Goal: Information Seeking & Learning: Learn about a topic

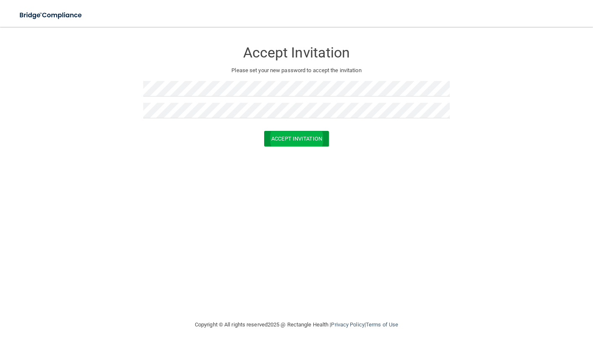
click at [294, 141] on button "Accept Invitation" at bounding box center [296, 139] width 65 height 16
click at [316, 154] on button "Accept Invitation" at bounding box center [296, 151] width 65 height 16
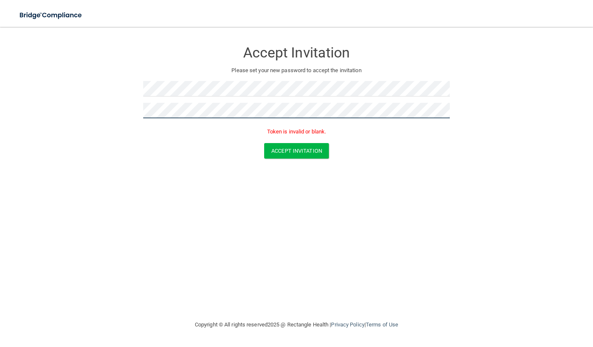
click at [98, 107] on form "Accept Invitation Please set your new password to accept the invitation Token i…" at bounding box center [296, 101] width 559 height 133
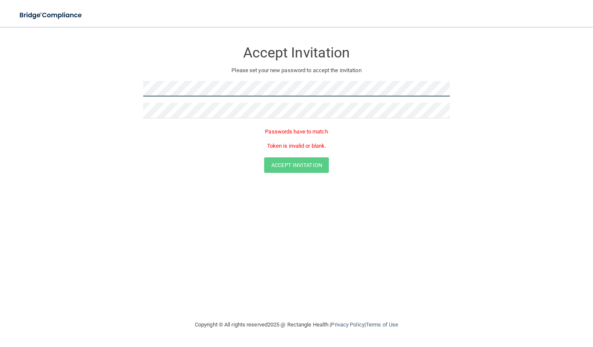
click at [107, 84] on form "Accept Invitation Please set your new password to accept the invitation Passwor…" at bounding box center [296, 109] width 559 height 148
click at [60, 91] on form "Accept Invitation Please set your new password to accept the invitation Passwor…" at bounding box center [296, 109] width 559 height 148
click at [178, 119] on div at bounding box center [296, 114] width 306 height 22
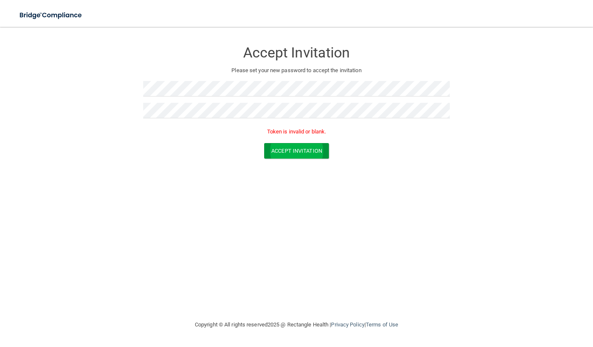
click at [316, 146] on button "Accept Invitation" at bounding box center [296, 151] width 65 height 16
click at [296, 151] on button "Accept Invitation" at bounding box center [296, 151] width 65 height 16
click at [303, 132] on button "Accept Invitation" at bounding box center [296, 139] width 65 height 16
click at [290, 152] on button "Accept Invitation" at bounding box center [296, 151] width 65 height 16
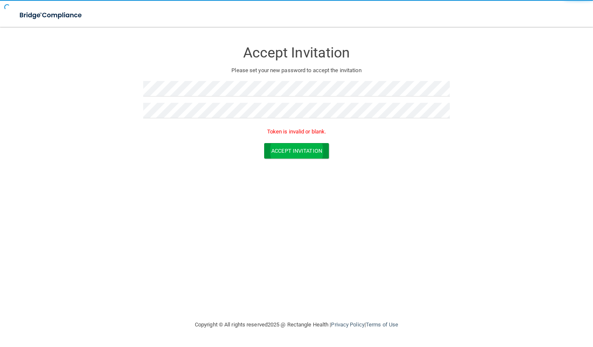
click at [290, 152] on button "Accept Invitation" at bounding box center [296, 151] width 65 height 16
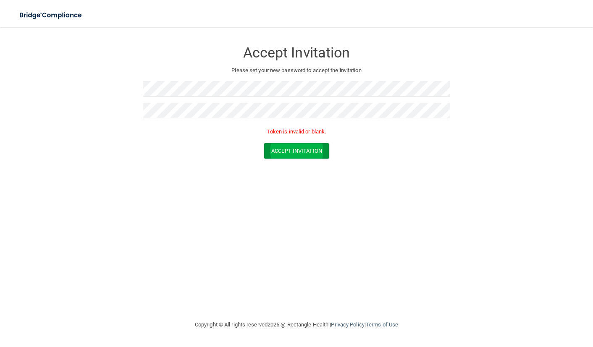
click at [290, 152] on button "Accept Invitation" at bounding box center [296, 151] width 65 height 16
click at [121, 87] on form "Accept Invitation Please set your new password to accept the invitation Token i…" at bounding box center [296, 101] width 559 height 133
click at [116, 107] on form "Accept Invitation Please set your new password to accept the invitation Token i…" at bounding box center [296, 101] width 559 height 133
click at [221, 97] on div at bounding box center [296, 92] width 306 height 22
click at [298, 145] on button "Accept Invitation" at bounding box center [296, 139] width 65 height 16
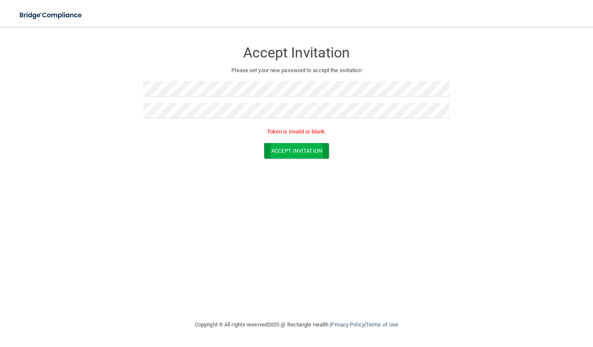
click at [298, 145] on button "Accept Invitation" at bounding box center [296, 151] width 65 height 16
click at [280, 140] on button "Accept Invitation" at bounding box center [296, 139] width 65 height 16
click at [280, 140] on div "Token is invalid or blank." at bounding box center [296, 134] width 306 height 18
click at [293, 154] on button "Accept Invitation" at bounding box center [296, 151] width 65 height 16
click at [277, 138] on button "Accept Invitation" at bounding box center [296, 139] width 65 height 16
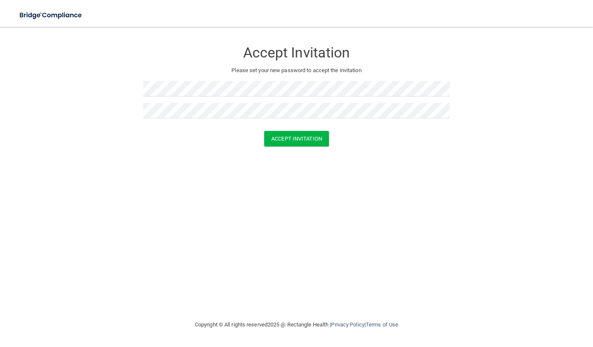
click at [297, 146] on form "Accept Invitation Please set your new password to accept the invitation Accept …" at bounding box center [296, 95] width 559 height 121
click at [303, 136] on button "Accept Invitation" at bounding box center [296, 139] width 65 height 16
click at [309, 127] on div at bounding box center [296, 128] width 306 height 6
click at [308, 130] on div at bounding box center [296, 128] width 306 height 6
click at [301, 153] on form "Accept Invitation Please set your new password to accept the invitation Accept …" at bounding box center [296, 95] width 559 height 121
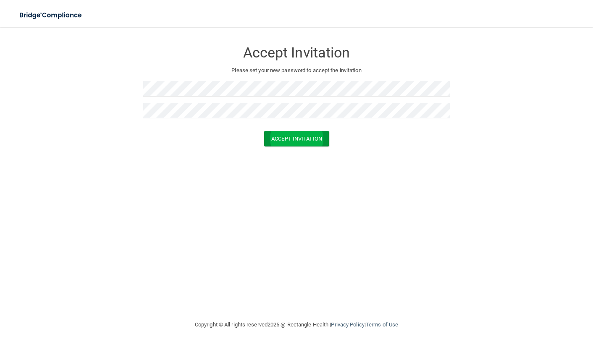
click at [304, 144] on button "Accept Invitation" at bounding box center [296, 139] width 65 height 16
click at [300, 153] on button "Accept Invitation" at bounding box center [296, 151] width 65 height 16
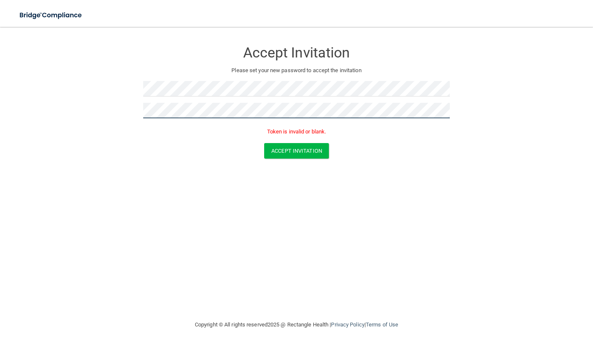
click at [86, 109] on form "Accept Invitation Please set your new password to accept the invitation Token i…" at bounding box center [296, 101] width 559 height 133
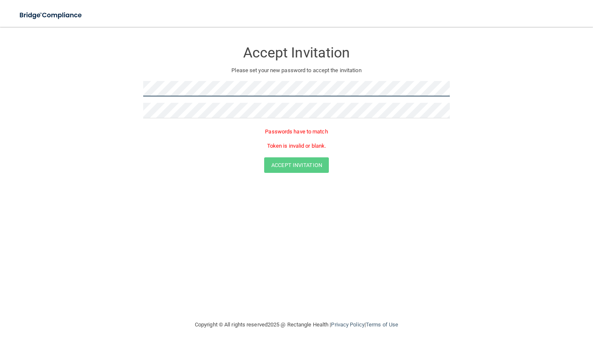
click at [69, 86] on form "Accept Invitation Please set your new password to accept the invitation Passwor…" at bounding box center [296, 109] width 559 height 148
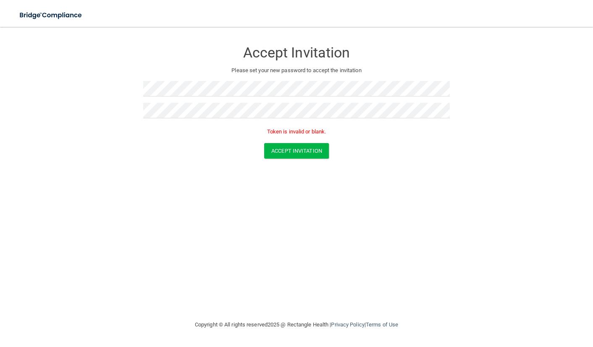
click at [299, 158] on form "Accept Invitation Please set your new password to accept the invitation Token i…" at bounding box center [296, 101] width 559 height 133
click at [299, 154] on button "Accept Invitation" at bounding box center [296, 151] width 65 height 16
click at [283, 135] on button "Accept Invitation" at bounding box center [296, 139] width 65 height 16
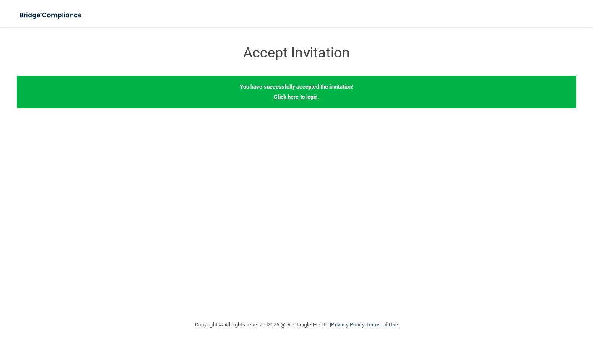
click at [299, 97] on link "Click here to login" at bounding box center [296, 97] width 44 height 6
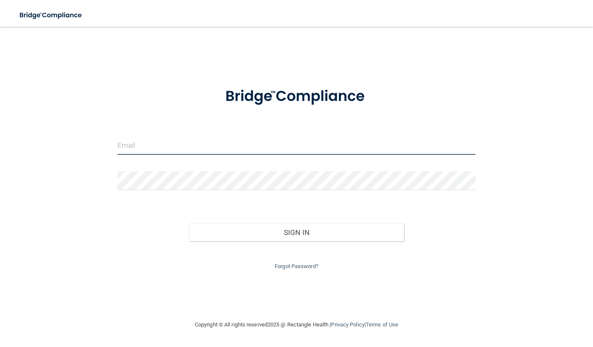
type input "[PERSON_NAME][EMAIL_ADDRESS][DOMAIN_NAME]"
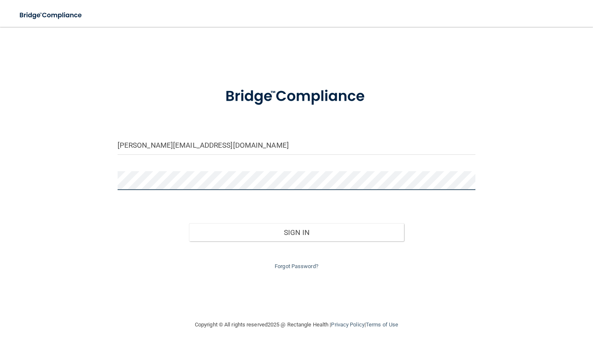
click at [296, 230] on button "Sign In" at bounding box center [296, 232] width 215 height 18
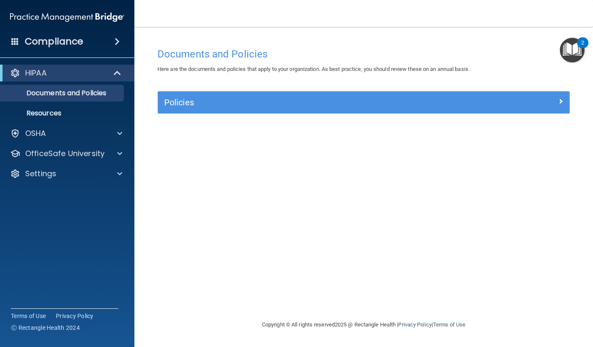
click at [209, 108] on div "Policies" at bounding box center [312, 102] width 309 height 13
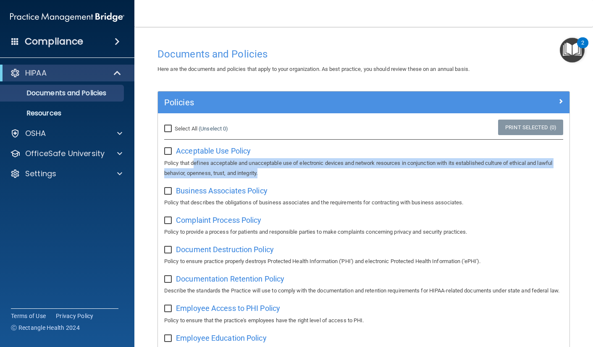
drag, startPoint x: 195, startPoint y: 162, endPoint x: 328, endPoint y: 169, distance: 133.2
click at [328, 169] on p "Policy that defines acceptable and unacceptable use of electronic devices and n…" at bounding box center [363, 168] width 399 height 20
click at [327, 169] on p "Policy that defines acceptable and unacceptable use of electronic devices and n…" at bounding box center [363, 168] width 399 height 20
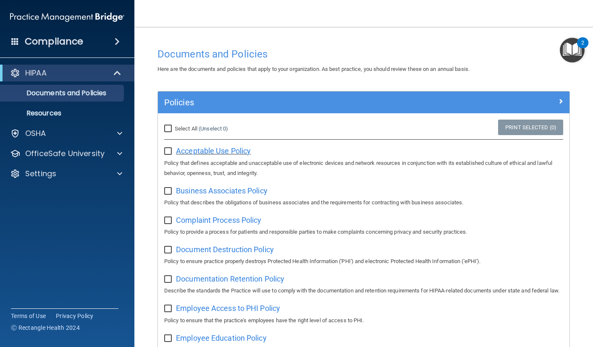
click at [206, 150] on span "Acceptable Use Policy" at bounding box center [213, 150] width 75 height 9
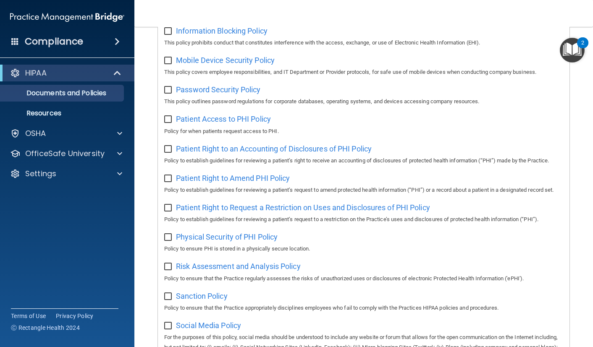
scroll to position [349, 0]
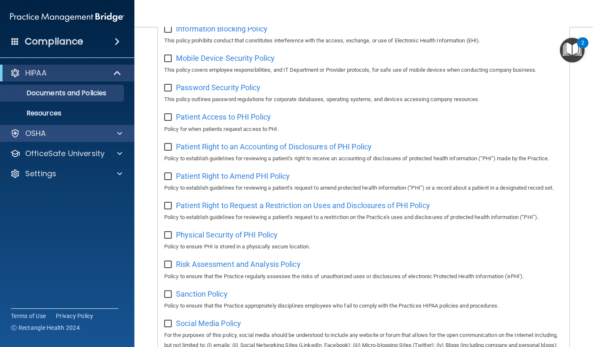
click at [82, 137] on div "OSHA" at bounding box center [56, 133] width 104 height 10
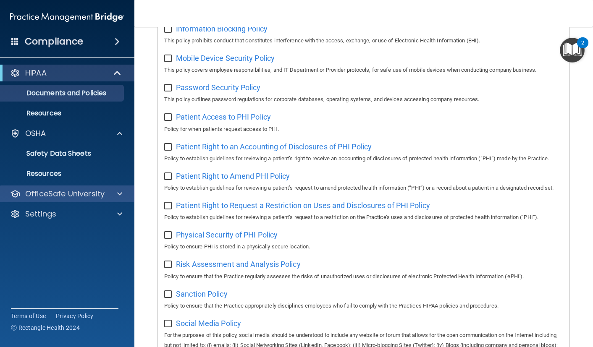
click at [69, 186] on div "OfficeSafe University" at bounding box center [67, 194] width 135 height 17
click at [72, 196] on p "OfficeSafe University" at bounding box center [64, 194] width 79 height 10
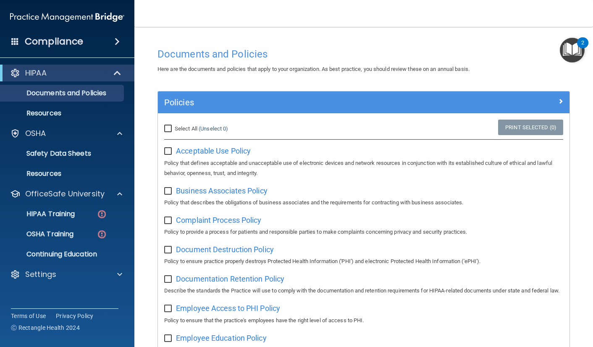
scroll to position [0, 0]
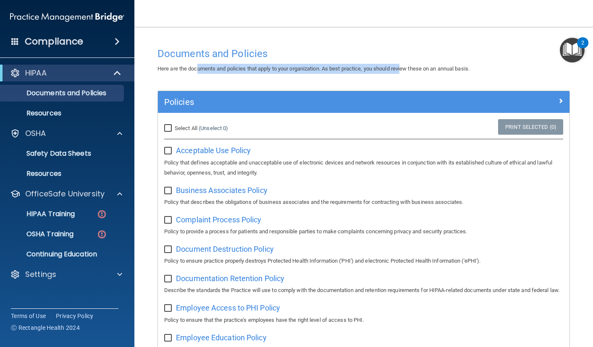
drag, startPoint x: 199, startPoint y: 67, endPoint x: 407, endPoint y: 70, distance: 208.2
click at [407, 70] on span "Here are the documents and policies that apply to your organization. As best pr…" at bounding box center [313, 68] width 312 height 6
drag, startPoint x: 467, startPoint y: 66, endPoint x: 266, endPoint y: 66, distance: 201.5
click at [266, 66] on span "Here are the documents and policies that apply to your organization. As best pr…" at bounding box center [313, 68] width 312 height 6
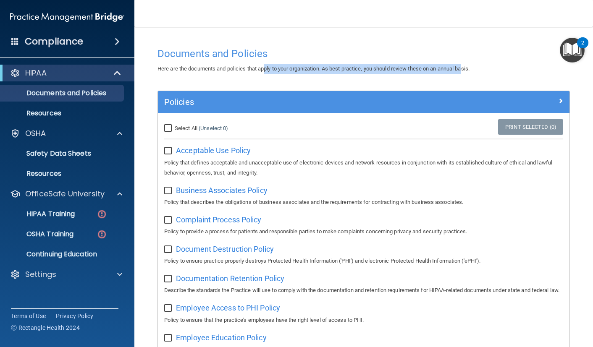
click at [266, 66] on span "Here are the documents and policies that apply to your organization. As best pr…" at bounding box center [313, 68] width 312 height 6
drag, startPoint x: 251, startPoint y: 71, endPoint x: 452, endPoint y: 70, distance: 200.6
click at [454, 70] on span "Here are the documents and policies that apply to your organization. As best pr…" at bounding box center [313, 68] width 312 height 6
drag, startPoint x: 452, startPoint y: 70, endPoint x: 251, endPoint y: 80, distance: 201.7
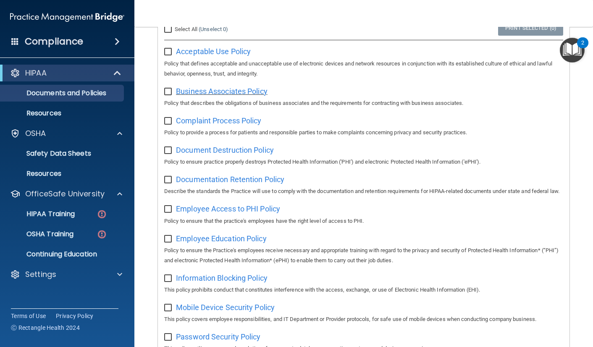
click at [210, 90] on span "Business Associates Policy" at bounding box center [222, 91] width 92 height 9
click at [57, 217] on p "HIPAA Training" at bounding box center [39, 214] width 69 height 8
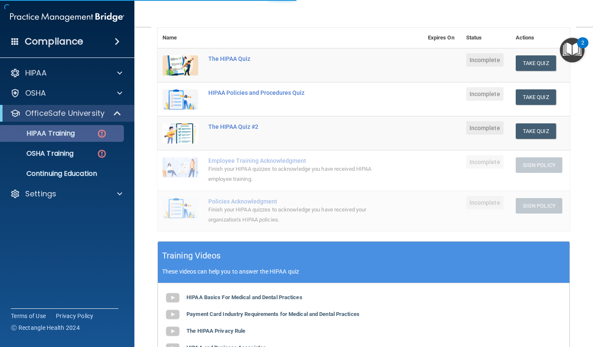
click at [103, 133] on img at bounding box center [102, 133] width 10 height 10
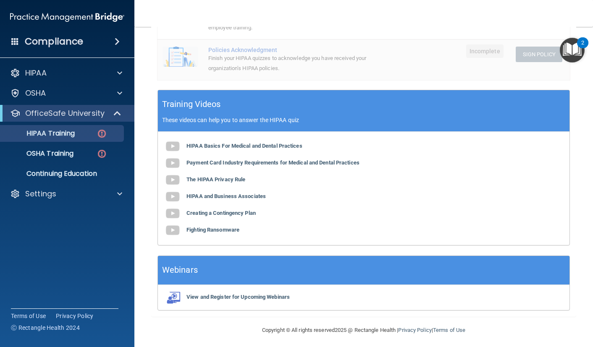
scroll to position [251, 0]
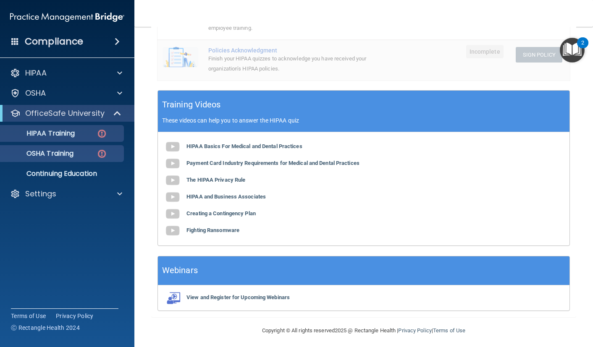
click at [48, 156] on p "OSHA Training" at bounding box center [39, 153] width 68 height 8
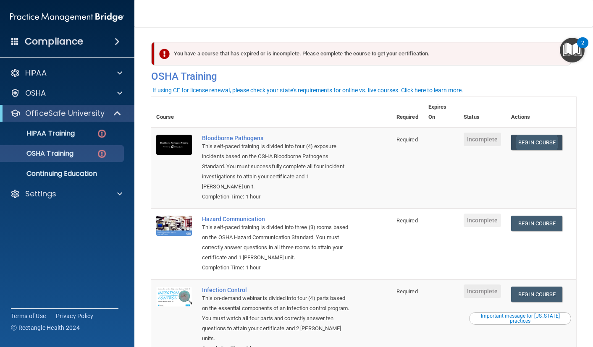
click at [545, 140] on link "Begin Course" at bounding box center [536, 143] width 51 height 16
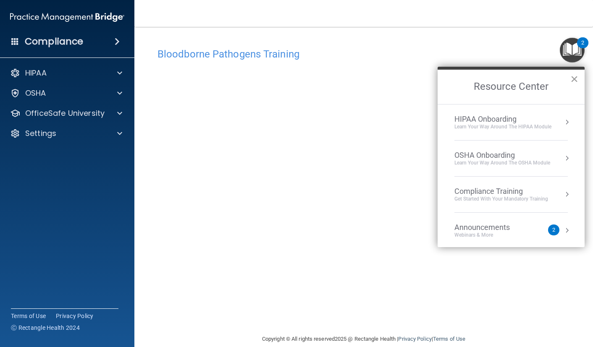
click at [573, 79] on button "×" at bounding box center [574, 78] width 8 height 13
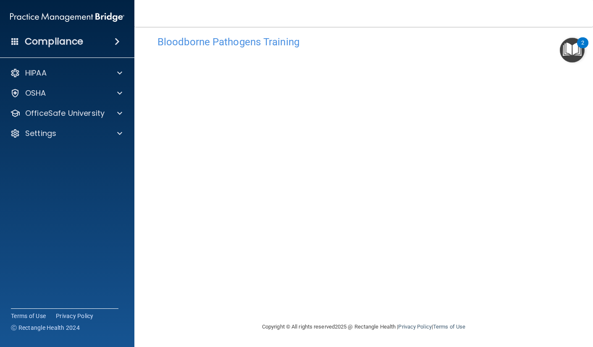
scroll to position [12, 0]
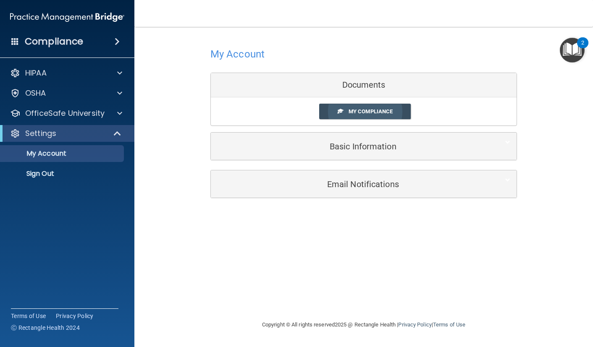
click at [363, 111] on span "My Compliance" at bounding box center [370, 111] width 44 height 6
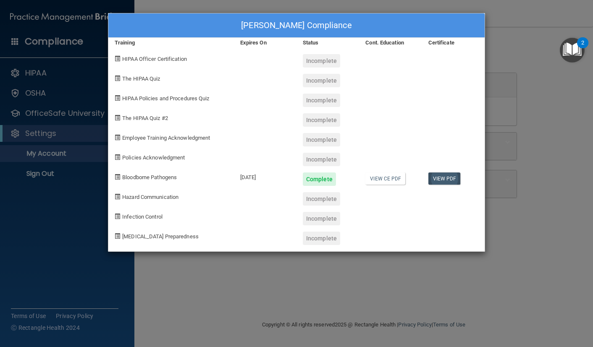
click at [452, 177] on link "View PDF" at bounding box center [444, 179] width 32 height 12
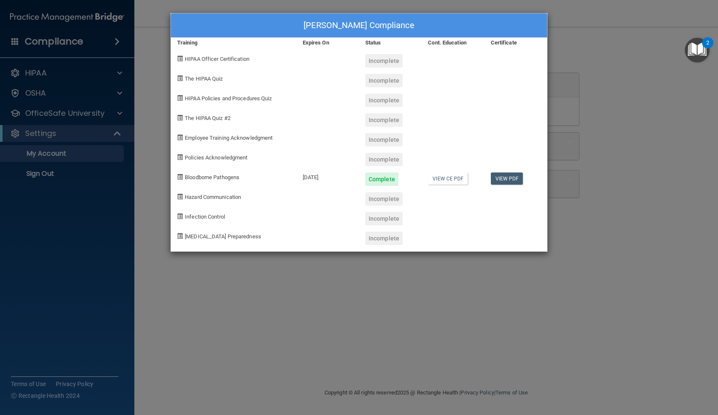
click at [501, 264] on div "[PERSON_NAME] Compliance Training Expires On Status Cont. Education Certificate…" at bounding box center [359, 207] width 718 height 415
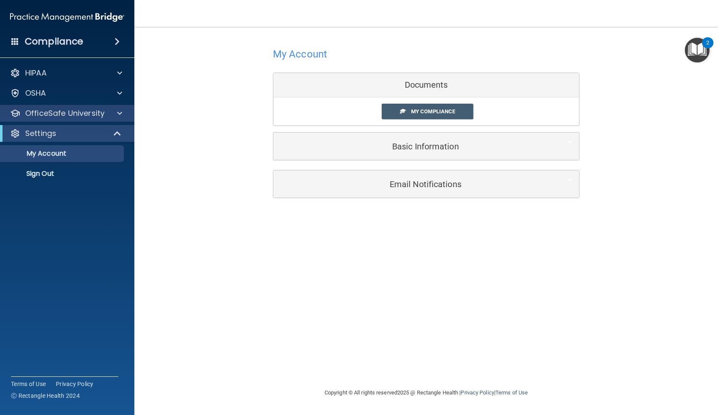
click at [75, 113] on p "OfficeSafe University" at bounding box center [64, 113] width 79 height 10
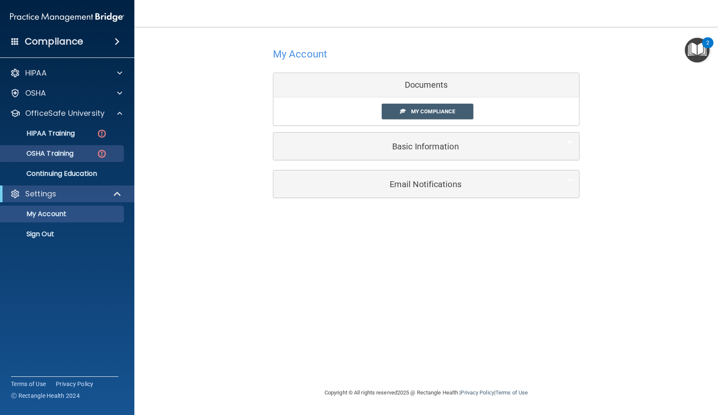
click at [67, 152] on p "OSHA Training" at bounding box center [39, 153] width 68 height 8
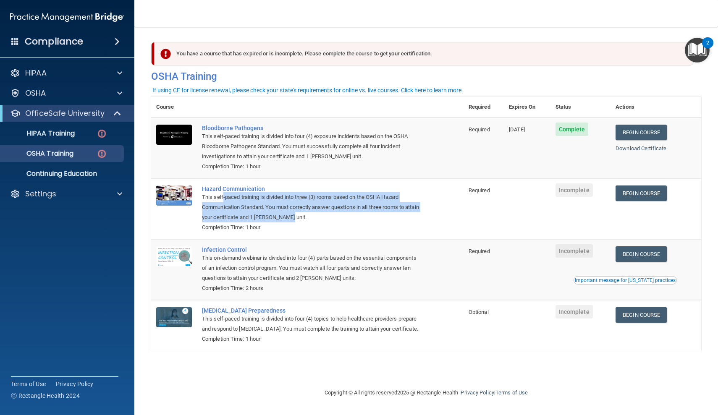
drag, startPoint x: 223, startPoint y: 195, endPoint x: 365, endPoint y: 215, distance: 143.2
click at [366, 215] on div "This self-paced training is divided into three (3) rooms based on the OSHA Haza…" at bounding box center [312, 207] width 220 height 30
click at [365, 215] on div "This self-paced training is divided into three (3) rooms based on the OSHA Haza…" at bounding box center [312, 207] width 220 height 30
drag, startPoint x: 385, startPoint y: 215, endPoint x: 196, endPoint y: 196, distance: 190.3
click at [195, 195] on tr "Hazard Communication This self-paced training is divided into three (3) rooms b…" at bounding box center [426, 208] width 550 height 61
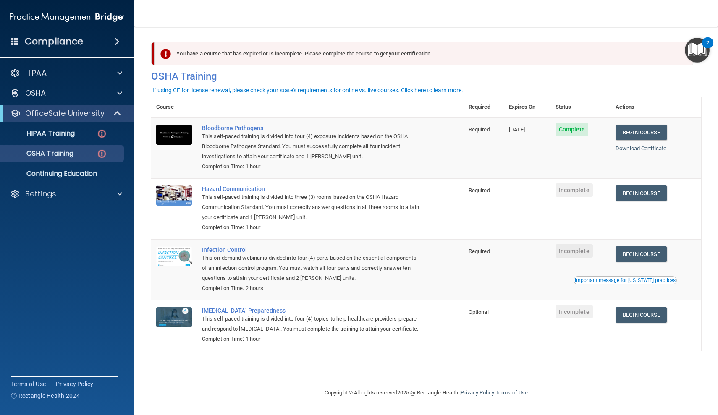
click at [196, 196] on td at bounding box center [174, 208] width 46 height 61
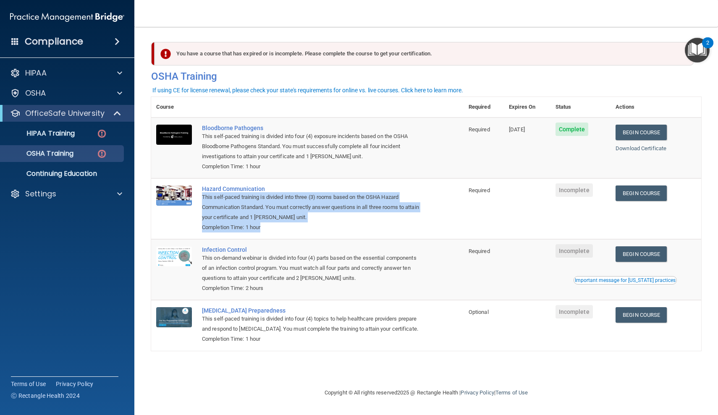
drag, startPoint x: 199, startPoint y: 194, endPoint x: 299, endPoint y: 222, distance: 104.3
click at [299, 222] on td "Hazard Communication This self-paced training is divided into three (3) rooms b…" at bounding box center [330, 208] width 267 height 61
click at [299, 222] on div "Completion Time: 1 hour" at bounding box center [312, 227] width 220 height 10
drag, startPoint x: 323, startPoint y: 222, endPoint x: 198, endPoint y: 205, distance: 126.7
click at [198, 205] on td "Hazard Communication This self-paced training is divided into three (3) rooms b…" at bounding box center [330, 208] width 267 height 61
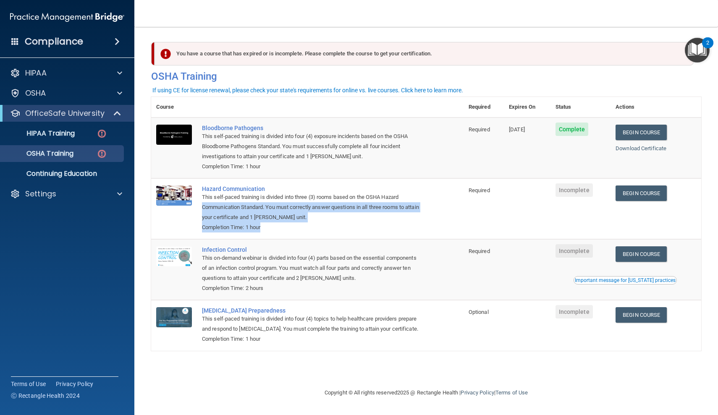
click at [198, 205] on td "Hazard Communication This self-paced training is divided into three (3) rooms b…" at bounding box center [330, 208] width 267 height 61
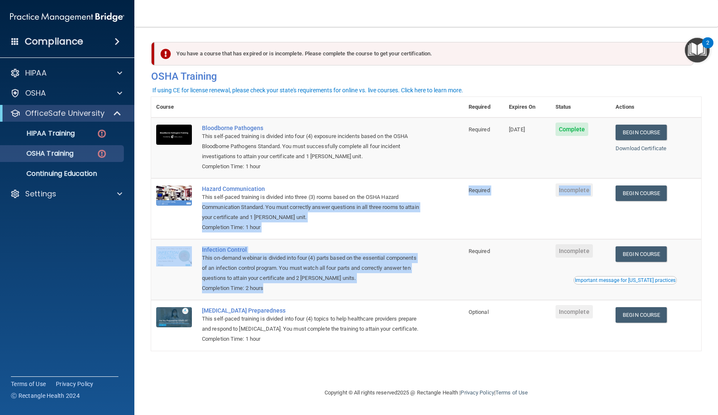
drag, startPoint x: 220, startPoint y: 204, endPoint x: 303, endPoint y: 278, distance: 111.2
click at [303, 278] on tbody "Bloodborne Pathogens This self-paced training is divided into four (4) exposure…" at bounding box center [426, 234] width 550 height 233
click at [303, 283] on div "Completion Time: 2 hours" at bounding box center [312, 288] width 220 height 10
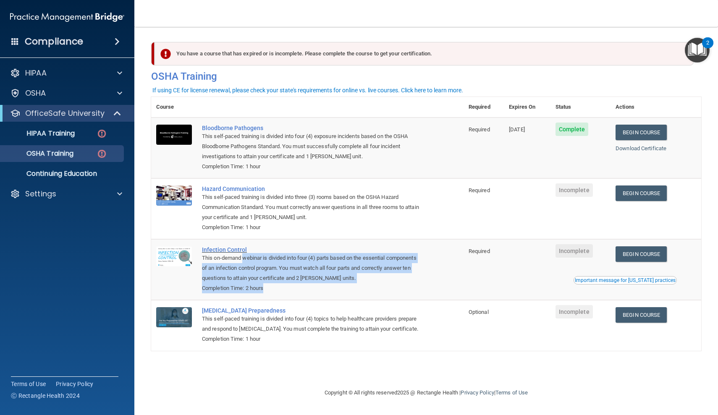
drag, startPoint x: 316, startPoint y: 283, endPoint x: 244, endPoint y: 249, distance: 80.0
click at [244, 249] on td "Infection Control This on-demand webinar is divided into four (4) parts based o…" at bounding box center [330, 269] width 267 height 61
click at [244, 249] on div "Infection Control" at bounding box center [312, 249] width 220 height 7
click at [592, 195] on link "Begin Course" at bounding box center [640, 194] width 51 height 16
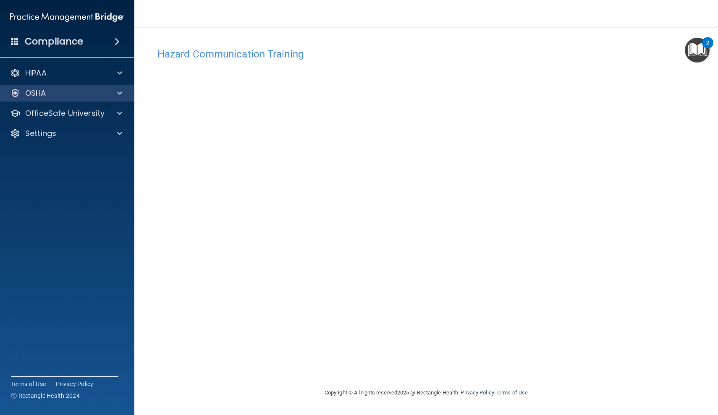
click at [86, 96] on div "OSHA" at bounding box center [56, 93] width 104 height 10
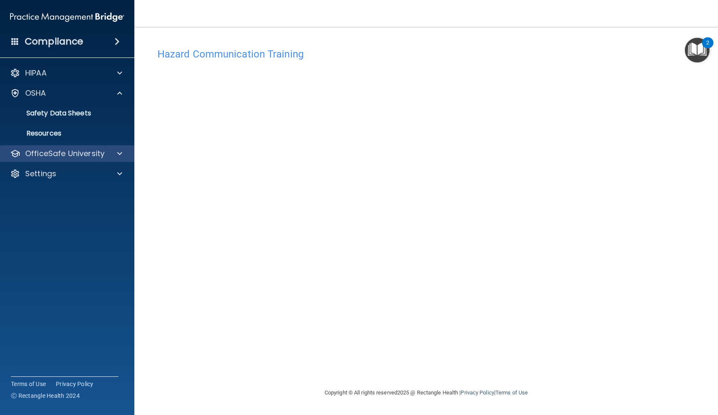
click at [66, 158] on p "OfficeSafe University" at bounding box center [64, 154] width 79 height 10
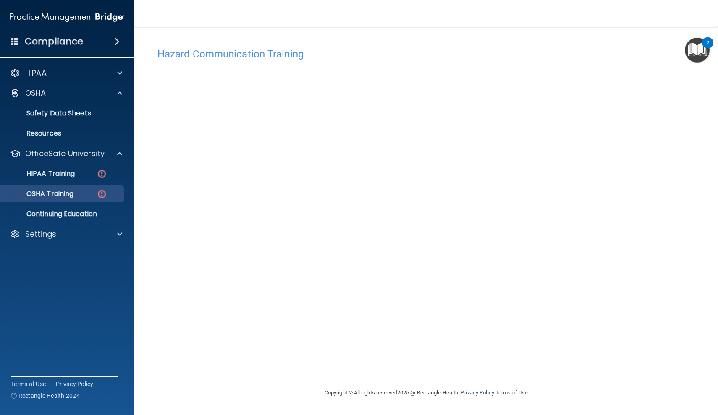
click at [63, 194] on p "OSHA Training" at bounding box center [39, 194] width 68 height 8
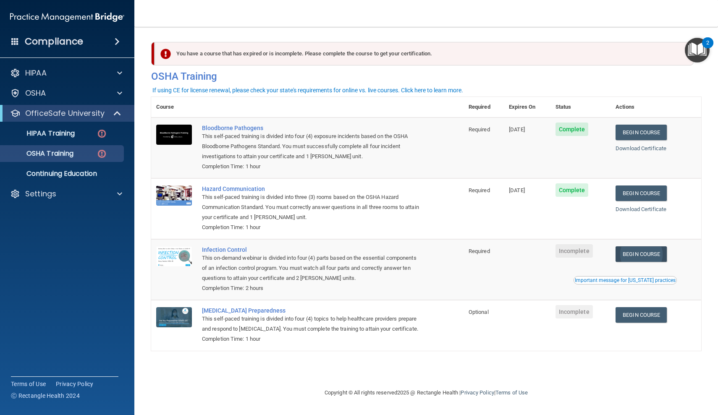
click at [640, 250] on link "Begin Course" at bounding box center [640, 254] width 51 height 16
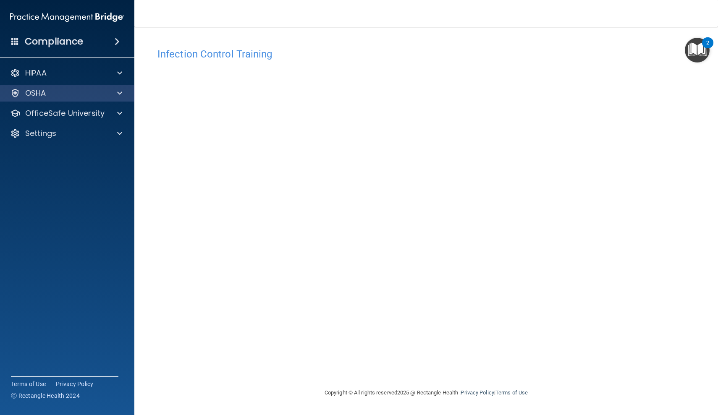
click at [72, 98] on div "OSHA" at bounding box center [67, 93] width 135 height 17
click at [111, 99] on div "OSHA" at bounding box center [67, 93] width 135 height 17
click at [118, 92] on span at bounding box center [119, 93] width 5 height 10
click at [91, 88] on div "OSHA" at bounding box center [56, 93] width 104 height 10
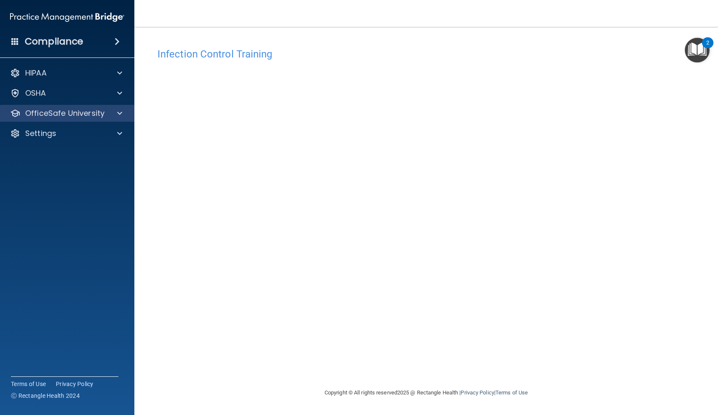
click at [84, 112] on p "OfficeSafe University" at bounding box center [64, 113] width 79 height 10
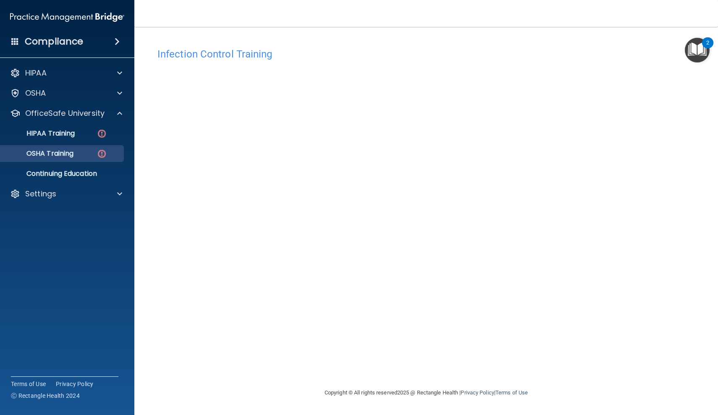
click at [73, 152] on p "OSHA Training" at bounding box center [39, 153] width 68 height 8
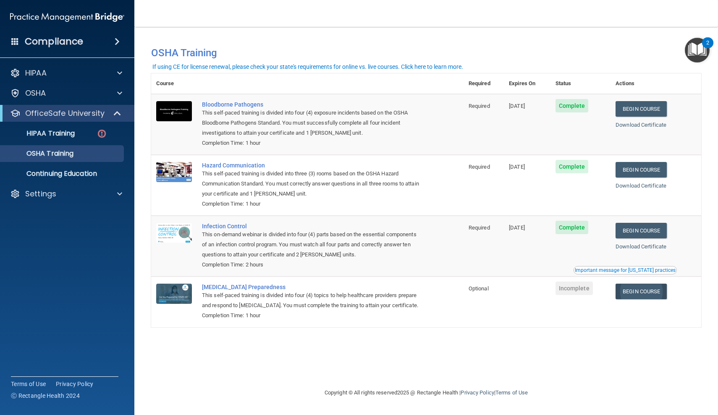
click at [644, 286] on link "Begin Course" at bounding box center [640, 292] width 51 height 16
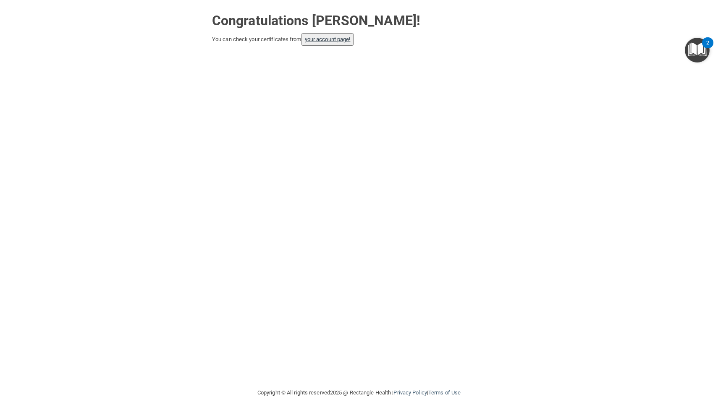
click at [341, 38] on link "your account page!" at bounding box center [328, 39] width 46 height 6
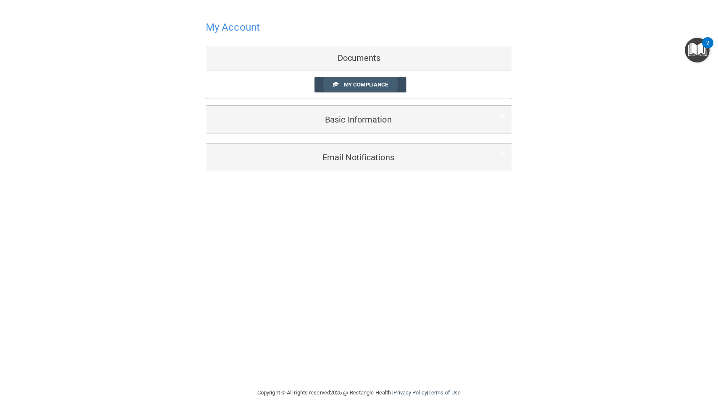
click at [344, 86] on span "My Compliance" at bounding box center [366, 84] width 44 height 6
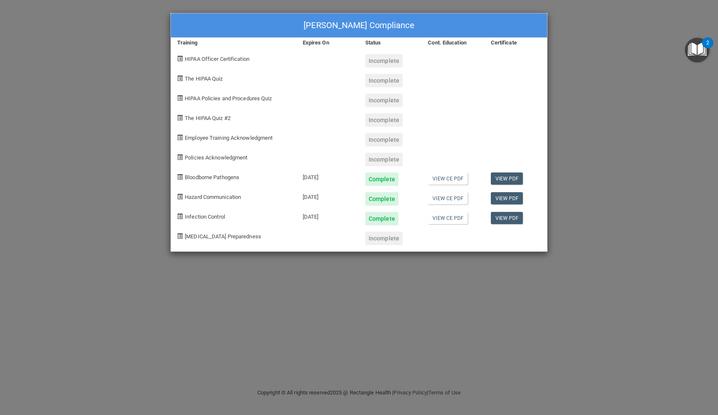
click at [667, 148] on div "[PERSON_NAME] Compliance Training Expires On Status Cont. Education Certificate…" at bounding box center [359, 207] width 718 height 415
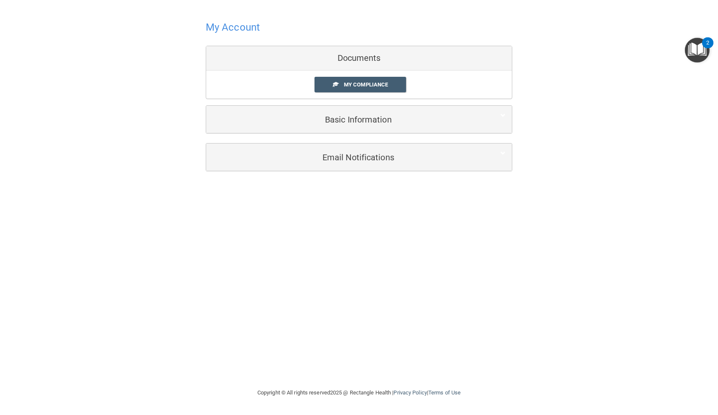
click at [230, 31] on h4 "My Account" at bounding box center [233, 27] width 54 height 11
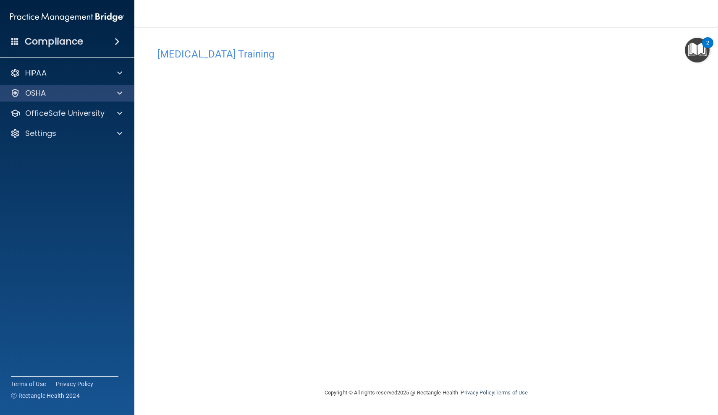
click at [74, 96] on div "OSHA" at bounding box center [56, 93] width 104 height 10
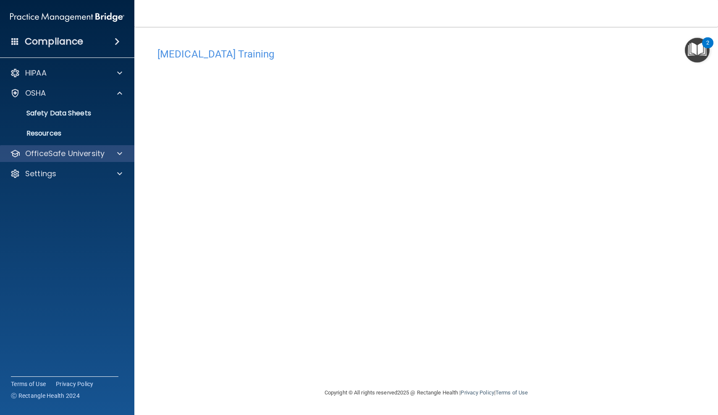
click at [84, 152] on p "OfficeSafe University" at bounding box center [64, 154] width 79 height 10
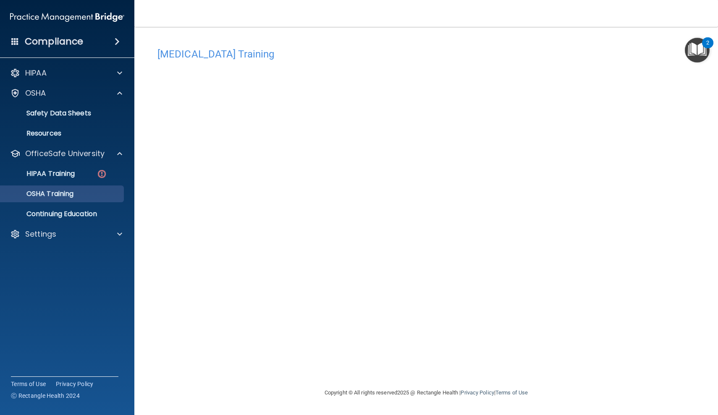
click at [73, 193] on p "OSHA Training" at bounding box center [39, 194] width 68 height 8
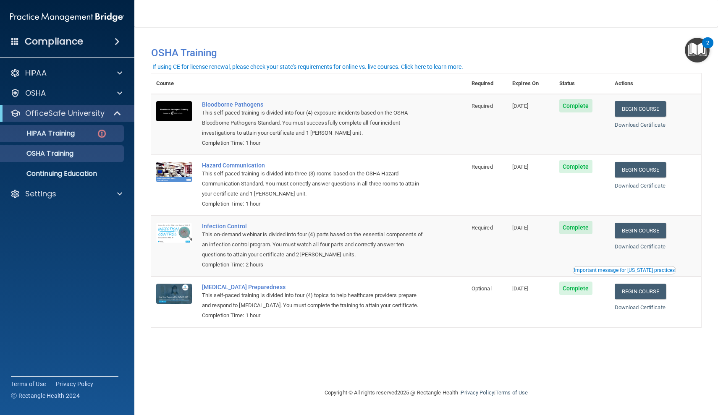
click at [52, 131] on p "HIPAA Training" at bounding box center [39, 133] width 69 height 8
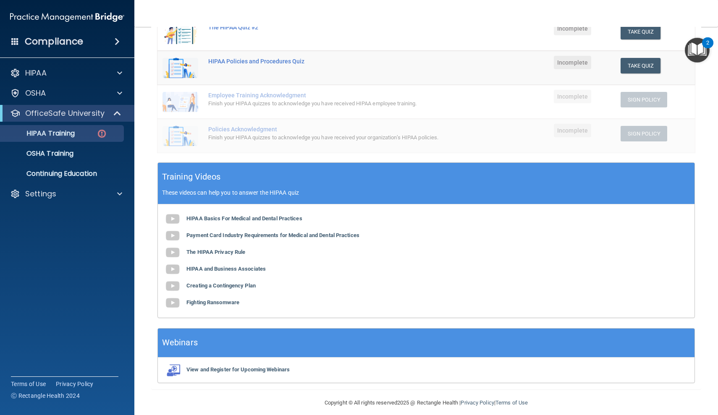
scroll to position [166, 0]
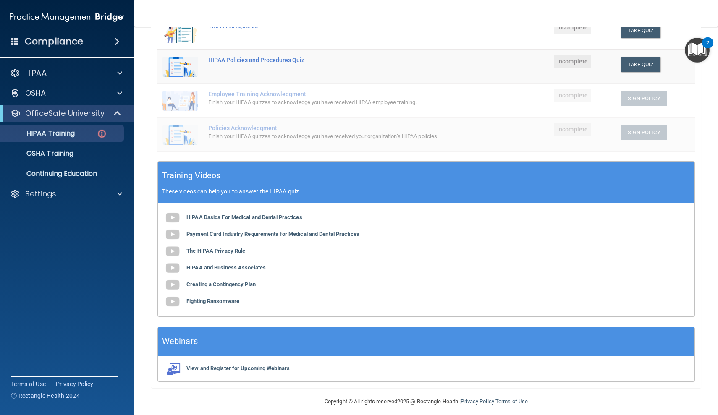
drag, startPoint x: 236, startPoint y: 177, endPoint x: 313, endPoint y: 186, distance: 77.7
click at [313, 186] on div "Training Videos These videos can help you to answer the HIPAA quiz" at bounding box center [426, 183] width 536 height 42
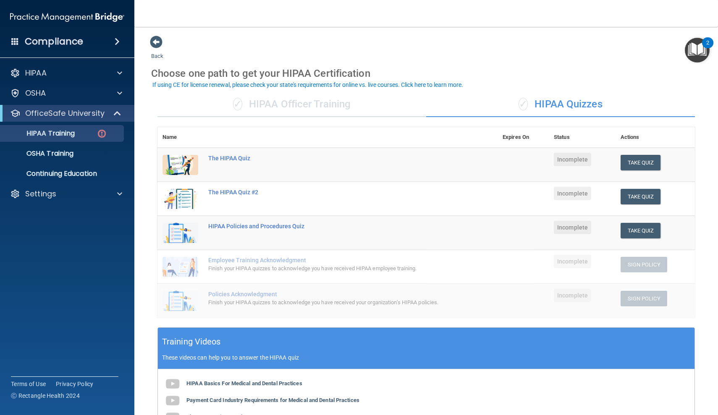
scroll to position [0, 0]
click at [57, 74] on div "HIPAA" at bounding box center [56, 73] width 104 height 10
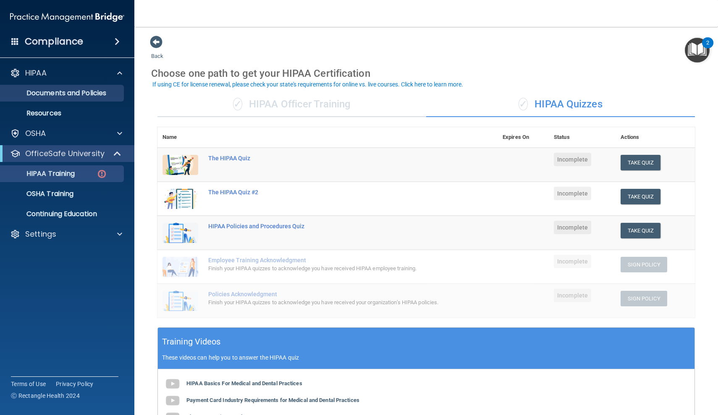
click at [84, 97] on p "Documents and Policies" at bounding box center [62, 93] width 115 height 8
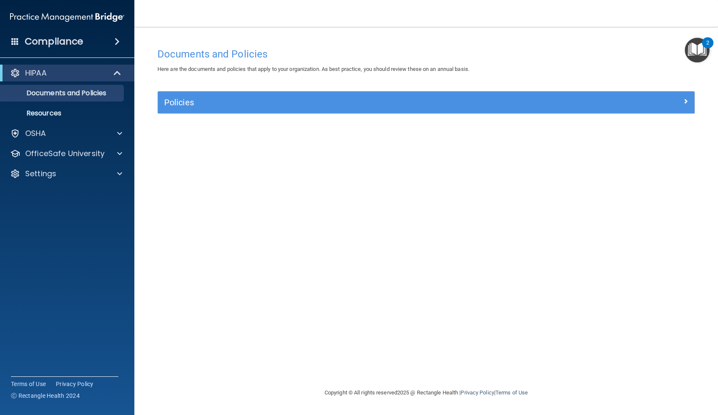
click at [294, 101] on h5 "Policies" at bounding box center [359, 102] width 390 height 9
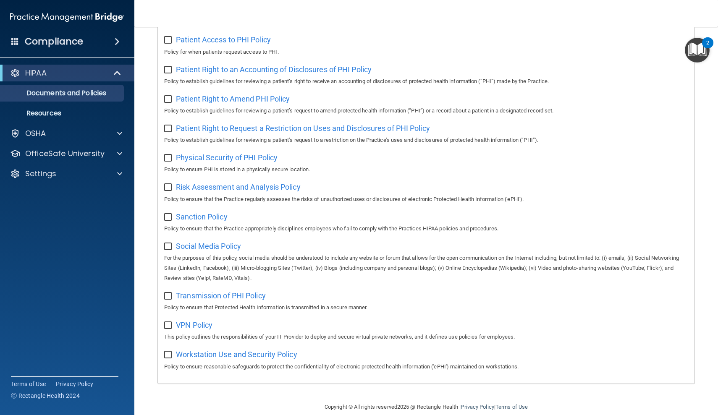
scroll to position [415, 0]
click at [230, 351] on span "Workstation Use and Security Policy" at bounding box center [236, 355] width 121 height 9
click at [210, 322] on span "VPN Policy" at bounding box center [194, 326] width 37 height 9
click at [240, 292] on span "Transmission of PHI Policy" at bounding box center [221, 296] width 90 height 9
click at [217, 243] on span "Social Media Policy" at bounding box center [208, 247] width 65 height 9
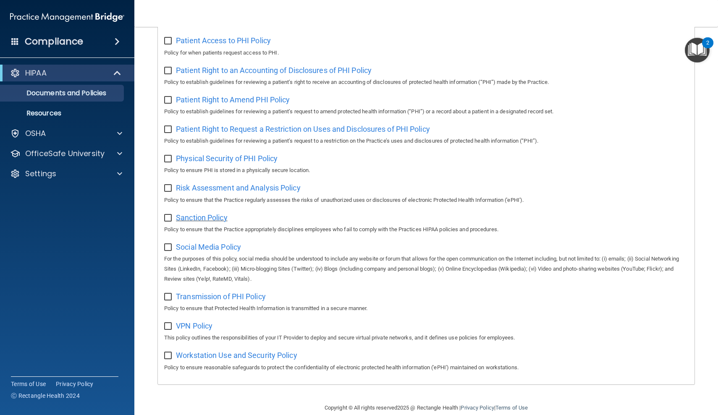
click at [199, 213] on span "Sanction Policy" at bounding box center [202, 217] width 52 height 9
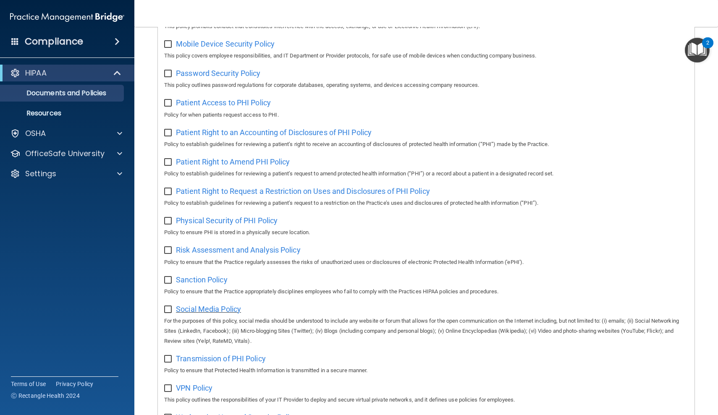
scroll to position [353, 0]
click at [238, 246] on span "Risk Assessment and Analysis Policy" at bounding box center [238, 250] width 125 height 9
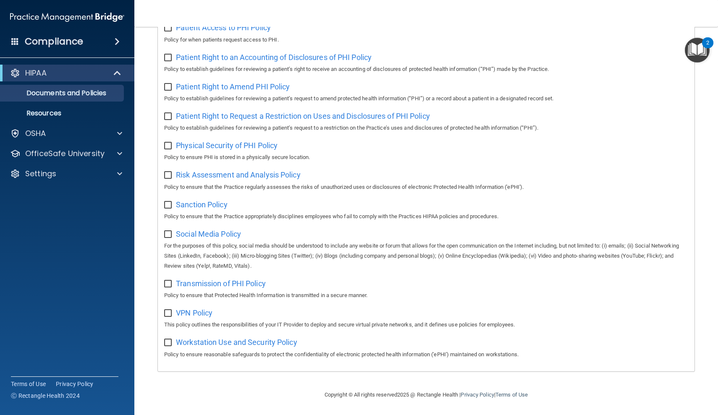
scroll to position [415, 0]
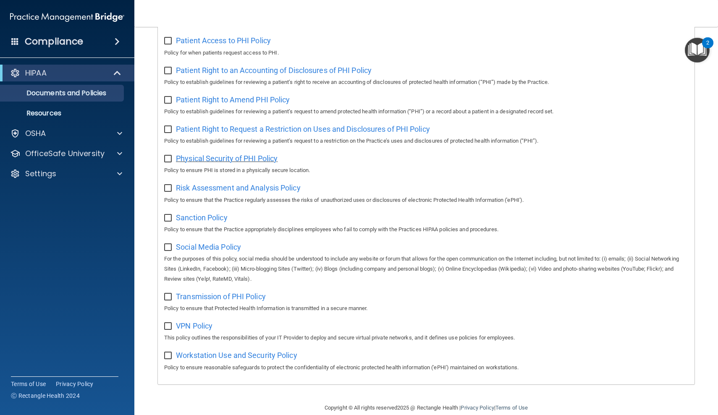
click at [207, 154] on span "Physical Security of PHI Policy" at bounding box center [227, 158] width 102 height 9
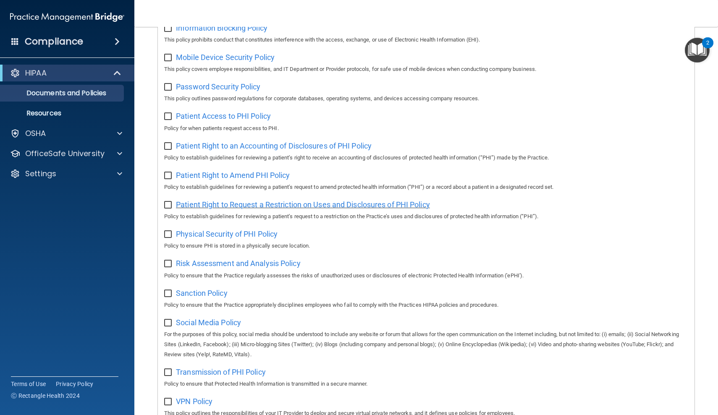
scroll to position [339, 0]
click at [282, 201] on span "Patient Right to Request a Restriction on Uses and Disclosures of PHI Policy" at bounding box center [303, 205] width 254 height 9
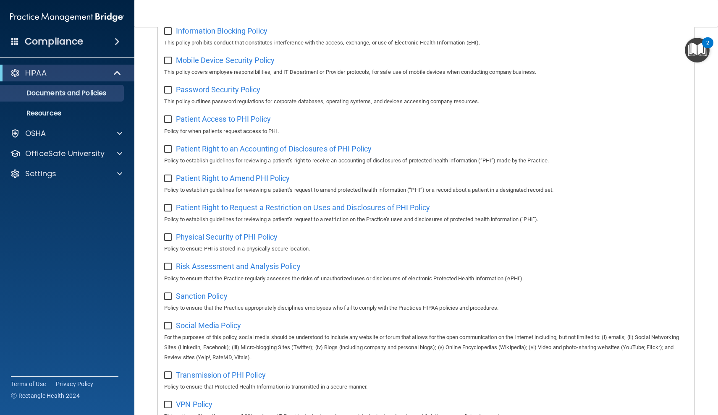
scroll to position [338, 0]
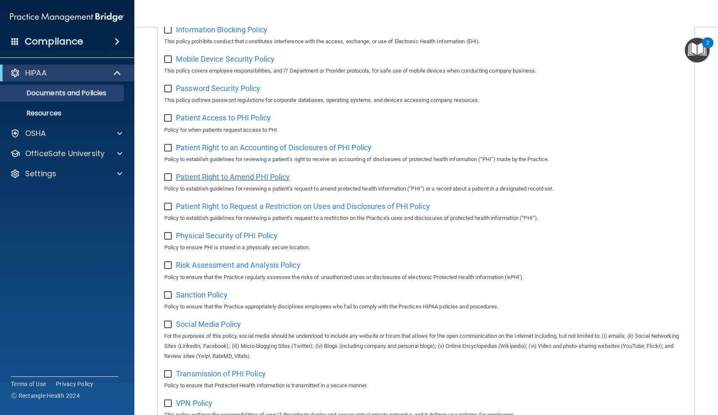
click at [241, 173] on span "Patient Right to Amend PHI Policy" at bounding box center [233, 177] width 114 height 9
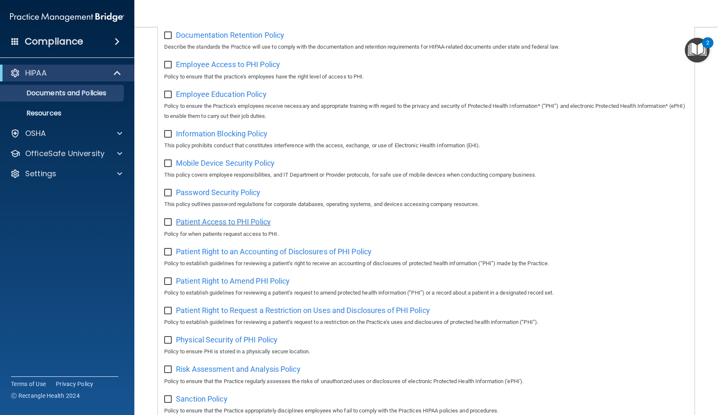
scroll to position [277, 0]
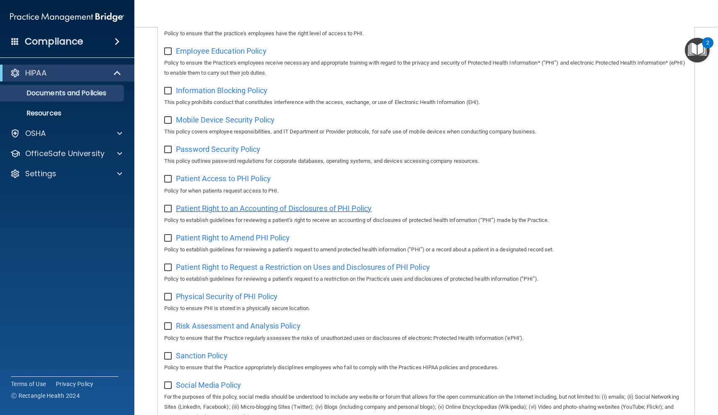
click at [300, 204] on span "Patient Right to an Accounting of Disclosures of PHI Policy" at bounding box center [274, 208] width 196 height 9
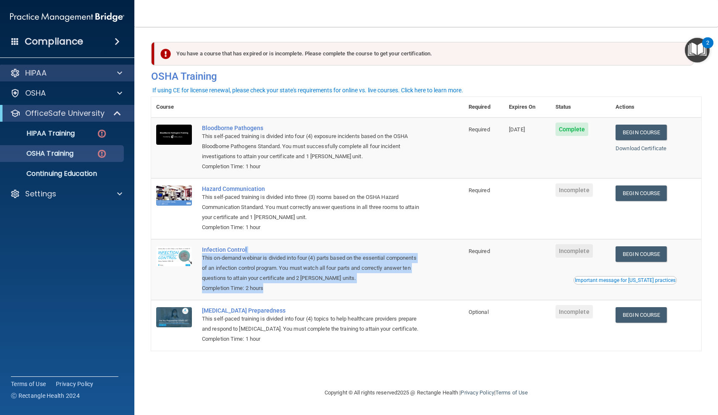
click at [69, 73] on div "HIPAA" at bounding box center [56, 73] width 104 height 10
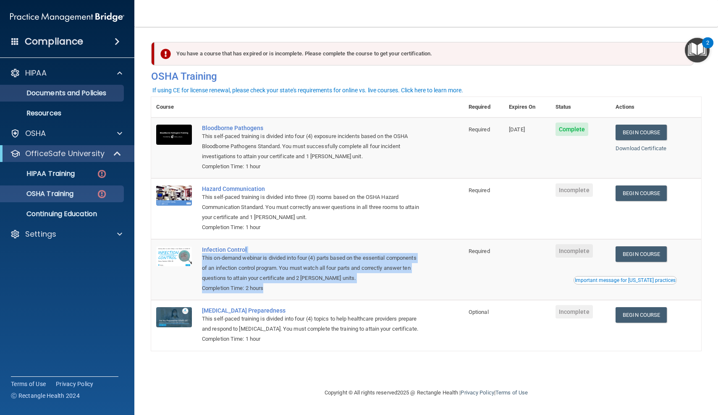
click at [67, 95] on p "Documents and Policies" at bounding box center [62, 93] width 115 height 8
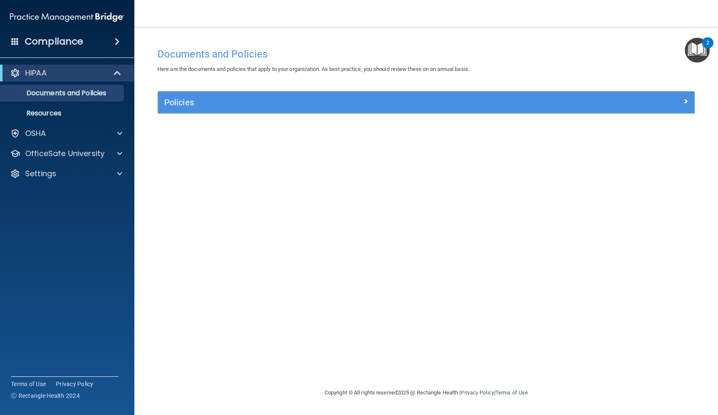
click at [247, 228] on div "Documents and Policies Here are the documents and policies that apply to your o…" at bounding box center [426, 216] width 550 height 344
click at [356, 111] on div "Policies" at bounding box center [426, 103] width 536 height 22
click at [260, 104] on h5 "Policies" at bounding box center [359, 102] width 390 height 9
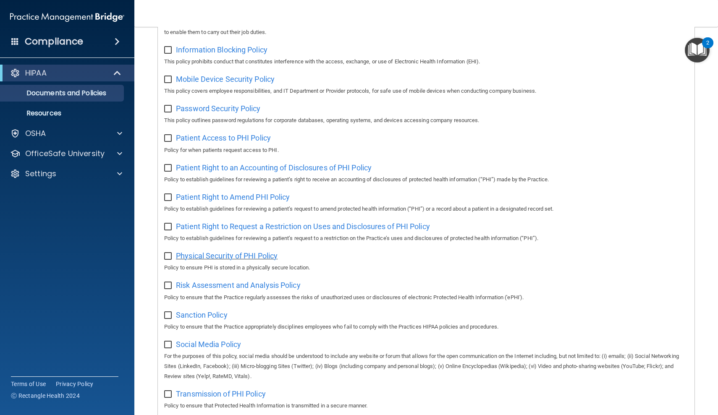
scroll to position [317, 0]
click at [219, 134] on span "Patient Access to PHI Policy" at bounding box center [223, 138] width 95 height 9
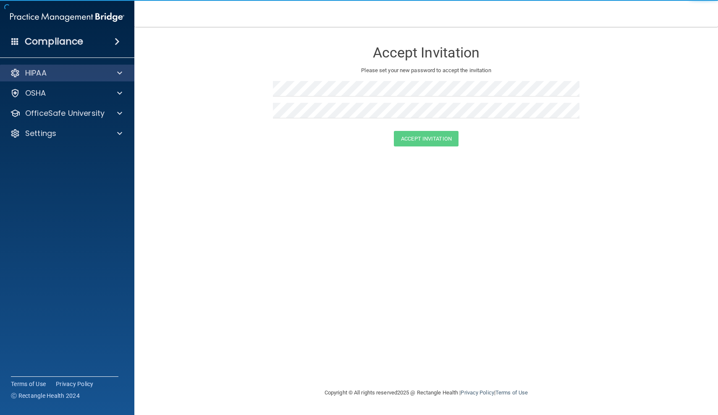
click at [80, 77] on div "HIPAA" at bounding box center [56, 73] width 104 height 10
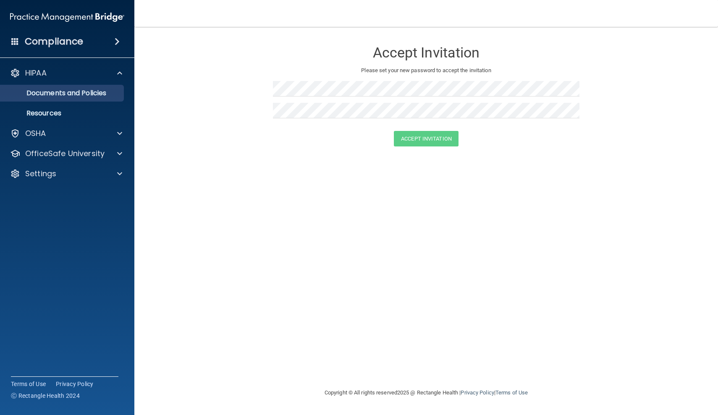
click at [89, 94] on p "Documents and Policies" at bounding box center [62, 93] width 115 height 8
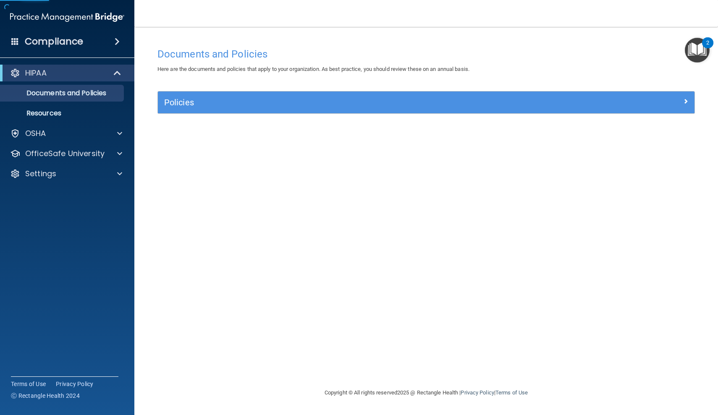
click at [350, 105] on h5 "Policies" at bounding box center [359, 102] width 390 height 9
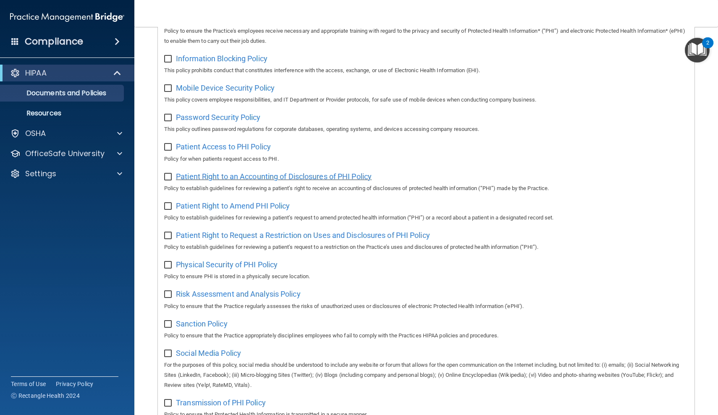
scroll to position [307, 0]
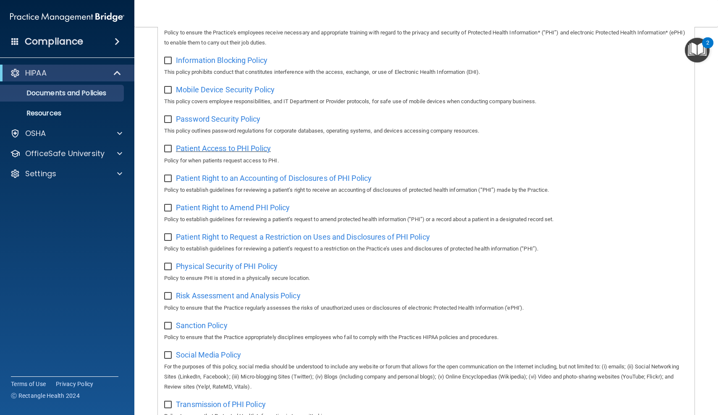
click at [222, 144] on span "Patient Access to PHI Policy" at bounding box center [223, 148] width 95 height 9
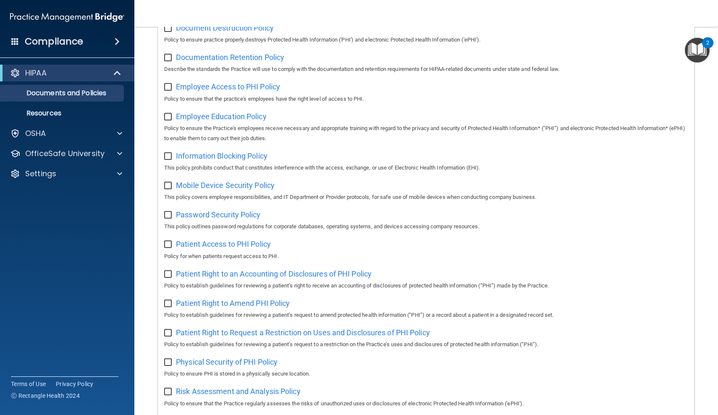
scroll to position [210, 0]
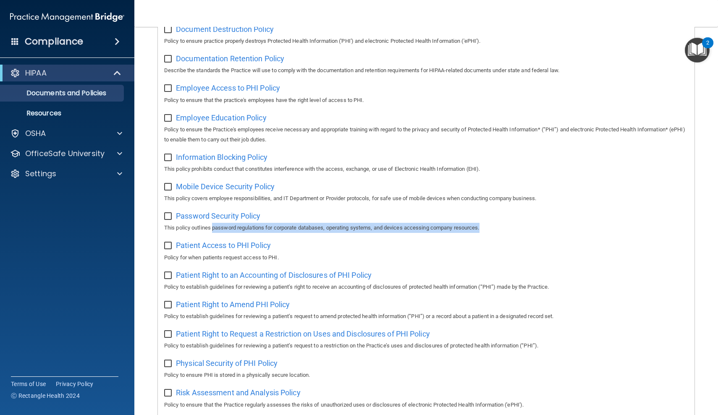
drag, startPoint x: 223, startPoint y: 224, endPoint x: 392, endPoint y: 229, distance: 169.2
click at [392, 229] on div "Select All (Unselect 0) Unselect All Print Selected (0) Acceptable Use Policy P…" at bounding box center [426, 246] width 536 height 686
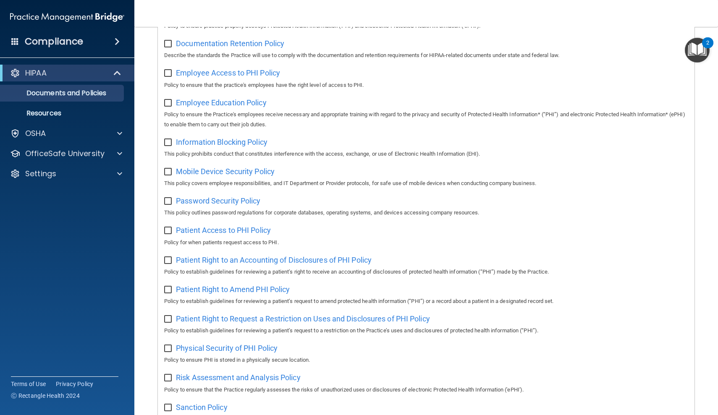
scroll to position [226, 0]
click at [221, 196] on span "Password Security Policy" at bounding box center [218, 200] width 84 height 9
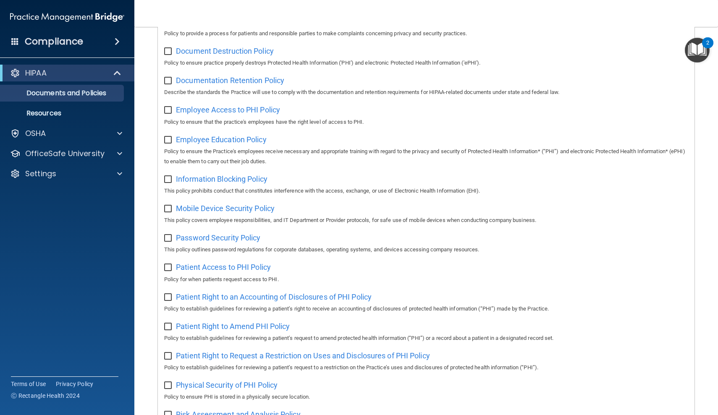
scroll to position [189, 0]
click at [219, 204] on span "Mobile Device Security Policy" at bounding box center [225, 207] width 99 height 9
click at [227, 174] on span "Information Blocking Policy" at bounding box center [222, 178] width 92 height 9
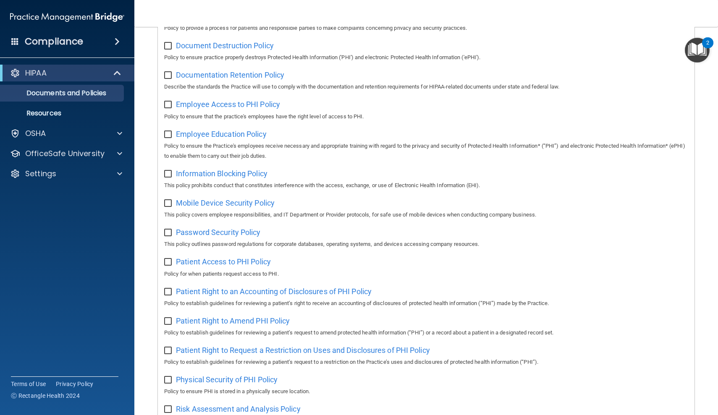
scroll to position [178, 0]
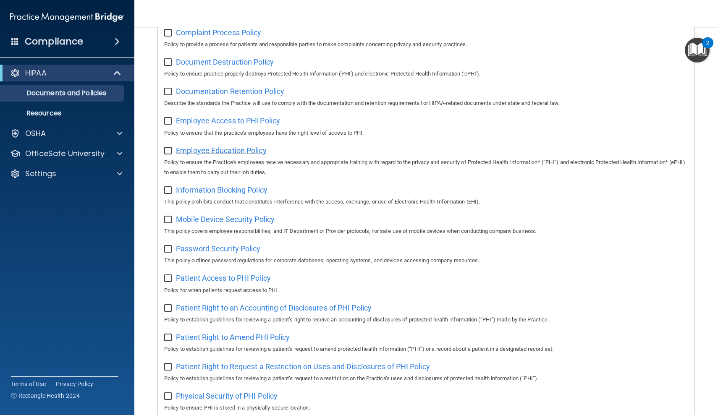
click at [232, 147] on span "Employee Education Policy" at bounding box center [221, 150] width 91 height 9
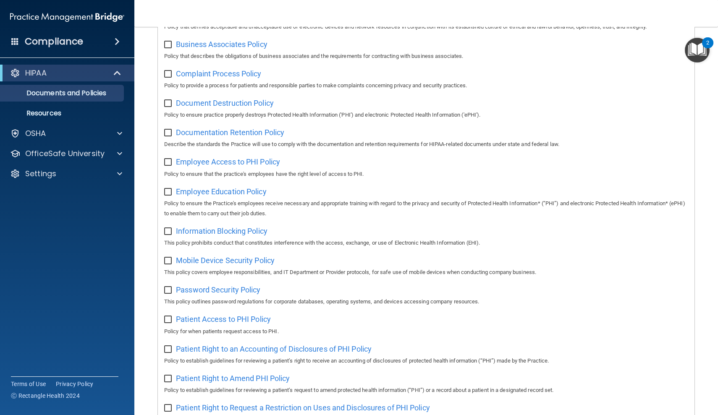
scroll to position [136, 0]
click at [239, 162] on span "Employee Access to PHI Policy" at bounding box center [228, 162] width 104 height 9
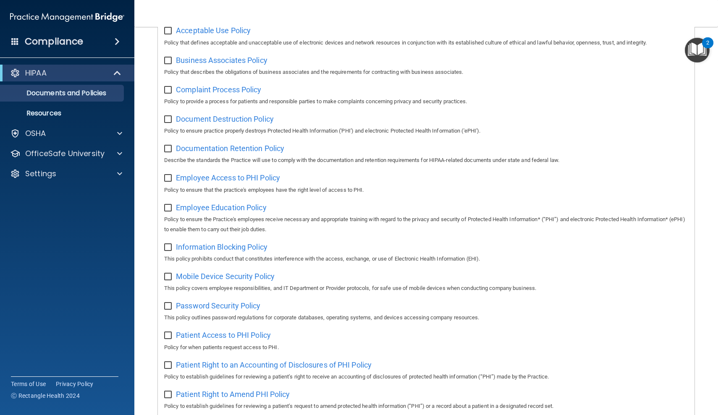
scroll to position [116, 0]
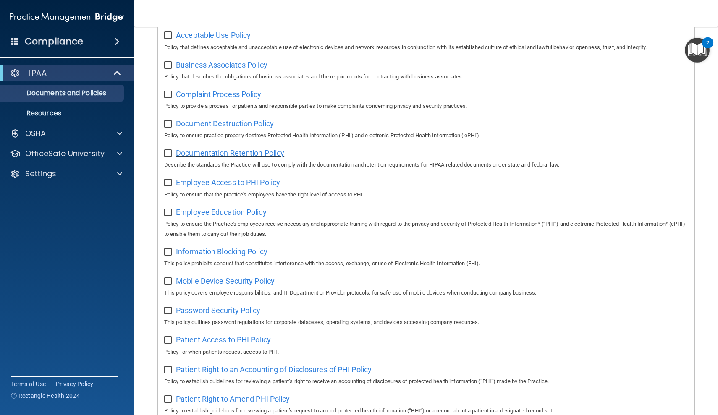
click at [225, 152] on span "Documentation Retention Policy" at bounding box center [230, 153] width 108 height 9
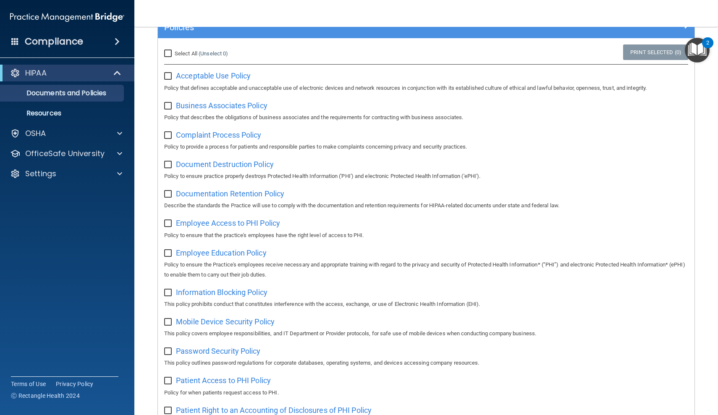
scroll to position [78, 0]
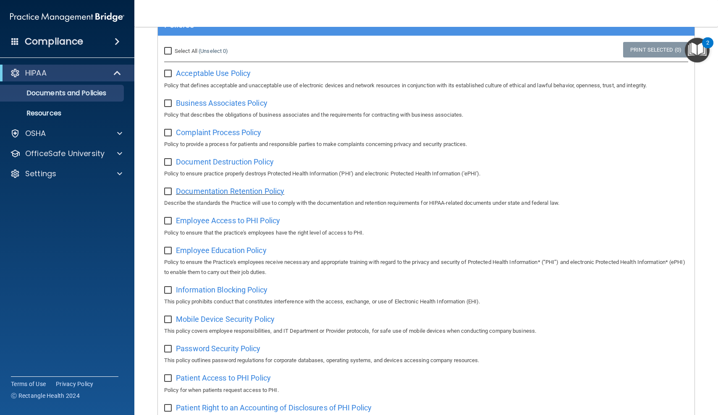
click at [209, 188] on span "Documentation Retention Policy" at bounding box center [230, 191] width 108 height 9
click at [223, 159] on span "Document Destruction Policy" at bounding box center [225, 161] width 98 height 9
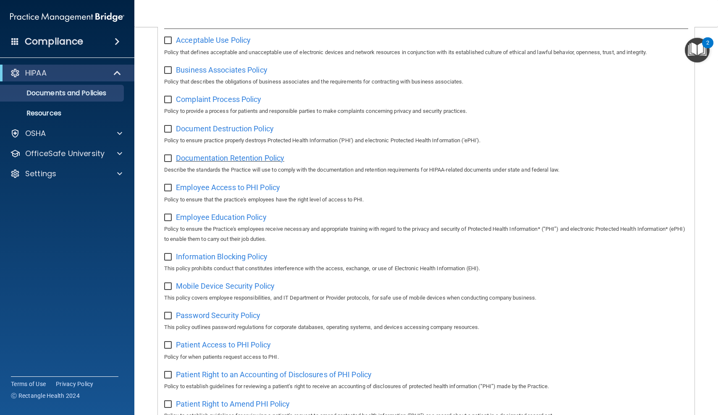
scroll to position [113, 0]
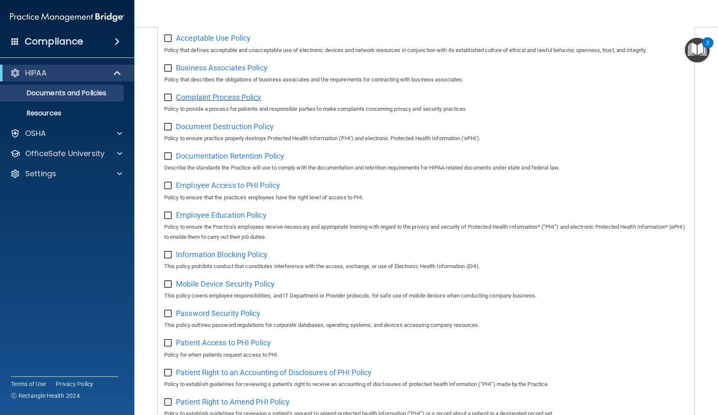
click at [233, 97] on span "Complaint Process Policy" at bounding box center [218, 97] width 85 height 9
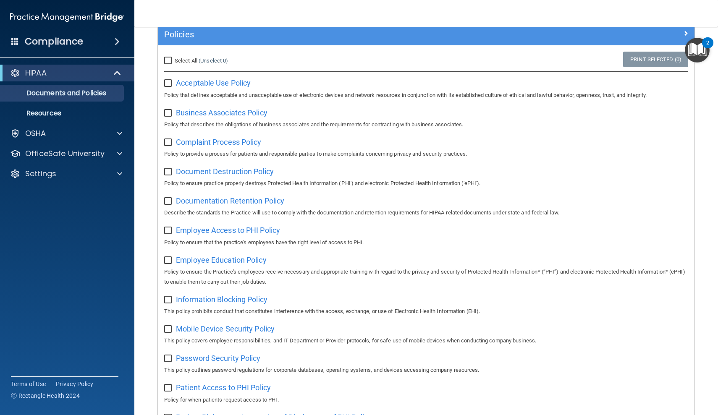
scroll to position [52, 0]
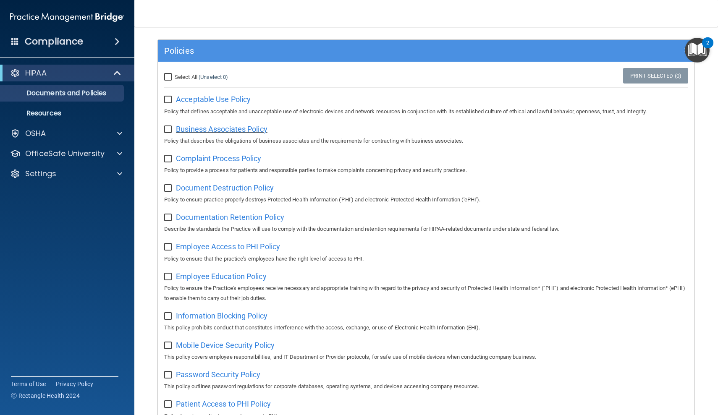
click at [222, 131] on span "Business Associates Policy" at bounding box center [222, 129] width 92 height 9
click at [218, 100] on span "Acceptable Use Policy" at bounding box center [213, 99] width 75 height 9
click at [71, 153] on p "OfficeSafe University" at bounding box center [64, 154] width 79 height 10
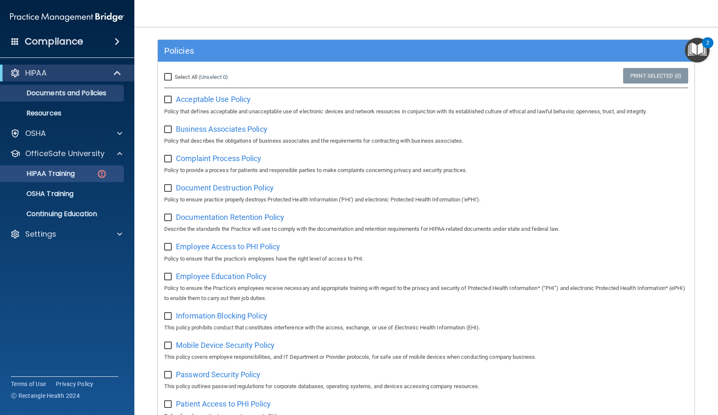
click at [72, 172] on p "HIPAA Training" at bounding box center [39, 174] width 69 height 8
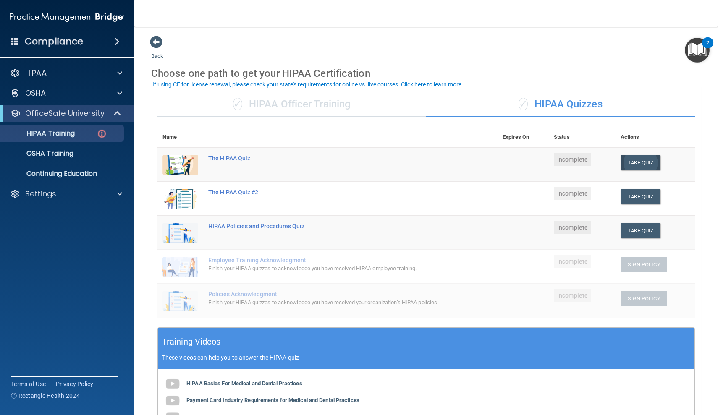
click at [643, 157] on button "Take Quiz" at bounding box center [640, 163] width 40 height 16
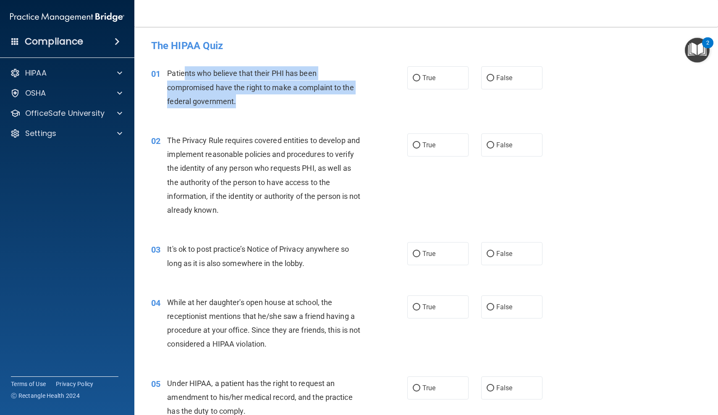
drag, startPoint x: 183, startPoint y: 71, endPoint x: 243, endPoint y: 95, distance: 65.6
click at [243, 95] on div "Patients who believe that their PHI has been compromised have the right to make…" at bounding box center [267, 87] width 201 height 42
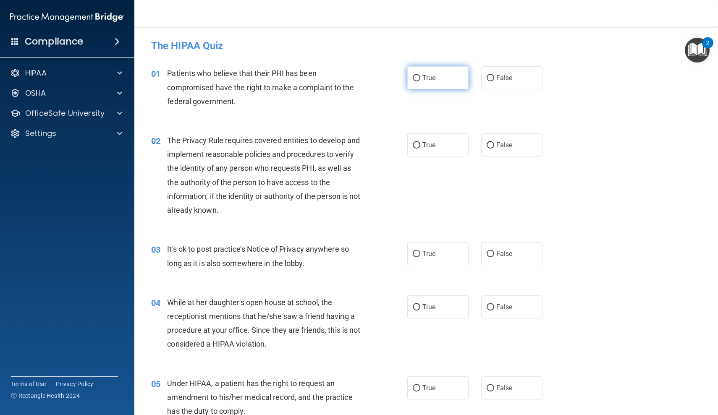
click at [421, 80] on label "True" at bounding box center [437, 77] width 61 height 23
click at [420, 80] on input "True" at bounding box center [417, 78] width 8 height 6
radio input "true"
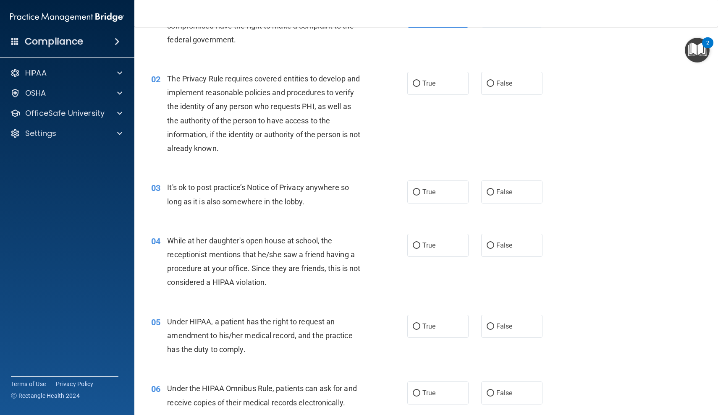
scroll to position [71, 0]
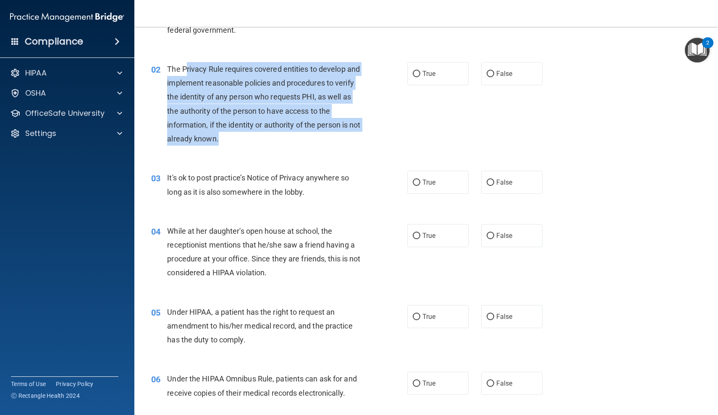
drag, startPoint x: 187, startPoint y: 70, endPoint x: 258, endPoint y: 135, distance: 96.6
click at [258, 135] on div "The Privacy Rule requires covered entities to develop and implement reasonable …" at bounding box center [267, 104] width 201 height 84
drag, startPoint x: 289, startPoint y: 135, endPoint x: 185, endPoint y: 76, distance: 119.5
click at [185, 76] on div "The Privacy Rule requires covered entities to develop and implement reasonable …" at bounding box center [267, 104] width 201 height 84
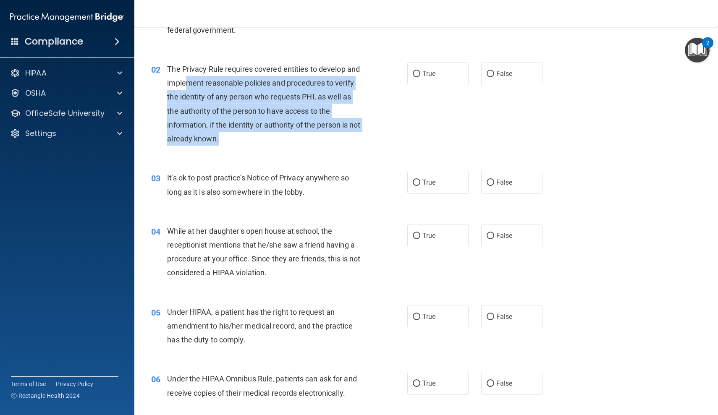
click at [185, 76] on div "The Privacy Rule requires covered entities to develop and implement reasonable …" at bounding box center [267, 104] width 201 height 84
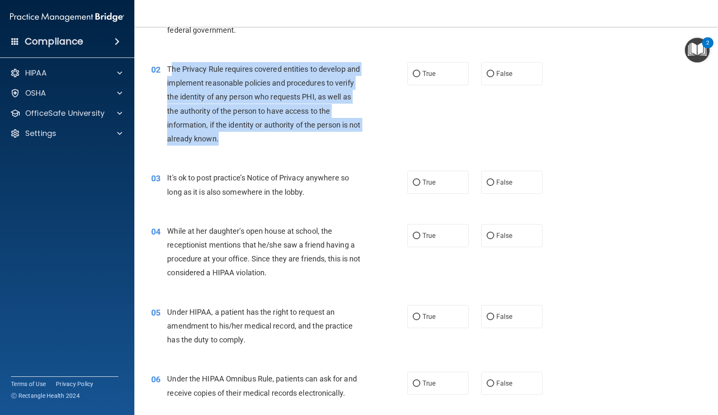
drag, startPoint x: 173, startPoint y: 66, endPoint x: 264, endPoint y: 134, distance: 113.7
click at [264, 134] on div "The Privacy Rule requires covered entities to develop and implement reasonable …" at bounding box center [267, 104] width 201 height 84
drag, startPoint x: 277, startPoint y: 134, endPoint x: 186, endPoint y: 69, distance: 111.8
click at [186, 69] on div "The Privacy Rule requires covered entities to develop and implement reasonable …" at bounding box center [267, 104] width 201 height 84
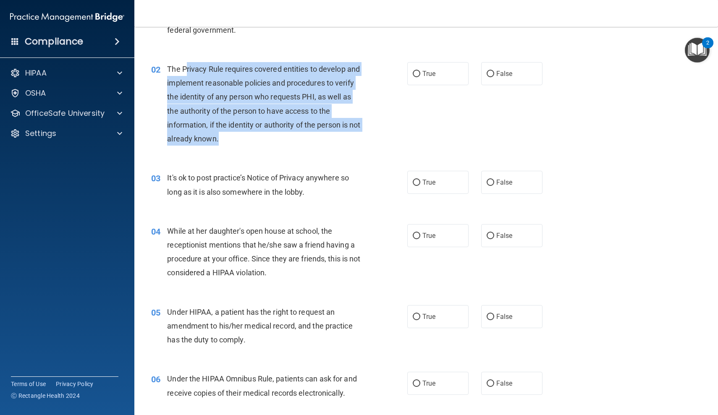
click at [186, 69] on span "The Privacy Rule requires covered entities to develop and implement reasonable …" at bounding box center [263, 104] width 193 height 78
drag, startPoint x: 179, startPoint y: 66, endPoint x: 244, endPoint y: 138, distance: 96.6
click at [244, 138] on div "The Privacy Rule requires covered entities to develop and implement reasonable …" at bounding box center [267, 104] width 201 height 84
drag, startPoint x: 252, startPoint y: 138, endPoint x: 185, endPoint y: 68, distance: 97.1
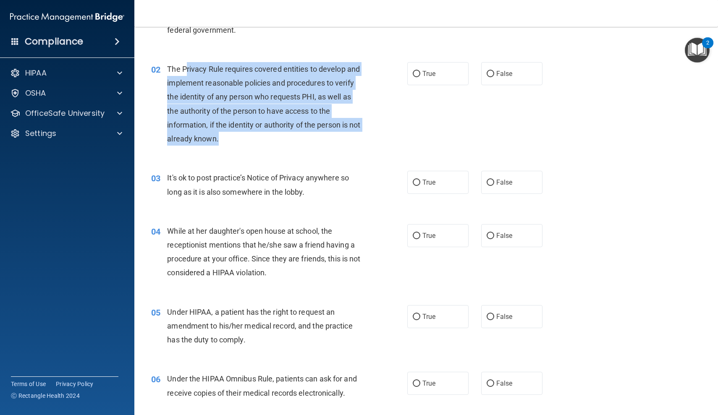
click at [185, 68] on div "The Privacy Rule requires covered entities to develop and implement reasonable …" at bounding box center [267, 104] width 201 height 84
click at [185, 68] on span "The Privacy Rule requires covered entities to develop and implement reasonable …" at bounding box center [263, 104] width 193 height 78
drag, startPoint x: 171, startPoint y: 68, endPoint x: 246, endPoint y: 139, distance: 103.0
click at [246, 139] on div "The Privacy Rule requires covered entities to develop and implement reasonable …" at bounding box center [267, 104] width 201 height 84
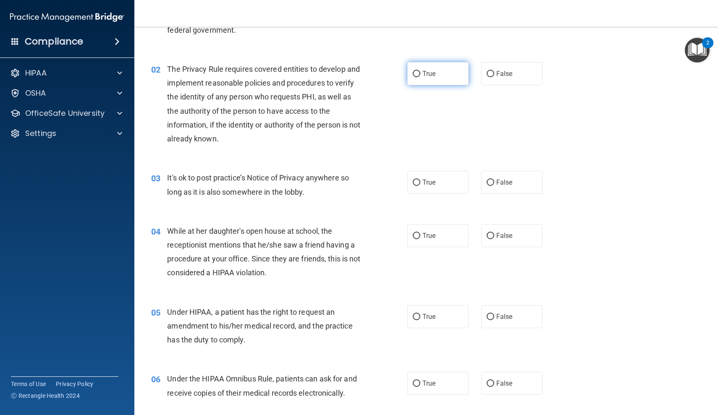
click at [443, 78] on label "True" at bounding box center [437, 73] width 61 height 23
click at [420, 77] on input "True" at bounding box center [417, 74] width 8 height 6
radio input "true"
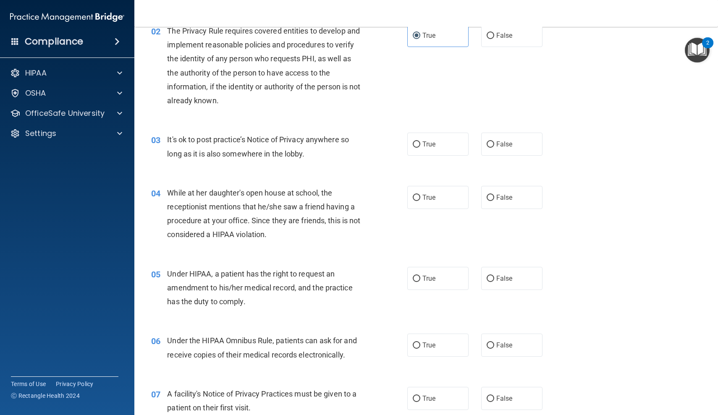
scroll to position [111, 0]
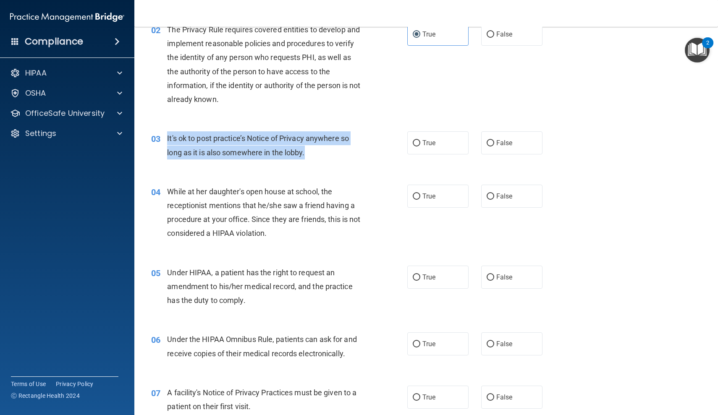
drag, startPoint x: 175, startPoint y: 135, endPoint x: 323, endPoint y: 152, distance: 149.1
click at [323, 152] on div "It's ok to post practice’s Notice of Privacy anywhere so long as it is also som…" at bounding box center [267, 145] width 201 height 28
drag, startPoint x: 330, startPoint y: 152, endPoint x: 202, endPoint y: 140, distance: 128.1
click at [202, 140] on div "It's ok to post practice’s Notice of Privacy anywhere so long as it is also som…" at bounding box center [267, 145] width 201 height 28
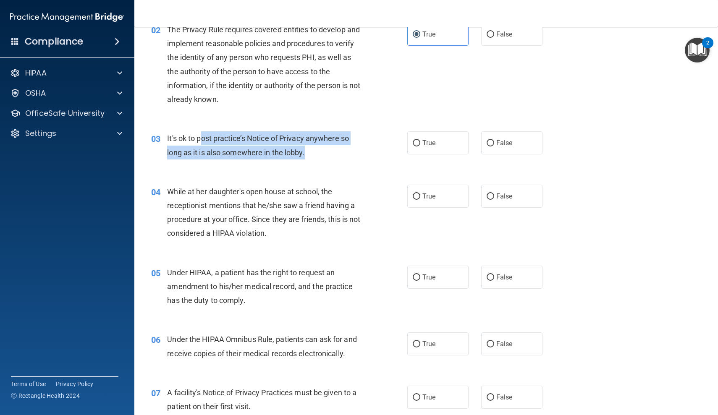
click at [202, 140] on span "It's ok to post practice’s Notice of Privacy anywhere so long as it is also som…" at bounding box center [258, 145] width 182 height 23
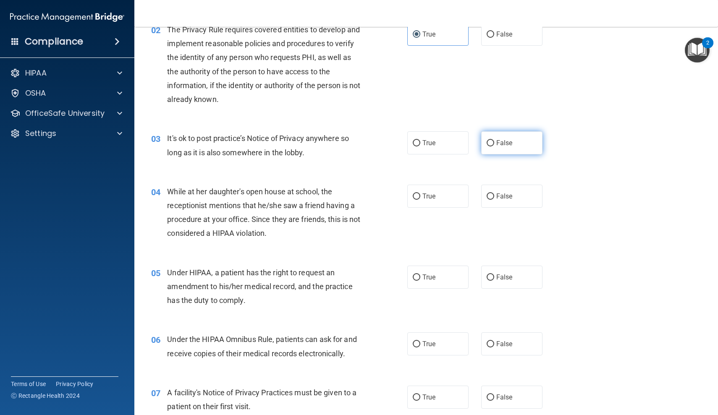
click at [514, 146] on label "False" at bounding box center [511, 142] width 61 height 23
click at [494, 146] on input "False" at bounding box center [491, 143] width 8 height 6
radio input "true"
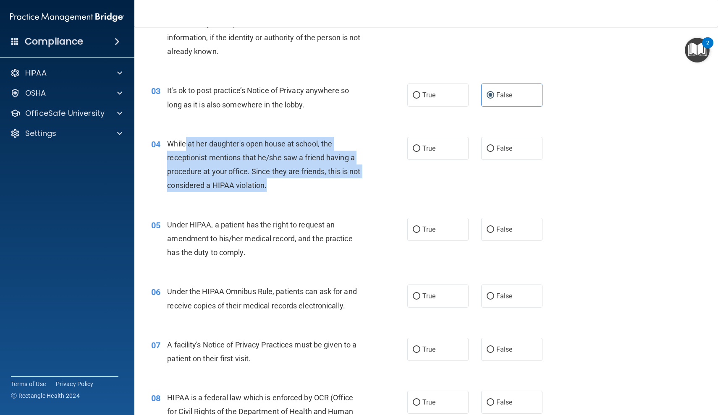
drag, startPoint x: 185, startPoint y: 139, endPoint x: 300, endPoint y: 185, distance: 123.2
click at [300, 185] on div "While at her daughter's open house at school, the receptionist mentions that he…" at bounding box center [267, 165] width 201 height 56
drag, startPoint x: 308, startPoint y: 182, endPoint x: 169, endPoint y: 144, distance: 143.8
click at [169, 144] on div "While at her daughter's open house at school, the receptionist mentions that he…" at bounding box center [267, 165] width 201 height 56
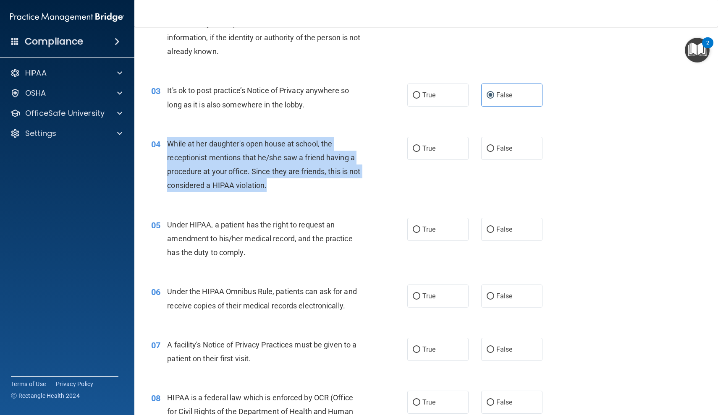
click at [169, 144] on span "While at her daughter's open house at school, the receptionist mentions that he…" at bounding box center [263, 164] width 193 height 51
drag, startPoint x: 169, startPoint y: 144, endPoint x: 281, endPoint y: 184, distance: 118.8
click at [281, 184] on div "While at her daughter's open house at school, the receptionist mentions that he…" at bounding box center [267, 165] width 201 height 56
drag, startPoint x: 298, startPoint y: 184, endPoint x: 170, endPoint y: 141, distance: 135.3
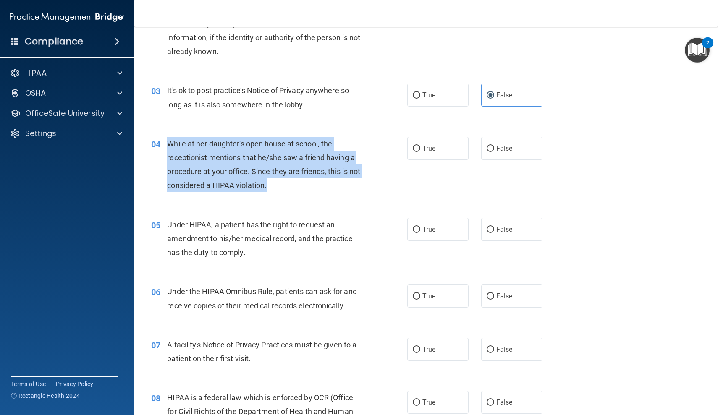
click at [170, 141] on div "While at her daughter's open house at school, the receptionist mentions that he…" at bounding box center [267, 165] width 201 height 56
click at [170, 141] on span "While at her daughter's open house at school, the receptionist mentions that he…" at bounding box center [263, 164] width 193 height 51
drag, startPoint x: 205, startPoint y: 146, endPoint x: 279, endPoint y: 183, distance: 82.4
click at [279, 183] on div "While at her daughter's open house at school, the receptionist mentions that he…" at bounding box center [267, 165] width 201 height 56
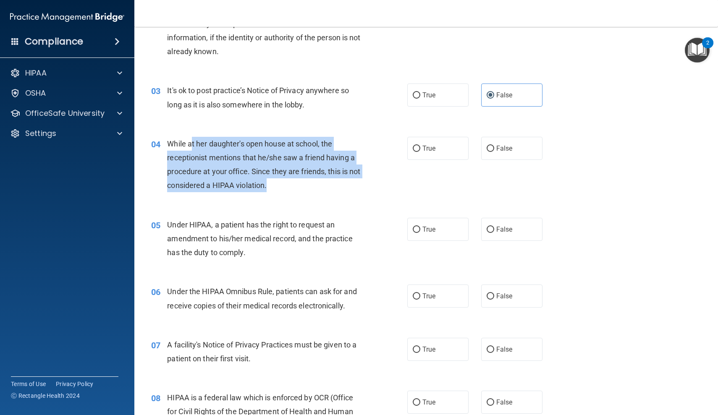
drag, startPoint x: 300, startPoint y: 183, endPoint x: 193, endPoint y: 136, distance: 116.9
click at [193, 137] on div "While at her daughter's open house at school, the receptionist mentions that he…" at bounding box center [267, 165] width 201 height 56
drag, startPoint x: 165, startPoint y: 148, endPoint x: 270, endPoint y: 181, distance: 110.7
click at [270, 182] on div "04 While at her daughter's open house at school, the receptionist mentions that…" at bounding box center [279, 167] width 281 height 60
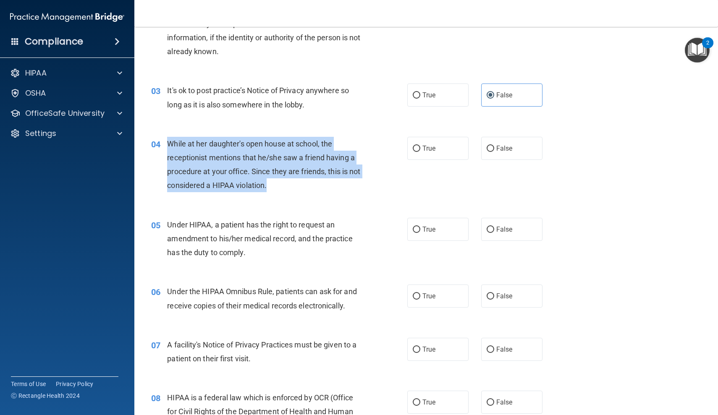
click at [270, 181] on div "While at her daughter's open house at school, the receptionist mentions that he…" at bounding box center [267, 165] width 201 height 56
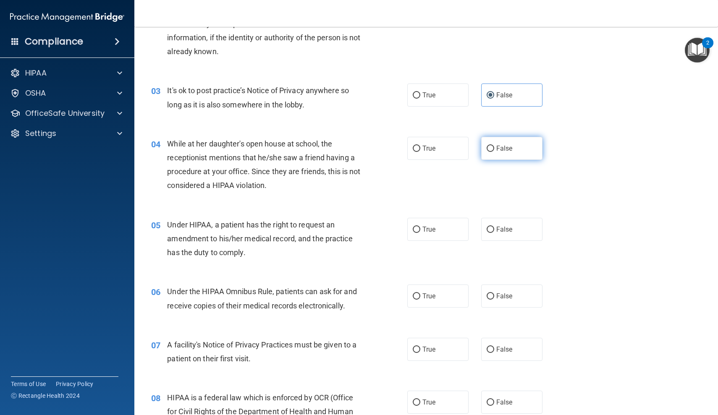
click at [504, 151] on span "False" at bounding box center [504, 148] width 16 height 8
click at [494, 151] on input "False" at bounding box center [491, 149] width 8 height 6
radio input "true"
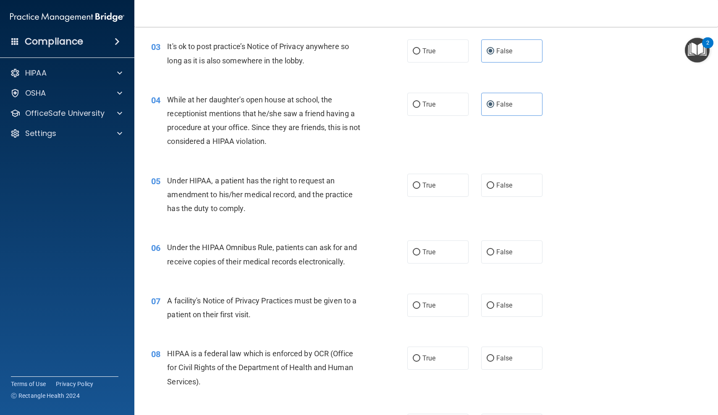
scroll to position [204, 0]
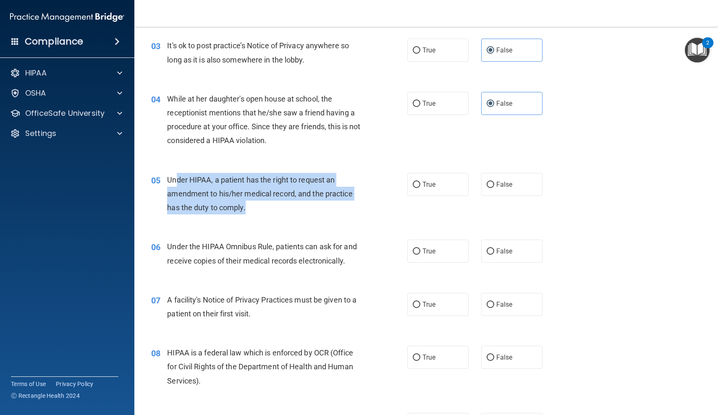
drag, startPoint x: 175, startPoint y: 174, endPoint x: 271, endPoint y: 206, distance: 101.1
click at [271, 206] on div "Under HIPAA, a patient has the right to request an amendment to his/her medical…" at bounding box center [267, 194] width 201 height 42
drag, startPoint x: 277, startPoint y: 206, endPoint x: 170, endPoint y: 180, distance: 110.2
click at [170, 180] on div "Under HIPAA, a patient has the right to request an amendment to his/her medical…" at bounding box center [267, 194] width 201 height 42
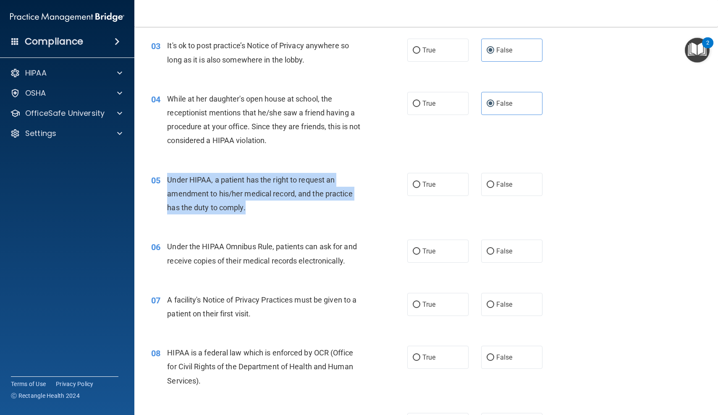
click at [170, 180] on span "Under HIPAA, a patient has the right to request an amendment to his/her medical…" at bounding box center [259, 193] width 185 height 37
drag, startPoint x: 170, startPoint y: 180, endPoint x: 262, endPoint y: 203, distance: 95.7
click at [262, 203] on div "Under HIPAA, a patient has the right to request an amendment to his/her medical…" at bounding box center [267, 194] width 201 height 42
drag, startPoint x: 316, startPoint y: 214, endPoint x: 169, endPoint y: 176, distance: 152.5
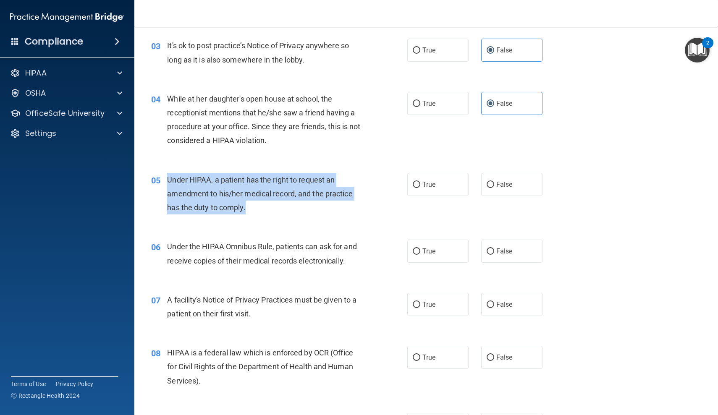
click at [169, 176] on div "05 Under HIPAA, a patient has the right to request an amendment to his/her medi…" at bounding box center [279, 196] width 281 height 46
click at [169, 176] on span "Under HIPAA, a patient has the right to request an amendment to his/her medical…" at bounding box center [259, 193] width 185 height 37
drag, startPoint x: 169, startPoint y: 176, endPoint x: 259, endPoint y: 196, distance: 92.9
click at [259, 196] on span "Under HIPAA, a patient has the right to request an amendment to his/her medical…" at bounding box center [259, 193] width 185 height 37
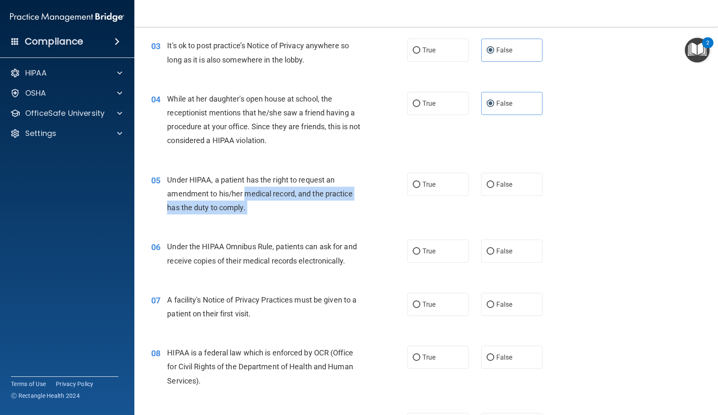
click at [256, 199] on div "Under HIPAA, a patient has the right to request an amendment to his/her medical…" at bounding box center [267, 194] width 201 height 42
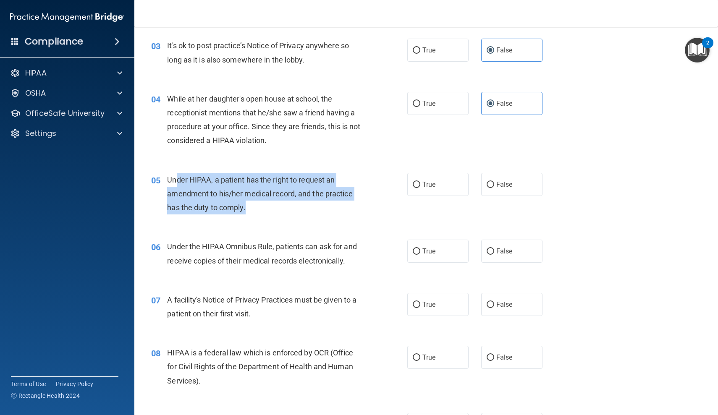
drag, startPoint x: 272, startPoint y: 204, endPoint x: 177, endPoint y: 178, distance: 98.4
click at [177, 178] on div "Under HIPAA, a patient has the right to request an amendment to his/her medical…" at bounding box center [267, 194] width 201 height 42
click at [177, 178] on span "Under HIPAA, a patient has the right to request an amendment to his/her medical…" at bounding box center [259, 193] width 185 height 37
drag, startPoint x: 177, startPoint y: 178, endPoint x: 262, endPoint y: 201, distance: 88.2
click at [262, 201] on div "Under HIPAA, a patient has the right to request an amendment to his/her medical…" at bounding box center [267, 194] width 201 height 42
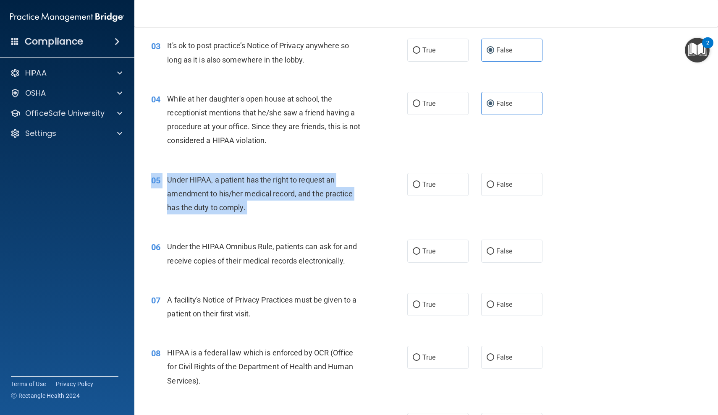
click at [262, 201] on div "Under HIPAA, a patient has the right to request an amendment to his/her medical…" at bounding box center [267, 194] width 201 height 42
drag, startPoint x: 282, startPoint y: 204, endPoint x: 204, endPoint y: 178, distance: 81.5
click at [204, 178] on div "Under HIPAA, a patient has the right to request an amendment to his/her medical…" at bounding box center [267, 194] width 201 height 42
click at [204, 178] on span "Under HIPAA, a patient has the right to request an amendment to his/her medical…" at bounding box center [259, 193] width 185 height 37
drag, startPoint x: 191, startPoint y: 179, endPoint x: 247, endPoint y: 200, distance: 59.4
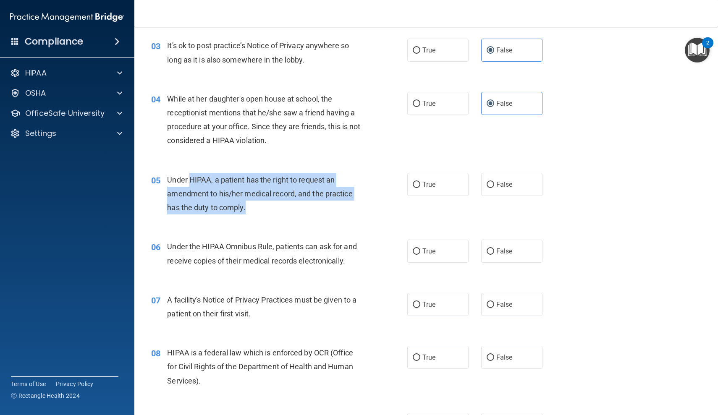
click at [247, 200] on div "Under HIPAA, a patient has the right to request an amendment to his/her medical…" at bounding box center [267, 194] width 201 height 42
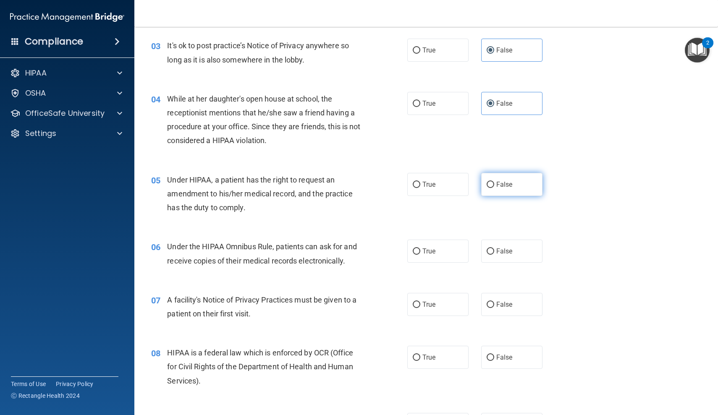
click at [536, 188] on label "False" at bounding box center [511, 184] width 61 height 23
click at [494, 188] on input "False" at bounding box center [491, 185] width 8 height 6
radio input "true"
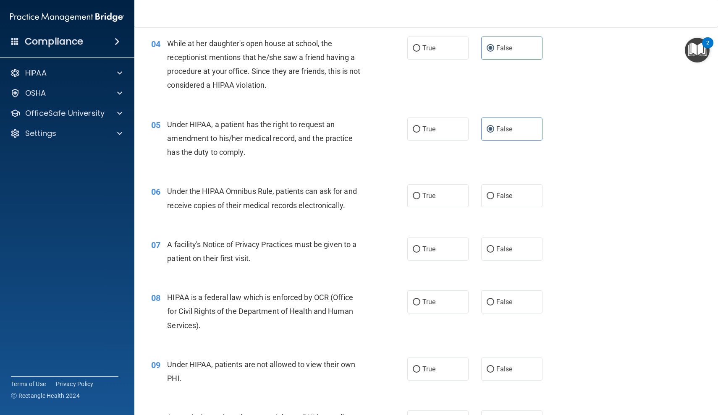
scroll to position [259, 0]
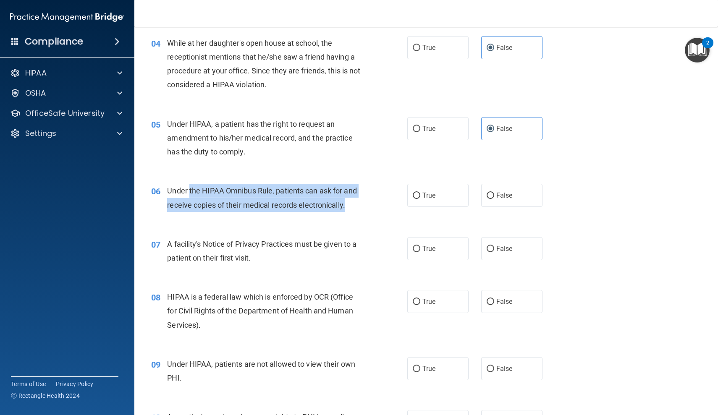
drag, startPoint x: 189, startPoint y: 192, endPoint x: 336, endPoint y: 212, distance: 148.2
click at [336, 212] on div "06 Under the HIPAA Omnibus Rule, patients can ask for and receive copies of the…" at bounding box center [279, 200] width 281 height 32
drag, startPoint x: 355, startPoint y: 210, endPoint x: 176, endPoint y: 183, distance: 180.9
click at [176, 184] on div "06 Under the HIPAA Omnibus Rule, patients can ask for and receive copies of the…" at bounding box center [279, 200] width 281 height 32
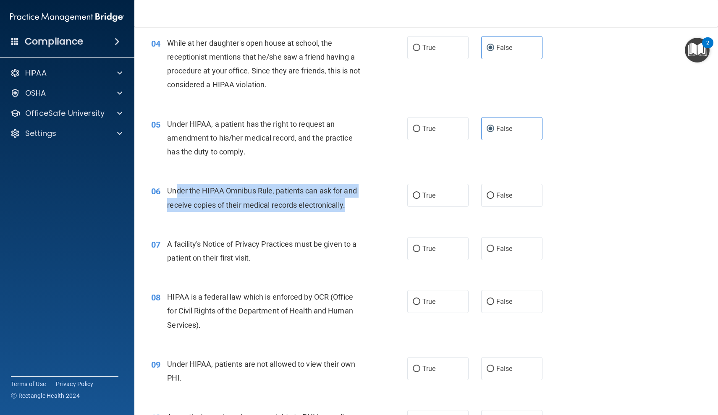
click at [176, 184] on div "Under the HIPAA Omnibus Rule, patients can ask for and receive copies of their …" at bounding box center [267, 198] width 201 height 28
drag, startPoint x: 175, startPoint y: 188, endPoint x: 334, endPoint y: 204, distance: 159.9
click at [334, 204] on span "Under the HIPAA Omnibus Rule, patients can ask for and receive copies of their …" at bounding box center [261, 197] width 189 height 23
drag, startPoint x: 344, startPoint y: 204, endPoint x: 236, endPoint y: 193, distance: 108.8
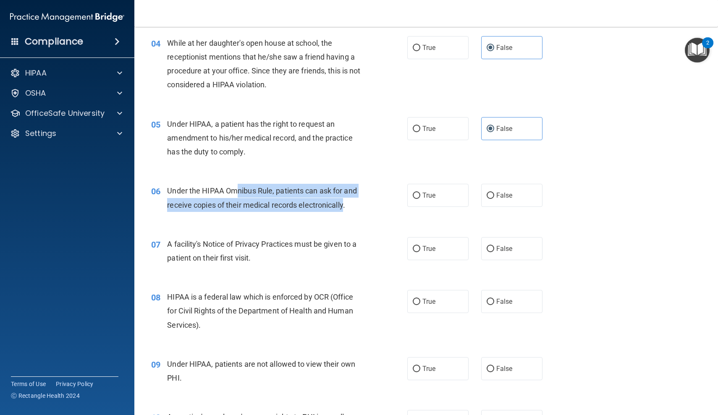
click at [236, 193] on span "Under the HIPAA Omnibus Rule, patients can ask for and receive copies of their …" at bounding box center [261, 197] width 189 height 23
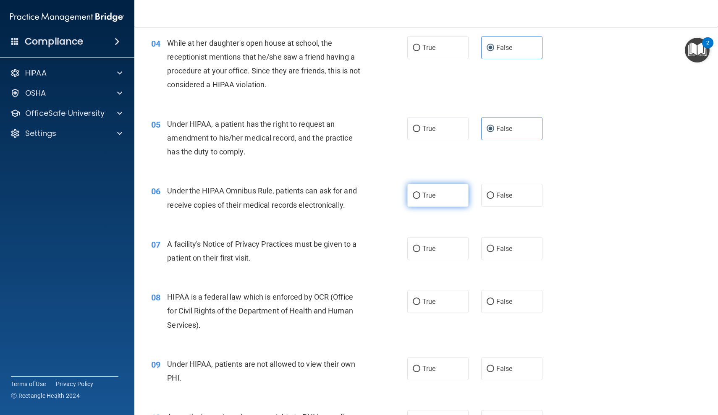
click at [457, 201] on label "True" at bounding box center [437, 195] width 61 height 23
click at [420, 199] on input "True" at bounding box center [417, 196] width 8 height 6
radio input "true"
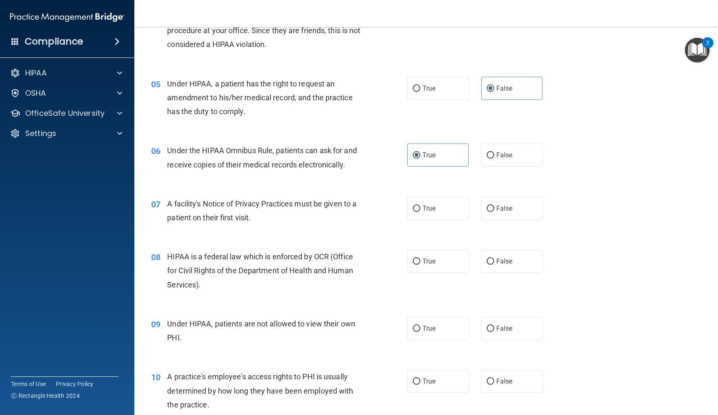
scroll to position [302, 0]
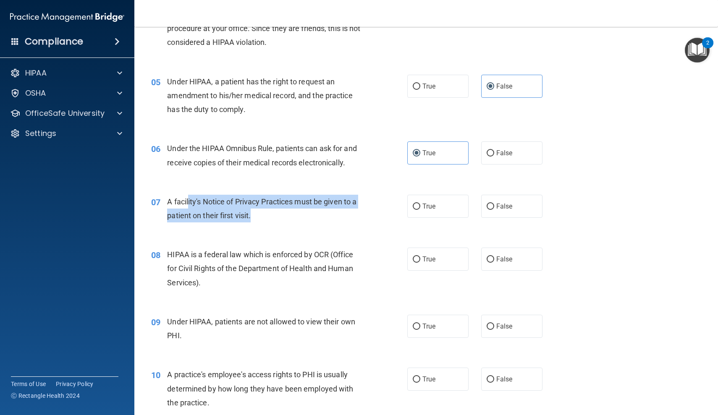
drag
click at [275, 213] on div "A facility's Notice of Privacy Practices must be given to a patient on their fi…" at bounding box center [267, 209] width 201 height 28
click at [202, 198] on div "A facility's Notice of Privacy Practices must be given to a patient on their fi…" at bounding box center [267, 209] width 201 height 28
click at [202, 197] on span "A facility's Notice of Privacy Practices must be given to a patient on their fi…" at bounding box center [261, 208] width 189 height 23
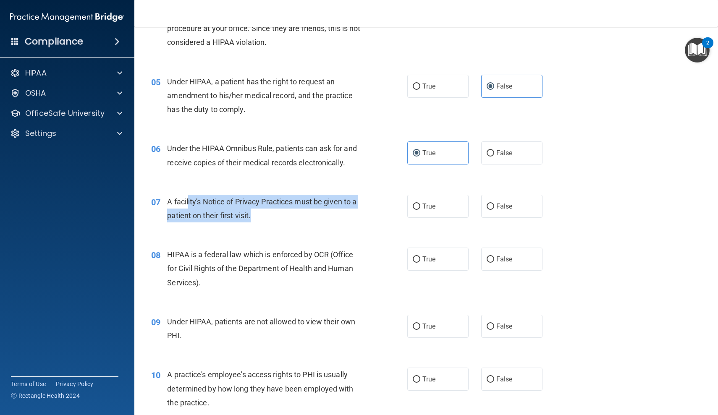
click at [294, 214] on div "A facility's Notice of Privacy Practices must be given to a patient on their fi…" at bounding box center [267, 209] width 201 height 28
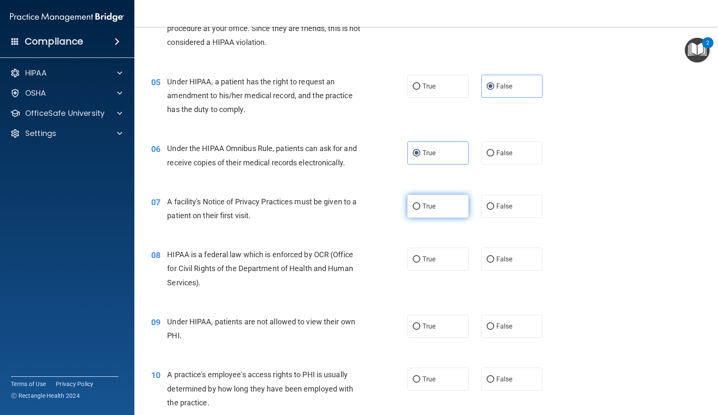
click at [421, 201] on label "True" at bounding box center [437, 206] width 61 height 23
click at [420, 204] on input "True" at bounding box center [417, 207] width 8 height 6
radio input "true"
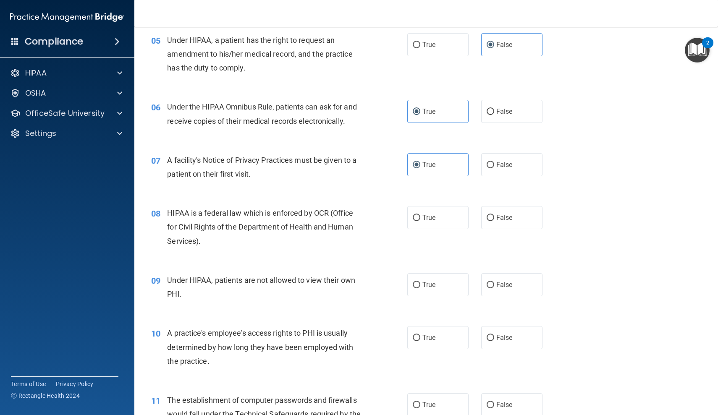
scroll to position [361, 0]
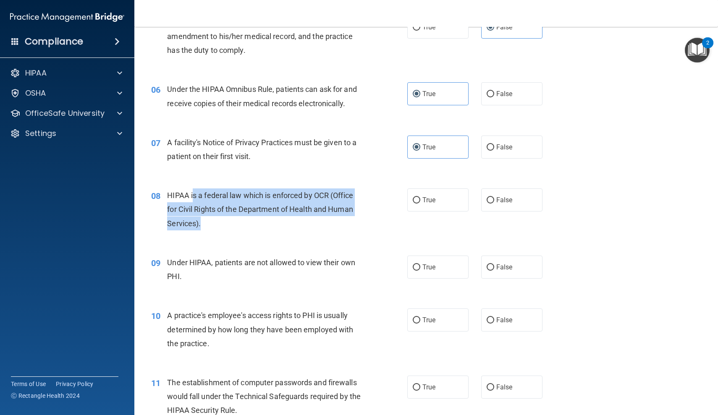
click at [280, 225] on div "HIPAA is a federal law which is enforced by OCR (Office for Civil Rights of the…" at bounding box center [267, 209] width 201 height 42
click at [201, 194] on div "HIPAA is a federal law which is enforced by OCR (Office for Civil Rights of the…" at bounding box center [267, 209] width 201 height 42
click at [201, 194] on span "HIPAA is a federal law which is enforced by OCR (Office for Civil Rights of the…" at bounding box center [260, 209] width 186 height 37
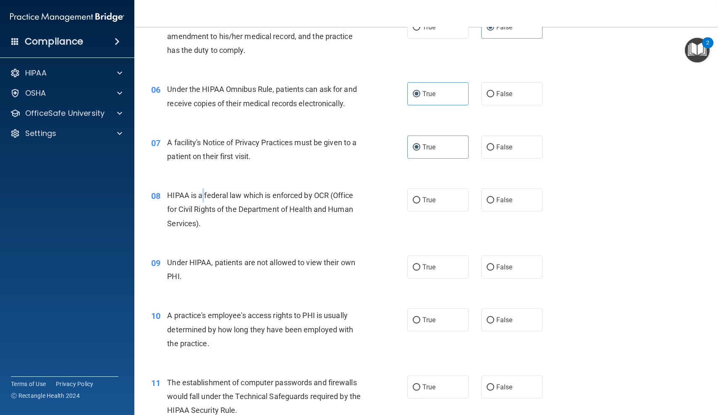
click at [201, 194] on span "HIPAA is a federal law which is enforced by OCR (Office for Civil Rights of the…" at bounding box center [260, 209] width 186 height 37
click at [447, 196] on label "True" at bounding box center [437, 199] width 61 height 23
click at [420, 197] on input "True" at bounding box center [417, 200] width 8 height 6
radio input "true"
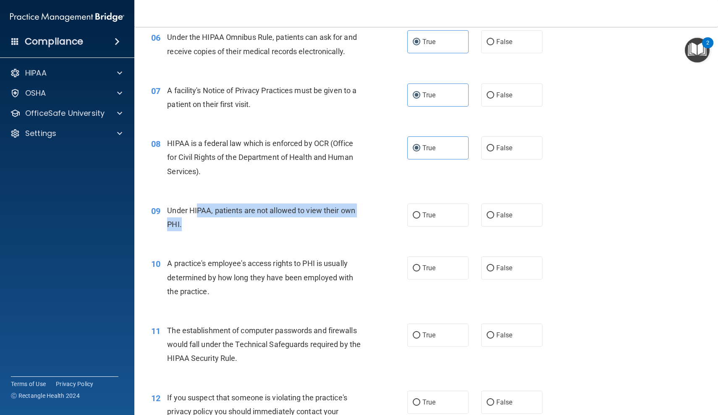
click at [352, 220] on div "Under HIPAA, patients are not allowed to view their own PHI." at bounding box center [267, 218] width 201 height 28
click at [208, 204] on div "Under HIPAA, patients are not allowed to view their own PHI." at bounding box center [267, 218] width 201 height 28
click at [208, 206] on span "Under HIPAA, patients are not allowed to view their own PHI." at bounding box center [261, 217] width 188 height 23
click at [346, 227] on div "Under HIPAA, patients are not allowed to view their own PHI." at bounding box center [267, 218] width 201 height 28
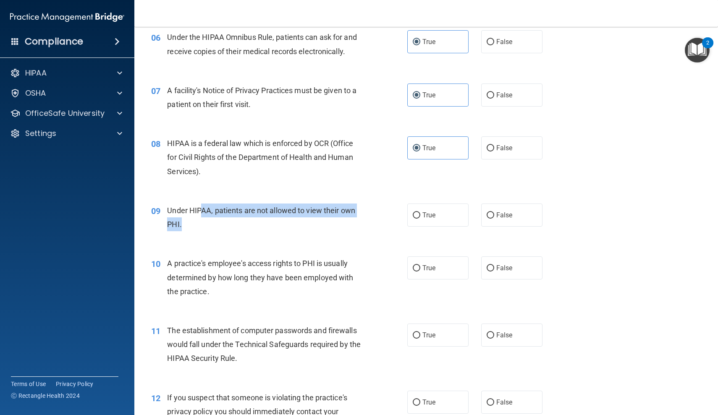
click at [346, 226] on div "Under HIPAA, patients are not allowed to view their own PHI." at bounding box center [267, 218] width 201 height 28
click at [219, 204] on div "Under HIPAA, patients are not allowed to view their own PHI." at bounding box center [267, 218] width 201 height 28
click at [219, 206] on span "Under HIPAA, patients are not allowed to view their own PHI." at bounding box center [261, 217] width 188 height 23
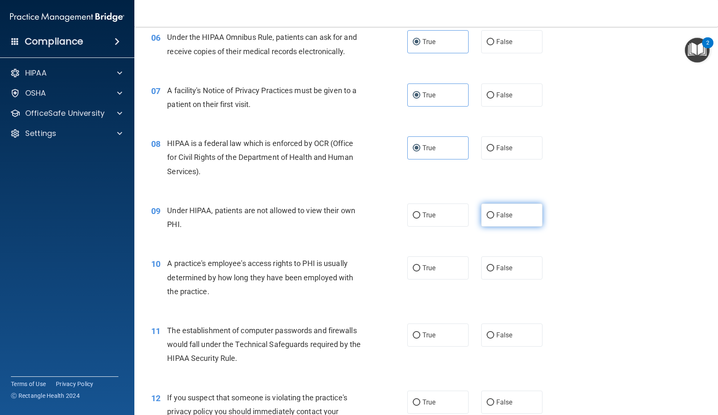
click at [500, 213] on span "False" at bounding box center [504, 215] width 16 height 8
click at [494, 213] on input "False" at bounding box center [491, 215] width 8 height 6
radio input "true"
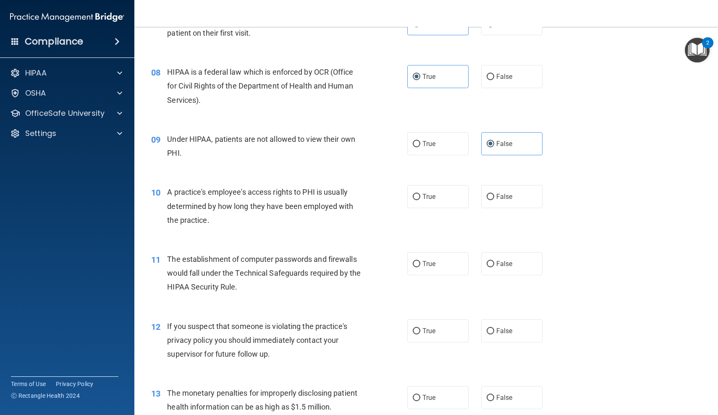
scroll to position [486, 0]
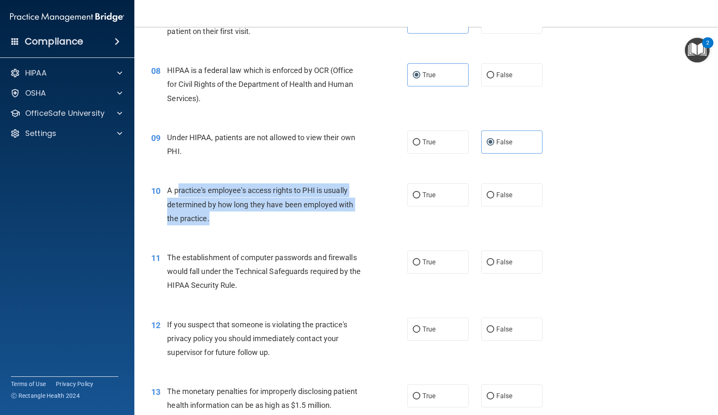
click at [244, 215] on div "A practice's employee's access rights to PHI is usually determined by how long …" at bounding box center [267, 204] width 201 height 42
click at [243, 215] on div "A practice's employee's access rights to PHI is usually determined by how long …" at bounding box center [267, 204] width 201 height 42
click at [178, 193] on div "A practice's employee's access rights to PHI is usually determined by how long …" at bounding box center [267, 204] width 201 height 42
click at [277, 217] on div "A practice's employee's access rights to PHI is usually determined by how long …" at bounding box center [267, 204] width 201 height 42
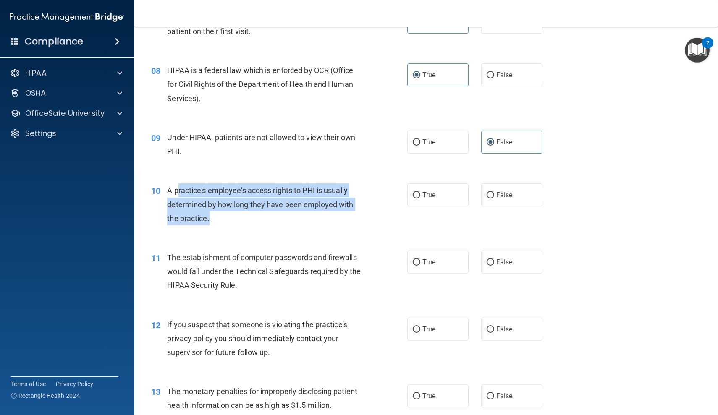
click at [277, 217] on div "A practice's employee's access rights to PHI is usually determined by how long …" at bounding box center [267, 204] width 201 height 42
click at [196, 187] on div "A practice's employee's access rights to PHI is usually determined by how long …" at bounding box center [267, 204] width 201 height 42
click at [196, 187] on span "A practice's employee's access rights to PHI is usually determined by how long …" at bounding box center [260, 204] width 186 height 37
click at [297, 225] on div "10 A practice's employee's access rights to PHI is usually determined by how lo…" at bounding box center [279, 206] width 281 height 46
click at [295, 223] on div "10 A practice's employee's access rights to PHI is usually determined by how lo…" at bounding box center [279, 206] width 281 height 46
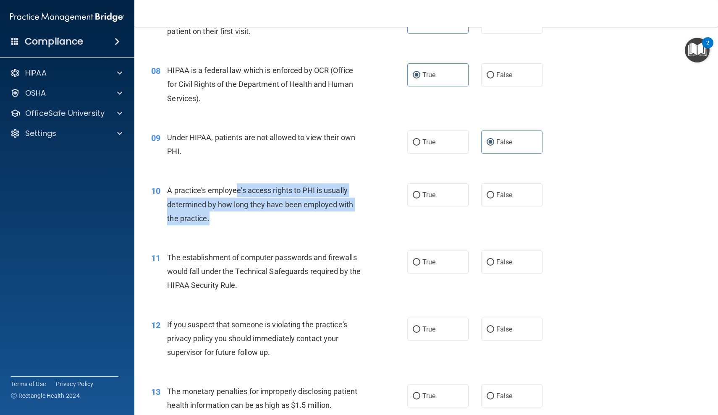
click at [237, 183] on div "A practice's employee's access rights to PHI is usually determined by how long …" at bounding box center [267, 204] width 201 height 42
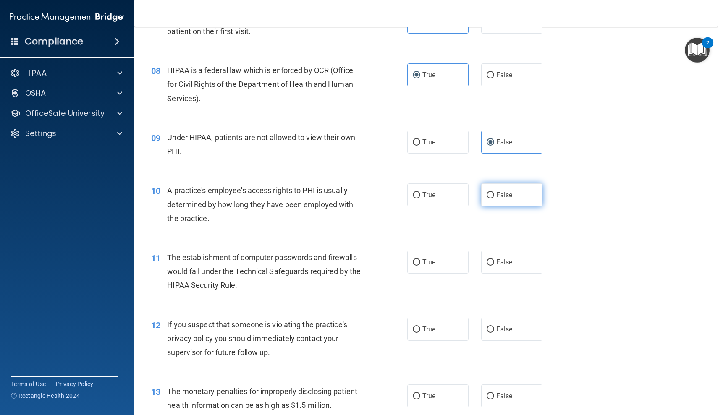
click at [517, 187] on label "False" at bounding box center [511, 194] width 61 height 23
click at [494, 192] on input "False" at bounding box center [491, 195] width 8 height 6
radio input "true"
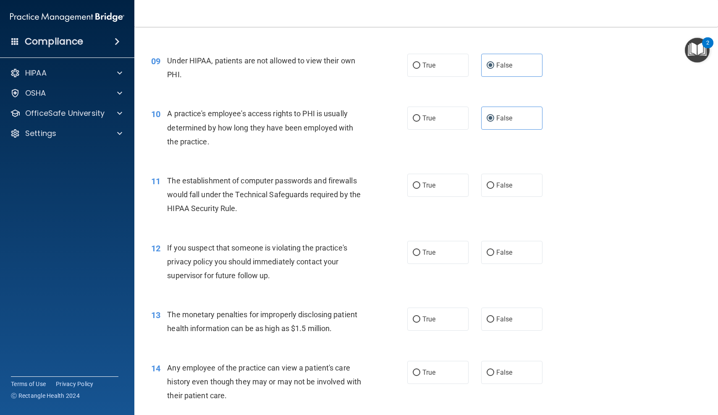
scroll to position [579, 0]
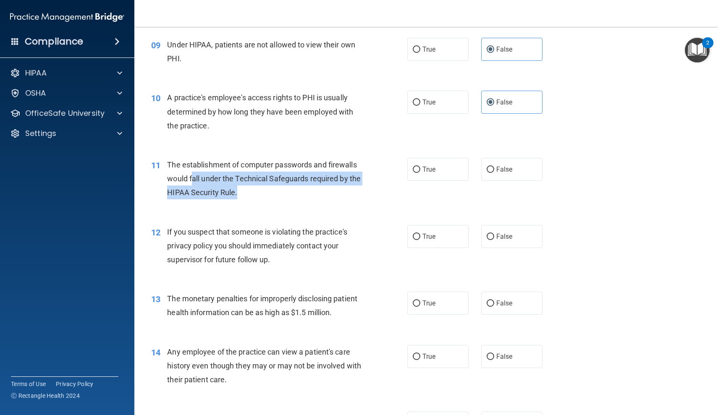
click at [285, 187] on div "The establishment of computer passwords and firewalls would fall under the Tech…" at bounding box center [267, 179] width 201 height 42
click at [213, 162] on div "The establishment of computer passwords and firewalls would fall under the Tech…" at bounding box center [267, 179] width 201 height 42
click at [213, 162] on span "The establishment of computer passwords and firewalls would fall under the Tech…" at bounding box center [264, 178] width 194 height 37
click at [293, 188] on div "The establishment of computer passwords and firewalls would fall under the Tech…" at bounding box center [267, 179] width 201 height 42
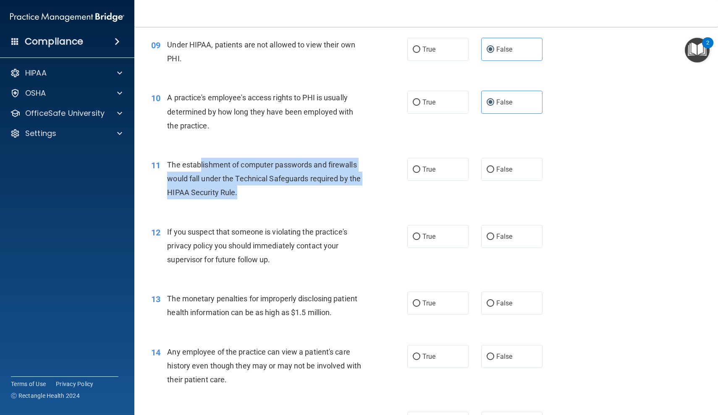
click at [293, 188] on div "The establishment of computer passwords and firewalls would fall under the Tech…" at bounding box center [267, 179] width 201 height 42
click at [250, 162] on div "The establishment of computer passwords and firewalls would fall under the Tech…" at bounding box center [267, 179] width 201 height 42
click at [250, 162] on span "The establishment of computer passwords and firewalls would fall under the Tech…" at bounding box center [264, 178] width 194 height 37
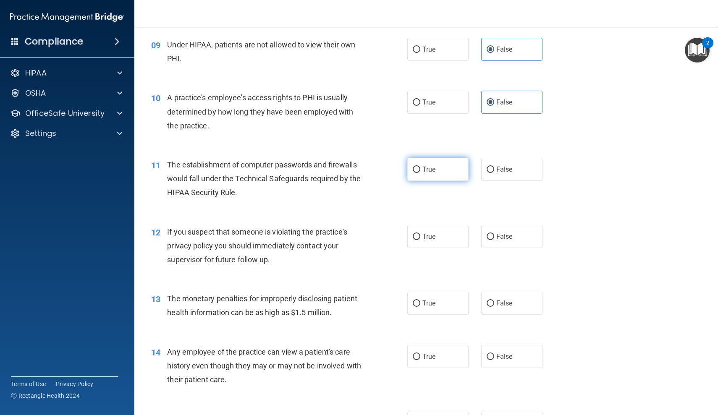
click at [460, 162] on label "True" at bounding box center [437, 169] width 61 height 23
click at [420, 167] on input "True" at bounding box center [417, 170] width 8 height 6
radio input "true"
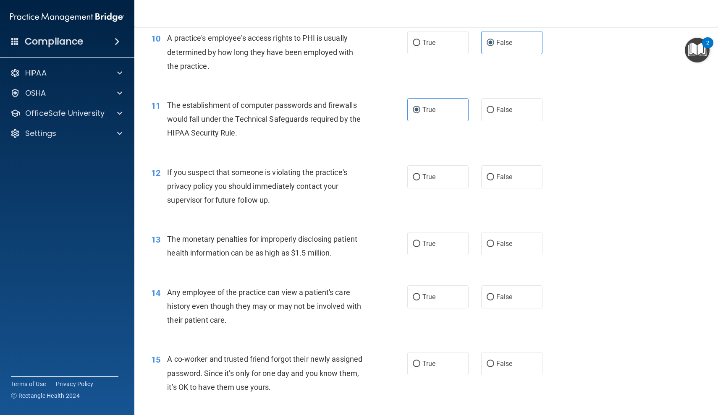
scroll to position [650, 0]
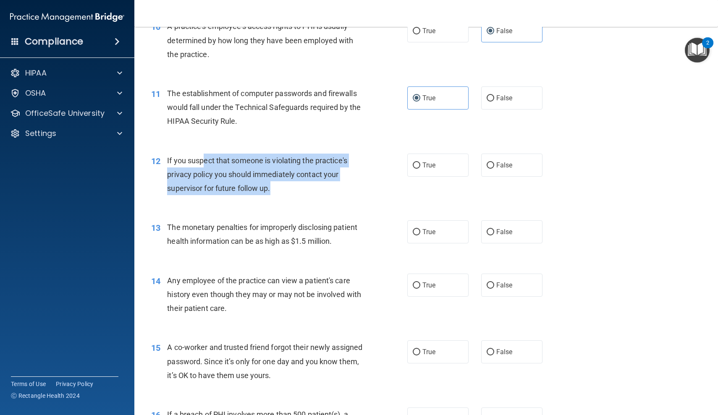
click at [296, 184] on div "If you suspect that someone is violating the practice's privacy policy you shou…" at bounding box center [267, 175] width 201 height 42
click at [214, 157] on div "If you suspect that someone is violating the practice's privacy policy you shou…" at bounding box center [267, 175] width 201 height 42
click at [214, 157] on span "If you suspect that someone is violating the practice's privacy policy you shou…" at bounding box center [257, 174] width 180 height 37
click at [275, 179] on div "If you suspect that someone is violating the practice's privacy policy you shou…" at bounding box center [267, 175] width 201 height 42
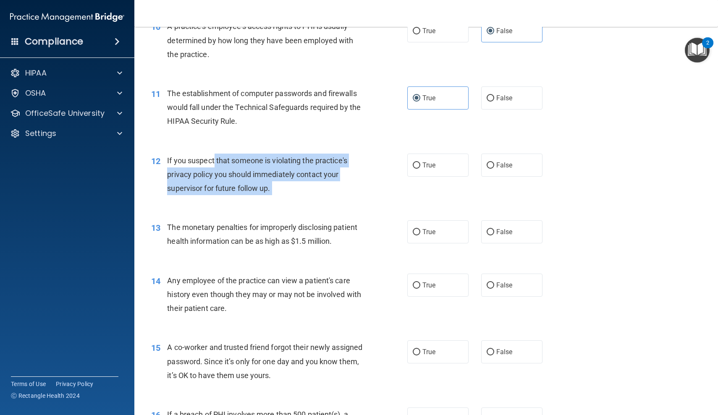
click at [275, 179] on div "If you suspect that someone is violating the practice's privacy policy you shou…" at bounding box center [267, 175] width 201 height 42
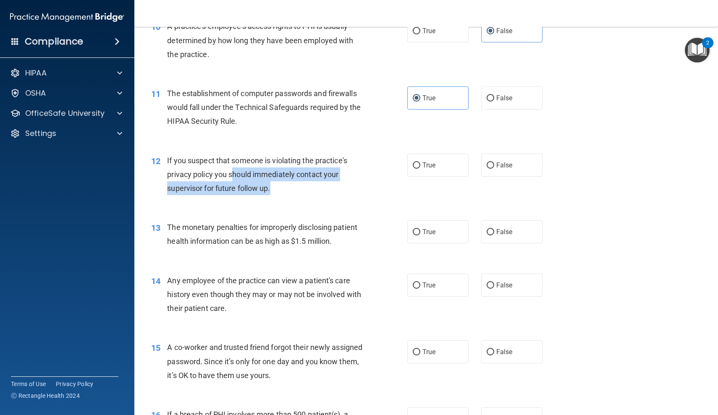
click at [232, 167] on div "If you suspect that someone is violating the practice's privacy policy you shou…" at bounding box center [267, 175] width 201 height 42
click at [232, 166] on div "If you suspect that someone is violating the practice's privacy policy you shou…" at bounding box center [267, 175] width 201 height 42
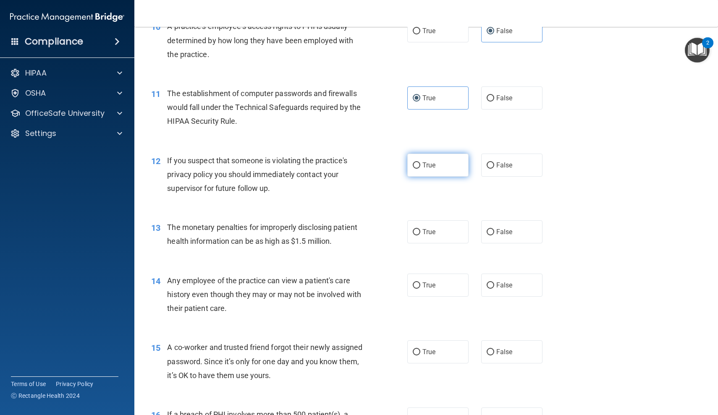
click at [438, 159] on label "True" at bounding box center [437, 165] width 61 height 23
click at [420, 162] on input "True" at bounding box center [417, 165] width 8 height 6
radio input "true"
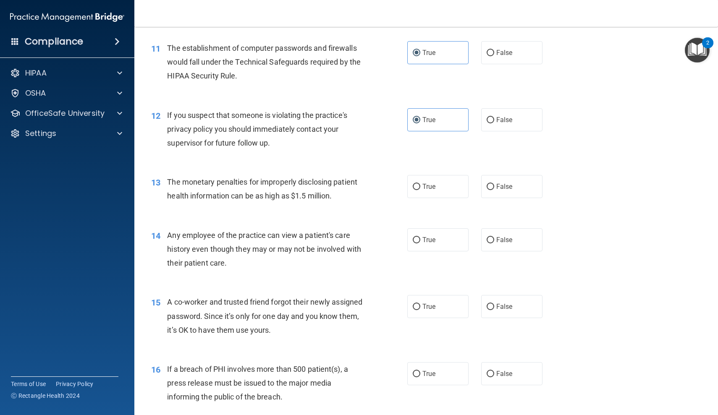
scroll to position [712, 0]
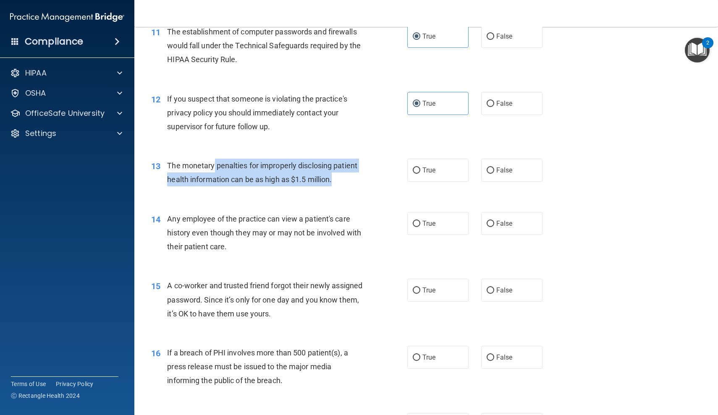
click at [335, 176] on div "The monetary penalties for improperly disclosing patient health information can…" at bounding box center [267, 173] width 201 height 28
click at [251, 162] on div "The monetary penalties for improperly disclosing patient health information can…" at bounding box center [267, 173] width 201 height 28
click at [251, 162] on span "The monetary penalties for improperly disclosing patient health information can…" at bounding box center [262, 172] width 190 height 23
click at [335, 178] on div "The monetary penalties for improperly disclosing patient health information can…" at bounding box center [267, 173] width 201 height 28
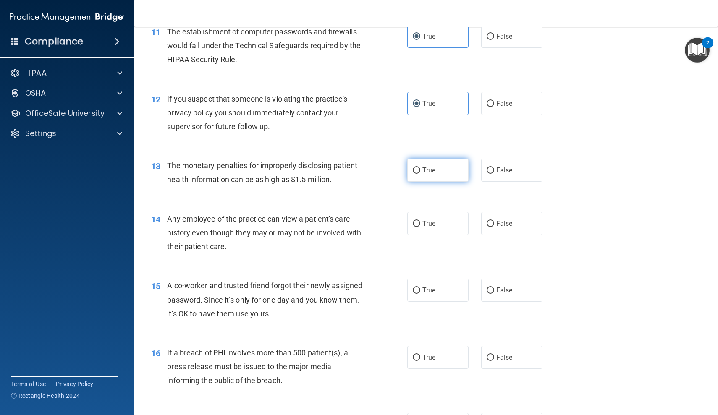
click at [440, 160] on label "True" at bounding box center [437, 170] width 61 height 23
click at [420, 167] on input "True" at bounding box center [417, 170] width 8 height 6
radio input "true"
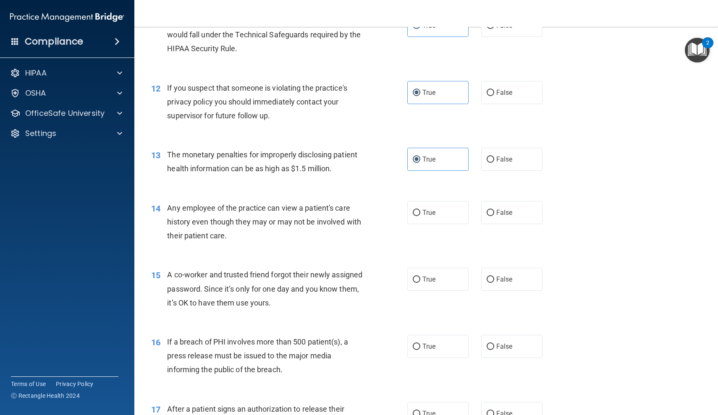
scroll to position [743, 0]
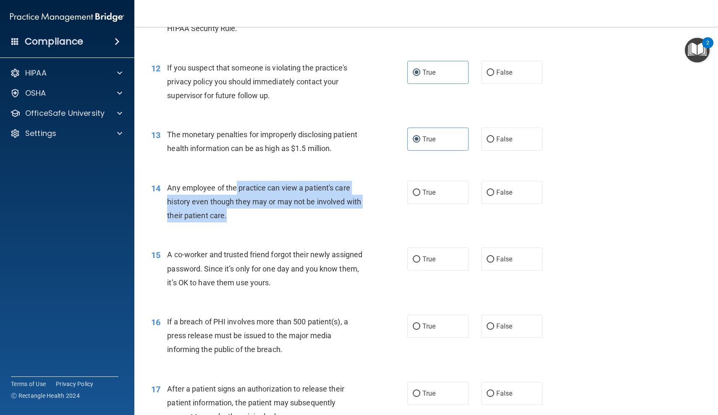
click at [285, 209] on div "Any employee of the practice can view a patient's care history even though they…" at bounding box center [267, 202] width 201 height 42
click at [277, 184] on div "Any employee of the practice can view a patient's care history even though they…" at bounding box center [267, 202] width 201 height 42
click at [277, 184] on span "Any employee of the practice can view a patient's care history even though they…" at bounding box center [264, 201] width 194 height 37
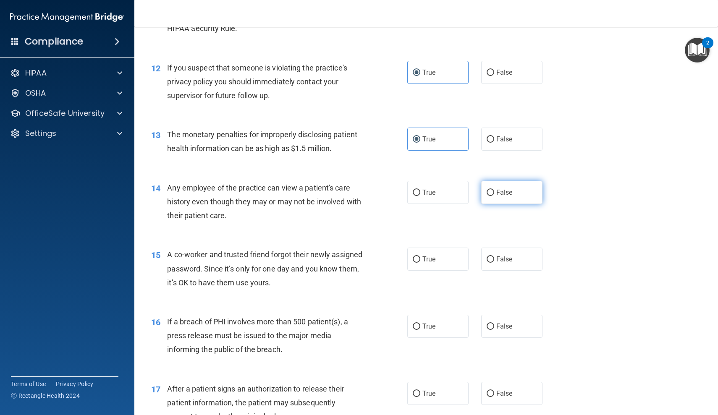
click at [489, 192] on input "False" at bounding box center [491, 193] width 8 height 6
radio input "true"
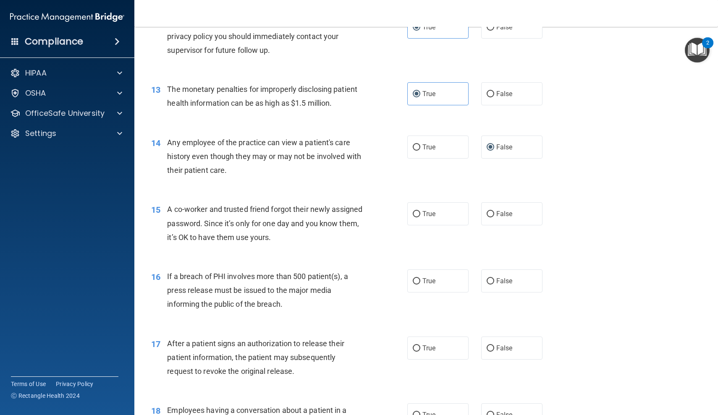
scroll to position [789, 0]
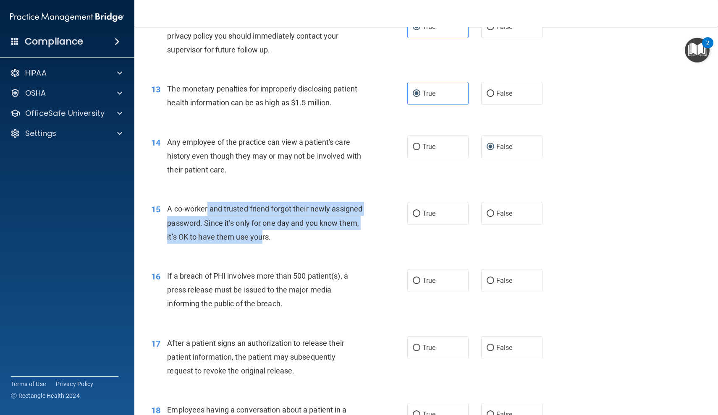
click at [305, 227] on div "A co-worker and trusted friend forgot their newly assigned password. Since it’s…" at bounding box center [267, 223] width 201 height 42
click at [243, 208] on div "A co-worker and trusted friend forgot their newly assigned password. Since it’s…" at bounding box center [267, 223] width 201 height 42
click at [243, 208] on span "A co-worker and trusted friend forgot their newly assigned password. Since it’s…" at bounding box center [264, 222] width 195 height 37
click at [314, 238] on div "A co-worker and trusted friend forgot their newly assigned password. Since it’s…" at bounding box center [267, 223] width 201 height 42
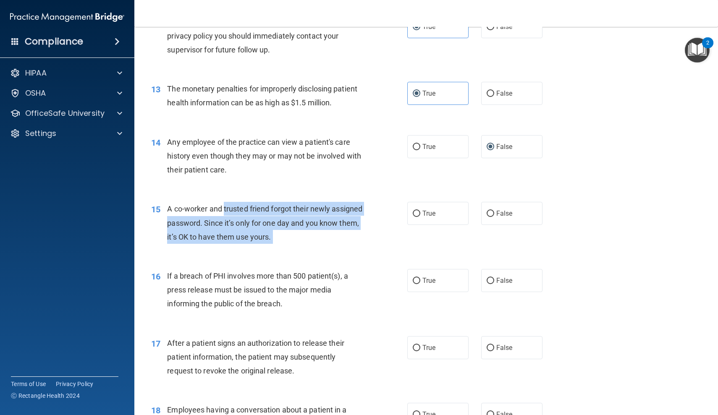
click at [314, 238] on div "A co-worker and trusted friend forgot their newly assigned password. Since it’s…" at bounding box center [267, 223] width 201 height 42
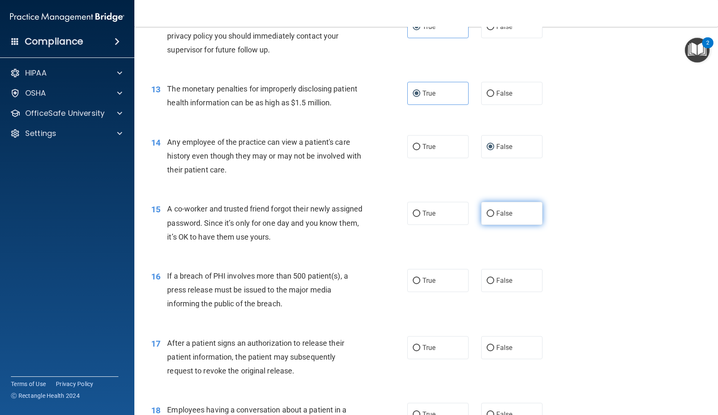
click at [507, 209] on span "False" at bounding box center [504, 213] width 16 height 8
click at [494, 211] on input "False" at bounding box center [491, 214] width 8 height 6
radio input "true"
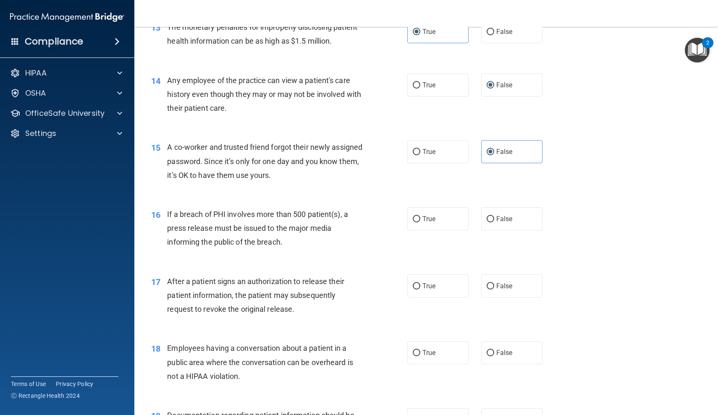
scroll to position [852, 0]
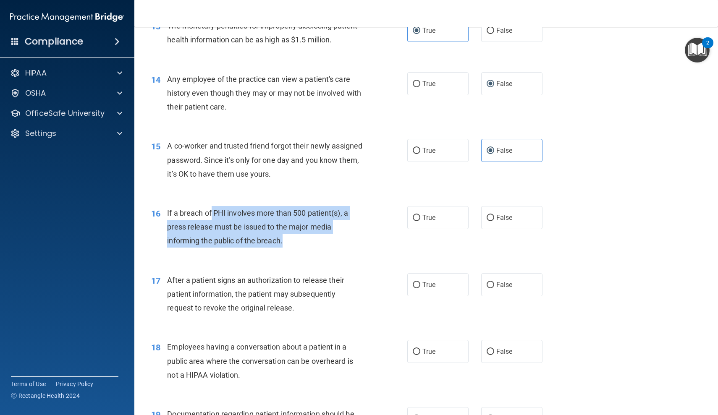
click at [310, 237] on div "If a breach of PHI involves more than 500 patient(s), a press release must be i…" at bounding box center [267, 227] width 201 height 42
click at [251, 211] on div "If a breach of PHI involves more than 500 patient(s), a press release must be i…" at bounding box center [267, 227] width 201 height 42
click at [251, 211] on span "If a breach of PHI involves more than 500 patient(s), a press release must be i…" at bounding box center [257, 227] width 181 height 37
click at [277, 228] on div "If a breach of PHI involves more than 500 patient(s), a press release must be i…" at bounding box center [267, 227] width 201 height 42
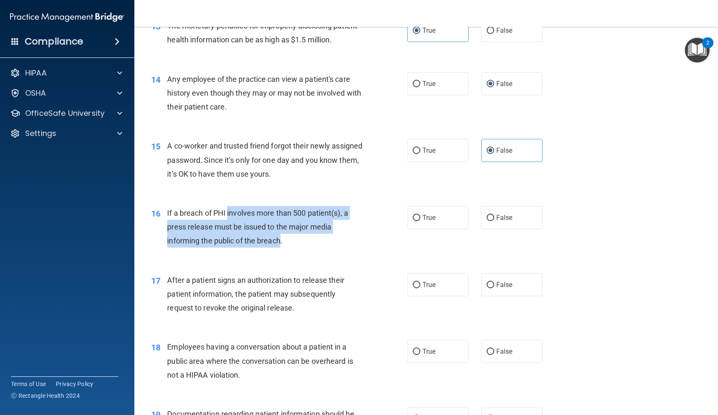
click at [277, 227] on span "If a breach of PHI involves more than 500 patient(s), a press release must be i…" at bounding box center [257, 227] width 181 height 37
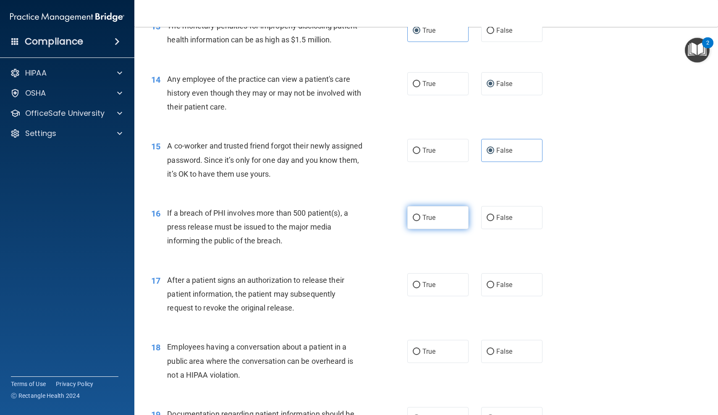
click at [445, 214] on label "True" at bounding box center [437, 217] width 61 height 23
click at [420, 215] on input "True" at bounding box center [417, 218] width 8 height 6
radio input "true"
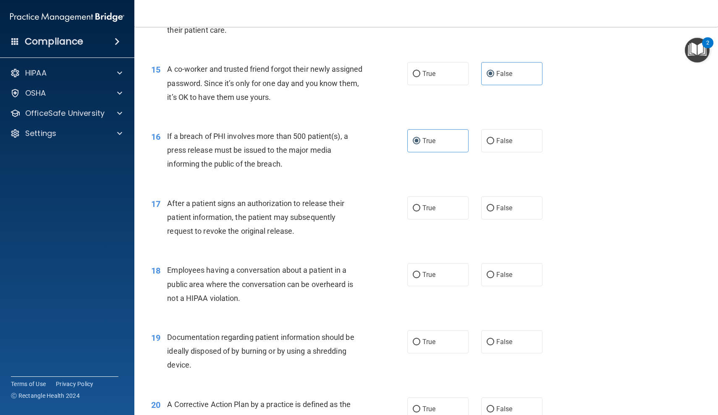
scroll to position [929, 0]
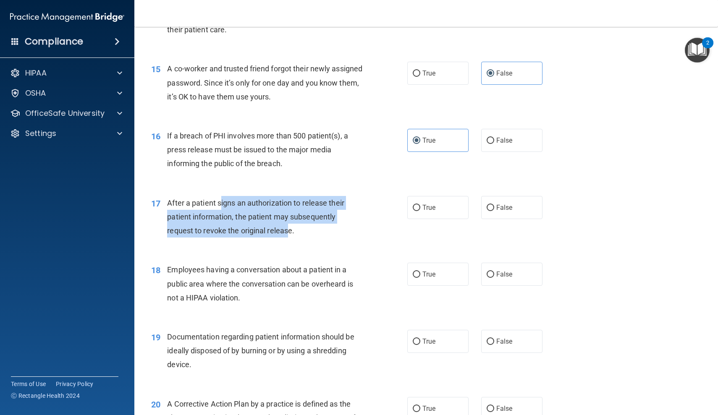
click at [289, 221] on div "After a patient signs an authorization to release their patient information, th…" at bounding box center [267, 217] width 201 height 42
click at [238, 198] on div "After a patient signs an authorization to release their patient information, th…" at bounding box center [267, 217] width 201 height 42
click at [238, 199] on span "After a patient signs an authorization to release their patient information, th…" at bounding box center [255, 217] width 177 height 37
click at [300, 227] on div "After a patient signs an authorization to release their patient information, th…" at bounding box center [267, 217] width 201 height 42
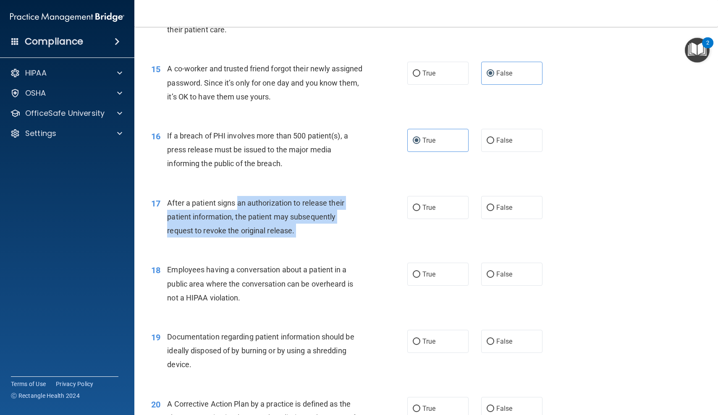
click at [298, 227] on div "After a patient signs an authorization to release their patient information, th…" at bounding box center [267, 217] width 201 height 42
click at [241, 196] on div "After a patient signs an authorization to release their patient information, th…" at bounding box center [267, 217] width 201 height 42
click at [241, 199] on span "After a patient signs an authorization to release their patient information, th…" at bounding box center [255, 217] width 177 height 37
click at [303, 224] on div "After a patient signs an authorization to release their patient information, th…" at bounding box center [267, 217] width 201 height 42
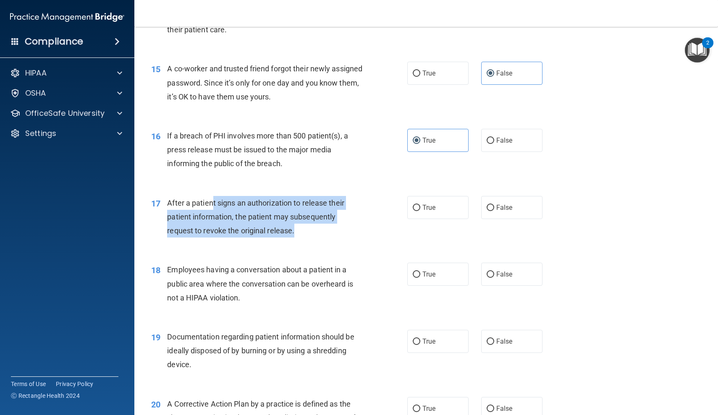
click at [214, 196] on div "After a patient signs an authorization to release their patient information, th…" at bounding box center [267, 217] width 201 height 42
click at [214, 199] on span "After a patient signs an authorization to release their patient information, th…" at bounding box center [255, 217] width 177 height 37
click at [299, 226] on div "After a patient signs an authorization to release their patient information, th…" at bounding box center [267, 217] width 201 height 42
click at [203, 196] on div "After a patient signs an authorization to release their patient information, th…" at bounding box center [267, 217] width 201 height 42
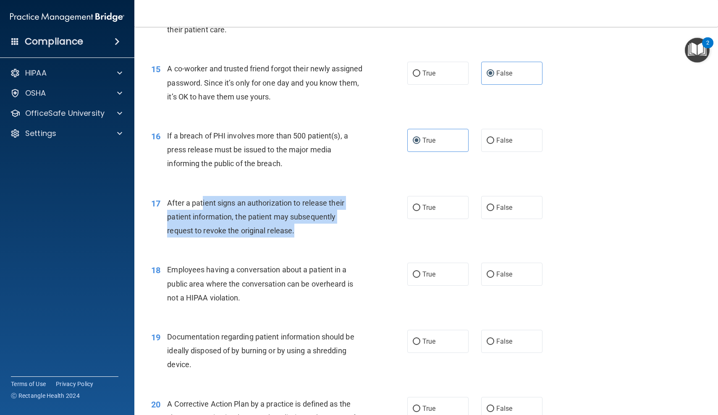
click at [203, 196] on div "After a patient signs an authorization to release their patient information, th…" at bounding box center [267, 217] width 201 height 42
click at [309, 222] on div "After a patient signs an authorization to release their patient information, th…" at bounding box center [267, 217] width 201 height 42
click at [199, 200] on div "After a patient signs an authorization to release their patient information, th…" at bounding box center [267, 217] width 201 height 42
click at [199, 200] on span "After a patient signs an authorization to release their patient information, th…" at bounding box center [255, 217] width 177 height 37
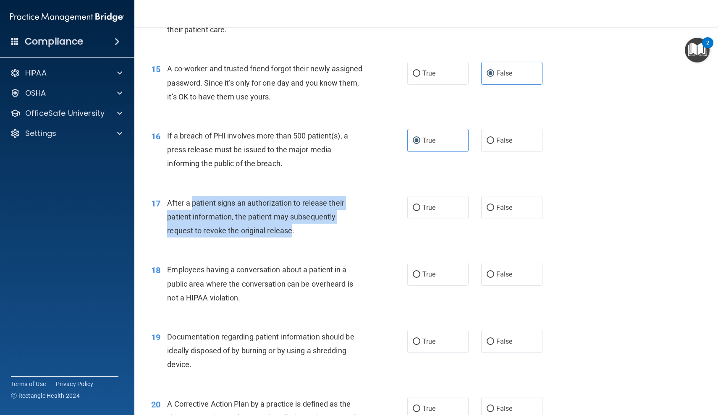
click at [288, 220] on div "After a patient signs an authorization to release their patient information, th…" at bounding box center [267, 217] width 201 height 42
click at [284, 218] on div "After a patient signs an authorization to release their patient information, th…" at bounding box center [267, 217] width 201 height 42
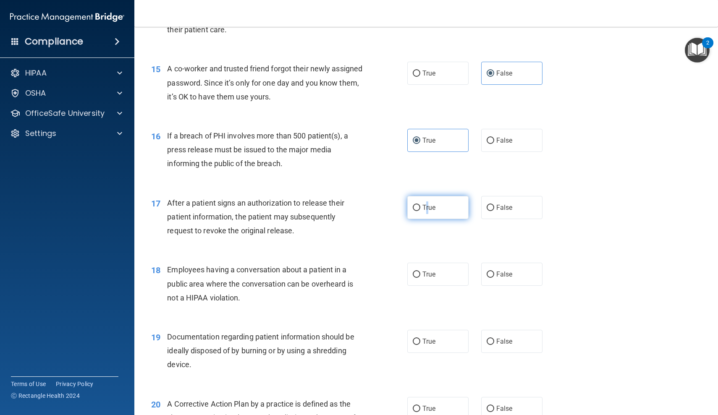
click at [427, 206] on span "True" at bounding box center [428, 208] width 13 height 8
click at [420, 206] on input "True" at bounding box center [417, 208] width 8 height 6
radio input "true"
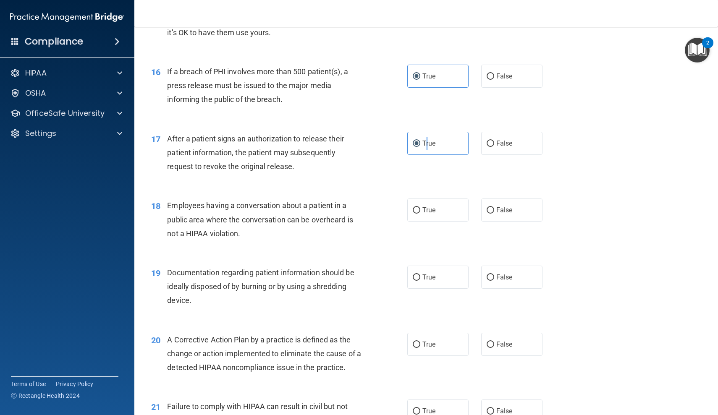
scroll to position [993, 0]
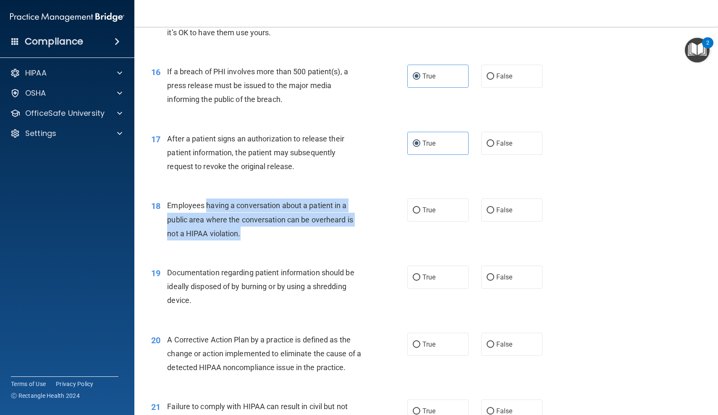
click at [306, 224] on div "Employees having a conversation about a patient in a public area where the conv…" at bounding box center [267, 220] width 201 height 42
click at [306, 223] on div "Employees having a conversation about a patient in a public area where the conv…" at bounding box center [267, 220] width 201 height 42
click at [225, 204] on div "Employees having a conversation about a patient in a public area where the conv…" at bounding box center [267, 220] width 201 height 42
click at [225, 204] on span "Employees having a conversation about a patient in a public area where the conv…" at bounding box center [260, 219] width 186 height 37
click at [269, 230] on div "Employees having a conversation about a patient in a public area where the conv…" at bounding box center [267, 220] width 201 height 42
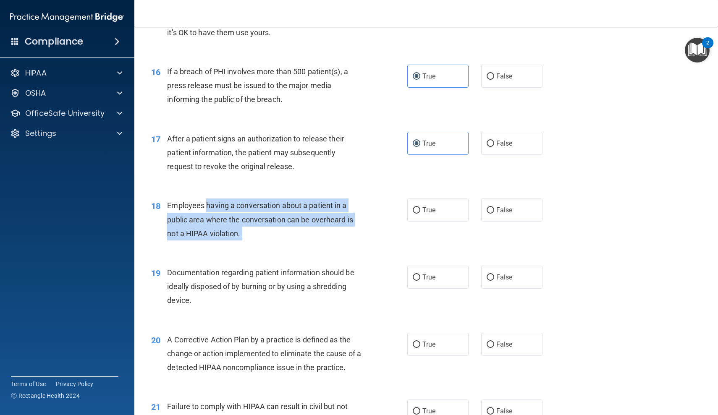
click at [269, 230] on div "Employees having a conversation about a patient in a public area where the conv…" at bounding box center [267, 220] width 201 height 42
click at [222, 200] on div "Employees having a conversation about a patient in a public area where the conv…" at bounding box center [267, 220] width 201 height 42
click at [222, 201] on span "Employees having a conversation about a patient in a public area where the conv…" at bounding box center [260, 219] width 186 height 37
click at [309, 227] on div "Employees having a conversation about a patient in a public area where the conv…" at bounding box center [267, 220] width 201 height 42
click at [207, 199] on div "Employees having a conversation about a patient in a public area where the conv…" at bounding box center [267, 220] width 201 height 42
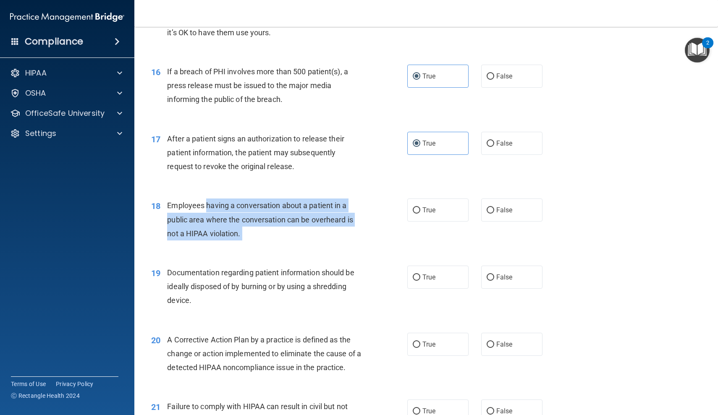
click at [207, 199] on div "Employees having a conversation about a patient in a public area where the conv…" at bounding box center [267, 220] width 201 height 42
click at [299, 224] on div "Employees having a conversation about a patient in a public area where the conv…" at bounding box center [267, 220] width 201 height 42
click at [298, 223] on div "Employees having a conversation about a patient in a public area where the conv…" at bounding box center [267, 220] width 201 height 42
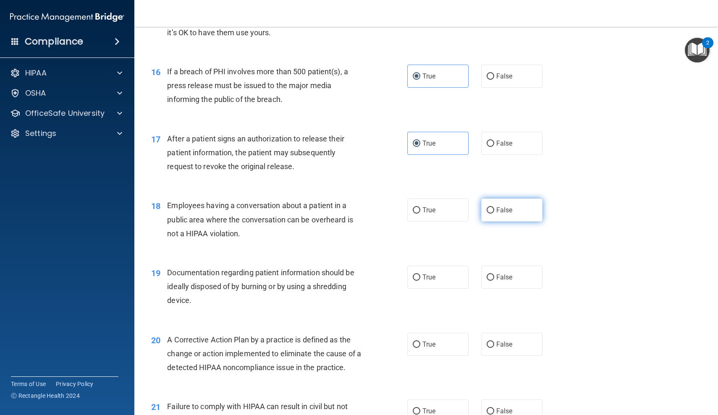
click at [522, 208] on label "False" at bounding box center [511, 210] width 61 height 23
click at [494, 208] on input "False" at bounding box center [491, 210] width 8 height 6
radio input "true"
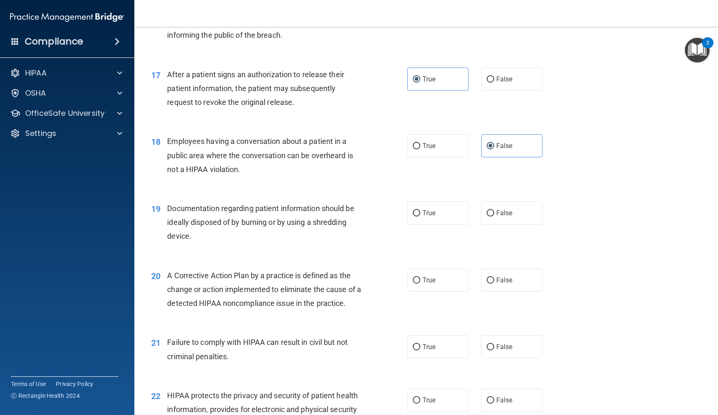
scroll to position [1071, 0]
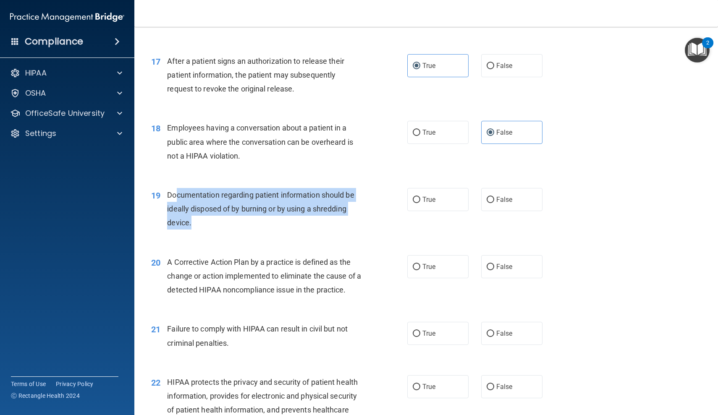
click at [298, 215] on div "Documentation regarding patient information should be ideally disposed of by bu…" at bounding box center [267, 209] width 201 height 42
click at [188, 194] on div "Documentation regarding patient information should be ideally disposed of by bu…" at bounding box center [267, 209] width 201 height 42
click at [188, 194] on span "Documentation regarding patient information should be ideally disposed of by bu…" at bounding box center [260, 209] width 187 height 37
click at [310, 205] on span "Documentation regarding patient information should be ideally disposed of by bu…" at bounding box center [260, 209] width 187 height 37
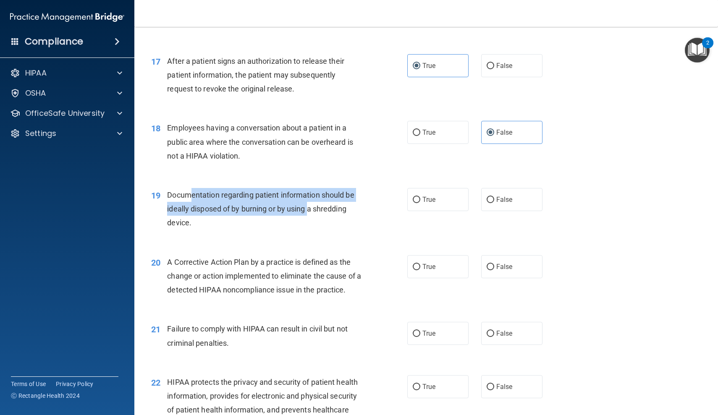
click at [308, 204] on span "Documentation regarding patient information should be ideally disposed of by bu…" at bounding box center [260, 209] width 187 height 37
click at [242, 180] on div "19 Documentation regarding patient information should be ideally disposed of by…" at bounding box center [426, 211] width 562 height 67
click at [322, 208] on div "Documentation regarding patient information should be ideally disposed of by bu…" at bounding box center [267, 209] width 201 height 42
click at [321, 208] on div "Documentation regarding patient information should be ideally disposed of by bu…" at bounding box center [267, 209] width 201 height 42
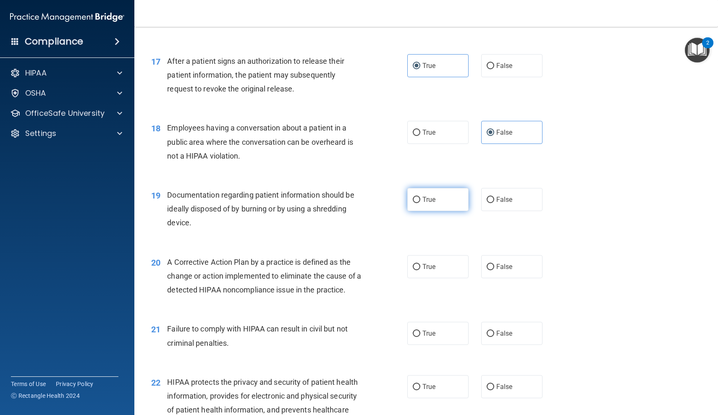
click at [444, 198] on label "True" at bounding box center [437, 199] width 61 height 23
click at [420, 198] on input "True" at bounding box center [417, 200] width 8 height 6
radio input "true"
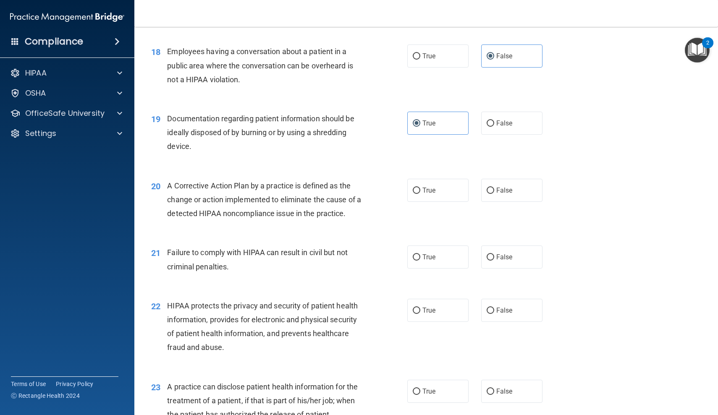
scroll to position [1149, 0]
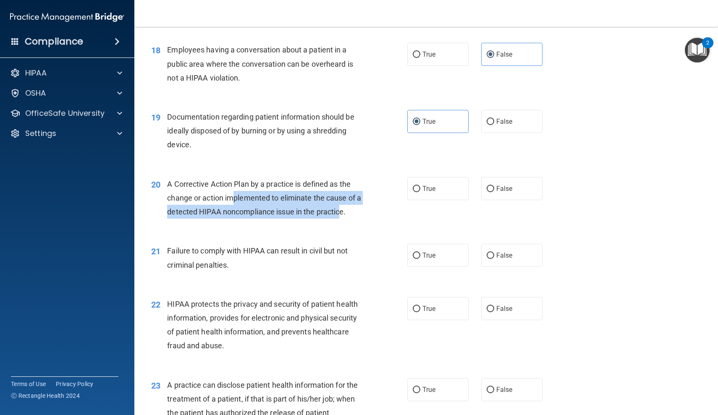
click at [340, 206] on div "A Corrective Action Plan by a practice is defined as the change or action imple…" at bounding box center [267, 198] width 201 height 42
click at [340, 206] on span "A Corrective Action Plan by a practice is defined as the change or action imple…" at bounding box center [264, 198] width 194 height 37
click at [259, 183] on span "A Corrective Action Plan by a practice is defined as the change or action imple…" at bounding box center [264, 198] width 194 height 37
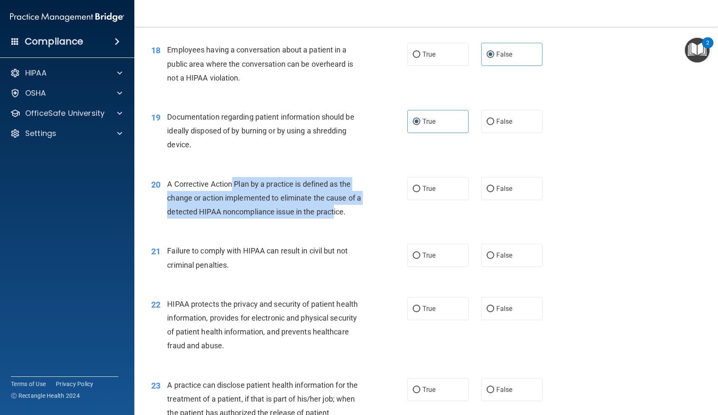
click at [334, 206] on span "A Corrective Action Plan by a practice is defined as the change or action imple…" at bounding box center [264, 198] width 194 height 37
click at [267, 177] on div "A Corrective Action Plan by a practice is defined as the change or action imple…" at bounding box center [267, 198] width 201 height 42
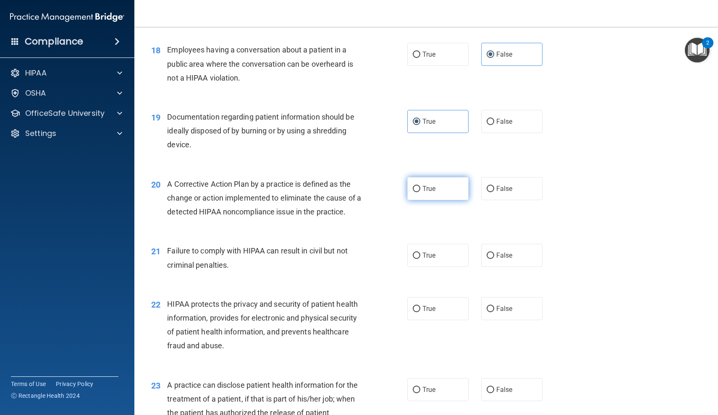
click at [419, 186] on input "True" at bounding box center [417, 189] width 8 height 6
radio input "true"
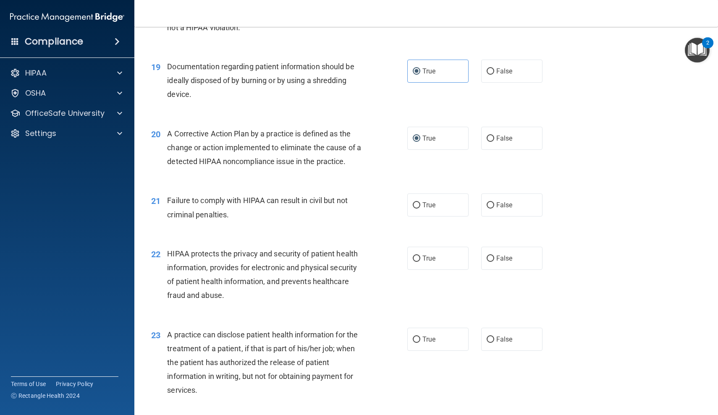
scroll to position [1201, 0]
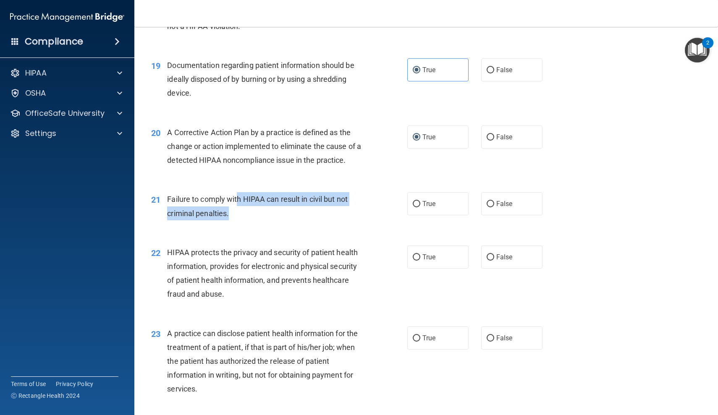
click at [260, 207] on div "Failure to comply with HIPAA can result in civil but not criminal penalties." at bounding box center [267, 206] width 201 height 28
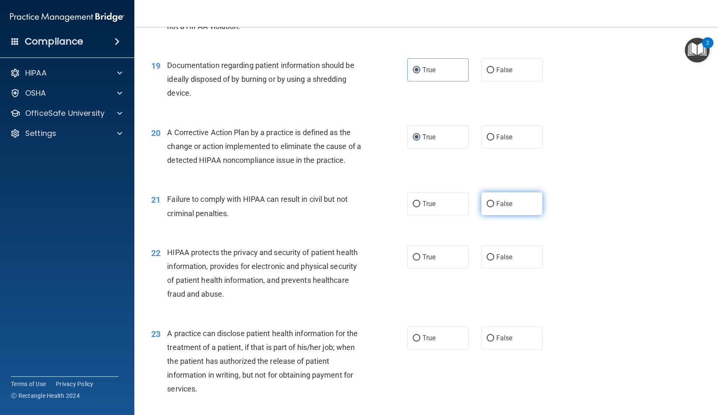
click at [511, 204] on label "False" at bounding box center [511, 203] width 61 height 23
click at [494, 204] on input "False" at bounding box center [491, 204] width 8 height 6
radio input "true"
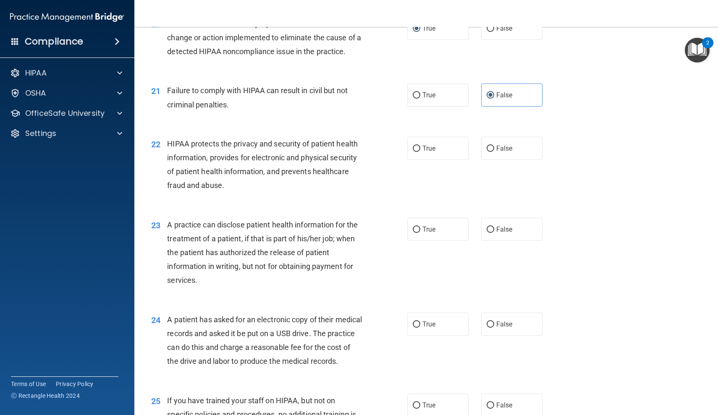
scroll to position [1310, 0]
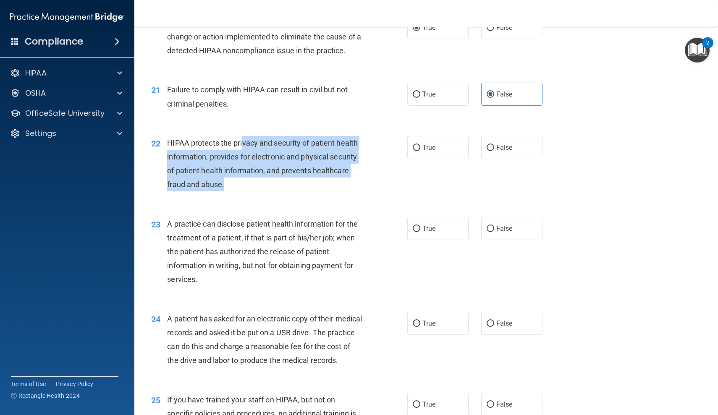
click at [262, 176] on div "HIPAA protects the privacy and security of patient health information, provides…" at bounding box center [267, 164] width 201 height 56
click at [248, 139] on div "HIPAA protects the privacy and security of patient health information, provides…" at bounding box center [267, 164] width 201 height 56
click at [248, 139] on span "HIPAA protects the privacy and security of patient health information, provides…" at bounding box center [262, 164] width 191 height 51
click at [285, 183] on div "HIPAA protects the privacy and security of patient health information, provides…" at bounding box center [267, 164] width 201 height 56
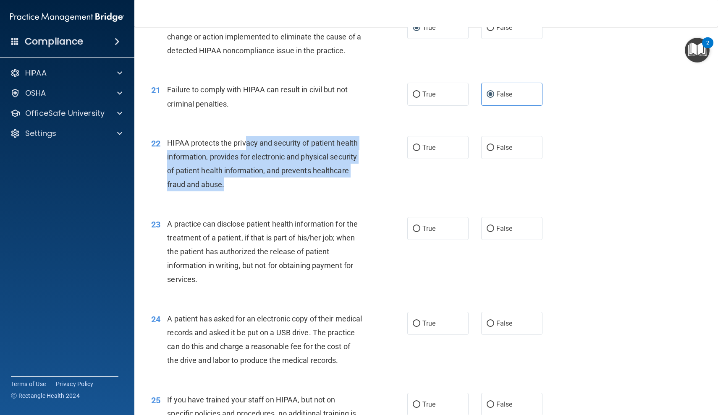
click at [285, 183] on div "HIPAA protects the privacy and security of patient health information, provides…" at bounding box center [267, 164] width 201 height 56
click at [256, 136] on div "HIPAA protects the privacy and security of patient health information, provides…" at bounding box center [267, 164] width 201 height 56
click at [337, 162] on div "HIPAA protects the privacy and security of patient health information, provides…" at bounding box center [267, 164] width 201 height 56
click at [337, 162] on span "HIPAA protects the privacy and security of patient health information, provides…" at bounding box center [262, 164] width 191 height 51
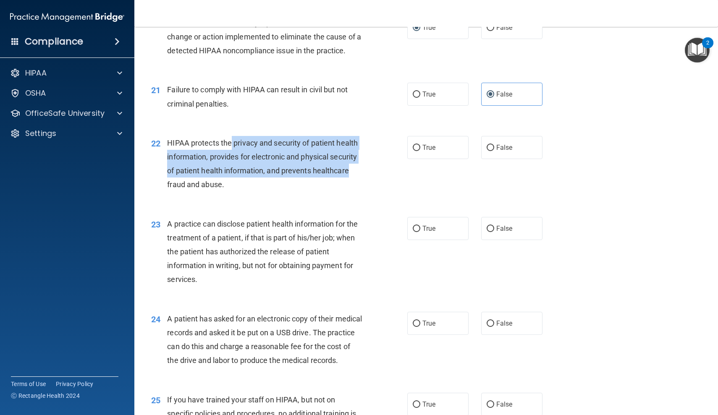
click at [232, 138] on div "HIPAA protects the privacy and security of patient health information, provides…" at bounding box center [267, 164] width 201 height 56
click at [232, 139] on span "HIPAA protects the privacy and security of patient health information, provides…" at bounding box center [262, 164] width 191 height 51
click at [279, 173] on div "HIPAA protects the privacy and security of patient health information, provides…" at bounding box center [267, 164] width 201 height 56
click at [278, 173] on div "HIPAA protects the privacy and security of patient health information, provides…" at bounding box center [267, 164] width 201 height 56
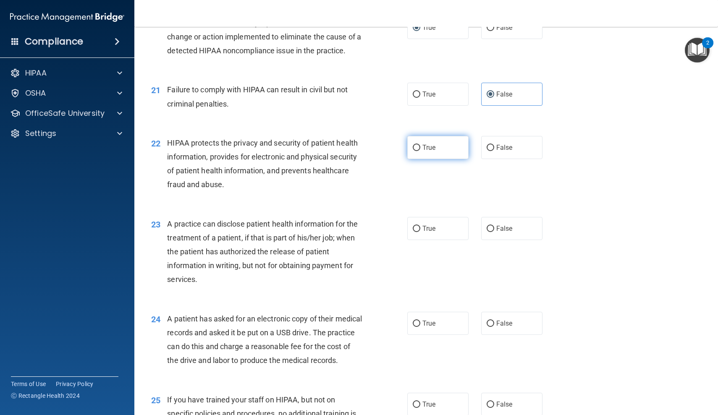
click at [447, 152] on label "True" at bounding box center [437, 147] width 61 height 23
click at [420, 151] on input "True" at bounding box center [417, 148] width 8 height 6
radio input "true"
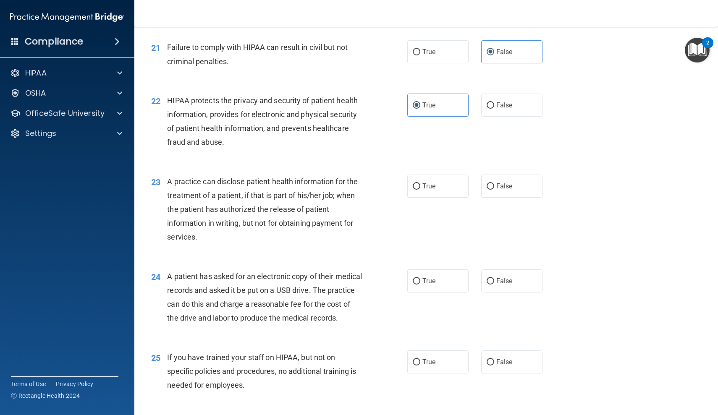
scroll to position [1353, 0]
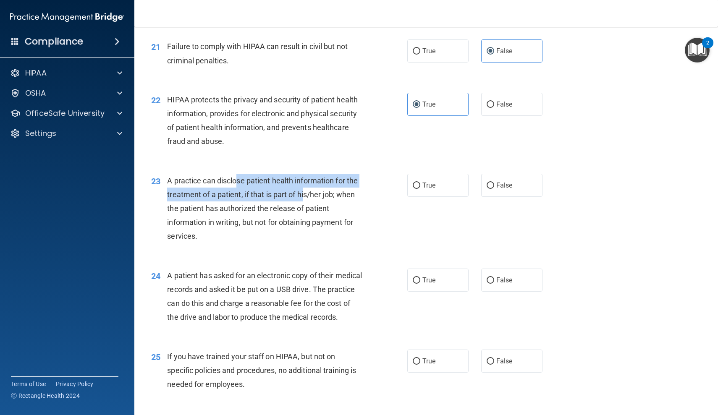
click at [306, 183] on div "A practice can disclose patient health information for the treatment of a patie…" at bounding box center [267, 209] width 201 height 70
click at [288, 175] on div "A practice can disclose patient health information for the treatment of a patie…" at bounding box center [267, 209] width 201 height 70
click at [288, 176] on span "A practice can disclose patient health information for the treatment of a patie…" at bounding box center [262, 208] width 191 height 65
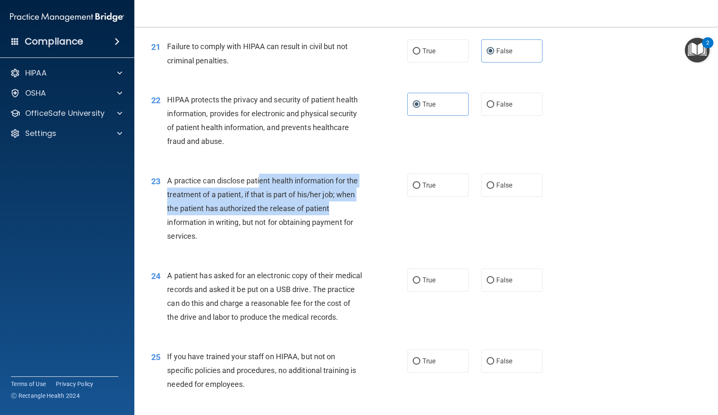
click at [328, 199] on span "A practice can disclose patient health information for the treatment of a patie…" at bounding box center [262, 208] width 191 height 65
click at [285, 175] on div "A practice can disclose patient health information for the treatment of a patie…" at bounding box center [267, 209] width 201 height 70
click at [285, 176] on span "A practice can disclose patient health information for the treatment of a patie…" at bounding box center [262, 208] width 191 height 65
click at [340, 220] on span "A practice can disclose patient health information for the treatment of a patie…" at bounding box center [262, 208] width 191 height 65
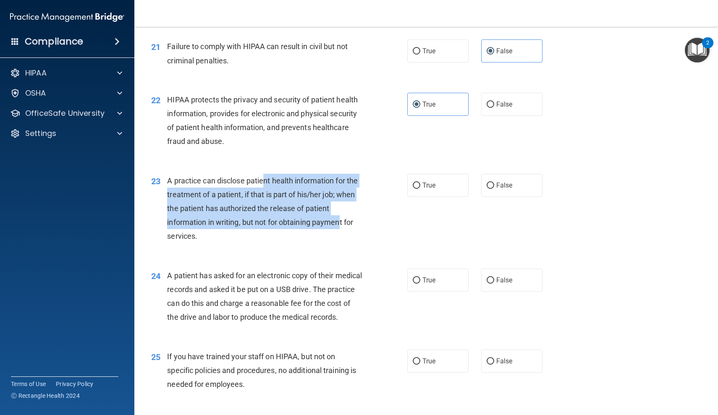
click at [340, 220] on span "A practice can disclose patient health information for the treatment of a patie…" at bounding box center [262, 208] width 191 height 65
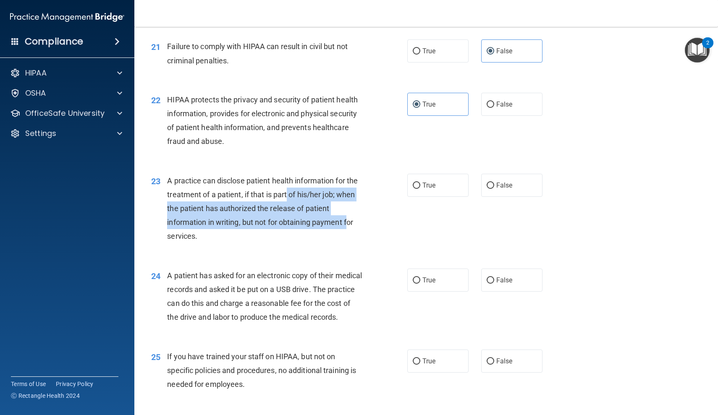
click at [288, 180] on div "A practice can disclose patient health information for the treatment of a patie…" at bounding box center [267, 209] width 201 height 70
click at [357, 216] on div "A practice can disclose patient health information for the treatment of a patie…" at bounding box center [267, 209] width 201 height 70
click at [354, 215] on span "A practice can disclose patient health information for the treatment of a patie…" at bounding box center [262, 208] width 191 height 65
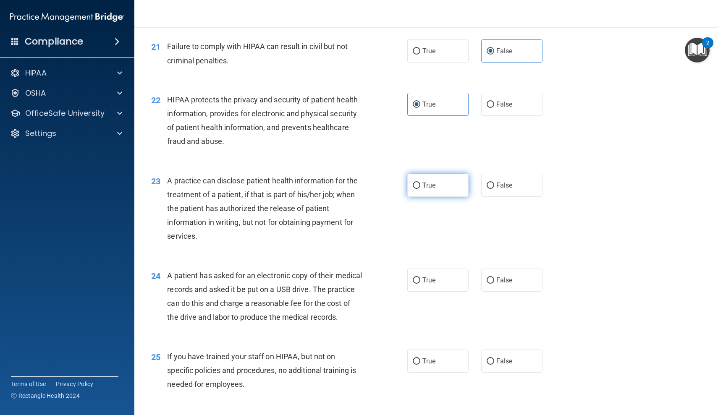
click at [428, 181] on span "True" at bounding box center [428, 185] width 13 height 8
click at [420, 183] on input "True" at bounding box center [417, 186] width 8 height 6
radio input "true"
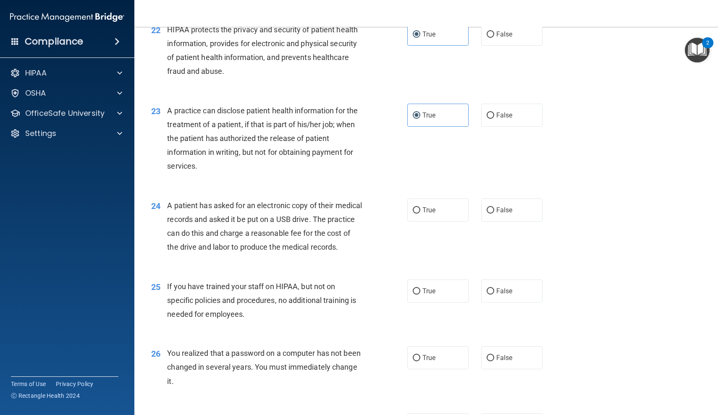
scroll to position [1424, 0]
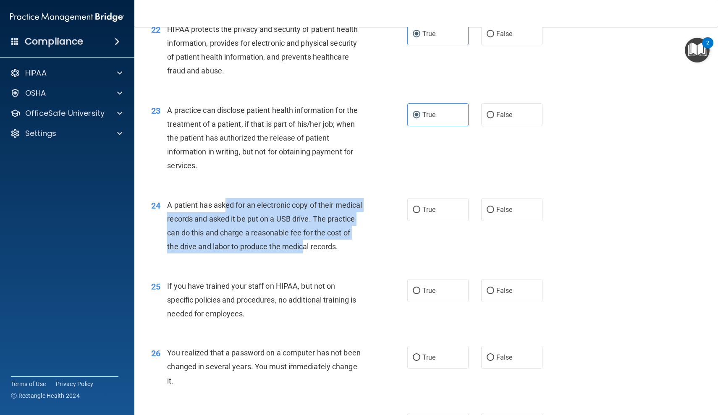
click at [328, 240] on span "A patient has asked for an electronic copy of their medical records and asked i…" at bounding box center [264, 226] width 195 height 51
click at [327, 239] on span "A patient has asked for an electronic copy of their medical records and asked i…" at bounding box center [264, 226] width 195 height 51
click at [243, 198] on div "A patient has asked for an electronic copy of their medical records and asked i…" at bounding box center [267, 226] width 201 height 56
click at [243, 201] on span "A patient has asked for an electronic copy of their medical records and asked i…" at bounding box center [264, 226] width 195 height 51
click at [337, 236] on div "A patient has asked for an electronic copy of their medical records and asked i…" at bounding box center [267, 226] width 201 height 56
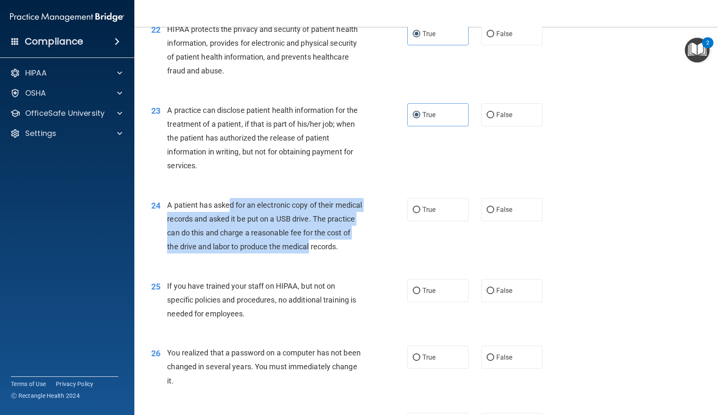
click at [337, 236] on div "A patient has asked for an electronic copy of their medical records and asked i…" at bounding box center [267, 226] width 201 height 56
click at [210, 198] on div "A patient has asked for an electronic copy of their medical records and asked i…" at bounding box center [267, 226] width 201 height 56
click at [210, 201] on span "A patient has asked for an electronic copy of their medical records and asked i…" at bounding box center [264, 226] width 195 height 51
click at [299, 254] on div "A patient has asked for an electronic copy of their medical records and asked i…" at bounding box center [267, 226] width 201 height 56
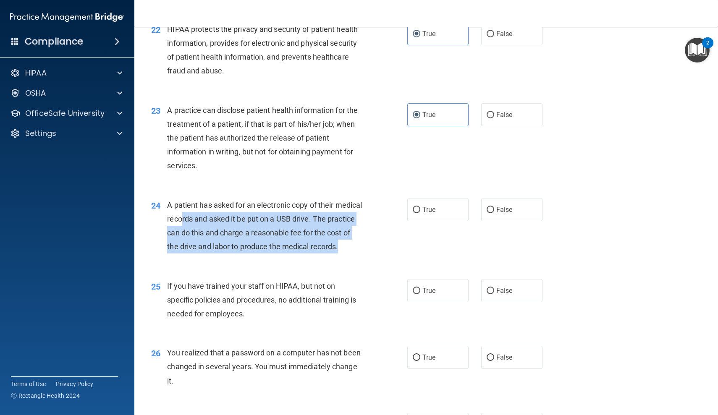
click at [211, 205] on div "A patient has asked for an electronic copy of their medical records and asked i…" at bounding box center [267, 226] width 201 height 56
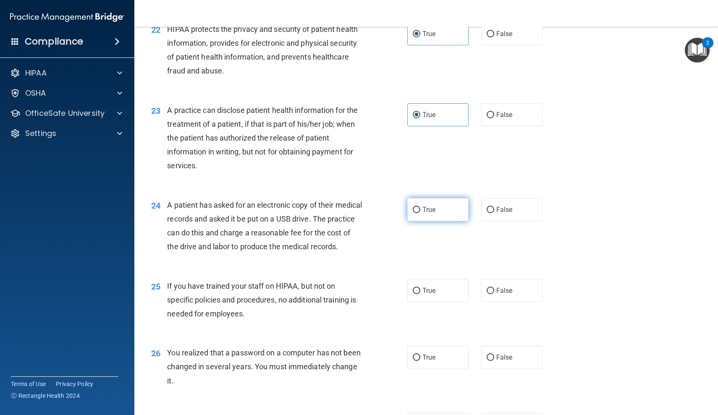
click at [429, 206] on span "True" at bounding box center [428, 210] width 13 height 8
click at [420, 207] on input "True" at bounding box center [417, 210] width 8 height 6
radio input "true"
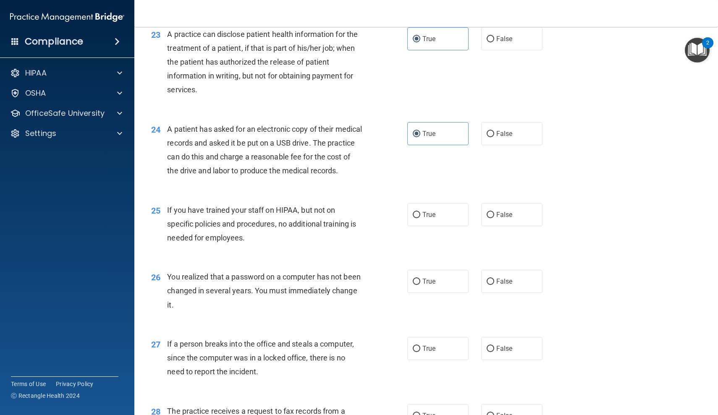
scroll to position [1501, 0]
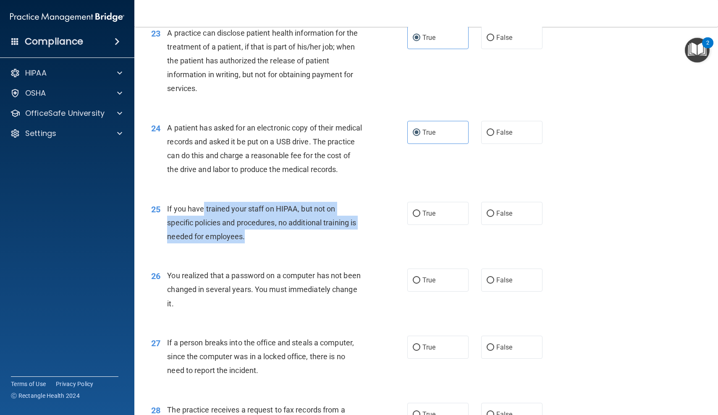
click at [270, 237] on div "If you have trained your staff on HIPAA, but not on specific policies and proce…" at bounding box center [267, 223] width 201 height 42
click at [210, 216] on div "If you have trained your staff on HIPAA, but not on specific policies and proce…" at bounding box center [267, 223] width 201 height 42
click at [210, 216] on span "If you have trained your staff on HIPAA, but not on specific policies and proce…" at bounding box center [261, 222] width 189 height 37
click at [260, 235] on div "If you have trained your staff on HIPAA, but not on specific policies and proce…" at bounding box center [267, 223] width 201 height 42
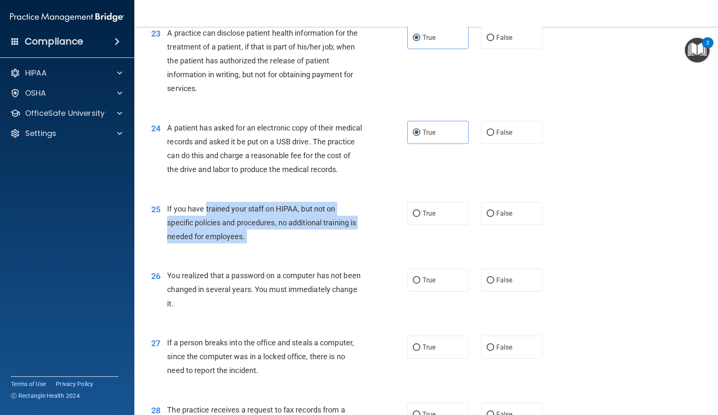
click at [260, 235] on div "If you have trained your staff on HIPAA, but not on specific policies and proce…" at bounding box center [267, 223] width 201 height 42
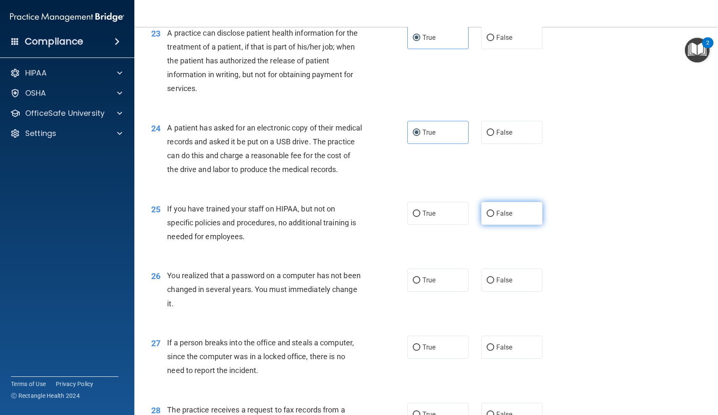
click at [511, 217] on span "False" at bounding box center [504, 213] width 16 height 8
click at [494, 217] on input "False" at bounding box center [491, 214] width 8 height 6
radio input "true"
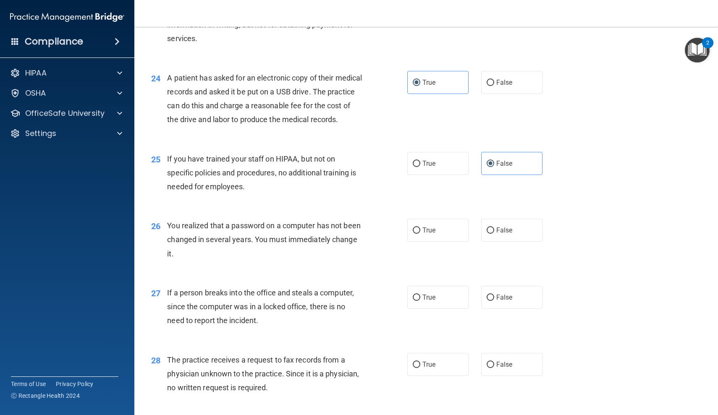
scroll to position [1577, 0]
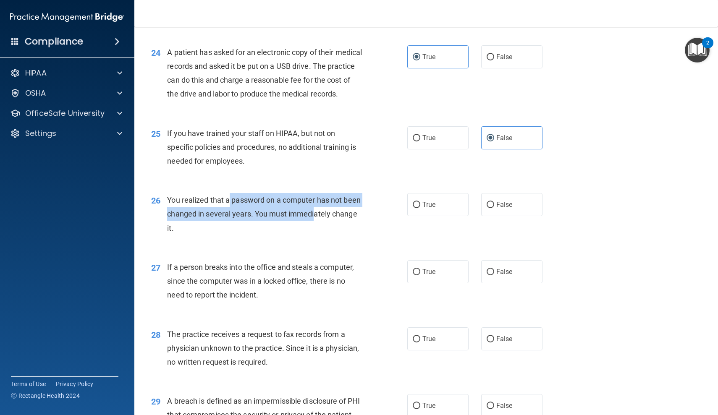
click at [316, 223] on span "You realized that a password on a computer has not been changed in several year…" at bounding box center [264, 214] width 194 height 37
click at [265, 209] on span "You realized that a password on a computer has not been changed in several year…" at bounding box center [264, 214] width 194 height 37
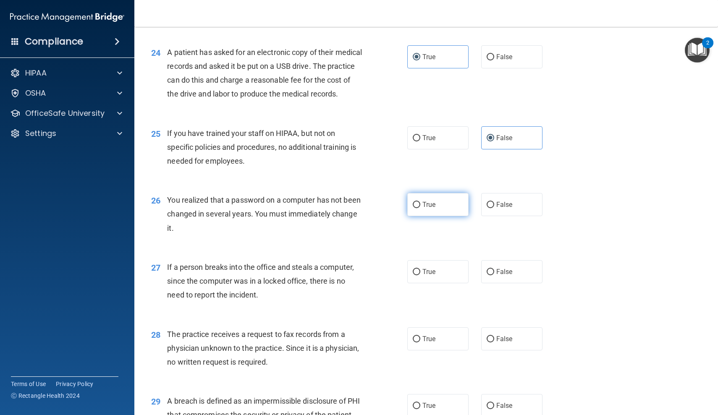
click at [419, 206] on label "True" at bounding box center [437, 204] width 61 height 23
click at [419, 206] on input "True" at bounding box center [417, 205] width 8 height 6
radio input "true"
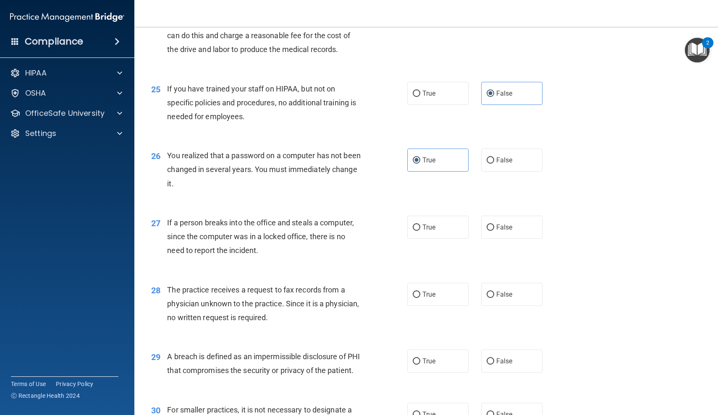
scroll to position [1630, 0]
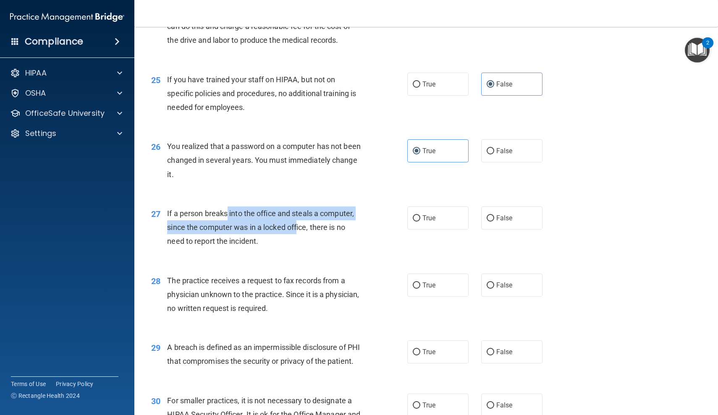
click at [299, 236] on span "If a person breaks into the office and steals a computer, since the computer wa…" at bounding box center [260, 227] width 187 height 37
click at [271, 221] on span "If a person breaks into the office and steals a computer, since the computer wa…" at bounding box center [260, 227] width 187 height 37
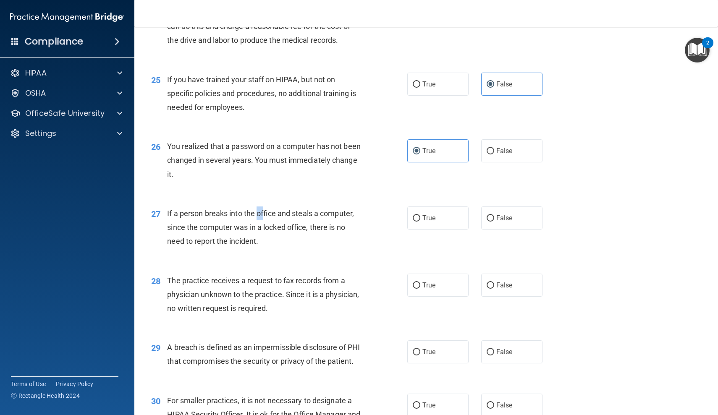
click at [264, 224] on span "If a person breaks into the office and steals a computer, since the computer wa…" at bounding box center [260, 227] width 187 height 37
click at [493, 229] on label "False" at bounding box center [511, 218] width 61 height 23
click at [493, 222] on input "False" at bounding box center [491, 218] width 8 height 6
radio input "true"
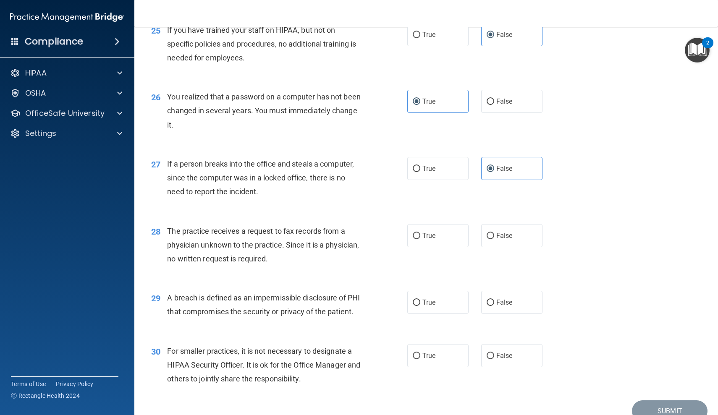
scroll to position [1689, 0]
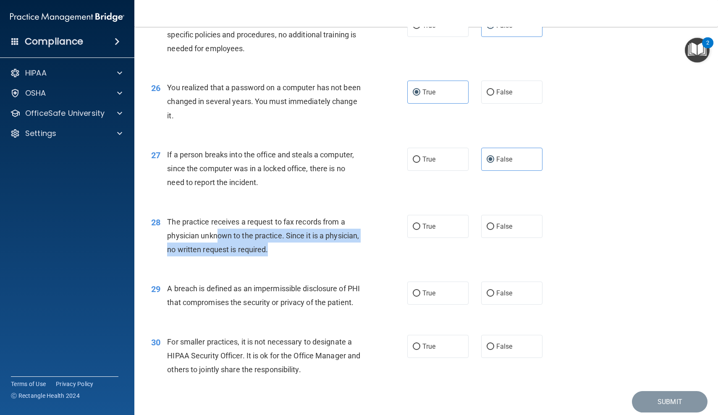
click at [285, 253] on div "The practice receives a request to fax records from a physician unknown to the …" at bounding box center [267, 236] width 201 height 42
click at [239, 227] on div "The practice receives a request to fax records from a physician unknown to the …" at bounding box center [267, 236] width 201 height 42
click at [239, 227] on span "The practice receives a request to fax records from a physician unknown to the …" at bounding box center [263, 235] width 192 height 37
click at [283, 248] on div "The practice receives a request to fax records from a physician unknown to the …" at bounding box center [267, 236] width 201 height 42
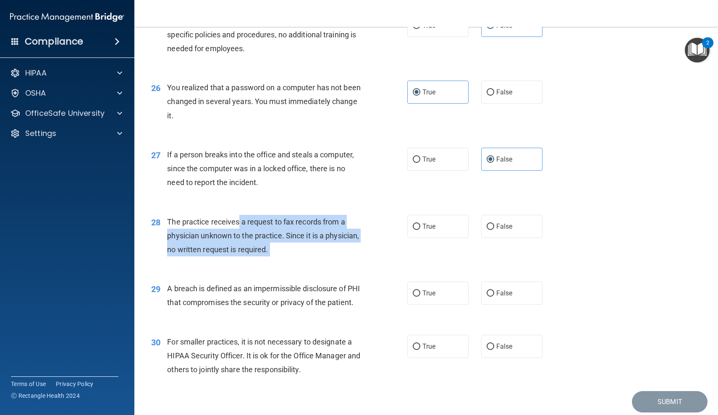
click at [283, 248] on div "The practice receives a request to fax records from a physician unknown to the …" at bounding box center [267, 236] width 201 height 42
click at [221, 228] on div "The practice receives a request to fax records from a physician unknown to the …" at bounding box center [267, 236] width 201 height 42
click at [221, 228] on span "The practice receives a request to fax records from a physician unknown to the …" at bounding box center [263, 235] width 192 height 37
click at [279, 248] on div "The practice receives a request to fax records from a physician unknown to the …" at bounding box center [267, 236] width 201 height 42
click at [278, 248] on div "The practice receives a request to fax records from a physician unknown to the …" at bounding box center [267, 236] width 201 height 42
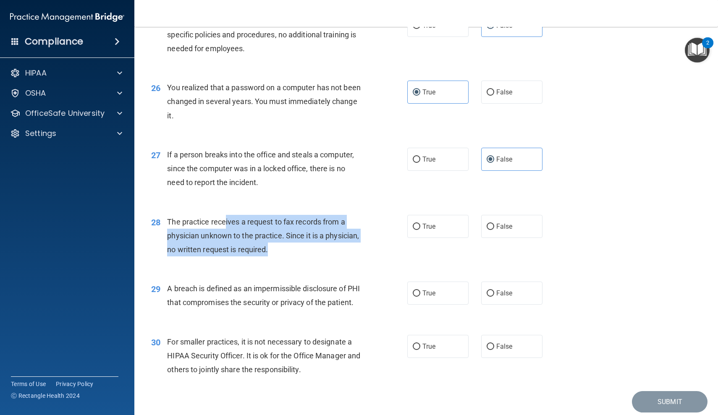
click at [224, 229] on div "The practice receives a request to fax records from a physician unknown to the …" at bounding box center [267, 236] width 201 height 42
click at [224, 229] on span "The practice receives a request to fax records from a physician unknown to the …" at bounding box center [263, 235] width 192 height 37
click at [286, 248] on div "The practice receives a request to fax records from a physician unknown to the …" at bounding box center [267, 236] width 201 height 42
click at [262, 228] on div "The practice receives a request to fax records from a physician unknown to the …" at bounding box center [267, 236] width 201 height 42
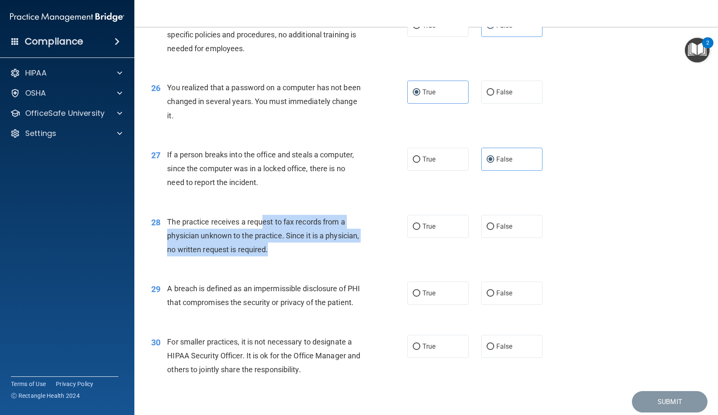
click at [262, 228] on span "The practice receives a request to fax records from a physician unknown to the …" at bounding box center [263, 235] width 192 height 37
click at [294, 248] on div "The practice receives a request to fax records from a physician unknown to the …" at bounding box center [267, 236] width 201 height 42
click at [293, 248] on div "The practice receives a request to fax records from a physician unknown to the …" at bounding box center [267, 236] width 201 height 42
click at [249, 231] on div "The practice receives a request to fax records from a physician unknown to the …" at bounding box center [267, 236] width 201 height 42
click at [249, 231] on span "The practice receives a request to fax records from a physician unknown to the …" at bounding box center [263, 235] width 192 height 37
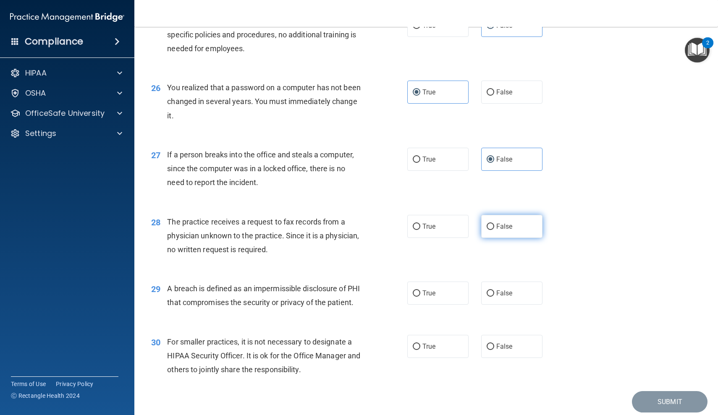
click at [501, 230] on span "False" at bounding box center [504, 226] width 16 height 8
click at [494, 230] on input "False" at bounding box center [491, 227] width 8 height 6
radio input "true"
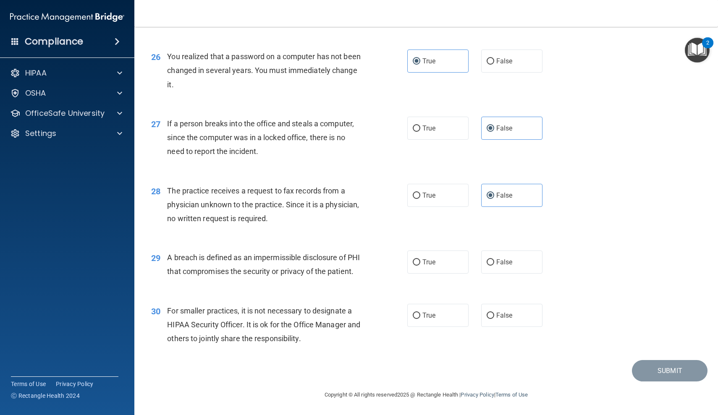
scroll to position [1739, 0]
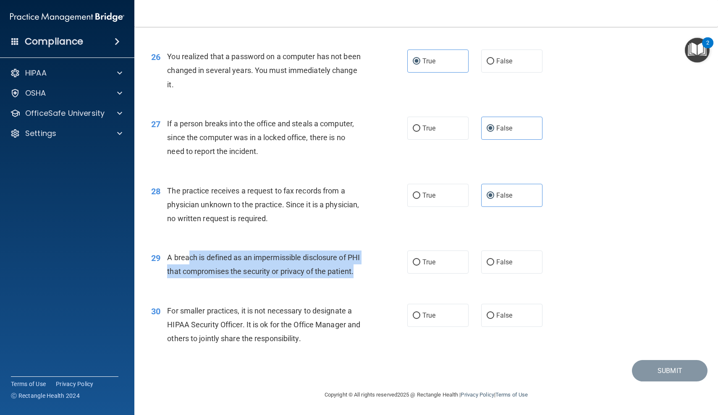
click at [345, 265] on div "A breach is defined as an impermissible disclosure of PHI that compromises the …" at bounding box center [267, 265] width 201 height 28
click at [345, 264] on div "A breach is defined as an impermissible disclosure of PHI that compromises the …" at bounding box center [267, 265] width 201 height 28
click at [282, 251] on div "A breach is defined as an impermissible disclosure of PHI that compromises the …" at bounding box center [267, 265] width 201 height 28
click at [282, 253] on span "A breach is defined as an impermissible disclosure of PHI that compromises the …" at bounding box center [263, 264] width 193 height 23
click at [332, 277] on div "A breach is defined as an impermissible disclosure of PHI that compromises the …" at bounding box center [267, 265] width 201 height 28
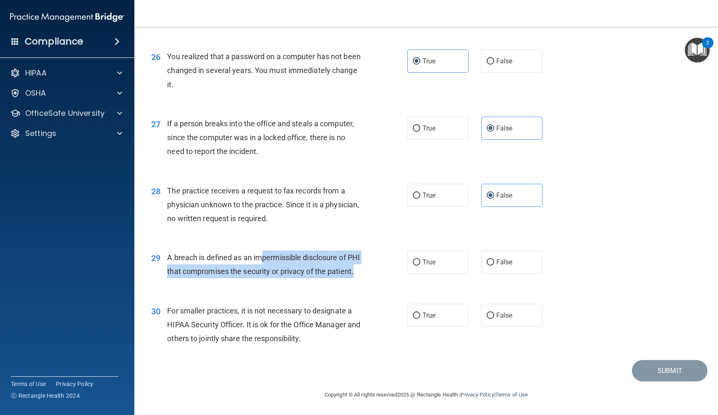
click at [330, 277] on div "A breach is defined as an impermissible disclosure of PHI that compromises the …" at bounding box center [267, 265] width 201 height 28
click at [243, 251] on div "A breach is defined as an impermissible disclosure of PHI that compromises the …" at bounding box center [267, 265] width 201 height 28
click at [243, 253] on span "A breach is defined as an impermissible disclosure of PHI that compromises the …" at bounding box center [263, 264] width 193 height 23
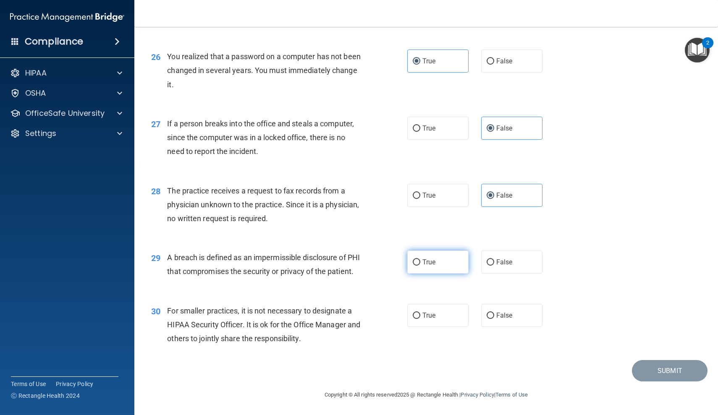
click at [460, 257] on label "True" at bounding box center [437, 262] width 61 height 23
click at [420, 259] on input "True" at bounding box center [417, 262] width 8 height 6
radio input "true"
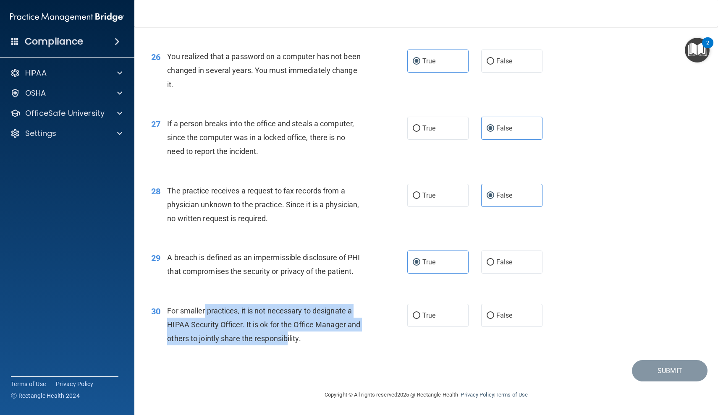
click at [304, 332] on div "For smaller practices, it is not necessary to designate a HIPAA Security Office…" at bounding box center [267, 325] width 201 height 42
click at [263, 313] on div "For smaller practices, it is not necessary to designate a HIPAA Security Office…" at bounding box center [267, 325] width 201 height 42
click at [263, 313] on span "For smaller practices, it is not necessary to designate a HIPAA Security Office…" at bounding box center [263, 324] width 193 height 37
click at [311, 336] on span "For smaller practices, it is not necessary to designate a HIPAA Security Office…" at bounding box center [263, 324] width 193 height 37
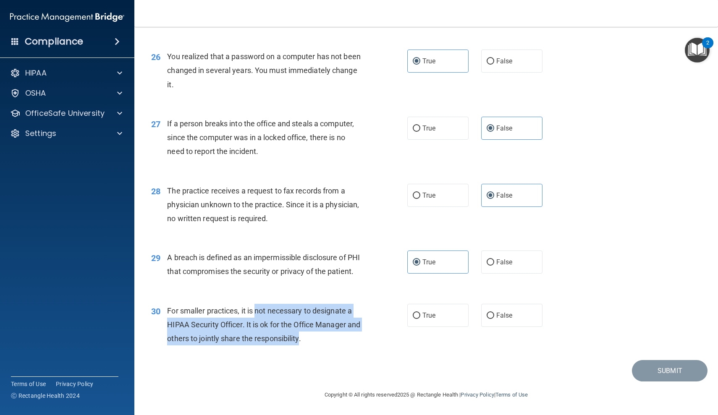
click at [311, 335] on span "For smaller practices, it is not necessary to designate a HIPAA Security Office…" at bounding box center [263, 324] width 193 height 37
click at [258, 317] on div "For smaller practices, it is not necessary to designate a HIPAA Security Office…" at bounding box center [267, 325] width 201 height 42
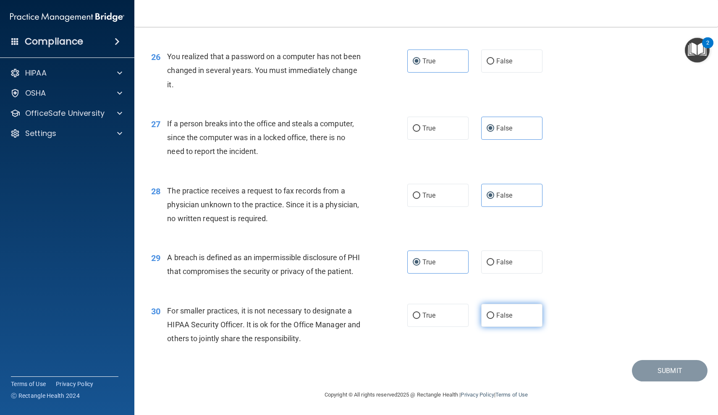
click at [515, 312] on label "False" at bounding box center [511, 315] width 61 height 23
click at [494, 313] on input "False" at bounding box center [491, 316] width 8 height 6
radio input "true"
click at [657, 370] on button "Submit" at bounding box center [670, 370] width 76 height 21
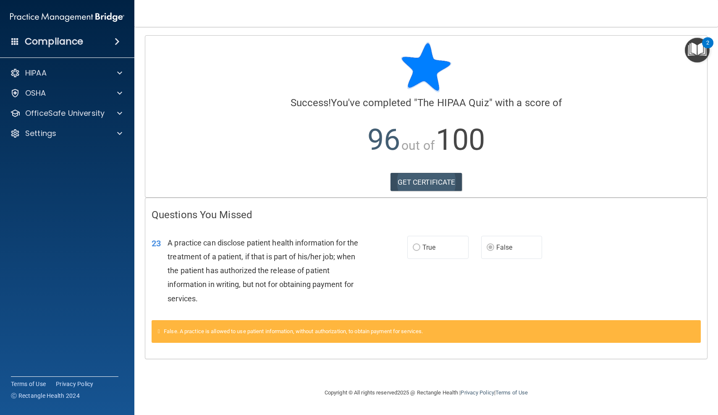
click at [442, 181] on link "GET CERTIFICATE" at bounding box center [426, 182] width 72 height 18
click at [63, 73] on div "HIPAA" at bounding box center [56, 73] width 104 height 10
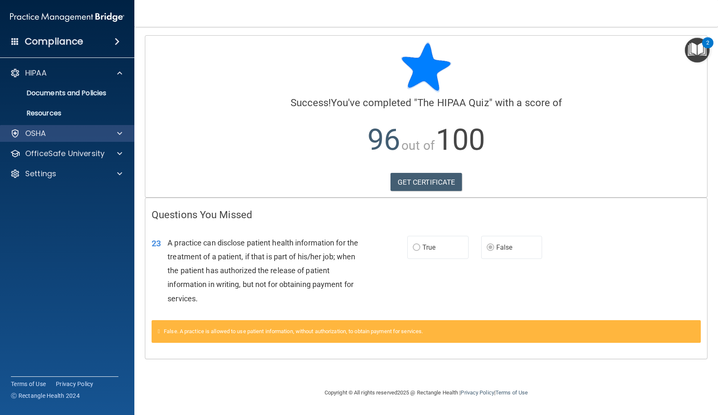
click at [74, 128] on div "OSHA" at bounding box center [67, 133] width 135 height 17
click at [78, 158] on p "OfficeSafe University" at bounding box center [64, 154] width 79 height 10
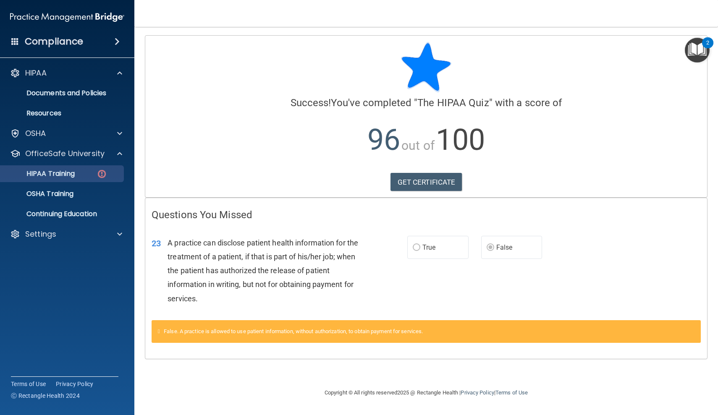
click at [75, 177] on p "HIPAA Training" at bounding box center [39, 174] width 69 height 8
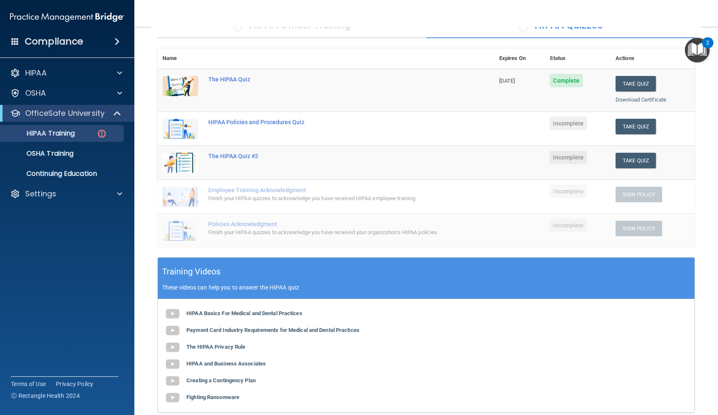
scroll to position [68, 0]
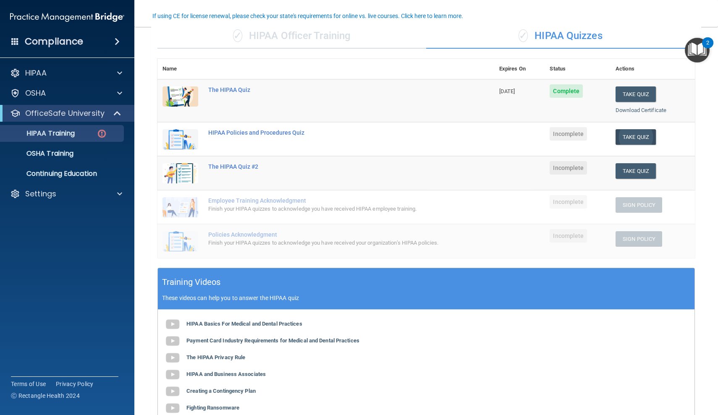
click at [630, 132] on button "Take Quiz" at bounding box center [635, 137] width 40 height 16
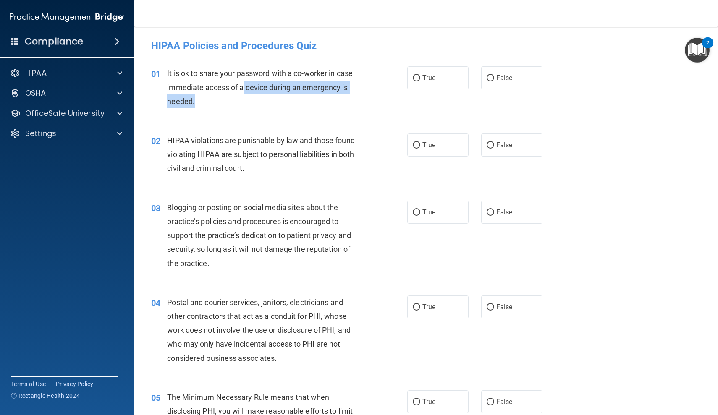
drag, startPoint x: 243, startPoint y: 89, endPoint x: 315, endPoint y: 102, distance: 73.4
click at [315, 102] on div "It is ok to share your password with a co-worker in case immediate access of a …" at bounding box center [267, 87] width 201 height 42
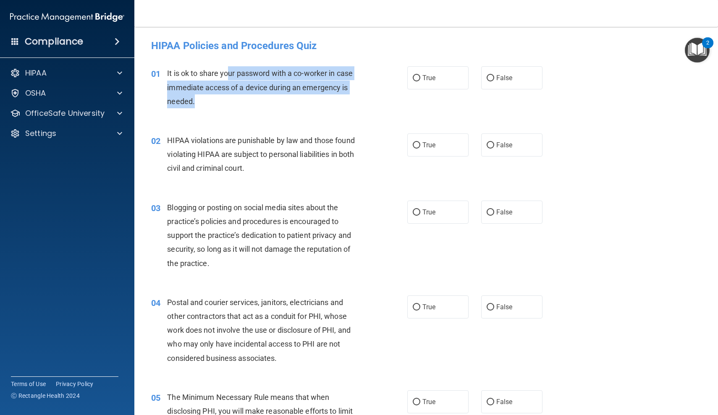
drag, startPoint x: 336, startPoint y: 101, endPoint x: 229, endPoint y: 76, distance: 109.4
click at [229, 76] on div "It is ok to share your password with a co-worker in case immediate access of a …" at bounding box center [267, 87] width 201 height 42
click at [229, 76] on span "It is ok to share your password with a co-worker in case immediate access of a …" at bounding box center [260, 87] width 186 height 37
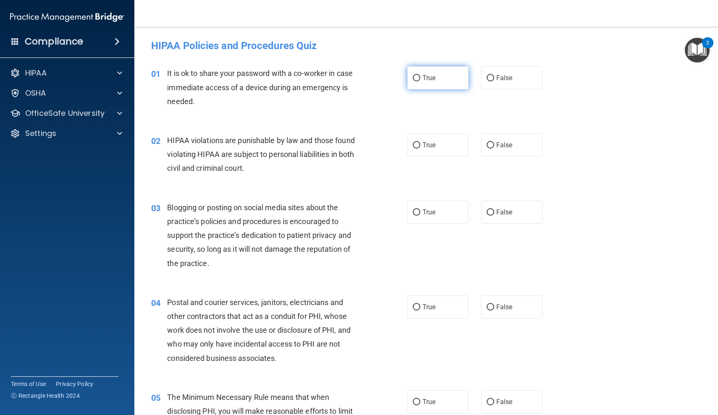
click at [430, 85] on label "True" at bounding box center [437, 77] width 61 height 23
click at [420, 81] on input "True" at bounding box center [417, 78] width 8 height 6
radio input "true"
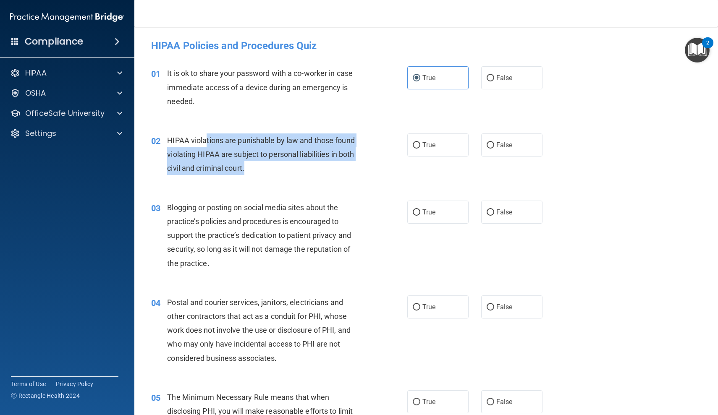
drag, startPoint x: 207, startPoint y: 141, endPoint x: 254, endPoint y: 161, distance: 51.1
click at [254, 161] on div "HIPAA violations are punishable by law and those found violating HIPAA are subj…" at bounding box center [267, 154] width 201 height 42
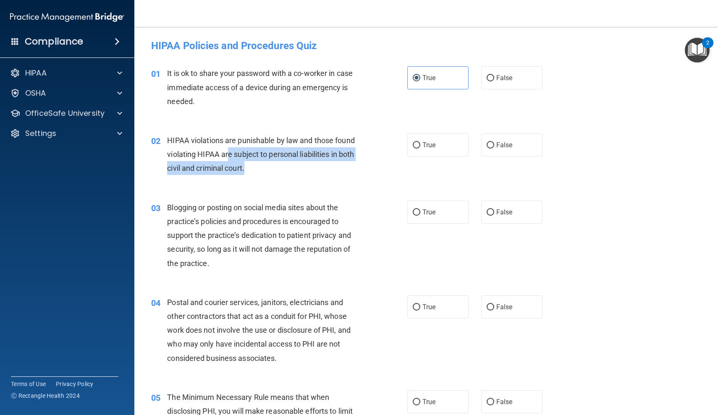
drag, startPoint x: 269, startPoint y: 161, endPoint x: 228, endPoint y: 144, distance: 44.8
click at [228, 144] on div "HIPAA violations are punishable by law and those found violating HIPAA are subj…" at bounding box center [267, 154] width 201 height 42
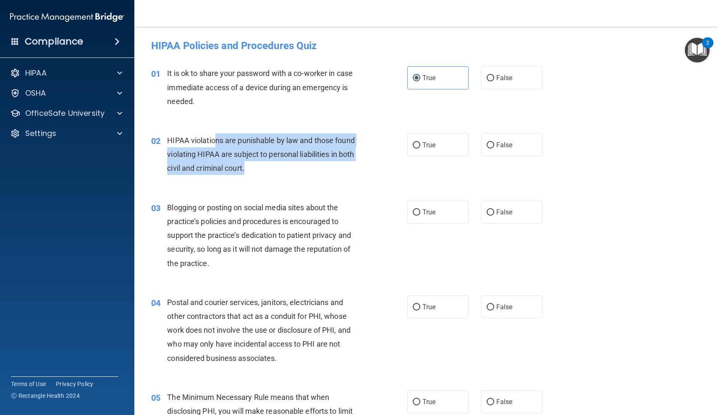
drag, startPoint x: 214, startPoint y: 139, endPoint x: 279, endPoint y: 161, distance: 69.2
click at [279, 161] on div "HIPAA violations are punishable by law and those found violating HIPAA are subj…" at bounding box center [267, 154] width 201 height 42
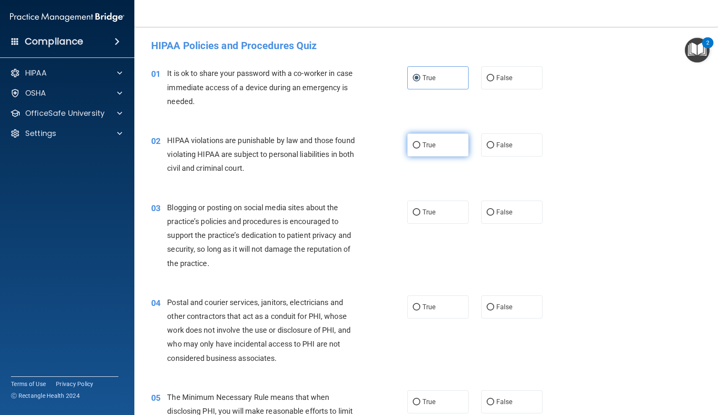
click at [427, 149] on label "True" at bounding box center [437, 144] width 61 height 23
click at [420, 149] on input "True" at bounding box center [417, 145] width 8 height 6
radio input "true"
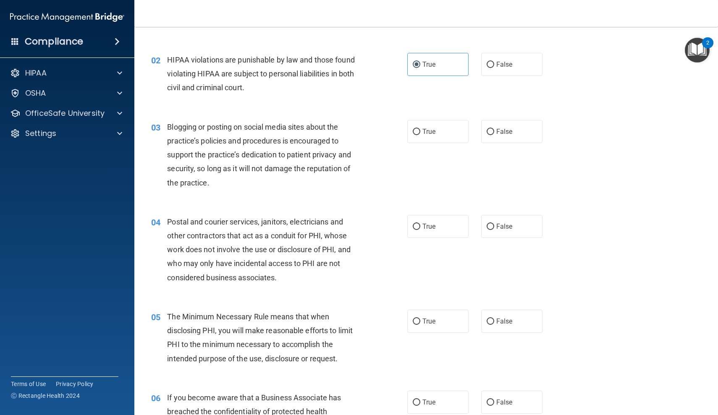
scroll to position [81, 0]
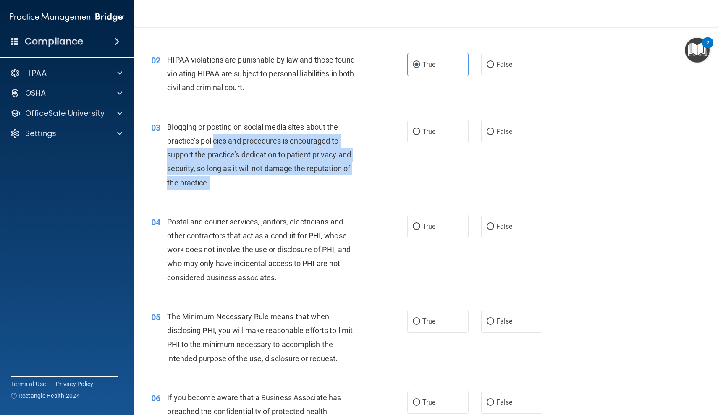
drag, startPoint x: 214, startPoint y: 131, endPoint x: 280, endPoint y: 180, distance: 82.4
click at [280, 180] on div "Blogging or posting on social media sites about the practice’s policies and pro…" at bounding box center [267, 155] width 201 height 70
drag, startPoint x: 287, startPoint y: 180, endPoint x: 255, endPoint y: 135, distance: 55.4
click at [254, 135] on div "Blogging or posting on social media sites about the practice’s policies and pro…" at bounding box center [267, 155] width 201 height 70
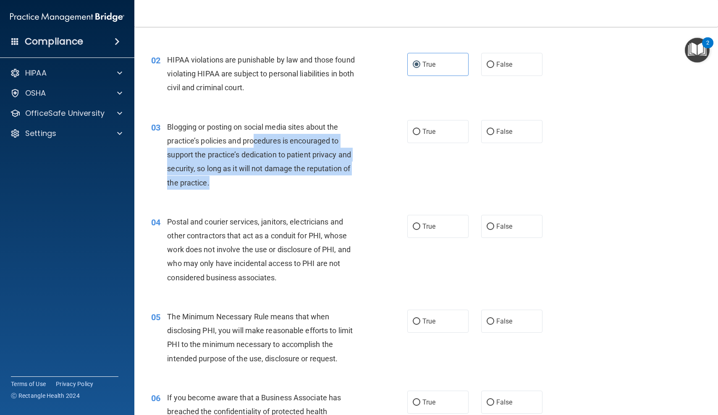
click at [255, 135] on div "Blogging or posting on social media sites about the practice’s policies and pro…" at bounding box center [267, 155] width 201 height 70
drag, startPoint x: 250, startPoint y: 123, endPoint x: 298, endPoint y: 183, distance: 77.3
click at [298, 183] on div "Blogging or posting on social media sites about the practice’s policies and pro…" at bounding box center [267, 155] width 201 height 70
drag, startPoint x: 309, startPoint y: 178, endPoint x: 298, endPoint y: 131, distance: 48.3
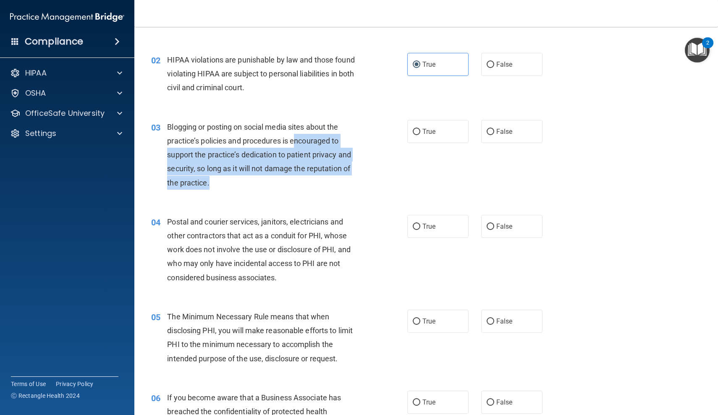
click at [298, 131] on div "Blogging or posting on social media sites about the practice’s policies and pro…" at bounding box center [267, 155] width 201 height 70
drag, startPoint x: 280, startPoint y: 124, endPoint x: 336, endPoint y: 181, distance: 80.1
click at [336, 181] on div "Blogging or posting on social media sites about the practice’s policies and pro…" at bounding box center [267, 155] width 201 height 70
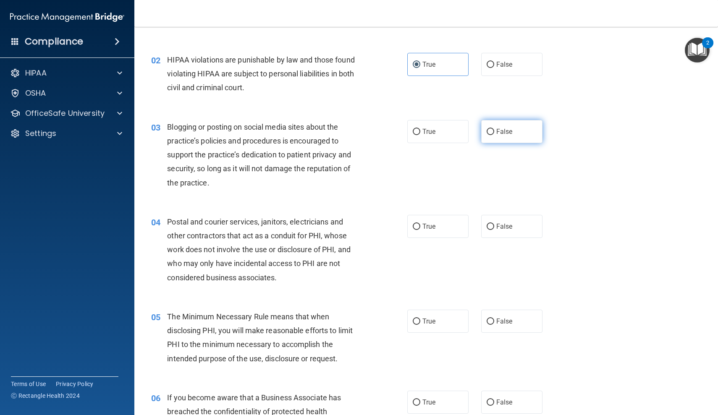
click at [502, 134] on span "False" at bounding box center [504, 132] width 16 height 8
click at [494, 134] on input "False" at bounding box center [491, 132] width 8 height 6
radio input "true"
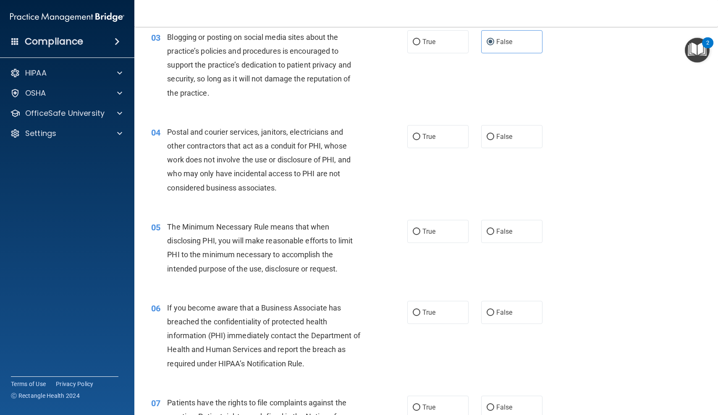
scroll to position [171, 0]
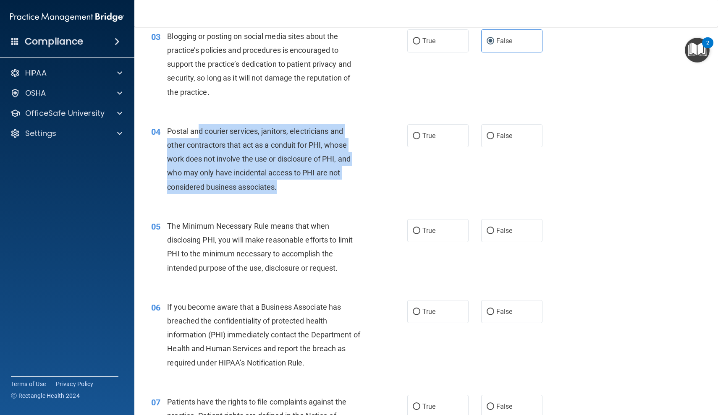
drag, startPoint x: 199, startPoint y: 131, endPoint x: 293, endPoint y: 178, distance: 105.3
click at [293, 178] on div "Postal and courier services, janitors, electricians and other contractors that …" at bounding box center [267, 159] width 201 height 70
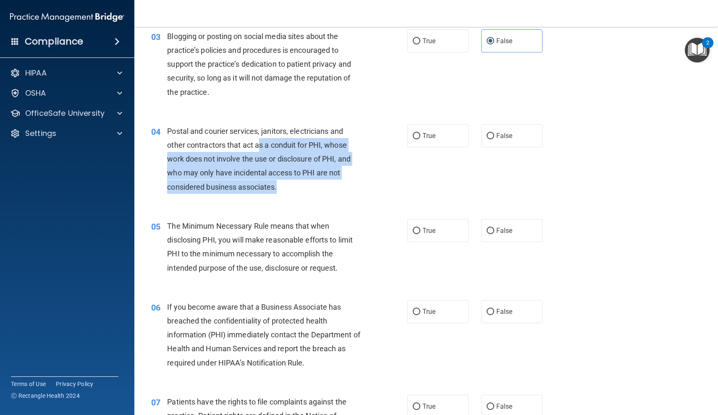
drag, startPoint x: 307, startPoint y: 178, endPoint x: 261, endPoint y: 137, distance: 61.3
click at [261, 137] on div "Postal and courier services, janitors, electricians and other contractors that …" at bounding box center [267, 159] width 201 height 70
drag, startPoint x: 248, startPoint y: 129, endPoint x: 307, endPoint y: 182, distance: 79.4
click at [307, 182] on div "Postal and courier services, janitors, electricians and other contractors that …" at bounding box center [267, 159] width 201 height 70
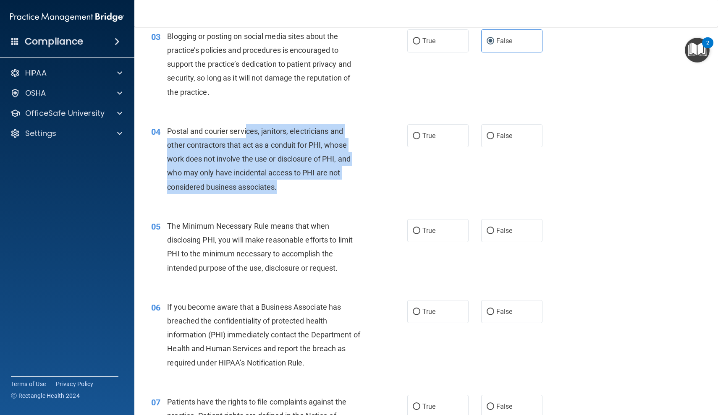
click at [307, 182] on div "Postal and courier services, janitors, electricians and other contractors that …" at bounding box center [267, 159] width 201 height 70
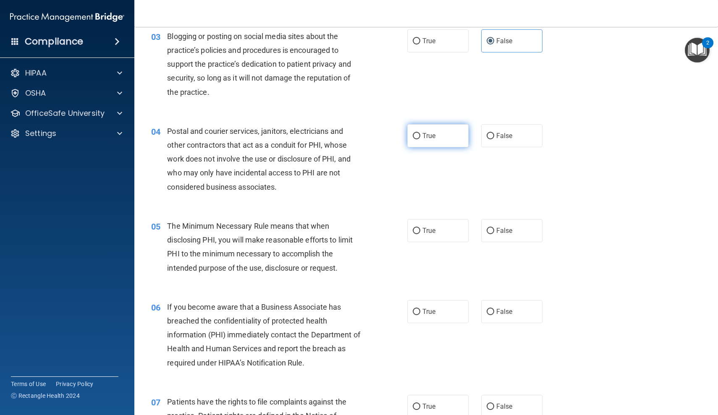
click at [413, 135] on input "True" at bounding box center [417, 136] width 8 height 6
radio input "true"
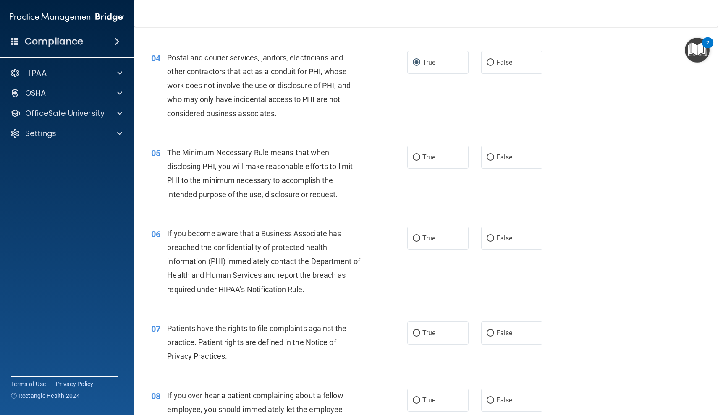
scroll to position [245, 0]
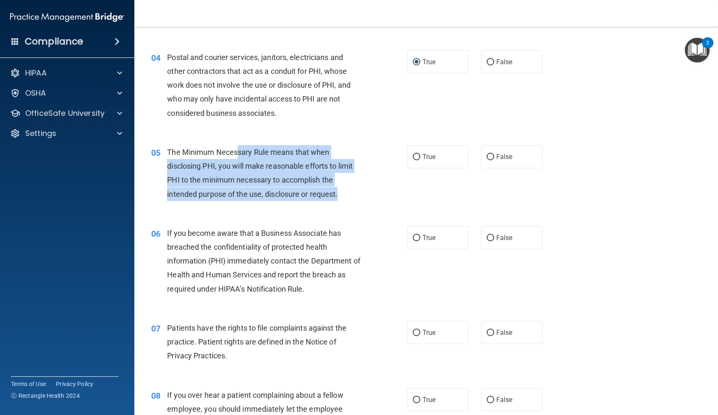
drag, startPoint x: 237, startPoint y: 153, endPoint x: 318, endPoint y: 199, distance: 93.2
click at [318, 199] on div "05 The Minimum Necessary Rule means that when disclosing PHI, you will make rea…" at bounding box center [279, 175] width 281 height 60
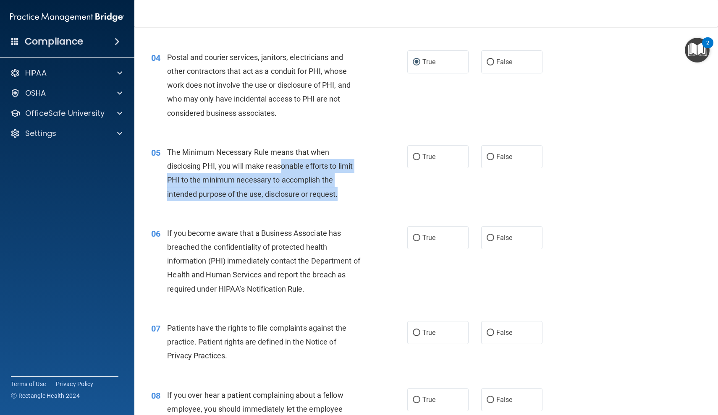
drag, startPoint x: 351, startPoint y: 201, endPoint x: 280, endPoint y: 161, distance: 80.9
click at [280, 161] on div "05 The Minimum Necessary Rule means that when disclosing PHI, you will make rea…" at bounding box center [279, 175] width 281 height 60
click at [280, 161] on span "The Minimum Necessary Rule means that when disclosing PHI, you will make reason…" at bounding box center [260, 173] width 186 height 51
drag, startPoint x: 262, startPoint y: 152, endPoint x: 343, endPoint y: 192, distance: 90.9
click at [343, 192] on div "The Minimum Necessary Rule means that when disclosing PHI, you will make reason…" at bounding box center [267, 173] width 201 height 56
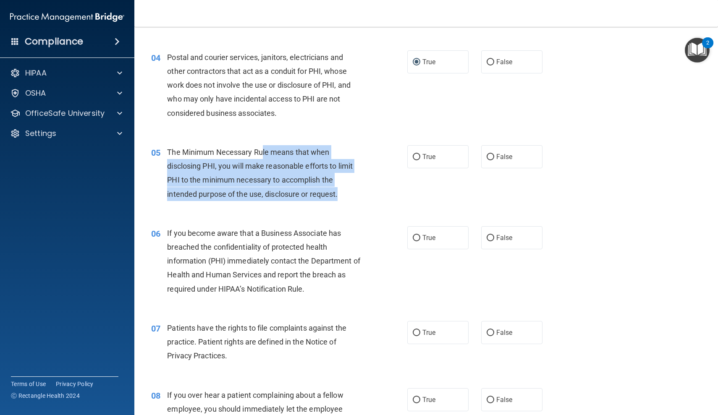
click at [343, 192] on div "The Minimum Necessary Rule means that when disclosing PHI, you will make reason…" at bounding box center [267, 173] width 201 height 56
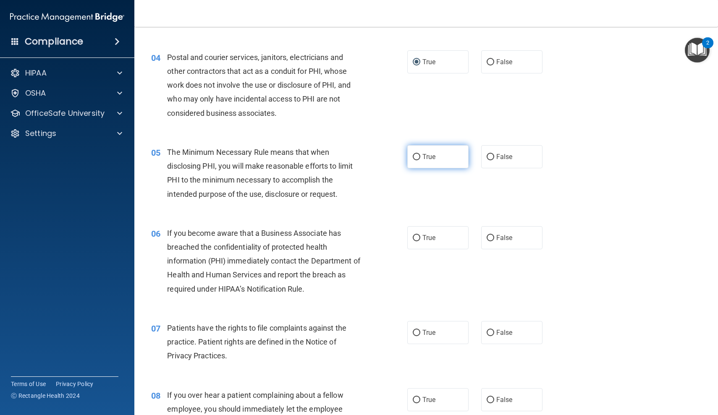
click at [448, 160] on label "True" at bounding box center [437, 156] width 61 height 23
click at [420, 160] on input "True" at bounding box center [417, 157] width 8 height 6
radio input "true"
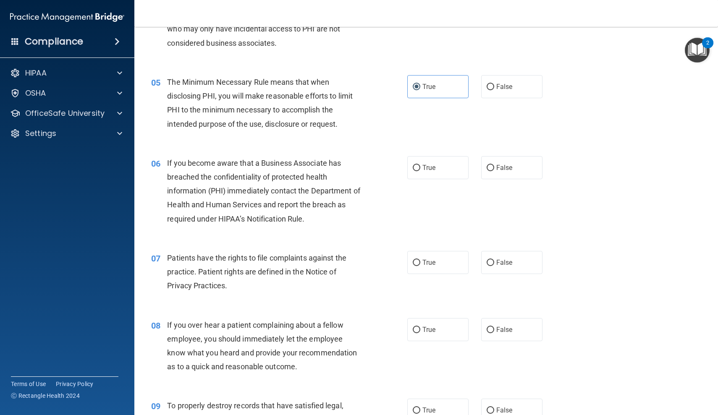
scroll to position [316, 0]
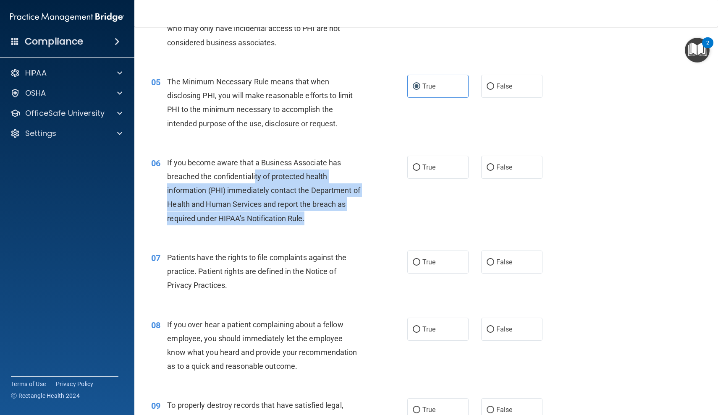
drag, startPoint x: 256, startPoint y: 166, endPoint x: 313, endPoint y: 213, distance: 74.3
click at [313, 213] on div "If you become aware that a Business Associate has breached the confidentiality …" at bounding box center [267, 191] width 201 height 70
drag, startPoint x: 325, startPoint y: 213, endPoint x: 259, endPoint y: 167, distance: 80.3
click at [259, 167] on div "If you become aware that a Business Associate has breached the confidentiality …" at bounding box center [267, 191] width 201 height 70
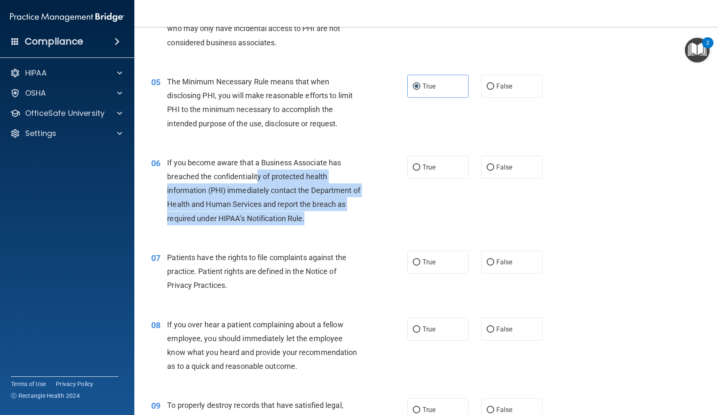
click at [259, 167] on div "If you become aware that a Business Associate has breached the confidentiality …" at bounding box center [267, 191] width 201 height 70
drag, startPoint x: 246, startPoint y: 166, endPoint x: 307, endPoint y: 212, distance: 77.1
click at [307, 212] on div "If you become aware that a Business Associate has breached the confidentiality …" at bounding box center [267, 191] width 201 height 70
drag, startPoint x: 322, startPoint y: 212, endPoint x: 266, endPoint y: 176, distance: 66.1
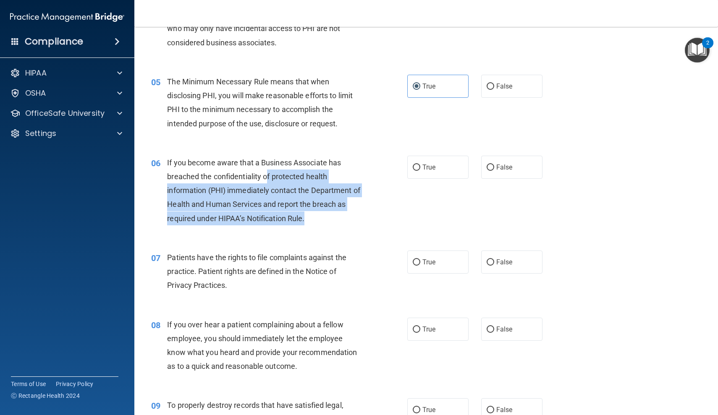
click at [266, 176] on div "If you become aware that a Business Associate has breached the confidentiality …" at bounding box center [267, 191] width 201 height 70
click at [266, 176] on span "If you become aware that a Business Associate has breached the confidentiality …" at bounding box center [263, 190] width 193 height 65
drag, startPoint x: 250, startPoint y: 165, endPoint x: 308, endPoint y: 213, distance: 75.7
click at [308, 213] on div "If you become aware that a Business Associate has breached the confidentiality …" at bounding box center [267, 191] width 201 height 70
click at [307, 213] on div "If you become aware that a Business Associate has breached the confidentiality …" at bounding box center [267, 191] width 201 height 70
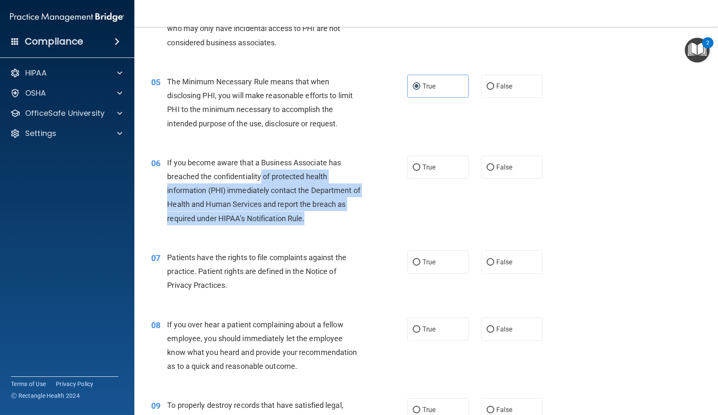
drag, startPoint x: 315, startPoint y: 213, endPoint x: 261, endPoint y: 175, distance: 66.2
click at [261, 175] on div "If you become aware that a Business Associate has breached the confidentiality …" at bounding box center [267, 191] width 201 height 70
click at [261, 175] on span "If you become aware that a Business Associate has breached the confidentiality …" at bounding box center [263, 190] width 193 height 65
drag, startPoint x: 251, startPoint y: 167, endPoint x: 311, endPoint y: 221, distance: 81.4
click at [311, 222] on div "If you become aware that a Business Associate has breached the confidentiality …" at bounding box center [267, 191] width 201 height 70
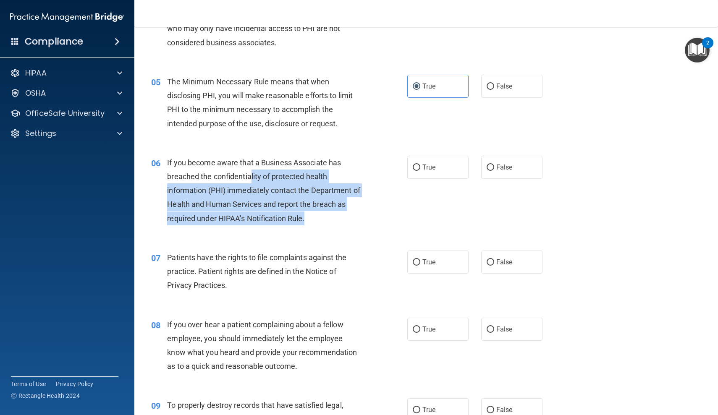
click at [311, 221] on div "If you become aware that a Business Associate has breached the confidentiality …" at bounding box center [267, 191] width 201 height 70
drag, startPoint x: 319, startPoint y: 221, endPoint x: 266, endPoint y: 182, distance: 66.7
click at [266, 182] on div "If you become aware that a Business Associate has breached the confidentiality …" at bounding box center [267, 191] width 201 height 70
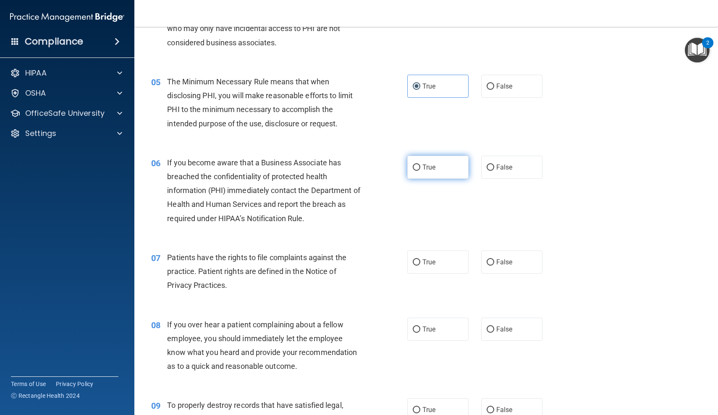
click at [434, 167] on span "True" at bounding box center [428, 167] width 13 height 8
click at [420, 167] on input "True" at bounding box center [417, 168] width 8 height 6
radio input "true"
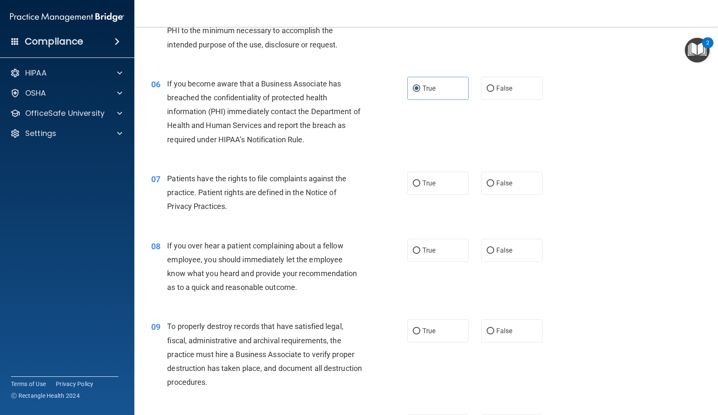
scroll to position [395, 0]
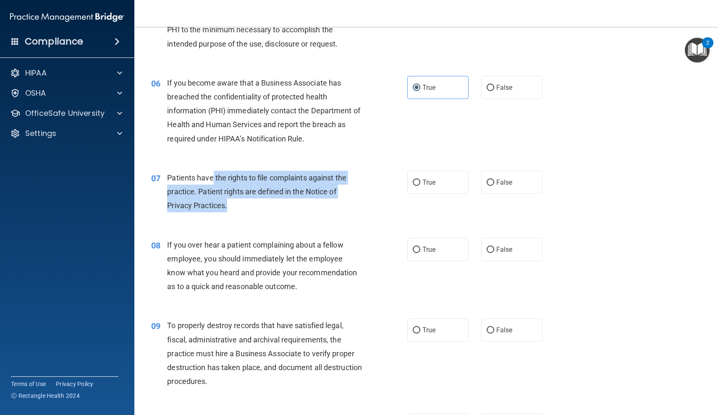
drag, startPoint x: 212, startPoint y: 178, endPoint x: 289, endPoint y: 199, distance: 79.9
click at [289, 199] on div "Patients have the rights to file complaints against the practice. Patient right…" at bounding box center [267, 192] width 201 height 42
drag, startPoint x: 305, startPoint y: 199, endPoint x: 248, endPoint y: 174, distance: 62.1
click at [248, 174] on div "Patients have the rights to file complaints against the practice. Patient right…" at bounding box center [267, 192] width 201 height 42
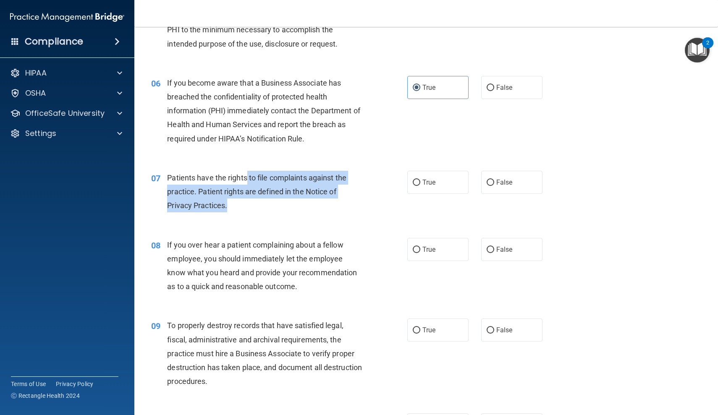
drag, startPoint x: 248, startPoint y: 174, endPoint x: 311, endPoint y: 200, distance: 68.5
click at [311, 200] on div "Patients have the rights to file complaints against the practice. Patient right…" at bounding box center [267, 192] width 201 height 42
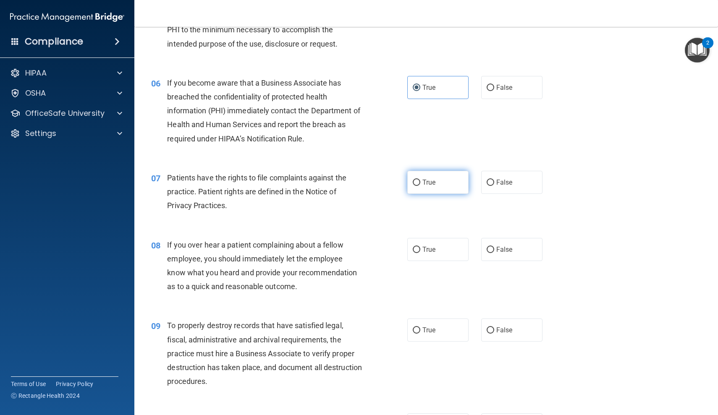
click at [435, 182] on span "True" at bounding box center [428, 182] width 13 height 8
click at [420, 182] on input "True" at bounding box center [417, 183] width 8 height 6
radio input "true"
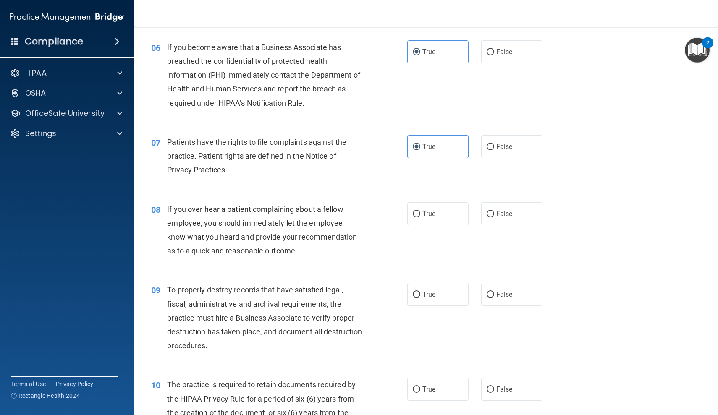
scroll to position [432, 0]
click at [497, 209] on span "False" at bounding box center [504, 213] width 16 height 8
click at [494, 210] on input "False" at bounding box center [491, 213] width 8 height 6
radio input "true"
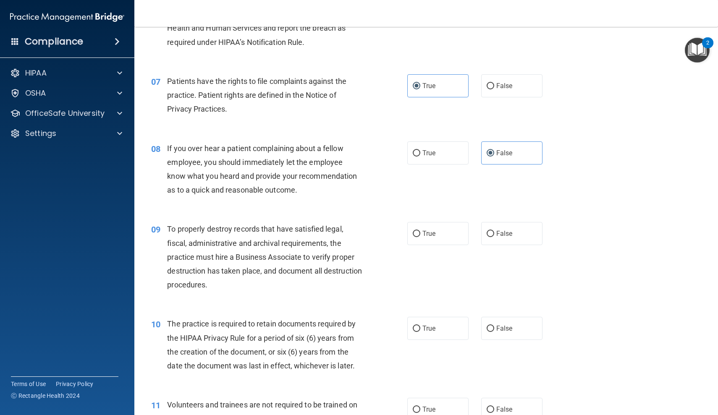
scroll to position [516, 0]
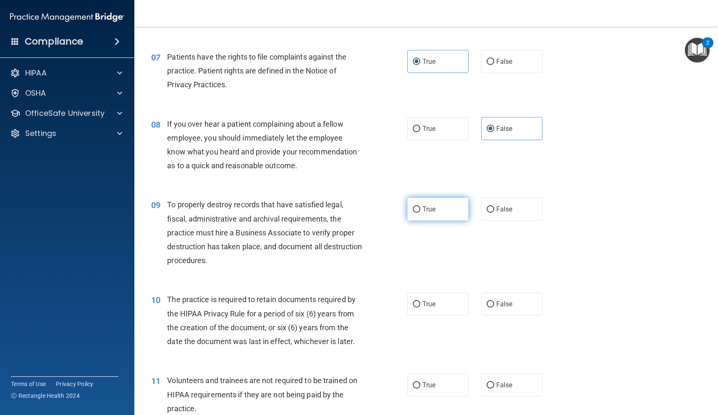
click at [419, 207] on input "True" at bounding box center [417, 210] width 8 height 6
radio input "true"
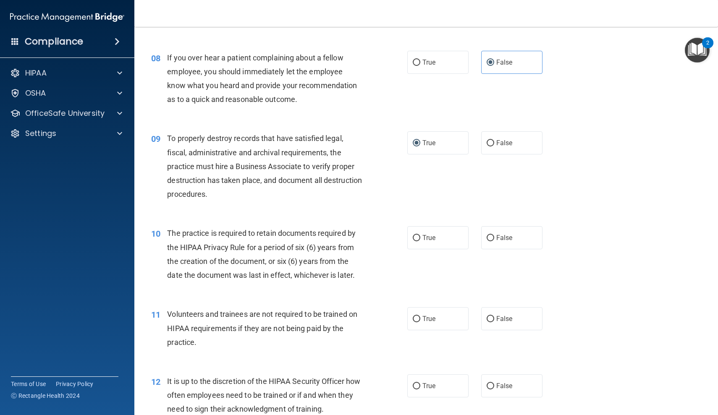
scroll to position [586, 0]
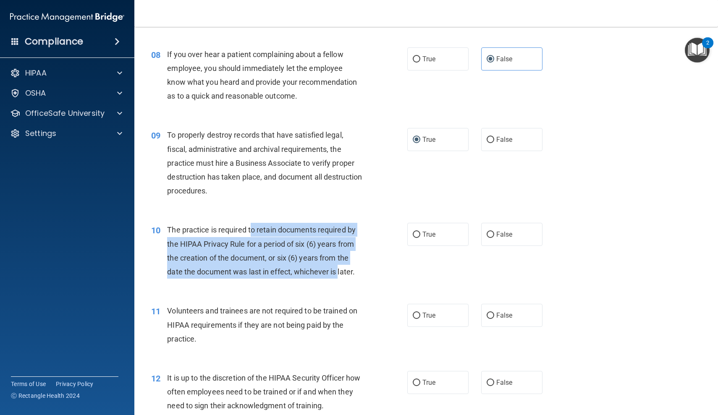
drag, startPoint x: 251, startPoint y: 228, endPoint x: 338, endPoint y: 272, distance: 97.8
click at [338, 272] on span "The practice is required to retain documents required by the HIPAA Privacy Rule…" at bounding box center [261, 250] width 188 height 51
drag, startPoint x: 354, startPoint y: 271, endPoint x: 268, endPoint y: 230, distance: 95.0
click at [268, 230] on span "The practice is required to retain documents required by the HIPAA Privacy Rule…" at bounding box center [261, 250] width 188 height 51
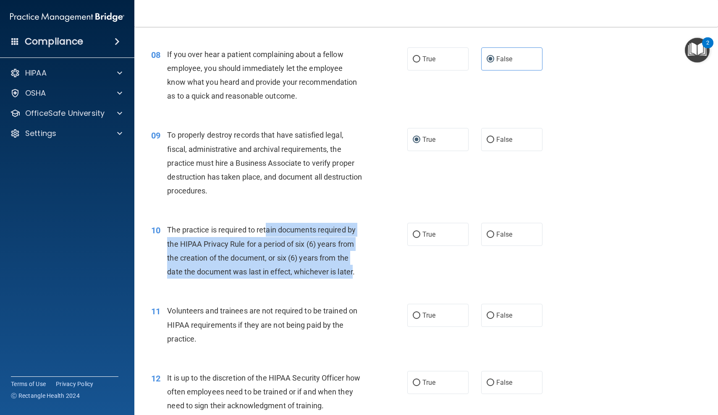
click at [268, 230] on span "The practice is required to retain documents required by the HIPAA Privacy Rule…" at bounding box center [261, 250] width 188 height 51
drag, startPoint x: 268, startPoint y: 230, endPoint x: 354, endPoint y: 265, distance: 92.7
click at [354, 265] on span "The practice is required to retain documents required by the HIPAA Privacy Rule…" at bounding box center [261, 250] width 188 height 51
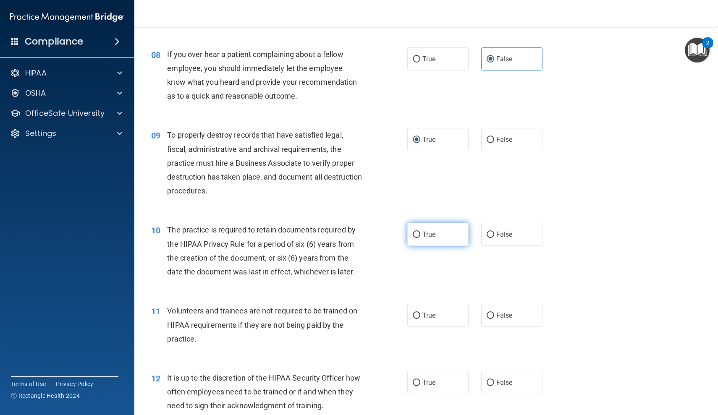
click at [422, 230] on span "True" at bounding box center [428, 234] width 13 height 8
click at [420, 232] on input "True" at bounding box center [417, 235] width 8 height 6
radio input "true"
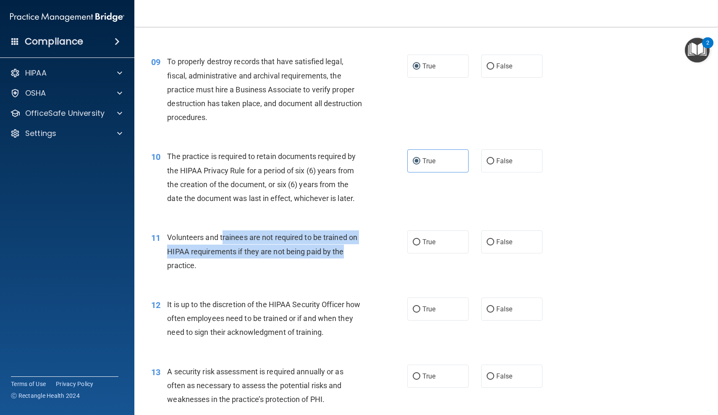
drag, startPoint x: 222, startPoint y: 235, endPoint x: 349, endPoint y: 246, distance: 127.2
click at [349, 246] on div "Volunteers and trainees are not required to be trained on HIPAA requirements if…" at bounding box center [267, 251] width 201 height 42
drag, startPoint x: 356, startPoint y: 246, endPoint x: 234, endPoint y: 236, distance: 122.2
click at [234, 236] on div "Volunteers and trainees are not required to be trained on HIPAA requirements if…" at bounding box center [267, 251] width 201 height 42
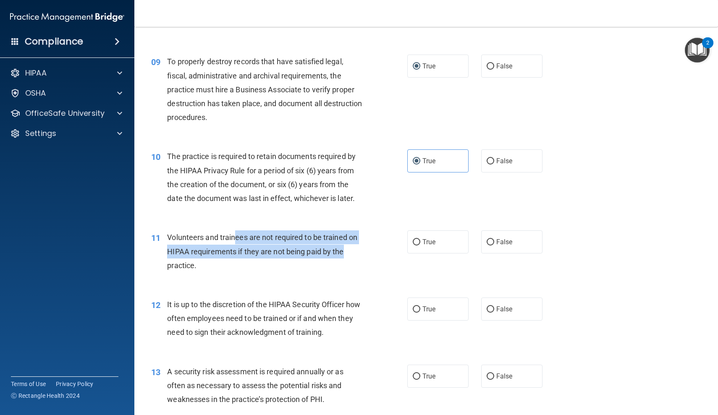
click at [234, 236] on span "Volunteers and trainees are not required to be trained on HIPAA requirements if…" at bounding box center [262, 251] width 190 height 37
drag, startPoint x: 233, startPoint y: 236, endPoint x: 349, endPoint y: 250, distance: 116.7
click at [349, 250] on div "Volunteers and trainees are not required to be trained on HIPAA requirements if…" at bounding box center [267, 251] width 201 height 42
drag, startPoint x: 357, startPoint y: 252, endPoint x: 217, endPoint y: 238, distance: 141.3
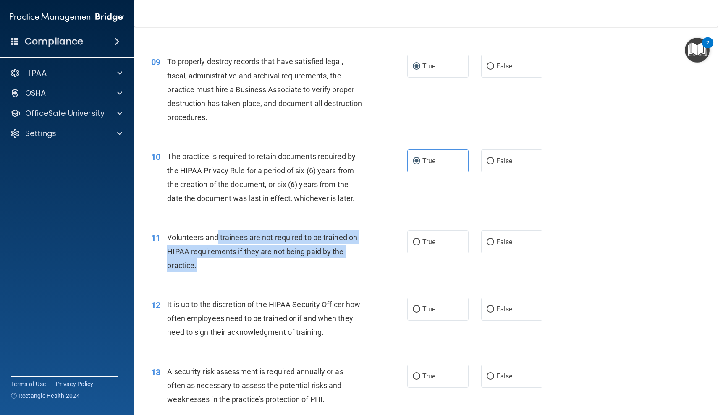
click at [217, 238] on div "Volunteers and trainees are not required to be trained on HIPAA requirements if…" at bounding box center [267, 251] width 201 height 42
click at [217, 238] on span "Volunteers and trainees are not required to be trained on HIPAA requirements if…" at bounding box center [262, 251] width 190 height 37
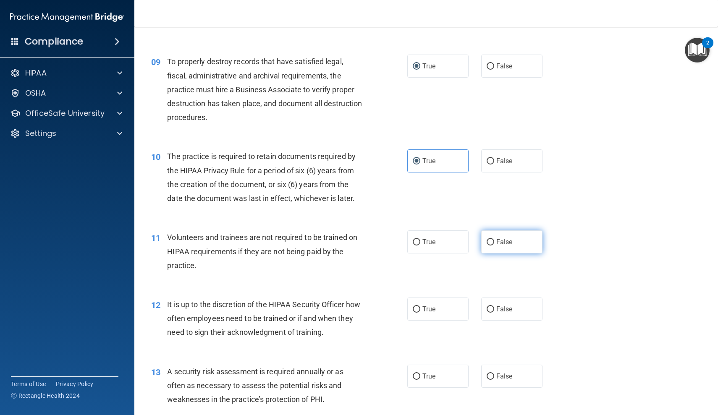
click at [498, 243] on label "False" at bounding box center [511, 241] width 61 height 23
click at [494, 243] on input "False" at bounding box center [491, 242] width 8 height 6
radio input "true"
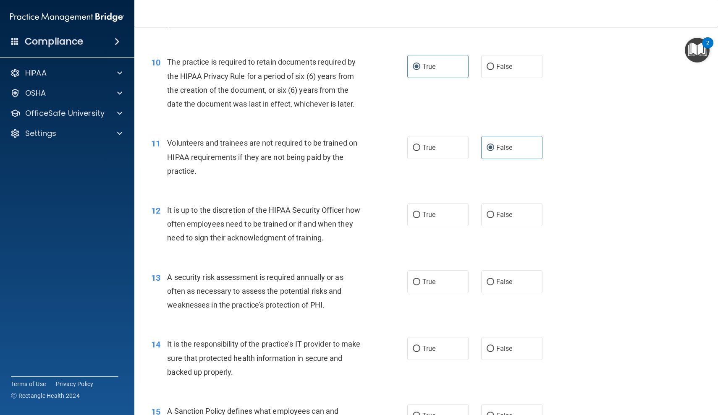
scroll to position [756, 0]
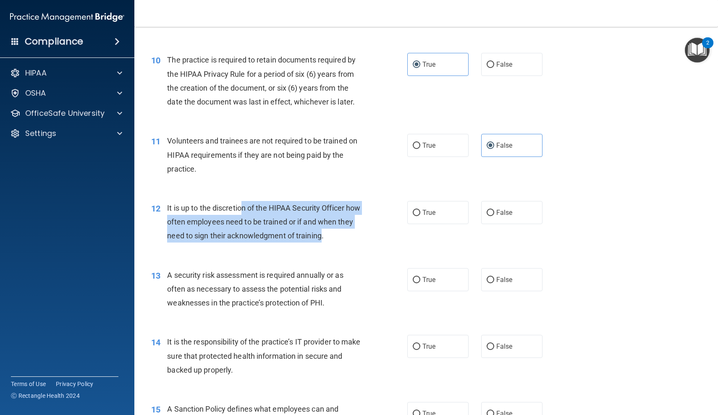
drag, startPoint x: 243, startPoint y: 206, endPoint x: 338, endPoint y: 229, distance: 97.6
click at [338, 229] on span "It is up to the discretion of the HIPAA Security Officer how often employees ne…" at bounding box center [263, 222] width 193 height 37
drag, startPoint x: 351, startPoint y: 229, endPoint x: 259, endPoint y: 206, distance: 94.0
click at [259, 206] on div "It is up to the discretion of the HIPAA Security Officer how often employees ne…" at bounding box center [267, 222] width 201 height 42
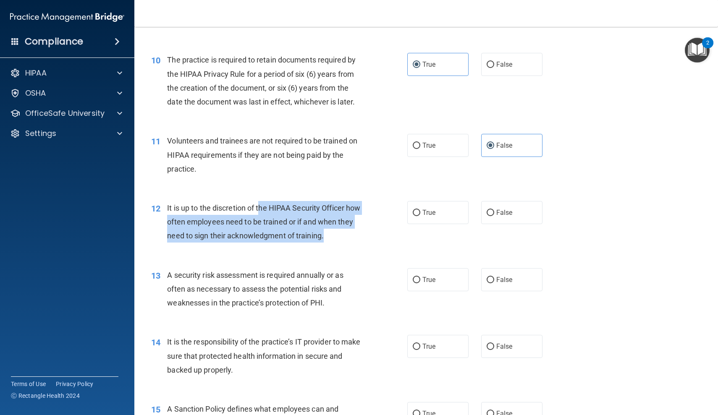
click at [259, 206] on span "It is up to the discretion of the HIPAA Security Officer how often employees ne…" at bounding box center [263, 222] width 193 height 37
drag, startPoint x: 256, startPoint y: 206, endPoint x: 357, endPoint y: 235, distance: 105.7
click at [357, 235] on div "It is up to the discretion of the HIPAA Security Officer how often employees ne…" at bounding box center [267, 222] width 201 height 42
drag, startPoint x: 369, startPoint y: 235, endPoint x: 269, endPoint y: 212, distance: 103.0
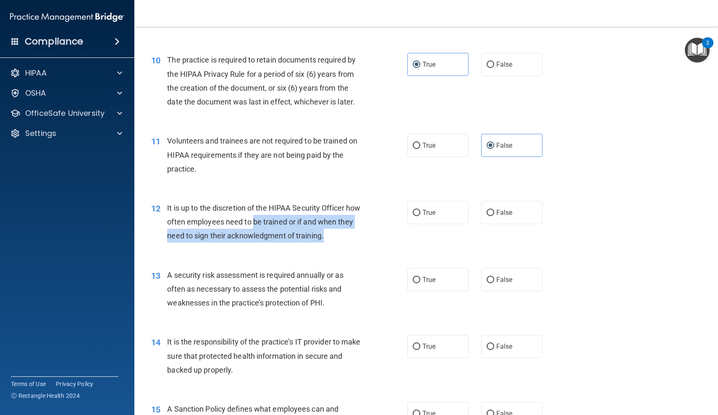
click at [269, 212] on div "12 It is up to the discretion of the HIPAA Security Officer how often employees…" at bounding box center [279, 224] width 281 height 46
click at [269, 212] on div "It is up to the discretion of the HIPAA Security Officer how often employees ne…" at bounding box center [267, 222] width 201 height 42
drag, startPoint x: 254, startPoint y: 207, endPoint x: 332, endPoint y: 230, distance: 81.0
click at [332, 230] on span "It is up to the discretion of the HIPAA Security Officer how often employees ne…" at bounding box center [263, 222] width 193 height 37
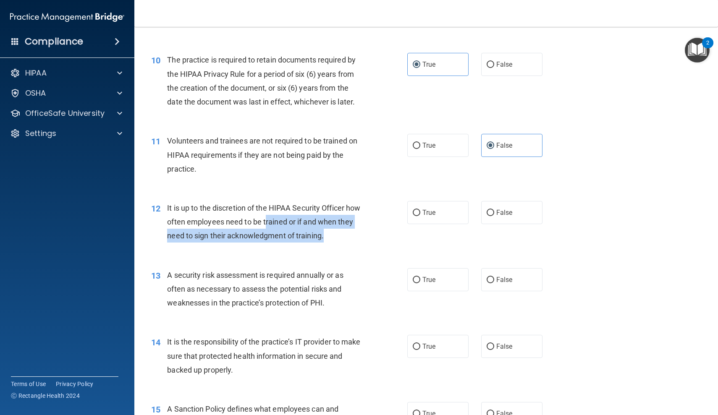
drag, startPoint x: 341, startPoint y: 230, endPoint x: 281, endPoint y: 212, distance: 62.7
click at [281, 212] on div "It is up to the discretion of the HIPAA Security Officer how often employees ne…" at bounding box center [267, 222] width 201 height 42
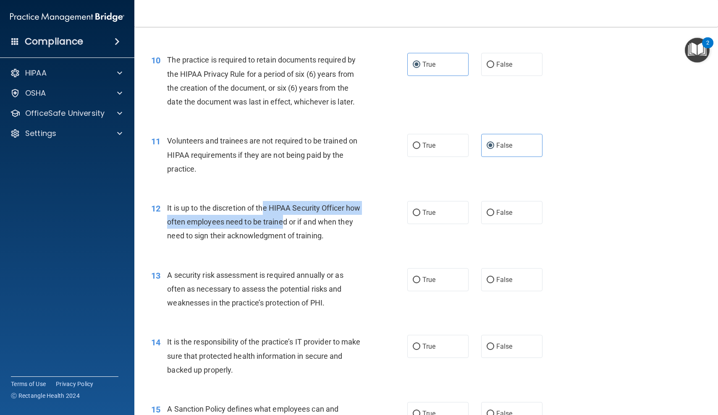
drag, startPoint x: 266, startPoint y: 208, endPoint x: 299, endPoint y: 218, distance: 34.8
click at [299, 218] on span "It is up to the discretion of the HIPAA Security Officer how often employees ne…" at bounding box center [263, 222] width 193 height 37
drag, startPoint x: 323, startPoint y: 218, endPoint x: 280, endPoint y: 218, distance: 43.2
click at [280, 218] on span "It is up to the discretion of the HIPAA Security Officer how often employees ne…" at bounding box center [263, 222] width 193 height 37
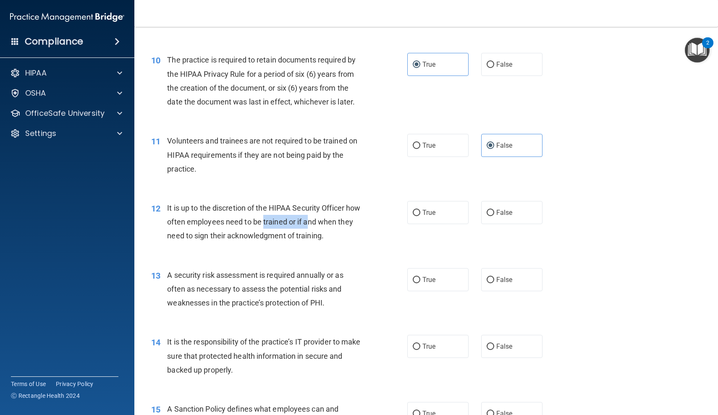
click at [280, 218] on span "It is up to the discretion of the HIPAA Security Officer how often employees ne…" at bounding box center [263, 222] width 193 height 37
drag, startPoint x: 280, startPoint y: 218, endPoint x: 332, endPoint y: 229, distance: 54.1
click at [332, 229] on span "It is up to the discretion of the HIPAA Security Officer how often employees ne…" at bounding box center [263, 222] width 193 height 37
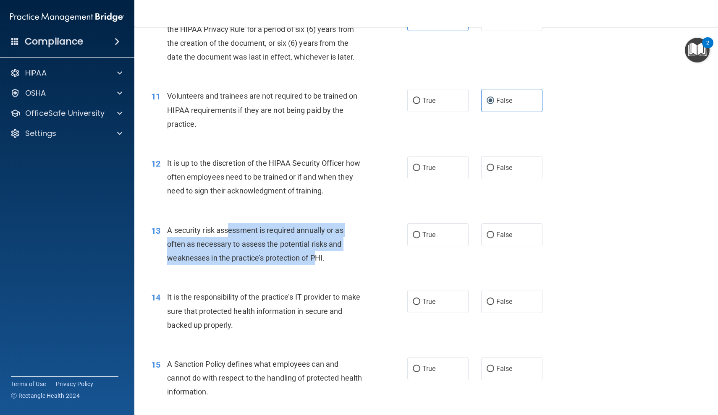
drag, startPoint x: 227, startPoint y: 229, endPoint x: 314, endPoint y: 253, distance: 90.1
click at [314, 253] on span "A security risk assessment is required annually or as often as necessary to ass…" at bounding box center [255, 244] width 176 height 37
drag, startPoint x: 330, startPoint y: 253, endPoint x: 259, endPoint y: 228, distance: 75.5
click at [259, 228] on div "A security risk assessment is required annually or as often as necessary to ass…" at bounding box center [267, 244] width 201 height 42
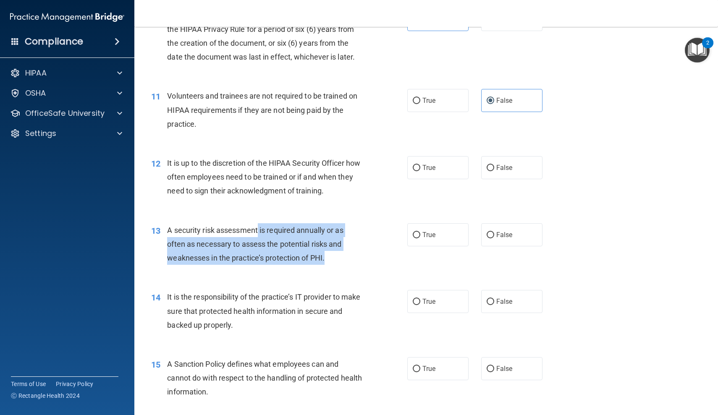
click at [259, 228] on span "A security risk assessment is required annually or as often as necessary to ass…" at bounding box center [255, 244] width 176 height 37
drag, startPoint x: 207, startPoint y: 226, endPoint x: 327, endPoint y: 249, distance: 122.2
click at [327, 249] on div "A security risk assessment is required annually or as often as necessary to ass…" at bounding box center [267, 244] width 201 height 42
drag, startPoint x: 328, startPoint y: 249, endPoint x: 208, endPoint y: 226, distance: 121.8
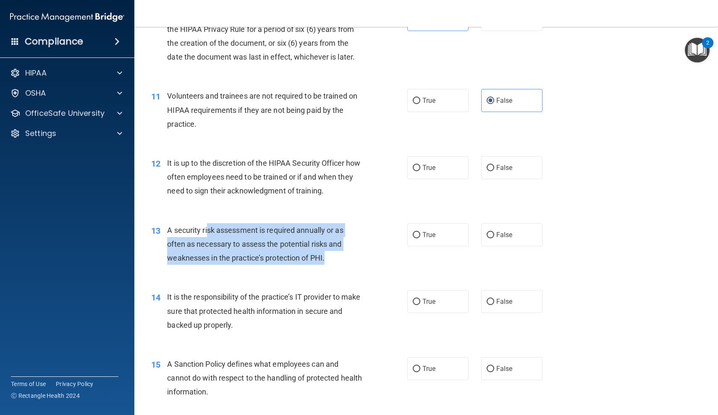
click at [208, 226] on div "A security risk assessment is required annually or as often as necessary to ass…" at bounding box center [267, 244] width 201 height 42
click at [208, 226] on span "A security risk assessment is required annually or as often as necessary to ass…" at bounding box center [255, 244] width 176 height 37
drag, startPoint x: 207, startPoint y: 226, endPoint x: 323, endPoint y: 257, distance: 120.8
click at [323, 257] on span "A security risk assessment is required annually or as often as necessary to ass…" at bounding box center [255, 244] width 176 height 37
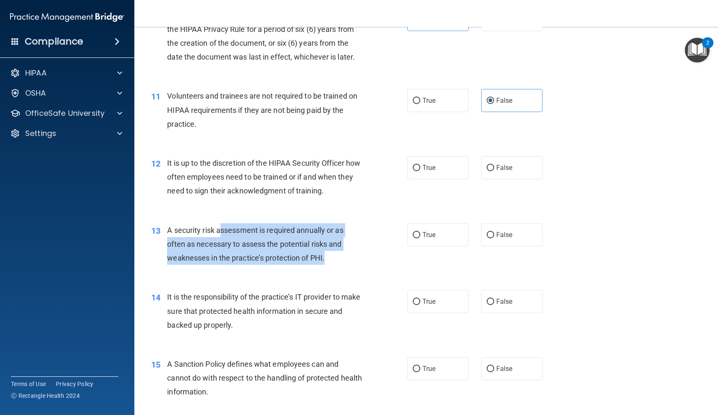
drag, startPoint x: 334, startPoint y: 257, endPoint x: 222, endPoint y: 224, distance: 116.9
click at [222, 224] on div "A security risk assessment is required annually or as often as necessary to ass…" at bounding box center [267, 244] width 201 height 42
click at [222, 226] on span "A security risk assessment is required annually or as often as necessary to ass…" at bounding box center [255, 244] width 176 height 37
drag, startPoint x: 222, startPoint y: 224, endPoint x: 318, endPoint y: 246, distance: 98.3
click at [318, 246] on div "A security risk assessment is required annually or as often as necessary to ass…" at bounding box center [267, 244] width 201 height 42
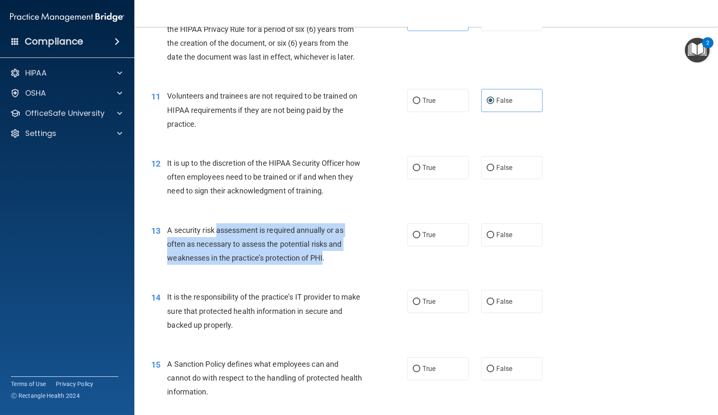
click at [318, 246] on div "A security risk assessment is required annually or as often as necessary to ass…" at bounding box center [267, 244] width 201 height 42
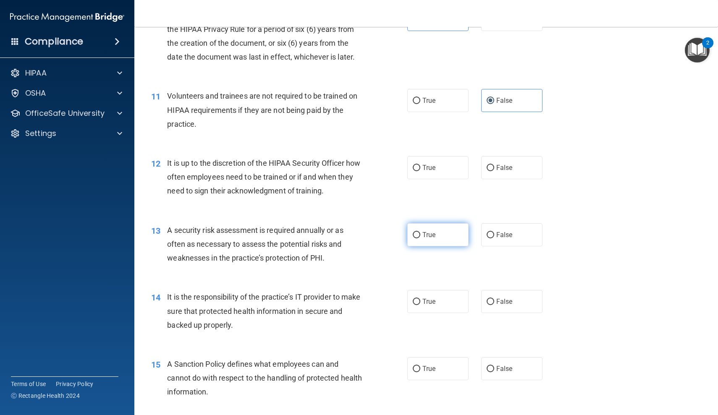
click at [421, 228] on label "True" at bounding box center [437, 234] width 61 height 23
click at [420, 232] on input "True" at bounding box center [417, 235] width 8 height 6
radio input "true"
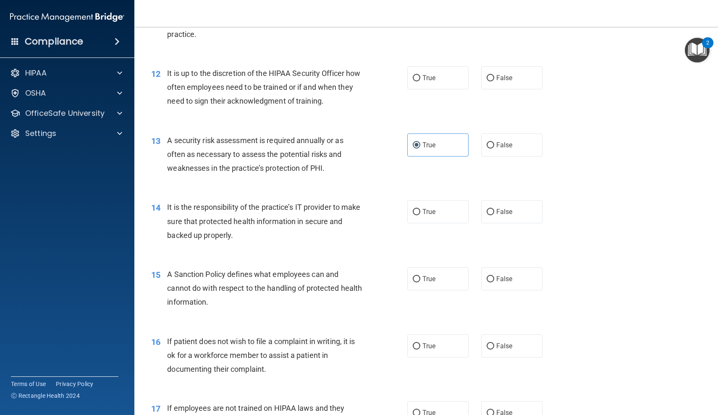
scroll to position [897, 0]
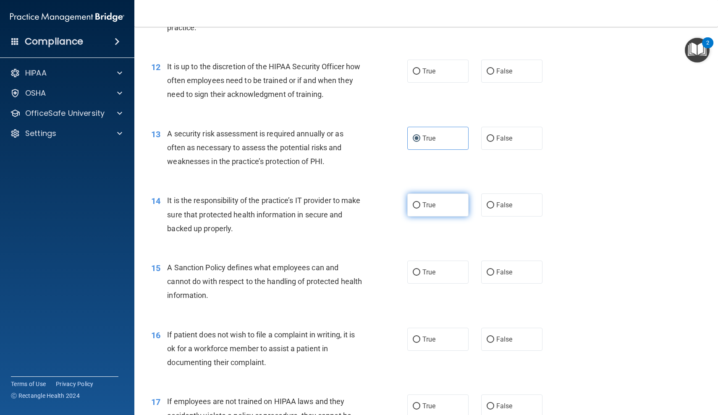
click at [417, 202] on input "True" at bounding box center [417, 205] width 8 height 6
radio input "true"
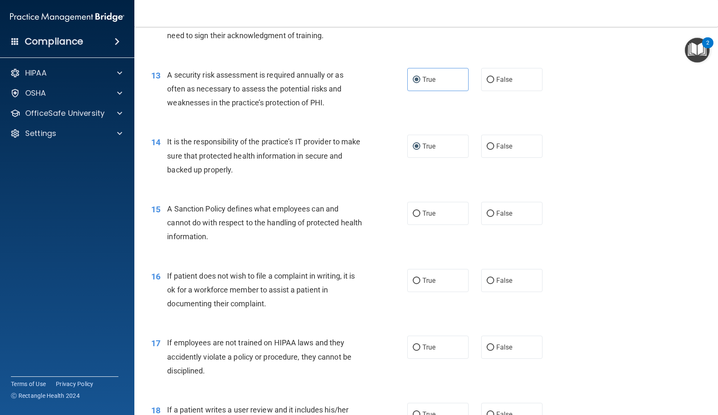
scroll to position [960, 0]
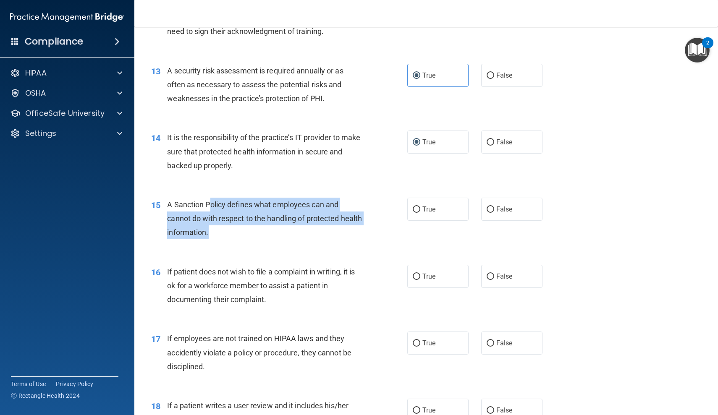
drag, startPoint x: 212, startPoint y: 199, endPoint x: 235, endPoint y: 227, distance: 36.3
click at [235, 227] on div "A Sanction Policy defines what employees can and cannot do with respect to the …" at bounding box center [267, 219] width 201 height 42
drag, startPoint x: 251, startPoint y: 227, endPoint x: 194, endPoint y: 206, distance: 60.7
click at [194, 206] on div "A Sanction Policy defines what employees can and cannot do with respect to the …" at bounding box center [267, 219] width 201 height 42
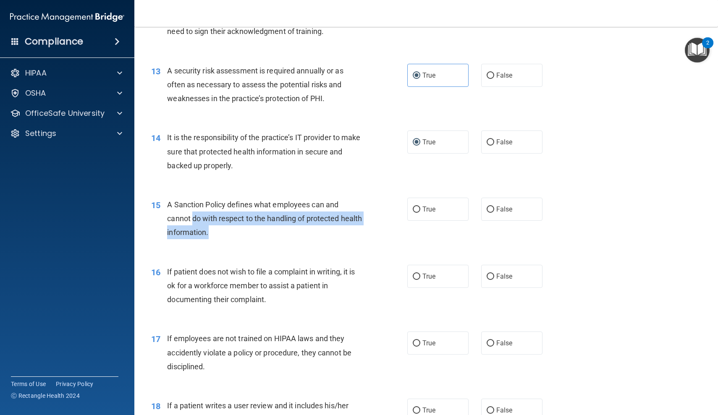
click at [194, 206] on div "A Sanction Policy defines what employees can and cannot do with respect to the …" at bounding box center [267, 219] width 201 height 42
drag, startPoint x: 193, startPoint y: 194, endPoint x: 245, endPoint y: 225, distance: 61.0
click at [245, 225] on div "A Sanction Policy defines what employees can and cannot do with respect to the …" at bounding box center [267, 219] width 201 height 42
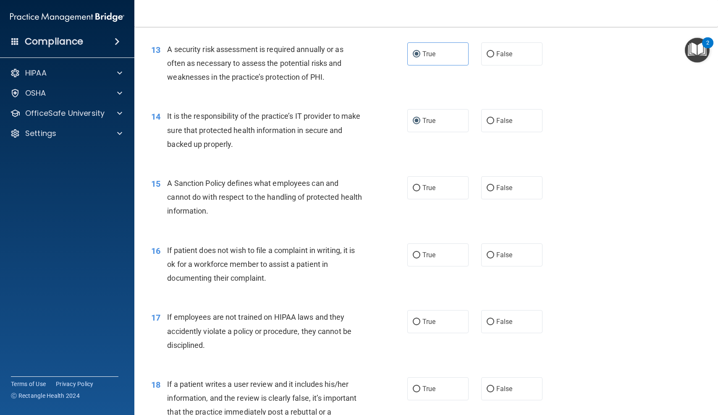
scroll to position [984, 0]
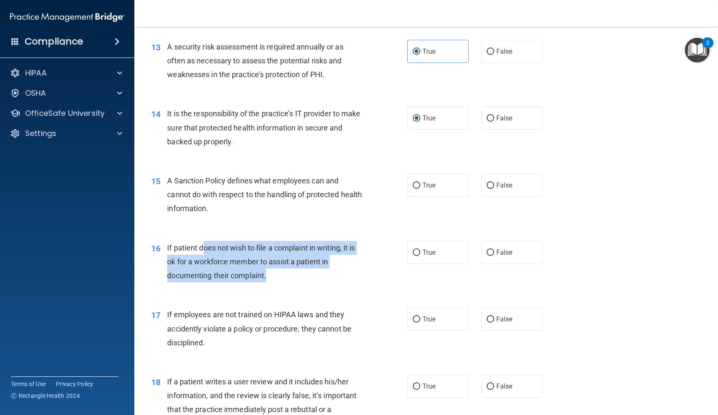
drag, startPoint x: 206, startPoint y: 240, endPoint x: 279, endPoint y: 267, distance: 77.7
click at [279, 267] on div "If patient does not wish to file a complaint in writing, it is ok for a workfor…" at bounding box center [267, 262] width 201 height 42
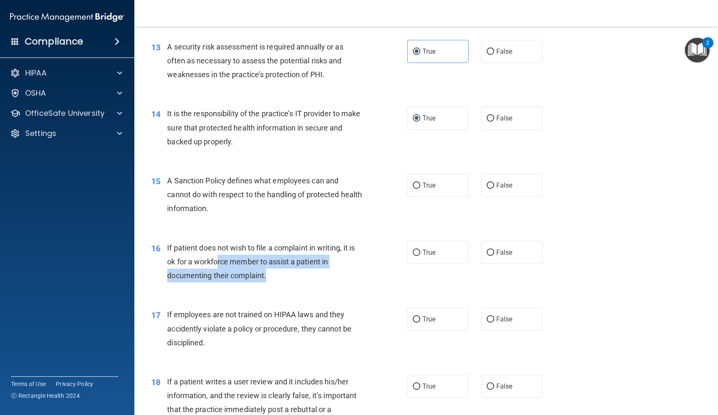
drag, startPoint x: 292, startPoint y: 267, endPoint x: 218, endPoint y: 250, distance: 75.7
click at [218, 250] on div "If patient does not wish to file a complaint in writing, it is ok for a workfor…" at bounding box center [267, 262] width 201 height 42
drag, startPoint x: 213, startPoint y: 247, endPoint x: 282, endPoint y: 268, distance: 72.9
click at [284, 268] on div "If patient does not wish to file a complaint in writing, it is ok for a workfor…" at bounding box center [267, 262] width 201 height 42
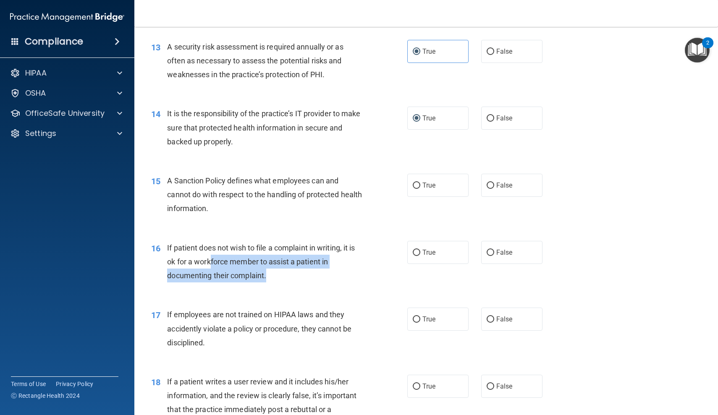
click at [282, 268] on div "If patient does not wish to file a complaint in writing, it is ok for a workfor…" at bounding box center [267, 262] width 201 height 42
drag, startPoint x: 299, startPoint y: 268, endPoint x: 212, endPoint y: 243, distance: 91.0
click at [212, 243] on div "If patient does not wish to file a complaint in writing, it is ok for a workfor…" at bounding box center [267, 262] width 201 height 42
click at [212, 243] on span "If patient does not wish to file a complaint in writing, it is ok for a workfor…" at bounding box center [261, 261] width 188 height 37
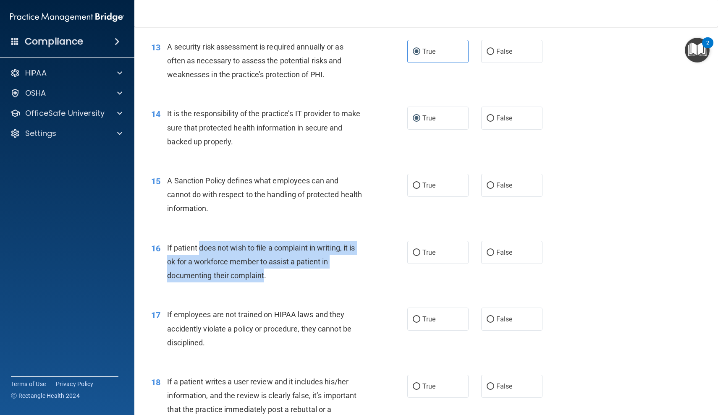
drag, startPoint x: 212, startPoint y: 243, endPoint x: 262, endPoint y: 264, distance: 54.3
click at [262, 264] on div "If patient does not wish to file a complaint in writing, it is ok for a workfor…" at bounding box center [267, 262] width 201 height 42
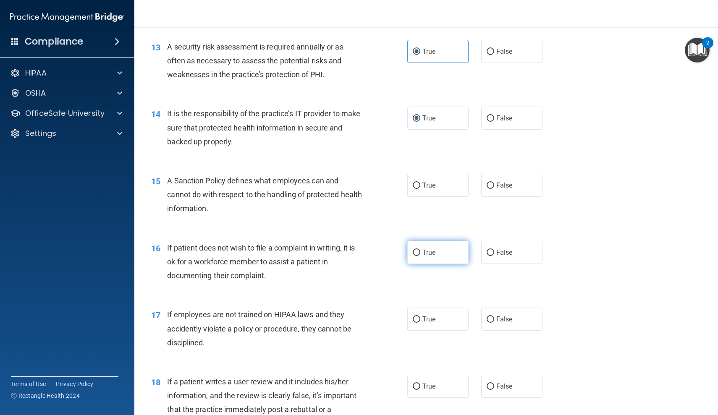
click at [447, 251] on label "True" at bounding box center [437, 252] width 61 height 23
click at [420, 251] on input "True" at bounding box center [417, 253] width 8 height 6
radio input "true"
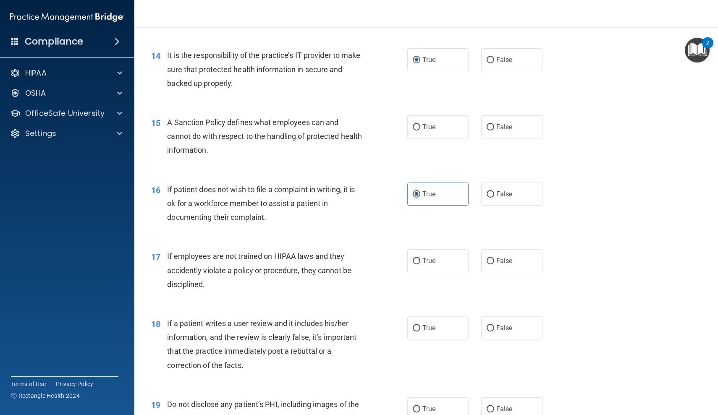
scroll to position [1046, 0]
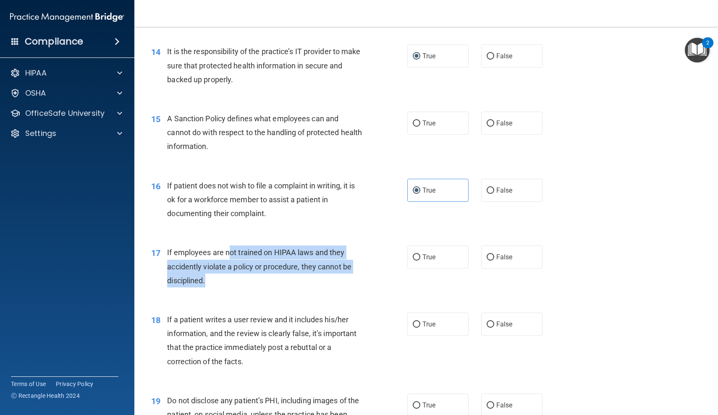
drag, startPoint x: 230, startPoint y: 248, endPoint x: 282, endPoint y: 267, distance: 55.5
click at [282, 267] on div "If employees are not trained on HIPAA laws and they accidently violate a policy…" at bounding box center [267, 267] width 201 height 42
drag, startPoint x: 304, startPoint y: 267, endPoint x: 208, endPoint y: 248, distance: 97.7
click at [208, 248] on div "If employees are not trained on HIPAA laws and they accidently violate a policy…" at bounding box center [267, 267] width 201 height 42
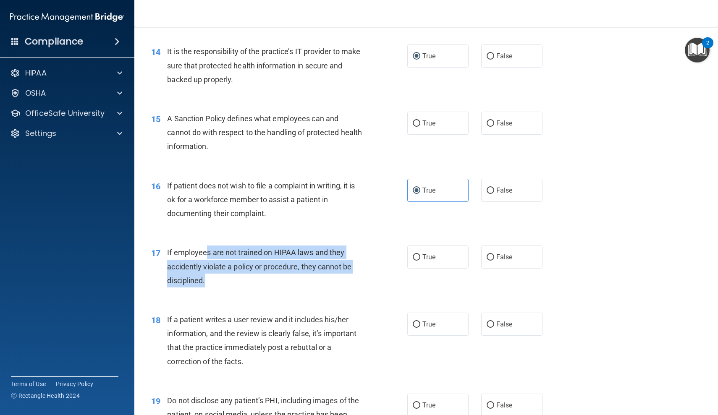
click at [208, 248] on span "If employees are not trained on HIPAA laws and they accidently violate a policy…" at bounding box center [259, 266] width 184 height 37
drag, startPoint x: 208, startPoint y: 248, endPoint x: 258, endPoint y: 273, distance: 55.9
click at [261, 274] on div "If employees are not trained on HIPAA laws and they accidently violate a policy…" at bounding box center [267, 267] width 201 height 42
click at [258, 273] on div "If employees are not trained on HIPAA laws and they accidently violate a policy…" at bounding box center [267, 267] width 201 height 42
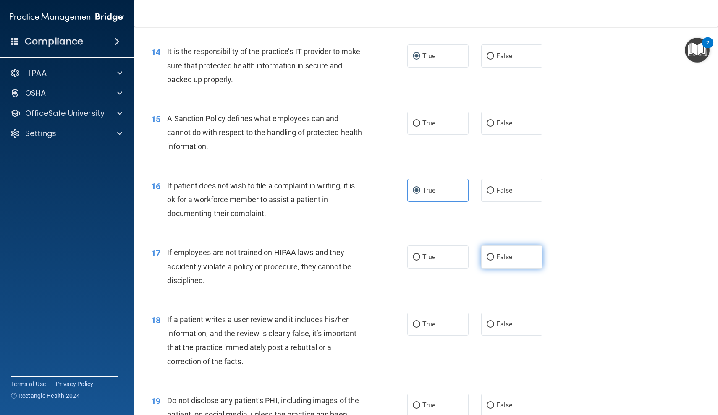
click at [500, 259] on label "False" at bounding box center [511, 257] width 61 height 23
click at [494, 259] on input "False" at bounding box center [491, 257] width 8 height 6
radio input "true"
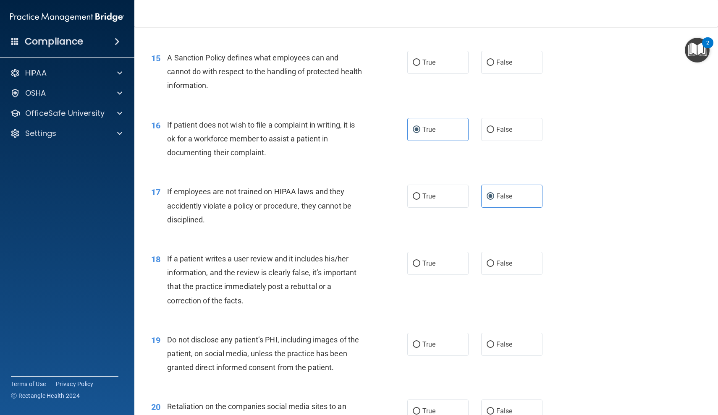
scroll to position [1109, 0]
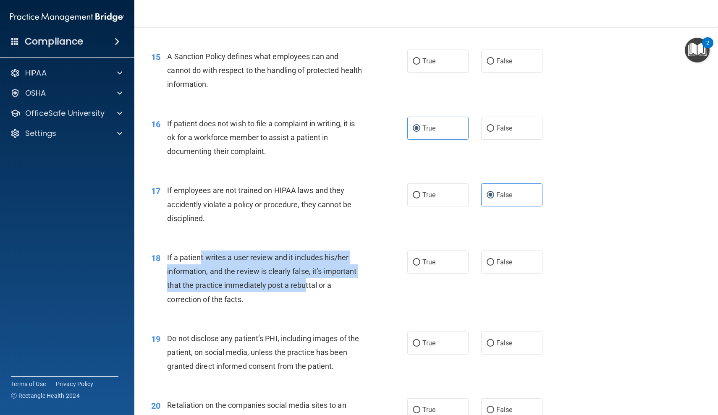
drag, startPoint x: 199, startPoint y: 251, endPoint x: 306, endPoint y: 277, distance: 109.1
click at [306, 276] on span "If a patient writes a user review and it includes his/her information, and the …" at bounding box center [261, 278] width 189 height 51
click at [306, 277] on span "If a patient writes a user review and it includes his/her information, and the …" at bounding box center [261, 278] width 189 height 51
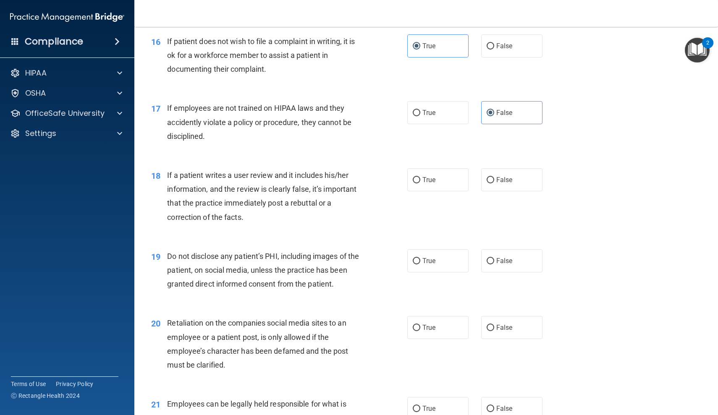
scroll to position [1193, 0]
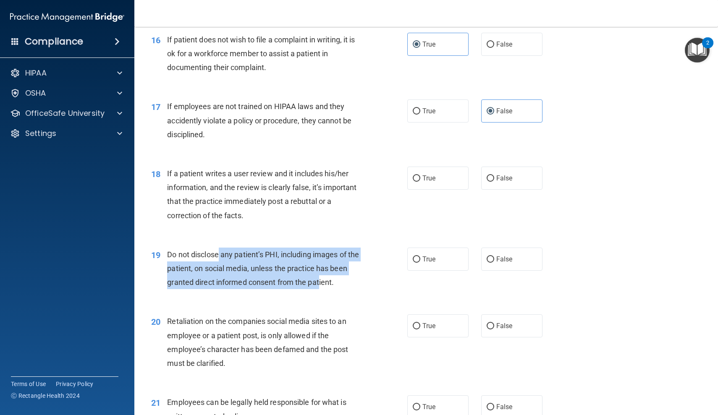
drag, startPoint x: 218, startPoint y: 251, endPoint x: 321, endPoint y: 275, distance: 105.5
click at [321, 275] on span "Do not disclose any patient’s PHI, including images of the patient, on social m…" at bounding box center [263, 268] width 192 height 37
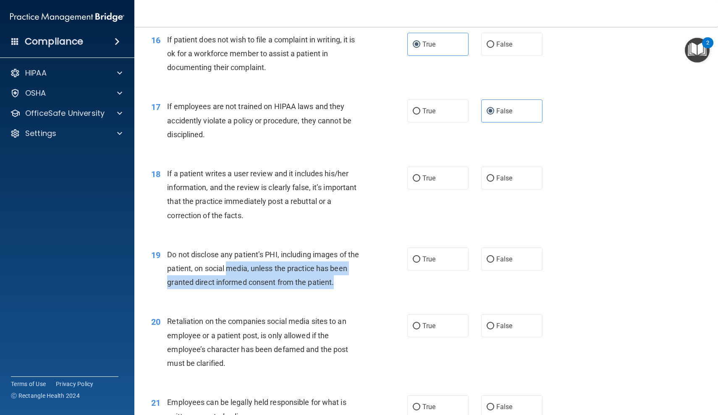
drag, startPoint x: 337, startPoint y: 275, endPoint x: 226, endPoint y: 257, distance: 112.3
click at [226, 257] on div "Do not disclose any patient’s PHI, including images of the patient, on social m…" at bounding box center [267, 269] width 201 height 42
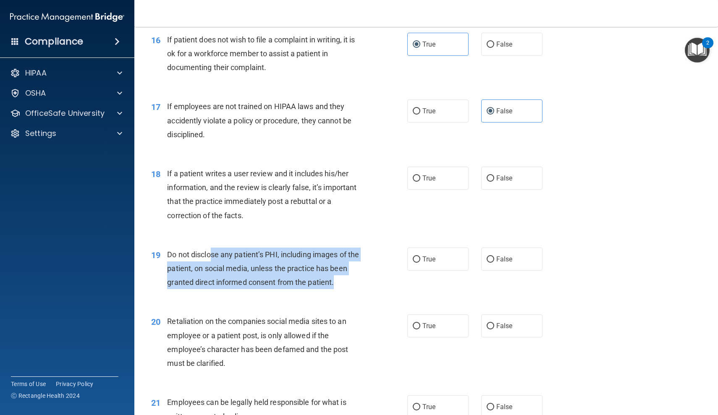
drag, startPoint x: 212, startPoint y: 248, endPoint x: 350, endPoint y: 274, distance: 140.1
click at [350, 274] on div "Do not disclose any patient’s PHI, including images of the patient, on social m…" at bounding box center [267, 269] width 201 height 42
drag, startPoint x: 361, startPoint y: 274, endPoint x: 199, endPoint y: 248, distance: 164.5
click at [199, 248] on div "Do not disclose any patient’s PHI, including images of the patient, on social m…" at bounding box center [267, 269] width 201 height 42
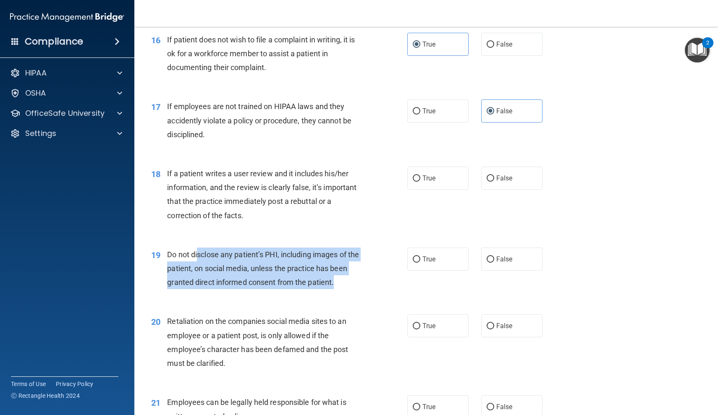
click at [199, 250] on span "Do not disclose any patient’s PHI, including images of the patient, on social m…" at bounding box center [263, 268] width 192 height 37
drag, startPoint x: 195, startPoint y: 248, endPoint x: 336, endPoint y: 270, distance: 143.2
click at [336, 270] on div "Do not disclose any patient’s PHI, including images of the patient, on social m…" at bounding box center [267, 269] width 201 height 42
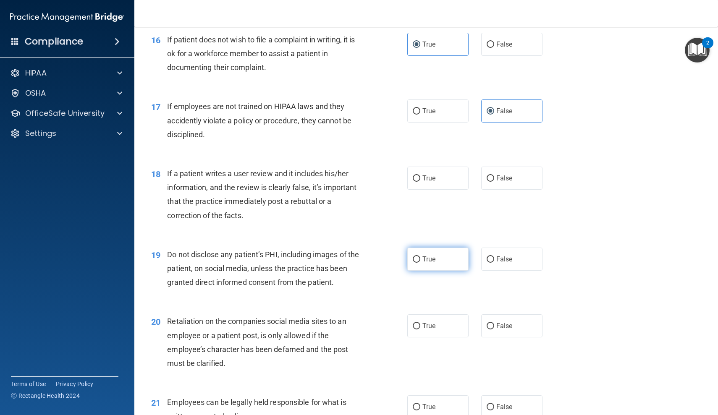
click at [429, 255] on span "True" at bounding box center [428, 259] width 13 height 8
click at [420, 256] on input "True" at bounding box center [417, 259] width 8 height 6
radio input "true"
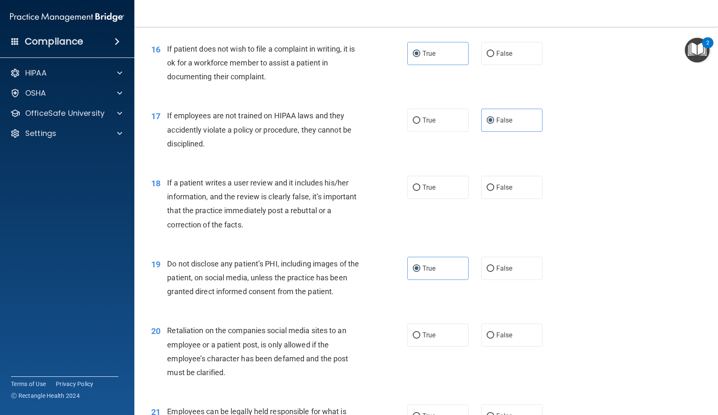
scroll to position [1182, 0]
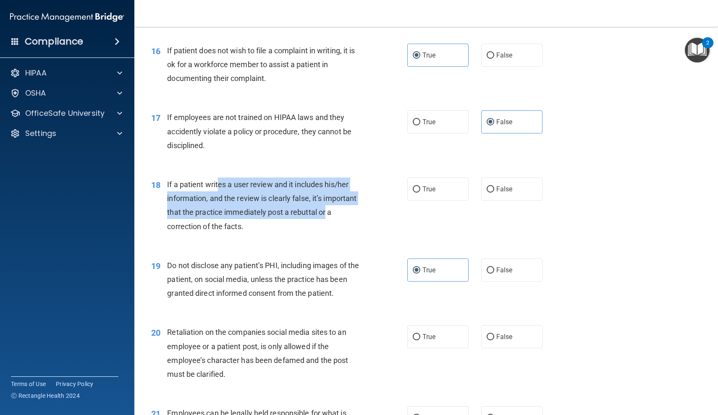
drag, startPoint x: 220, startPoint y: 180, endPoint x: 326, endPoint y: 207, distance: 110.0
click at [326, 207] on span "If a patient writes a user review and it includes his/her information, and the …" at bounding box center [261, 205] width 189 height 51
drag, startPoint x: 339, startPoint y: 207, endPoint x: 197, endPoint y: 185, distance: 143.6
click at [197, 185] on div "If a patient writes a user review and it includes his/her information, and the …" at bounding box center [267, 206] width 201 height 56
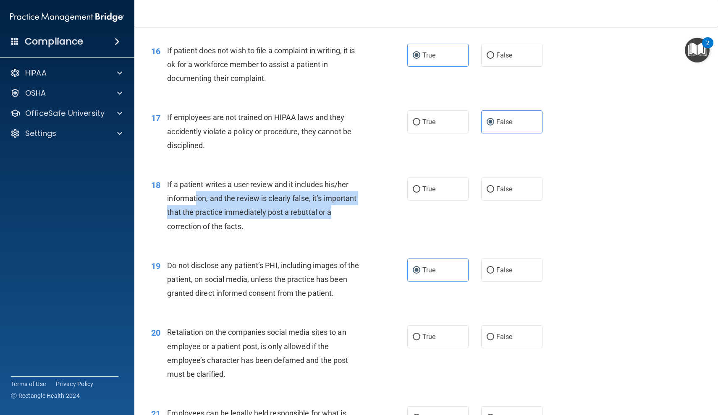
click at [197, 185] on div "If a patient writes a user review and it includes his/her information, and the …" at bounding box center [267, 206] width 201 height 56
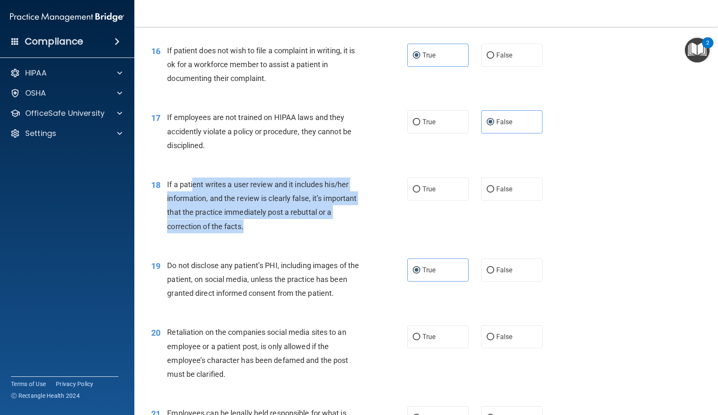
drag, startPoint x: 194, startPoint y: 180, endPoint x: 287, endPoint y: 226, distance: 104.0
click at [287, 226] on div "If a patient writes a user review and it includes his/her information, and the …" at bounding box center [267, 206] width 201 height 56
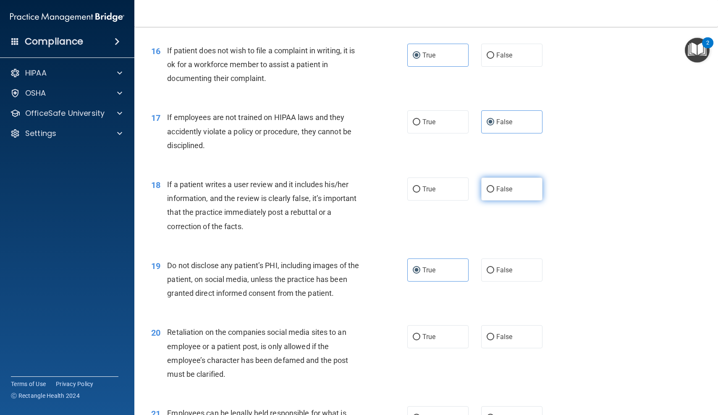
click at [501, 185] on span "False" at bounding box center [504, 189] width 16 height 8
click at [494, 186] on input "False" at bounding box center [491, 189] width 8 height 6
radio input "true"
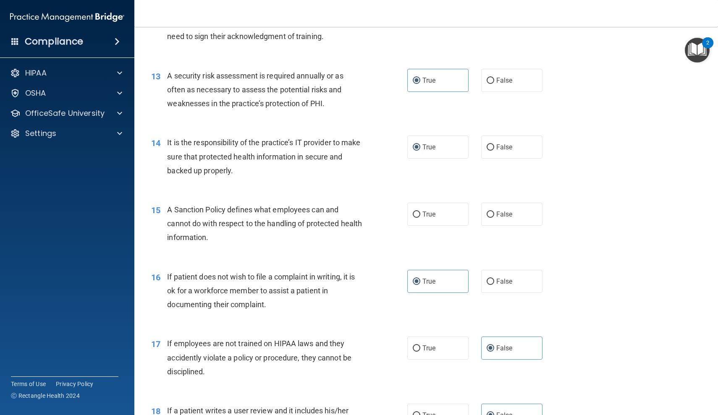
scroll to position [957, 0]
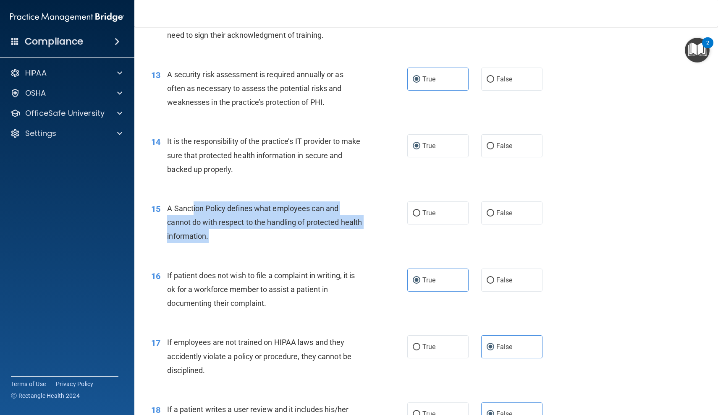
drag, startPoint x: 194, startPoint y: 204, endPoint x: 256, endPoint y: 228, distance: 67.5
click at [256, 228] on div "A Sanction Policy defines what employees can and cannot do with respect to the …" at bounding box center [267, 222] width 201 height 42
drag, startPoint x: 273, startPoint y: 225, endPoint x: 190, endPoint y: 207, distance: 84.9
click at [190, 207] on div "A Sanction Policy defines what employees can and cannot do with respect to the …" at bounding box center [267, 222] width 201 height 42
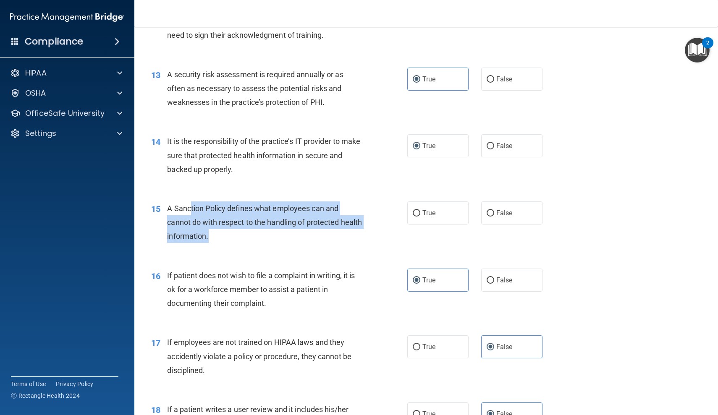
click at [190, 207] on span "A Sanction Policy defines what employees can and cannot do with respect to the …" at bounding box center [264, 222] width 195 height 37
drag, startPoint x: 188, startPoint y: 206, endPoint x: 233, endPoint y: 234, distance: 52.6
click at [233, 234] on div "A Sanction Policy defines what employees can and cannot do with respect to the …" at bounding box center [267, 222] width 201 height 42
drag, startPoint x: 233, startPoint y: 233, endPoint x: 201, endPoint y: 199, distance: 46.1
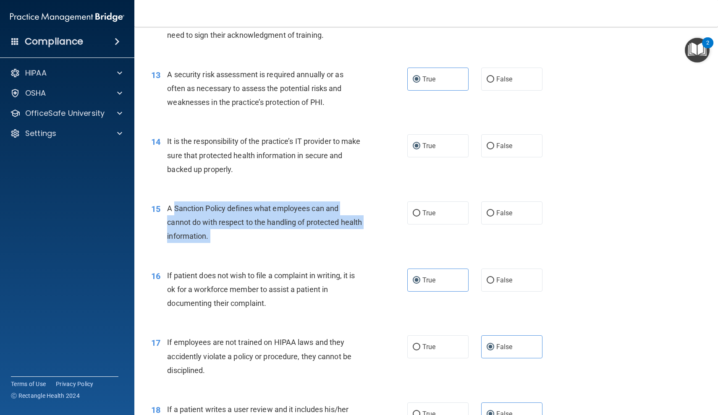
click at [201, 201] on div "A Sanction Policy defines what employees can and cannot do with respect to the …" at bounding box center [267, 222] width 201 height 42
click at [201, 204] on span "A Sanction Policy defines what employees can and cannot do with respect to the …" at bounding box center [264, 222] width 195 height 37
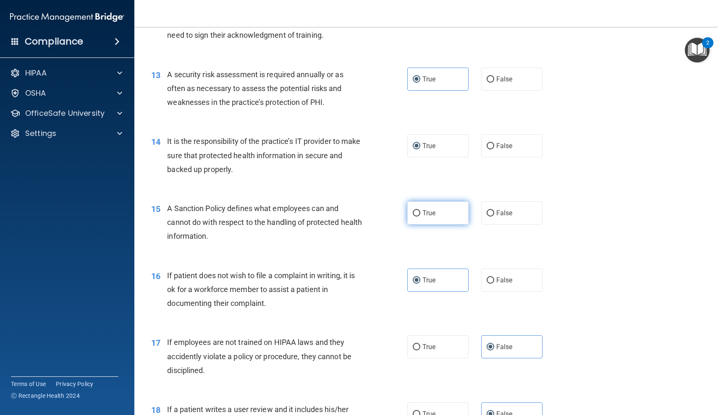
click at [426, 211] on span "True" at bounding box center [428, 213] width 13 height 8
click at [420, 211] on input "True" at bounding box center [417, 213] width 8 height 6
radio input "true"
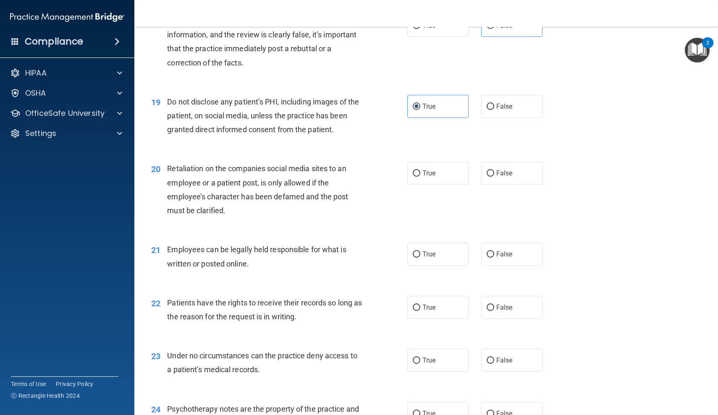
scroll to position [1346, 0]
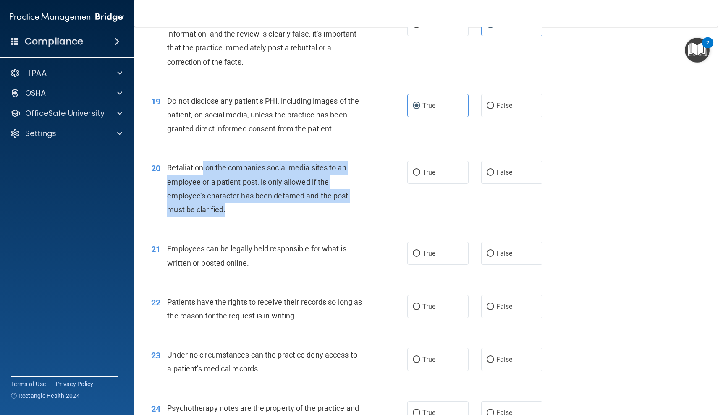
drag, startPoint x: 203, startPoint y: 161, endPoint x: 255, endPoint y: 209, distance: 70.1
click at [255, 209] on div "Retaliation on the companies social media sites to an employee or a patient pos…" at bounding box center [267, 189] width 201 height 56
drag, startPoint x: 275, startPoint y: 205, endPoint x: 192, endPoint y: 162, distance: 92.9
click at [192, 162] on div "Retaliation on the companies social media sites to an employee or a patient pos…" at bounding box center [267, 189] width 201 height 56
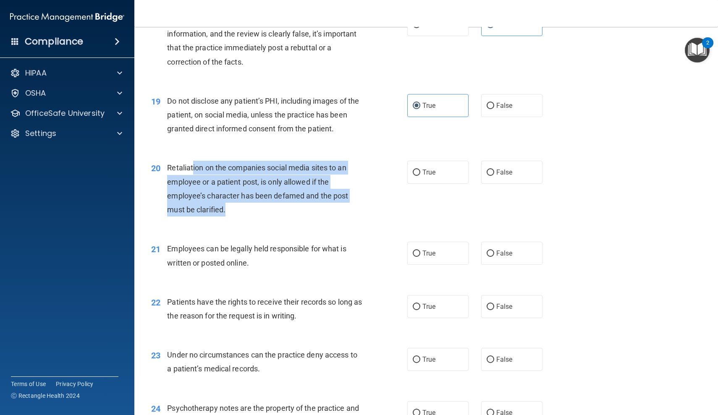
click at [192, 163] on span "Retaliation on the companies social media sites to an employee or a patient pos…" at bounding box center [257, 188] width 181 height 51
drag, startPoint x: 192, startPoint y: 162, endPoint x: 279, endPoint y: 198, distance: 93.8
click at [280, 198] on div "Retaliation on the companies social media sites to an employee or a patient pos…" at bounding box center [267, 189] width 201 height 56
click at [279, 198] on div "Retaliation on the companies social media sites to an employee or a patient pos…" at bounding box center [267, 189] width 201 height 56
drag, startPoint x: 290, startPoint y: 198, endPoint x: 180, endPoint y: 165, distance: 114.7
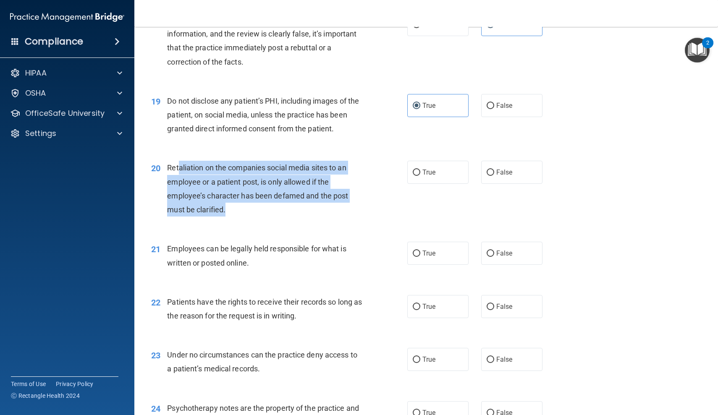
click at [179, 165] on div "Retaliation on the companies social media sites to an employee or a patient pos…" at bounding box center [267, 189] width 201 height 56
click at [180, 165] on span "Retaliation on the companies social media sites to an employee or a patient pos…" at bounding box center [257, 188] width 181 height 51
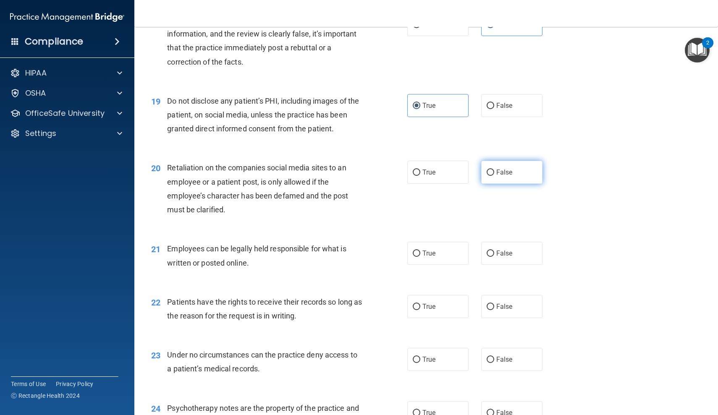
click at [498, 169] on span "False" at bounding box center [504, 172] width 16 height 8
click at [494, 170] on input "False" at bounding box center [491, 173] width 8 height 6
radio input "true"
click at [424, 243] on label "True" at bounding box center [437, 253] width 61 height 23
click at [420, 251] on input "True" at bounding box center [417, 254] width 8 height 6
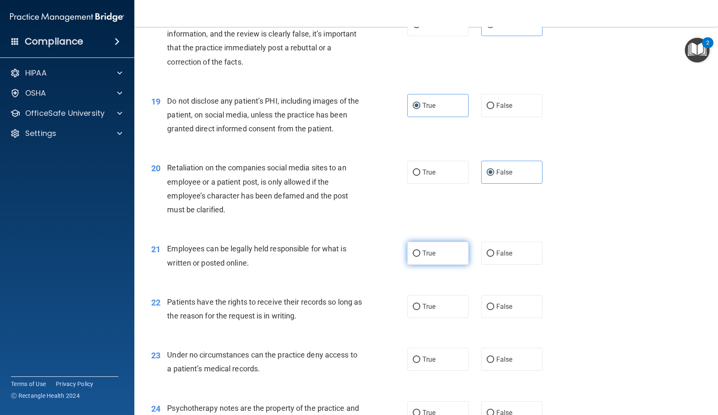
radio input "true"
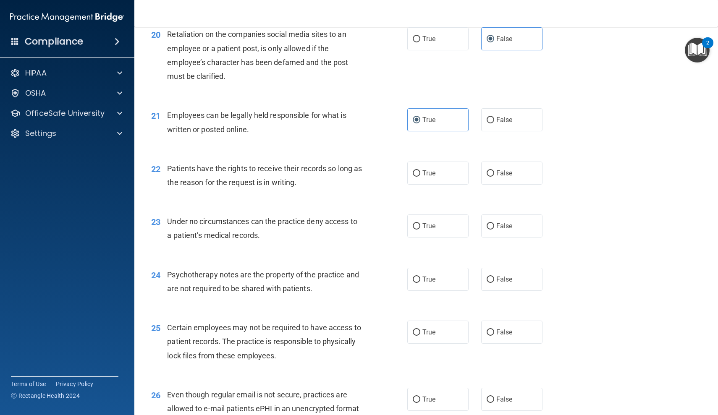
scroll to position [1481, 0]
click at [497, 168] on span "False" at bounding box center [504, 172] width 16 height 8
click at [494, 169] on input "False" at bounding box center [491, 172] width 8 height 6
radio input "true"
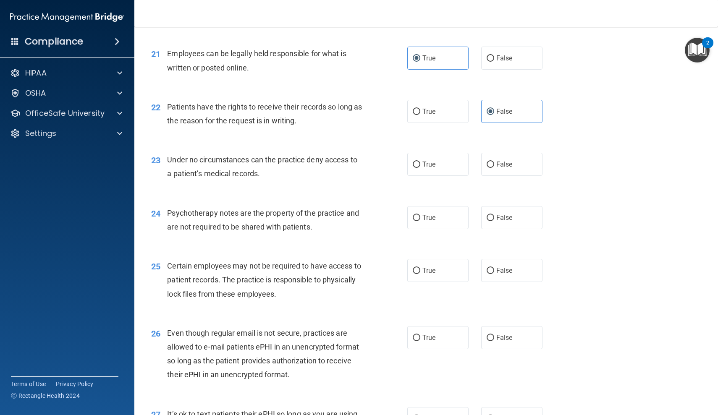
scroll to position [1545, 0]
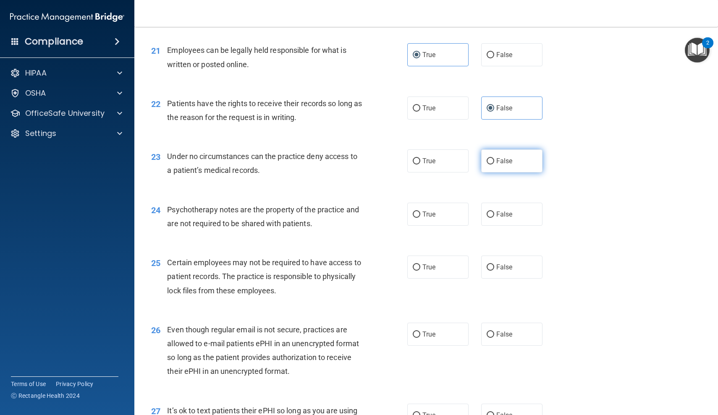
click at [496, 157] on span "False" at bounding box center [504, 161] width 16 height 8
click at [494, 158] on input "False" at bounding box center [491, 161] width 8 height 6
radio input "true"
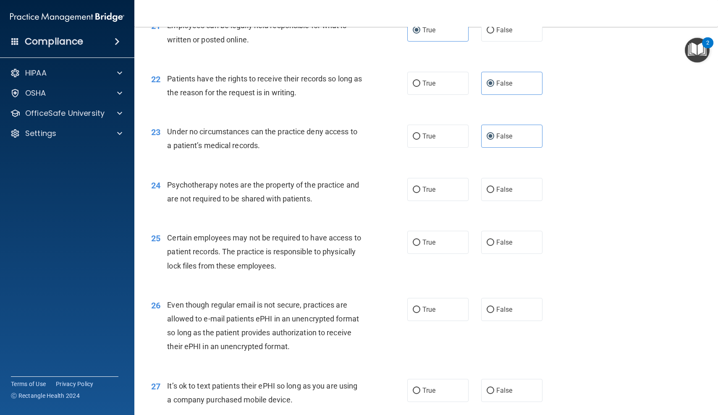
scroll to position [1570, 0]
click at [429, 185] on span "True" at bounding box center [428, 189] width 13 height 8
click at [420, 186] on input "True" at bounding box center [417, 189] width 8 height 6
radio input "true"
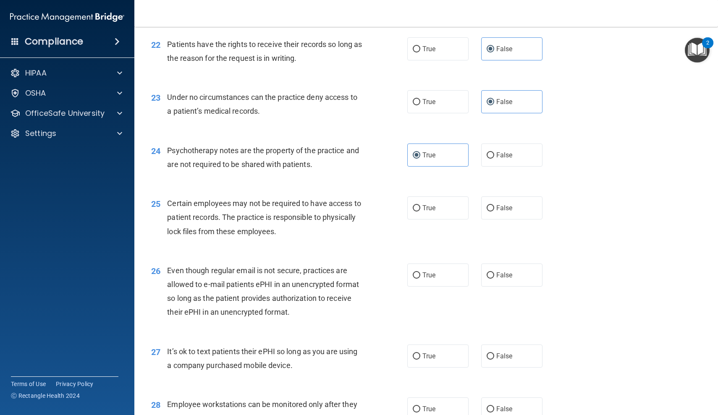
scroll to position [1604, 0]
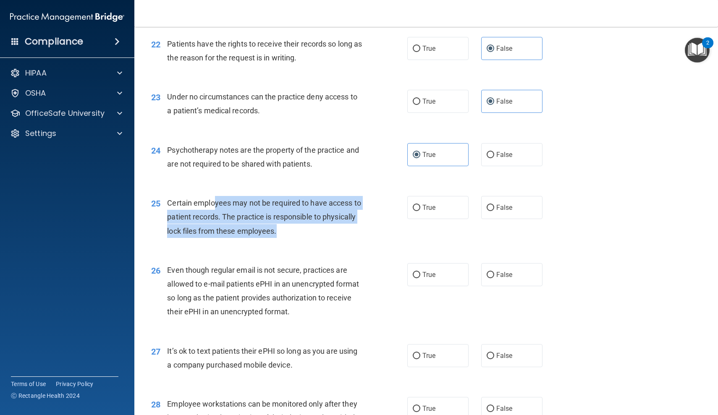
drag, startPoint x: 215, startPoint y: 193, endPoint x: 318, endPoint y: 217, distance: 105.8
click at [318, 217] on div "Certain employees may not be required to have access to patient records. The pr…" at bounding box center [267, 217] width 201 height 42
drag, startPoint x: 333, startPoint y: 217, endPoint x: 193, endPoint y: 198, distance: 141.6
click at [193, 198] on div "Certain employees may not be required to have access to patient records. The pr…" at bounding box center [267, 217] width 201 height 42
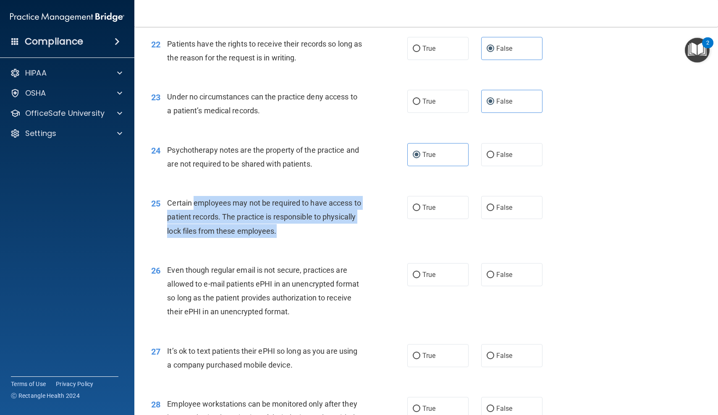
click at [193, 199] on span "Certain employees may not be required to have access to patient records. The pr…" at bounding box center [264, 217] width 194 height 37
drag, startPoint x: 193, startPoint y: 198, endPoint x: 290, endPoint y: 221, distance: 99.3
click at [290, 221] on div "Certain employees may not be required to have access to patient records. The pr…" at bounding box center [267, 217] width 201 height 42
drag, startPoint x: 309, startPoint y: 221, endPoint x: 190, endPoint y: 195, distance: 122.0
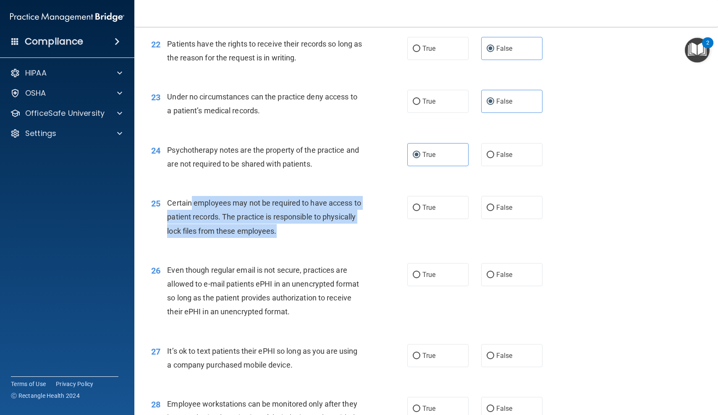
click at [190, 196] on div "Certain employees may not be required to have access to patient records. The pr…" at bounding box center [267, 217] width 201 height 42
click at [190, 199] on span "Certain employees may not be required to have access to patient records. The pr…" at bounding box center [264, 217] width 194 height 37
drag, startPoint x: 190, startPoint y: 195, endPoint x: 264, endPoint y: 218, distance: 77.8
click at [265, 218] on div "Certain employees may not be required to have access to patient records. The pr…" at bounding box center [267, 217] width 201 height 42
click at [264, 218] on div "Certain employees may not be required to have access to patient records. The pr…" at bounding box center [267, 217] width 201 height 42
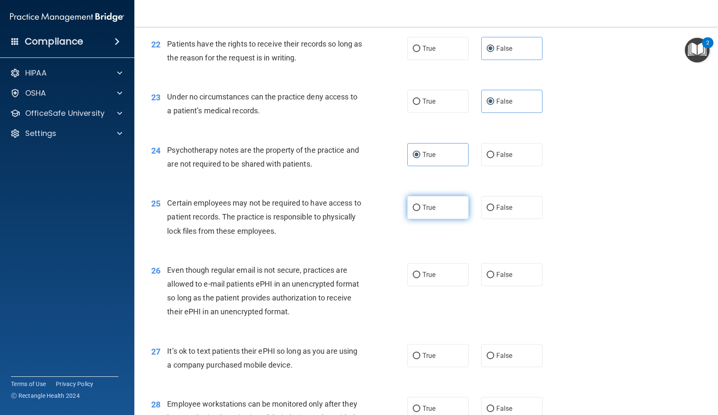
click at [447, 196] on label "True" at bounding box center [437, 207] width 61 height 23
click at [420, 205] on input "True" at bounding box center [417, 208] width 8 height 6
radio input "true"
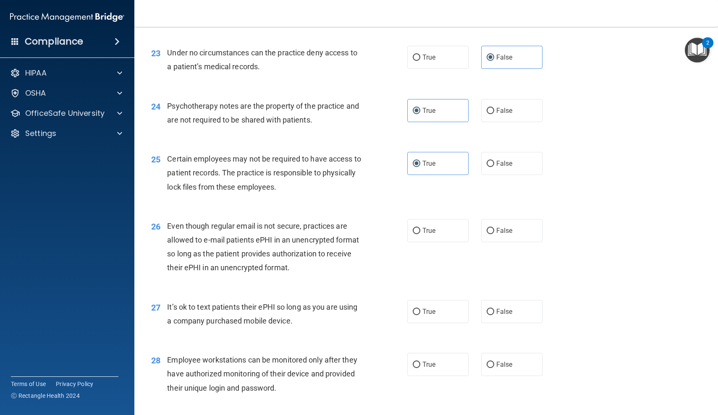
scroll to position [1649, 0]
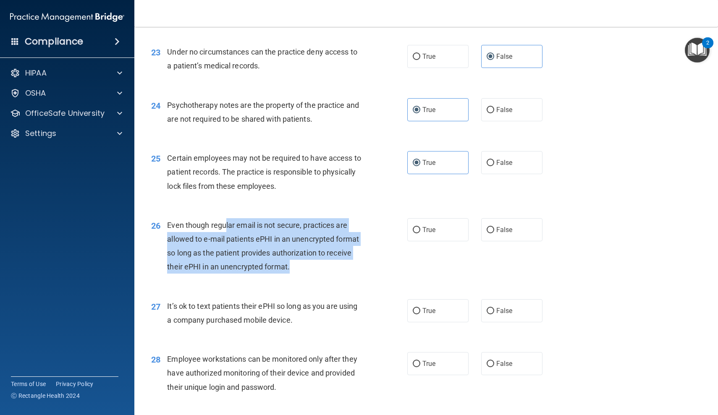
drag, startPoint x: 231, startPoint y: 216, endPoint x: 316, endPoint y: 253, distance: 92.1
click at [316, 253] on div "Even though regular email is not secure, practices are allowed to e-mail patien…" at bounding box center [267, 246] width 201 height 56
drag, startPoint x: 323, startPoint y: 253, endPoint x: 220, endPoint y: 219, distance: 108.3
click at [220, 219] on div "Even though regular email is not secure, practices are allowed to e-mail patien…" at bounding box center [267, 246] width 201 height 56
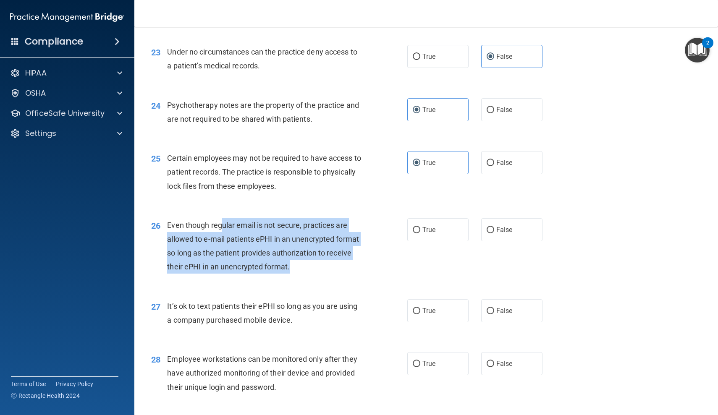
click at [220, 221] on span "Even though regular email is not secure, practices are allowed to e-mail patien…" at bounding box center [263, 246] width 192 height 51
drag, startPoint x: 217, startPoint y: 219, endPoint x: 290, endPoint y: 258, distance: 81.9
click at [290, 258] on span "Even though regular email is not secure, practices are allowed to e-mail patien…" at bounding box center [263, 246] width 192 height 51
drag, startPoint x: 311, startPoint y: 258, endPoint x: 222, endPoint y: 228, distance: 93.7
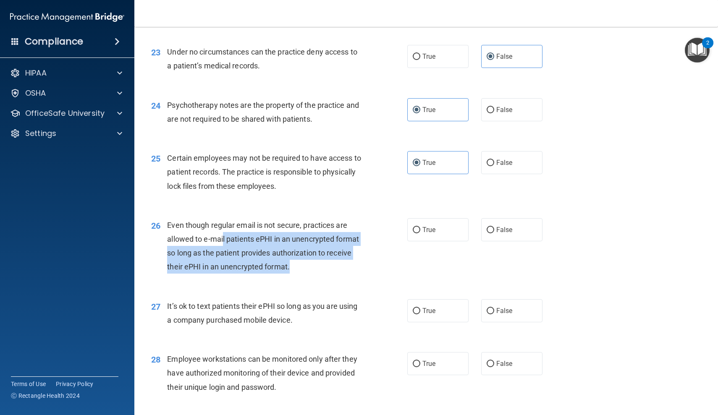
click at [222, 228] on div "Even though regular email is not secure, practices are allowed to e-mail patien…" at bounding box center [267, 246] width 201 height 56
click at [222, 228] on span "Even though regular email is not secure, practices are allowed to e-mail patien…" at bounding box center [263, 246] width 192 height 51
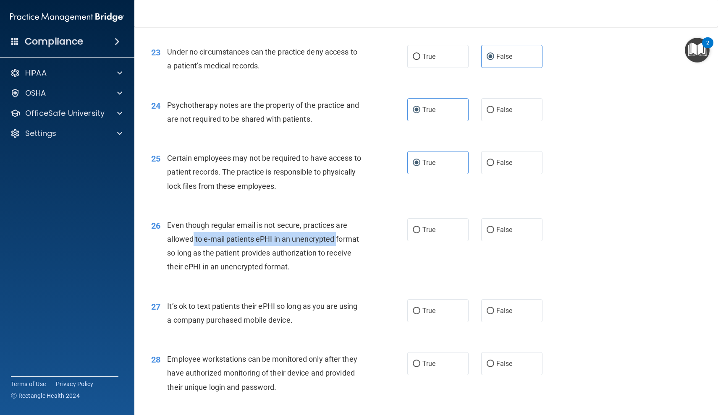
drag, startPoint x: 192, startPoint y: 231, endPoint x: 337, endPoint y: 232, distance: 145.2
click at [338, 233] on span "Even though regular email is not secure, practices are allowed to e-mail patien…" at bounding box center [263, 246] width 192 height 51
click at [337, 232] on span "Even though regular email is not secure, practices are allowed to e-mail patien…" at bounding box center [263, 246] width 192 height 51
drag, startPoint x: 356, startPoint y: 232, endPoint x: 203, endPoint y: 235, distance: 152.8
click at [203, 235] on div "Even though regular email is not secure, practices are allowed to e-mail patien…" at bounding box center [267, 246] width 201 height 56
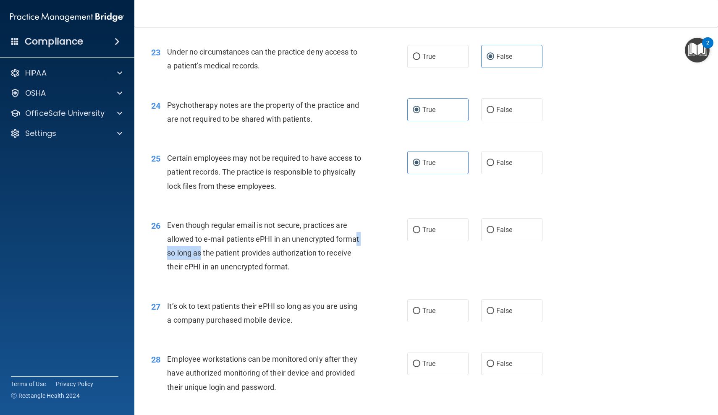
click at [203, 235] on div "Even though regular email is not secure, practices are allowed to e-mail patien…" at bounding box center [267, 246] width 201 height 56
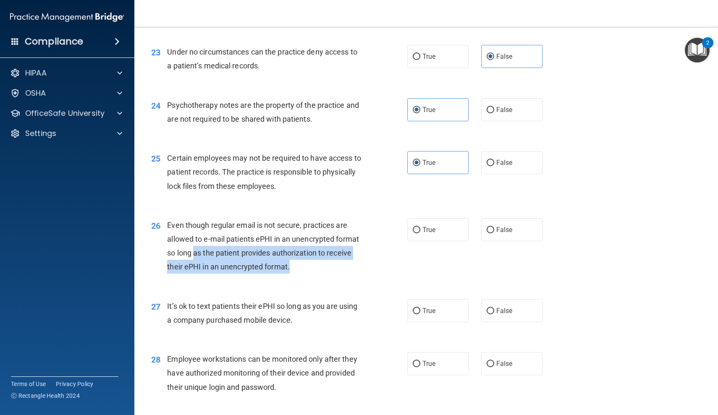
drag, startPoint x: 195, startPoint y: 246, endPoint x: 308, endPoint y: 256, distance: 112.9
click at [308, 256] on div "Even though regular email is not secure, practices are allowed to e-mail patien…" at bounding box center [267, 246] width 201 height 56
drag, startPoint x: 337, startPoint y: 256, endPoint x: 212, endPoint y: 222, distance: 129.2
click at [212, 222] on div "Even though regular email is not secure, practices are allowed to e-mail patien…" at bounding box center [267, 246] width 201 height 56
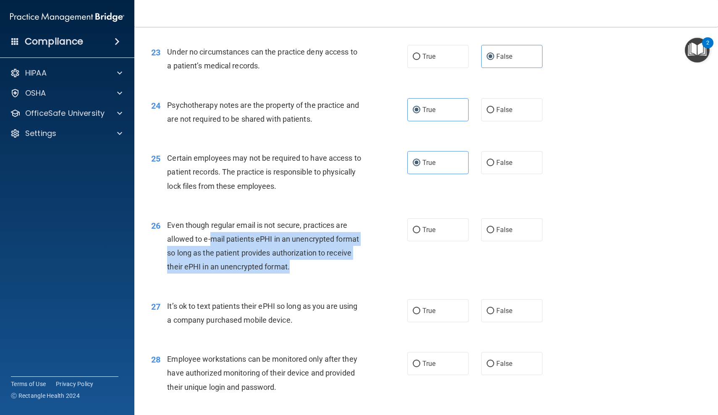
click at [212, 222] on div "Even though regular email is not secure, practices are allowed to e-mail patien…" at bounding box center [267, 246] width 201 height 56
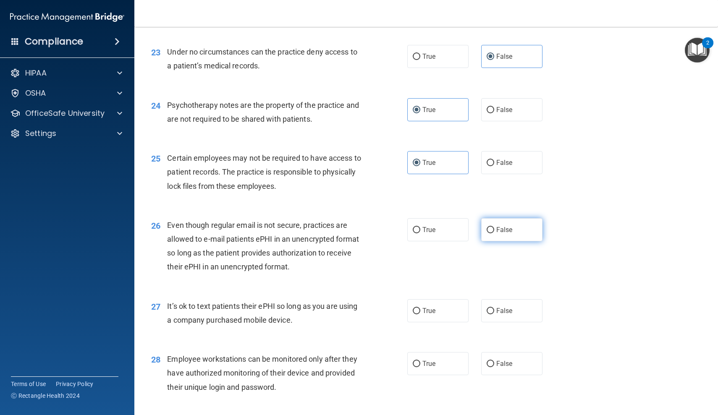
click at [503, 226] on span "False" at bounding box center [504, 230] width 16 height 8
click at [494, 227] on input "False" at bounding box center [491, 230] width 8 height 6
radio input "true"
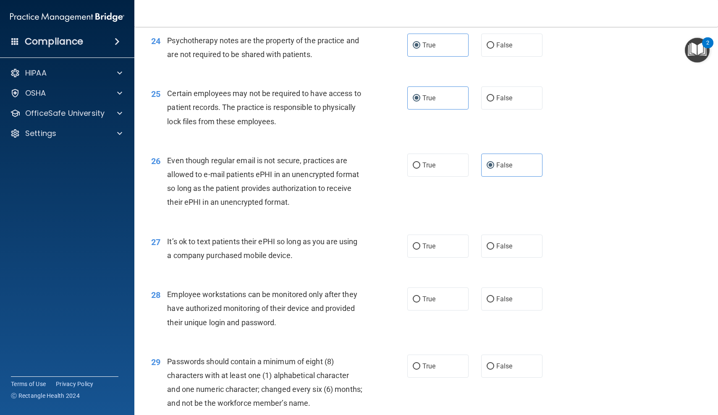
scroll to position [1719, 0]
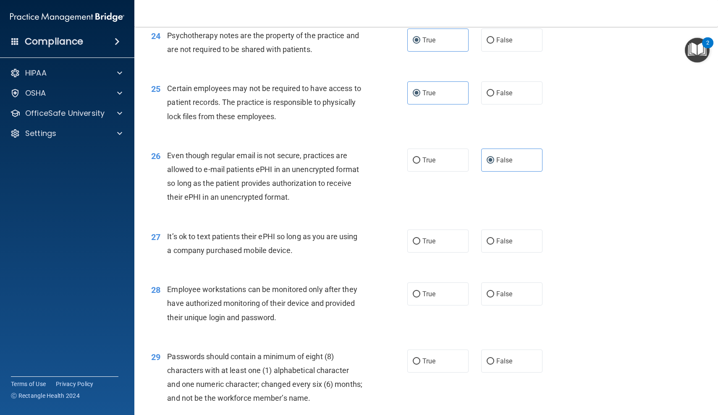
drag, startPoint x: 204, startPoint y: 230, endPoint x: 324, endPoint y: 243, distance: 121.2
click at [324, 243] on div "It’s ok to text patients their ePHI so long as you are using a company purchase…" at bounding box center [267, 244] width 201 height 28
drag, startPoint x: 338, startPoint y: 243, endPoint x: 218, endPoint y: 232, distance: 120.2
click at [218, 232] on div "It’s ok to text patients their ePHI so long as you are using a company purchase…" at bounding box center [267, 244] width 201 height 28
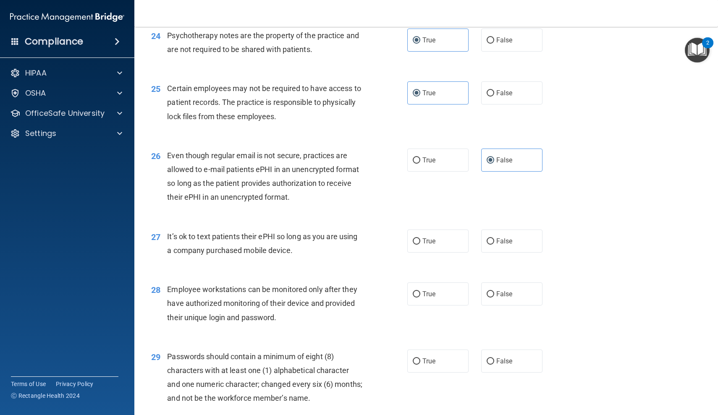
click at [218, 232] on span "It’s ok to text patients their ePHI so long as you are using a company purchase…" at bounding box center [262, 243] width 190 height 23
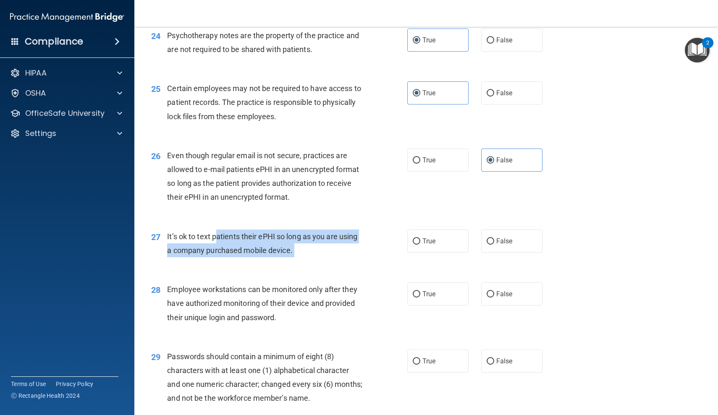
drag, startPoint x: 218, startPoint y: 231, endPoint x: 303, endPoint y: 237, distance: 85.4
click at [303, 237] on div "It’s ok to text patients their ePHI so long as you are using a company purchase…" at bounding box center [267, 244] width 201 height 28
drag, startPoint x: 314, startPoint y: 237, endPoint x: 201, endPoint y: 223, distance: 113.3
click at [201, 230] on div "It’s ok to text patients their ePHI so long as you are using a company purchase…" at bounding box center [267, 244] width 201 height 28
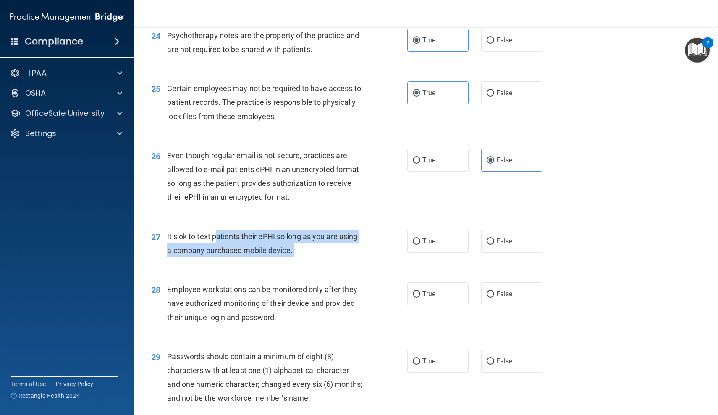
click at [201, 230] on div "It’s ok to text patients their ePHI so long as you are using a company purchase…" at bounding box center [267, 244] width 201 height 28
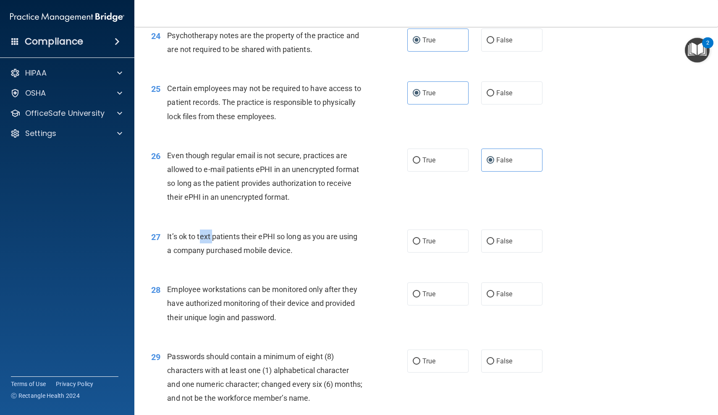
click at [201, 230] on div "It’s ok to text patients their ePHI so long as you are using a company purchase…" at bounding box center [267, 244] width 201 height 28
click at [279, 220] on div "27 It’s ok to text patients their ePHI so long as you are using a company purch…" at bounding box center [426, 245] width 562 height 53
click at [526, 232] on label "False" at bounding box center [511, 241] width 61 height 23
click at [494, 238] on input "False" at bounding box center [491, 241] width 8 height 6
radio input "true"
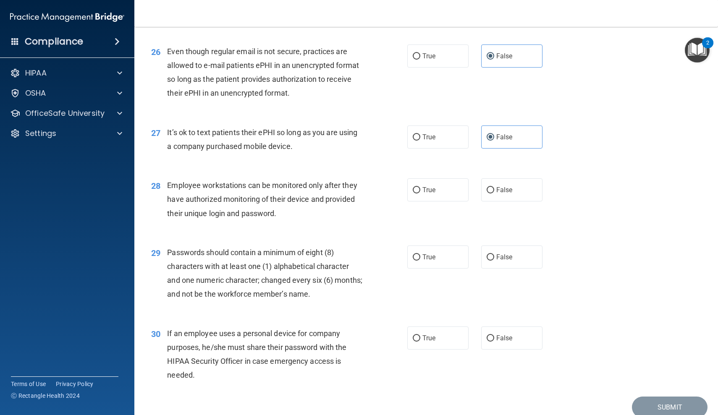
scroll to position [1823, 0]
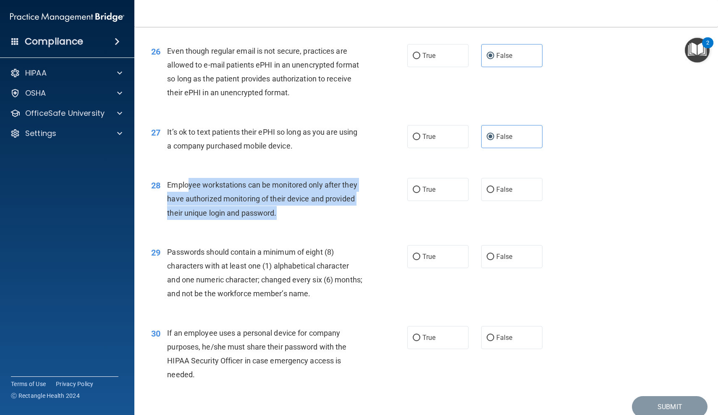
drag, startPoint x: 187, startPoint y: 175, endPoint x: 309, endPoint y: 201, distance: 123.9
click at [309, 201] on div "Employee workstations can be monitored only after they have authorized monitori…" at bounding box center [267, 199] width 201 height 42
drag, startPoint x: 324, startPoint y: 201, endPoint x: 180, endPoint y: 177, distance: 146.4
click at [180, 178] on div "Employee workstations can be monitored only after they have authorized monitori…" at bounding box center [267, 199] width 201 height 42
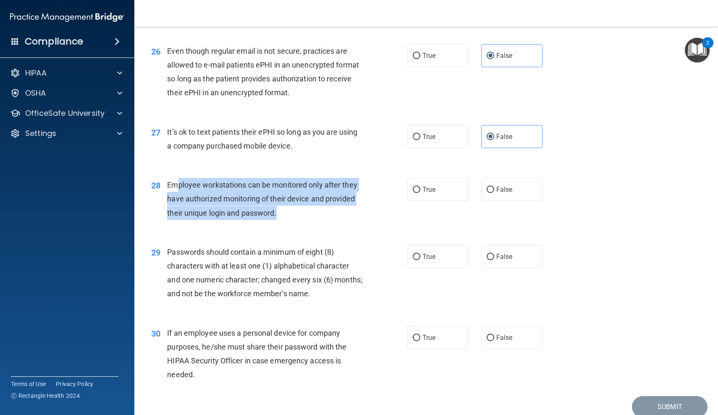
click at [180, 180] on span "Employee workstations can be monitored only after they have authorized monitori…" at bounding box center [262, 198] width 190 height 37
drag, startPoint x: 180, startPoint y: 177, endPoint x: 283, endPoint y: 200, distance: 105.9
click at [283, 200] on div "Employee workstations can be monitored only after they have authorized monitori…" at bounding box center [267, 199] width 201 height 42
drag, startPoint x: 295, startPoint y: 200, endPoint x: 213, endPoint y: 175, distance: 85.2
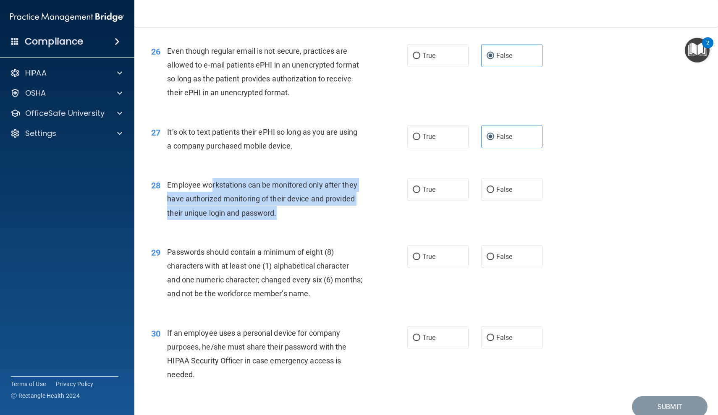
click at [213, 178] on div "Employee workstations can be monitored only after they have authorized monitori…" at bounding box center [267, 199] width 201 height 42
click at [213, 180] on span "Employee workstations can be monitored only after they have authorized monitori…" at bounding box center [262, 198] width 190 height 37
drag, startPoint x: 194, startPoint y: 175, endPoint x: 313, endPoint y: 199, distance: 122.1
click at [314, 199] on div "Employee workstations can be monitored only after they have authorized monitori…" at bounding box center [267, 199] width 201 height 42
click at [313, 199] on div "Employee workstations can be monitored only after they have authorized monitori…" at bounding box center [267, 199] width 201 height 42
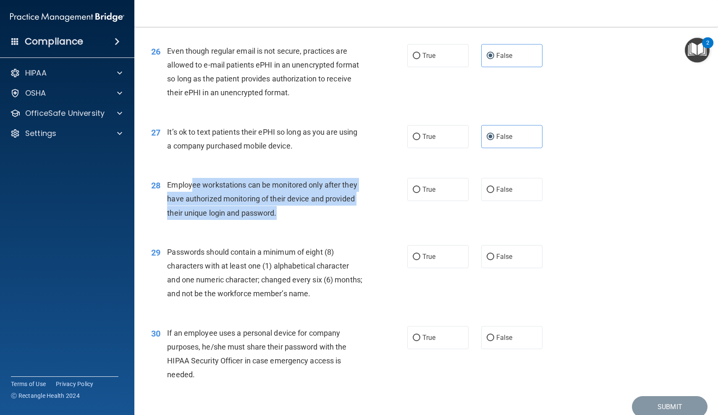
drag, startPoint x: 329, startPoint y: 199, endPoint x: 192, endPoint y: 175, distance: 138.5
click at [192, 178] on div "Employee workstations can be monitored only after they have authorized monitori…" at bounding box center [267, 199] width 201 height 42
click at [192, 180] on span "Employee workstations can be monitored only after they have authorized monitori…" at bounding box center [262, 198] width 190 height 37
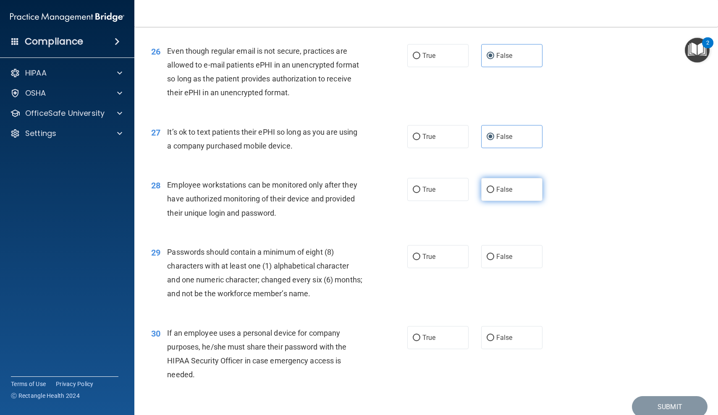
click at [521, 178] on label "False" at bounding box center [511, 189] width 61 height 23
click at [494, 187] on input "False" at bounding box center [491, 190] width 8 height 6
radio input "true"
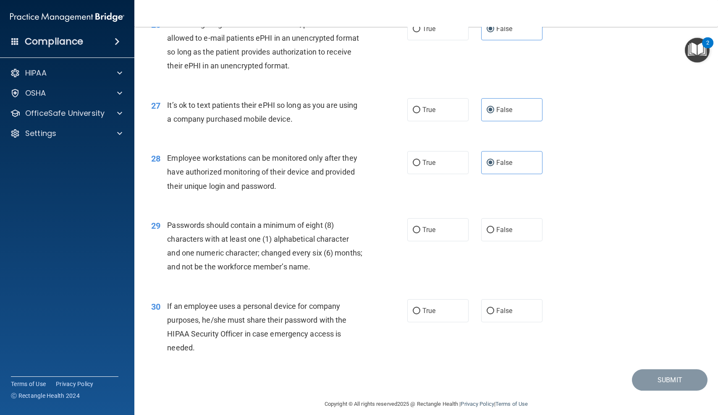
scroll to position [1850, 0]
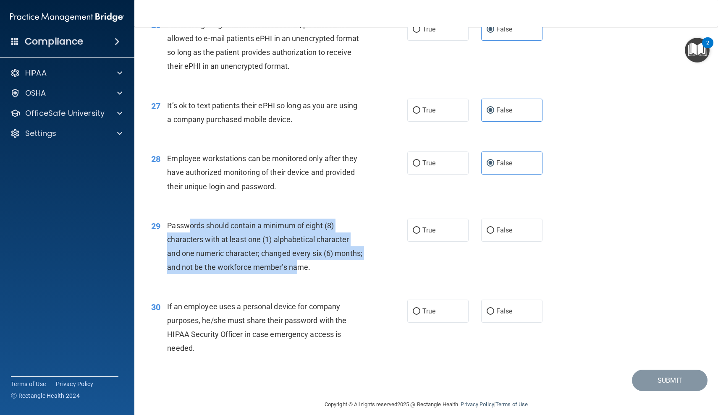
drag, startPoint x: 189, startPoint y: 217, endPoint x: 328, endPoint y: 257, distance: 144.6
click at [328, 257] on span "Passwords should contain a minimum of eight (8) characters with at least one (1…" at bounding box center [264, 246] width 195 height 51
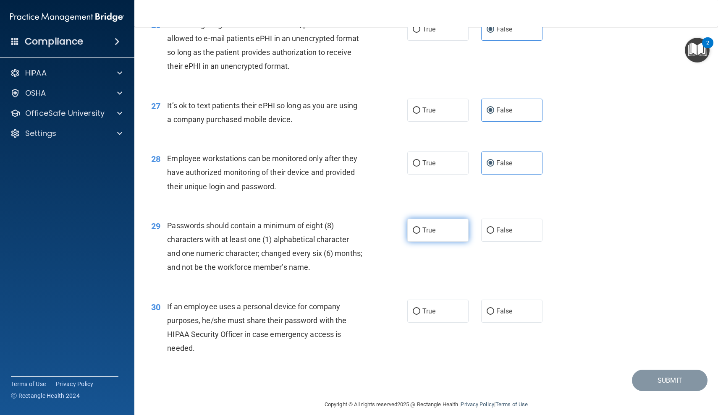
click at [442, 224] on label "True" at bounding box center [437, 230] width 61 height 23
click at [420, 228] on input "True" at bounding box center [417, 231] width 8 height 6
radio input "true"
click at [423, 300] on label "True" at bounding box center [437, 311] width 61 height 23
click at [420, 309] on input "True" at bounding box center [417, 312] width 8 height 6
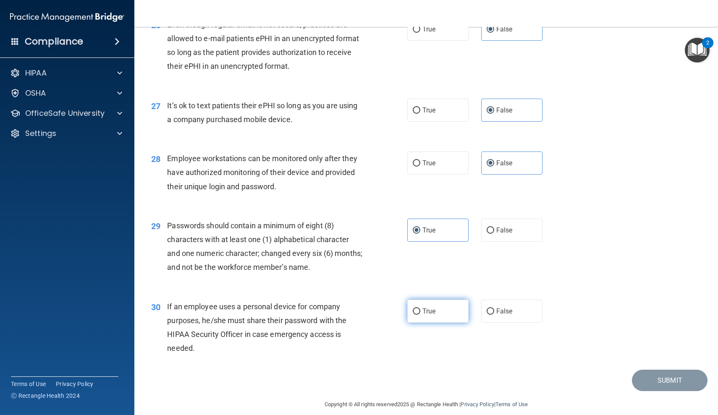
radio input "true"
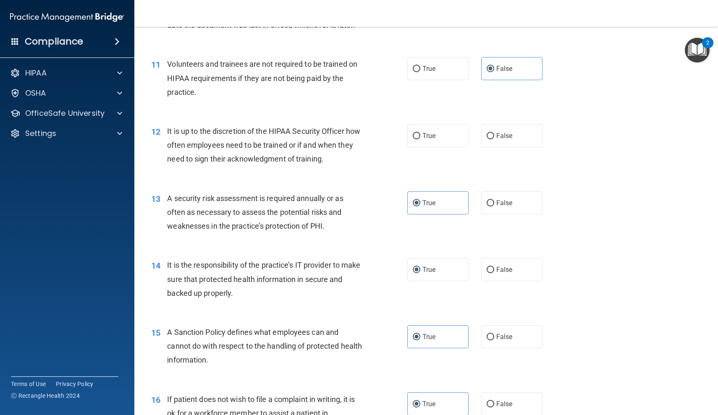
scroll to position [744, 0]
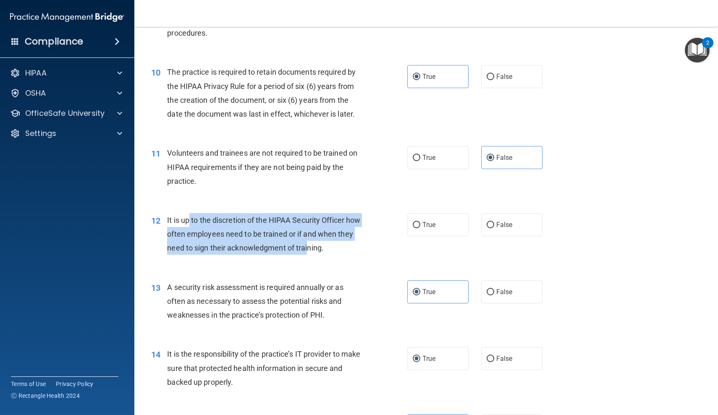
drag, startPoint x: 190, startPoint y: 218, endPoint x: 324, endPoint y: 241, distance: 136.3
click at [324, 241] on span "It is up to the discretion of the HIPAA Security Officer how often employees ne…" at bounding box center [263, 234] width 193 height 37
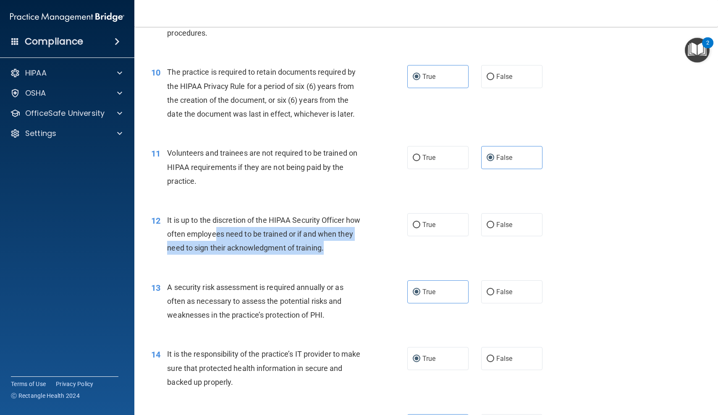
drag, startPoint x: 347, startPoint y: 241, endPoint x: 232, endPoint y: 223, distance: 116.5
click at [231, 223] on div "It is up to the discretion of the HIPAA Security Officer how often employees ne…" at bounding box center [267, 234] width 201 height 42
click at [232, 223] on div "It is up to the discretion of the HIPAA Security Officer how often employees ne…" at bounding box center [267, 234] width 201 height 42
drag, startPoint x: 213, startPoint y: 223, endPoint x: 314, endPoint y: 244, distance: 103.8
click at [314, 244] on div "It is up to the discretion of the HIPAA Security Officer how often employees ne…" at bounding box center [267, 234] width 201 height 42
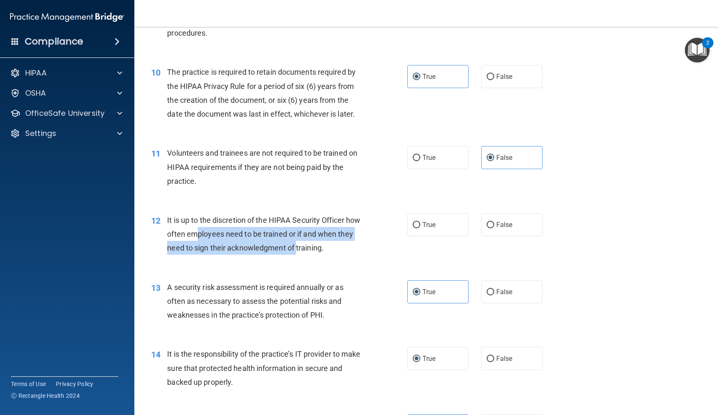
click at [314, 244] on span "It is up to the discretion of the HIPAA Security Officer how often employees ne…" at bounding box center [263, 234] width 193 height 37
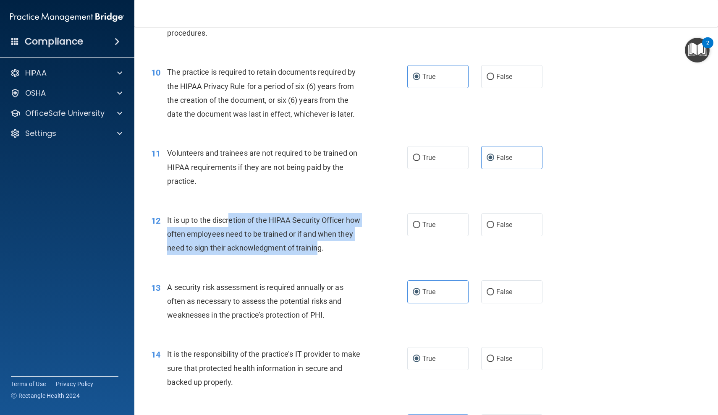
drag, startPoint x: 337, startPoint y: 244, endPoint x: 229, endPoint y: 220, distance: 110.3
click at [229, 220] on span "It is up to the discretion of the HIPAA Security Officer how often employees ne…" at bounding box center [263, 234] width 193 height 37
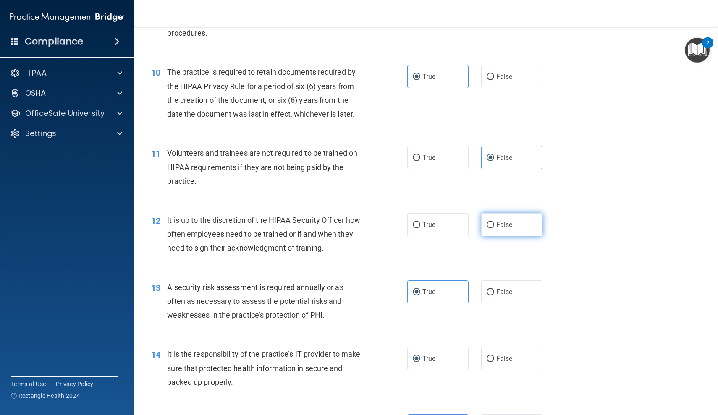
click at [534, 225] on label "False" at bounding box center [511, 224] width 61 height 23
click at [494, 225] on input "False" at bounding box center [491, 225] width 8 height 6
radio input "true"
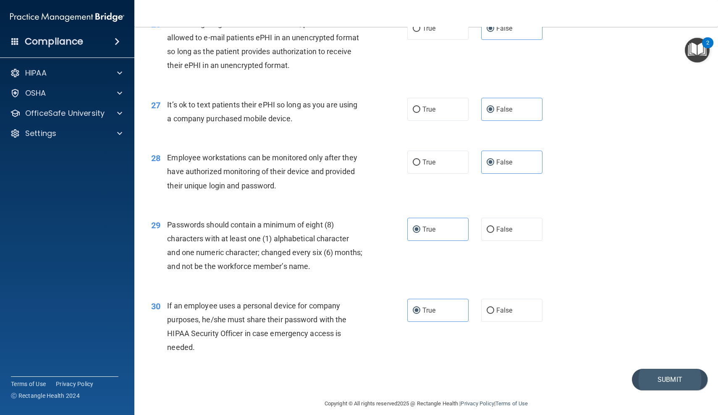
scroll to position [1850, 0]
click at [642, 370] on button "Submit" at bounding box center [670, 380] width 76 height 21
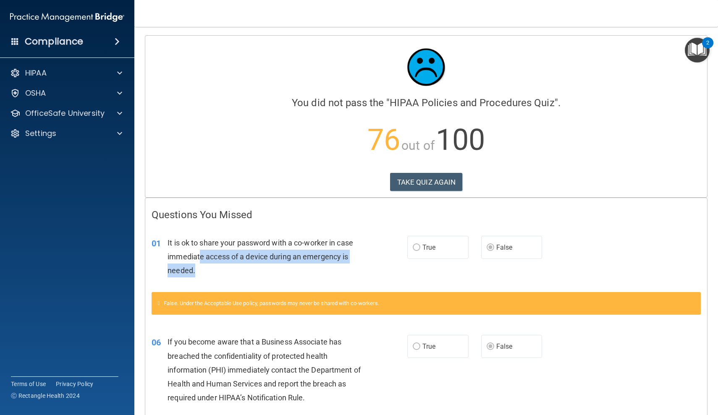
drag, startPoint x: 200, startPoint y: 248, endPoint x: 351, endPoint y: 271, distance: 152.9
click at [351, 271] on div "It is ok to share your password with a co-worker in case immediate access of a …" at bounding box center [267, 257] width 201 height 42
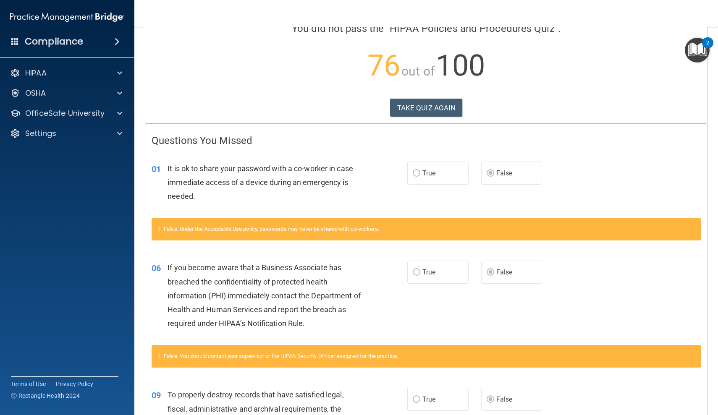
scroll to position [75, 0]
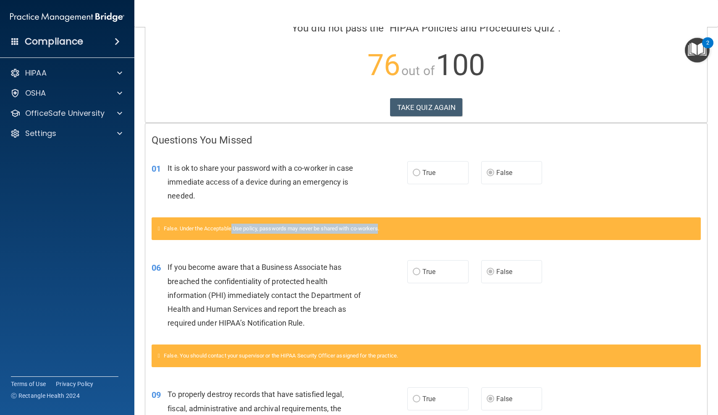
drag, startPoint x: 235, startPoint y: 230, endPoint x: 383, endPoint y: 225, distance: 148.7
click at [379, 225] on span "False. Under the Acceptable Use policy, passwords may never be shared with co-w…" at bounding box center [271, 228] width 215 height 6
drag, startPoint x: 402, startPoint y: 225, endPoint x: 262, endPoint y: 225, distance: 140.2
click at [262, 225] on div "False. Under the Acceptable Use policy, passwords may never be shared with co-w…" at bounding box center [426, 228] width 549 height 23
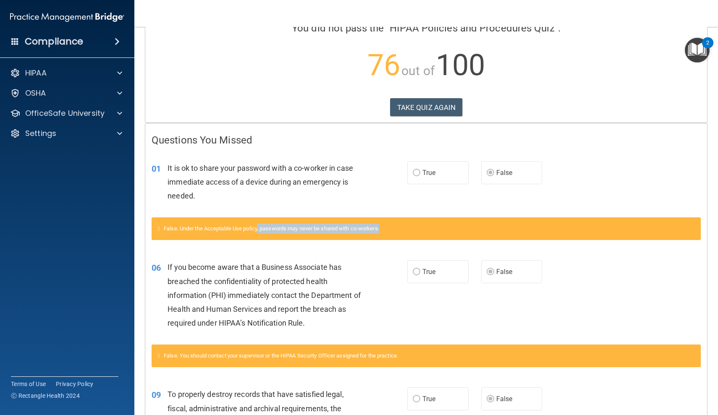
click at [262, 225] on span "False. Under the Acceptable Use policy, passwords may never be shared with co-w…" at bounding box center [271, 228] width 215 height 6
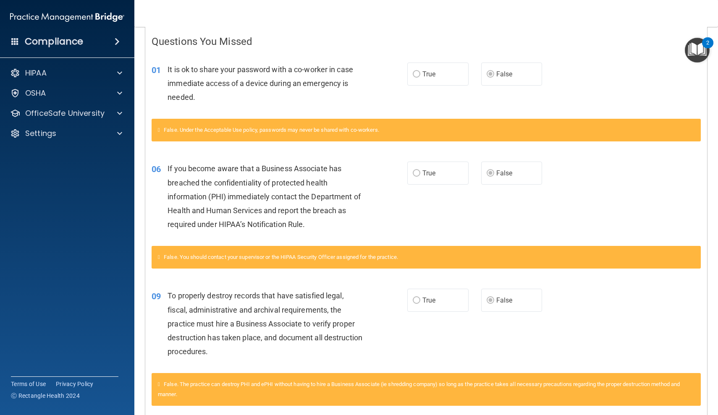
scroll to position [174, 0]
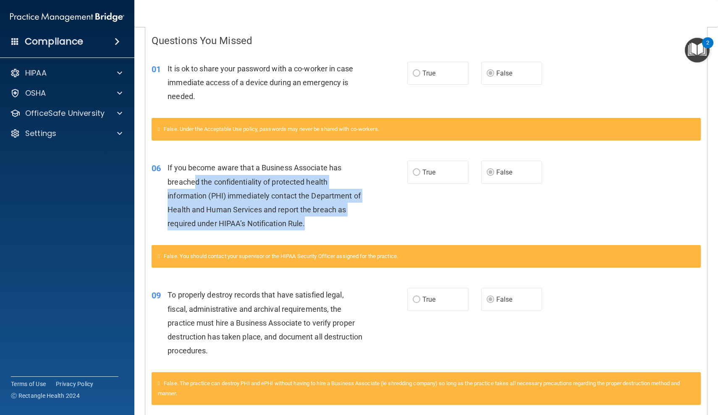
drag, startPoint x: 196, startPoint y: 175, endPoint x: 344, endPoint y: 230, distance: 157.7
click at [344, 230] on div "06 If you become aware that a Business Associate has breached the confidentiali…" at bounding box center [279, 198] width 281 height 74
drag, startPoint x: 361, startPoint y: 224, endPoint x: 203, endPoint y: 167, distance: 167.7
click at [203, 167] on div "If you become aware that a Business Associate has breached the confidentiality …" at bounding box center [267, 196] width 201 height 70
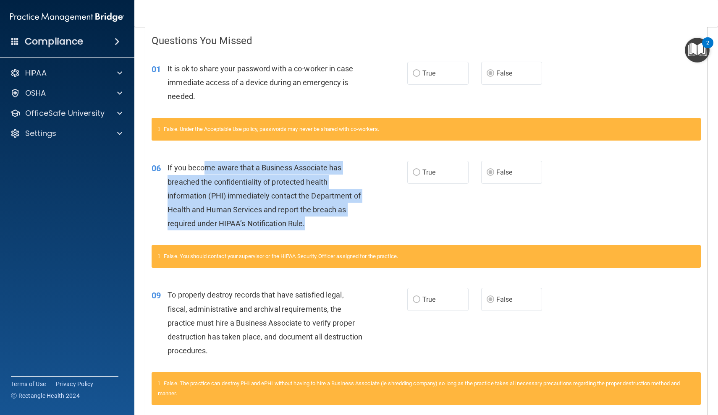
click at [203, 167] on span "If you become aware that a Business Associate has breached the confidentiality …" at bounding box center [263, 195] width 193 height 65
drag, startPoint x: 203, startPoint y: 167, endPoint x: 345, endPoint y: 220, distance: 151.6
click at [345, 220] on div "If you become aware that a Business Associate has breached the confidentiality …" at bounding box center [267, 196] width 201 height 70
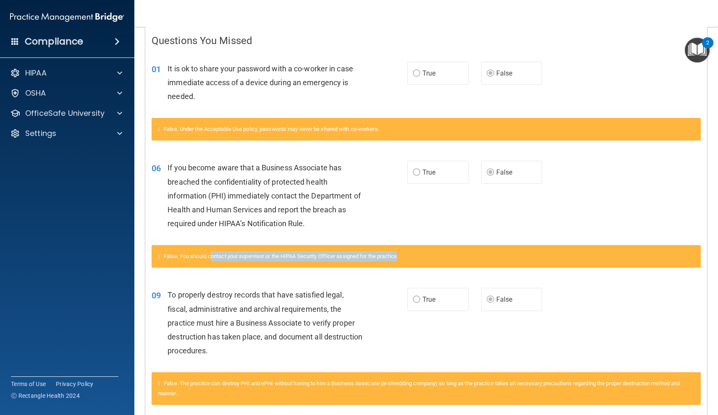
drag, startPoint x: 213, startPoint y: 254, endPoint x: 404, endPoint y: 254, distance: 191.0
click at [398, 254] on span "False. You should contact your supervisor or the HIPAA Security Officer assigne…" at bounding box center [281, 256] width 234 height 6
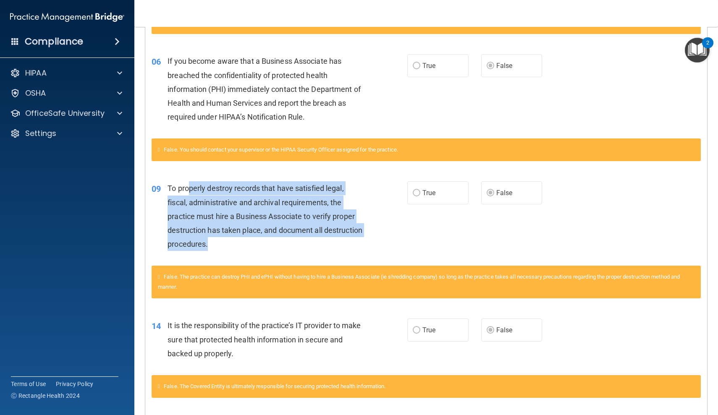
drag, startPoint x: 191, startPoint y: 181, endPoint x: 300, endPoint y: 243, distance: 125.0
click at [300, 243] on div "To properly destroy records that have satisfied legal, fiscal, administrative a…" at bounding box center [267, 216] width 201 height 70
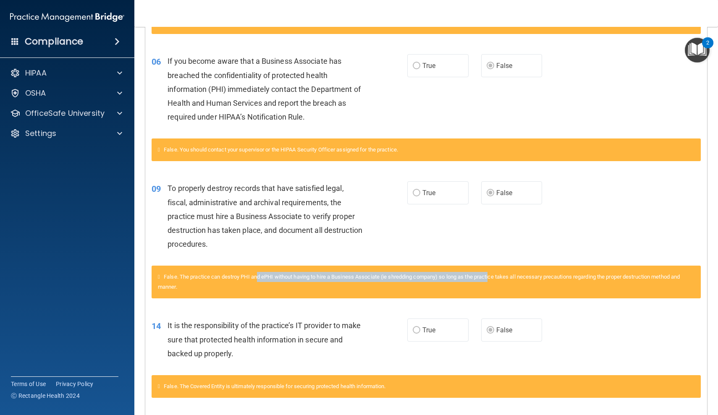
drag, startPoint x: 260, startPoint y: 274, endPoint x: 498, endPoint y: 276, distance: 238.0
click at [498, 276] on span "False. The practice can destroy PHI and ePHI without having to hire a Business …" at bounding box center [419, 282] width 522 height 16
drag, startPoint x: 539, startPoint y: 273, endPoint x: 309, endPoint y: 273, distance: 230.0
click at [309, 274] on span "False. The practice can destroy PHI and ePHI without having to hire a Business …" at bounding box center [419, 282] width 522 height 16
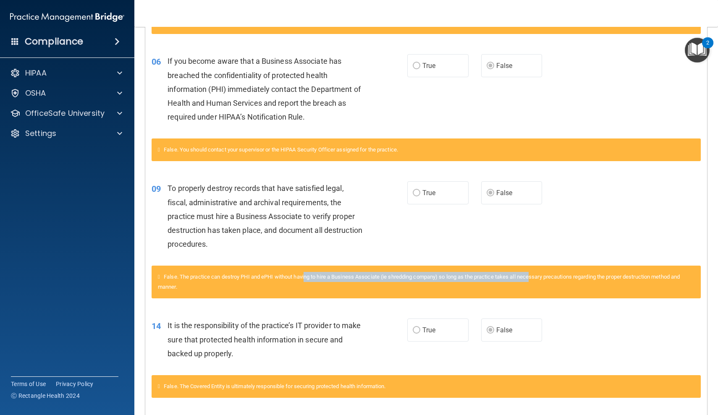
click at [309, 274] on span "False. The practice can destroy PHI and ePHI without having to hire a Business …" at bounding box center [419, 282] width 522 height 16
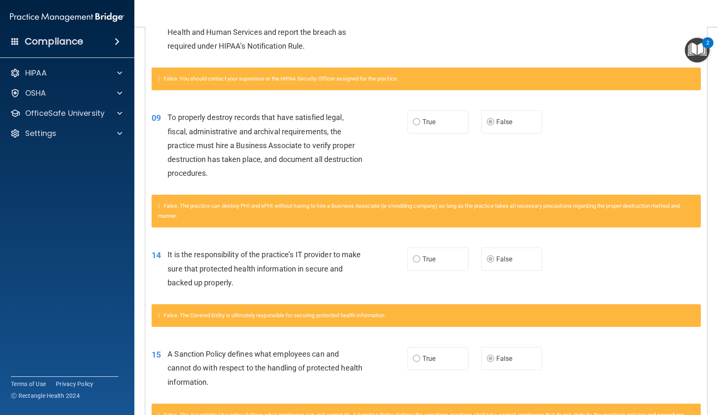
scroll to position [356, 0]
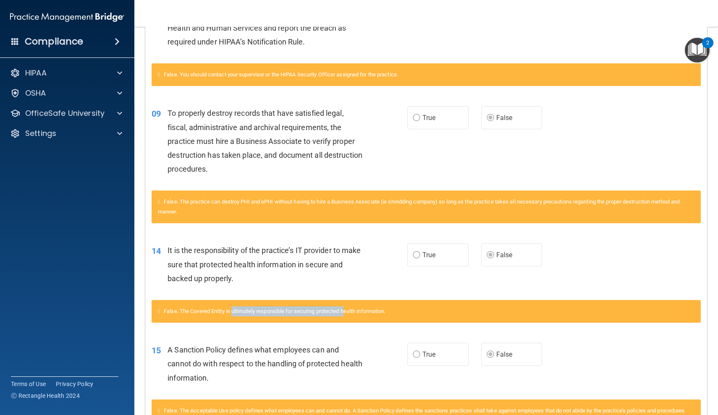
drag, startPoint x: 235, startPoint y: 307, endPoint x: 351, endPoint y: 307, distance: 115.9
click at [351, 308] on span "False. The Covered Entity is ultimately responsible for securing protected heal…" at bounding box center [275, 311] width 222 height 6
drag, startPoint x: 383, startPoint y: 307, endPoint x: 241, endPoint y: 307, distance: 142.3
click at [241, 308] on span "False. The Covered Entity is ultimately responsible for securing protected heal…" at bounding box center [275, 311] width 222 height 6
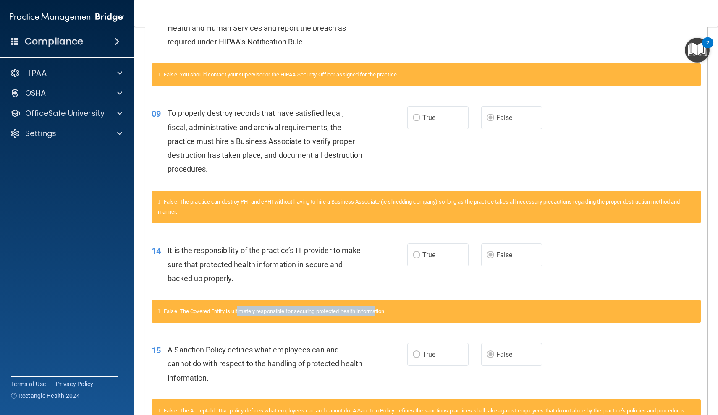
click at [241, 308] on span "False. The Covered Entity is ultimately responsible for securing protected heal…" at bounding box center [275, 311] width 222 height 6
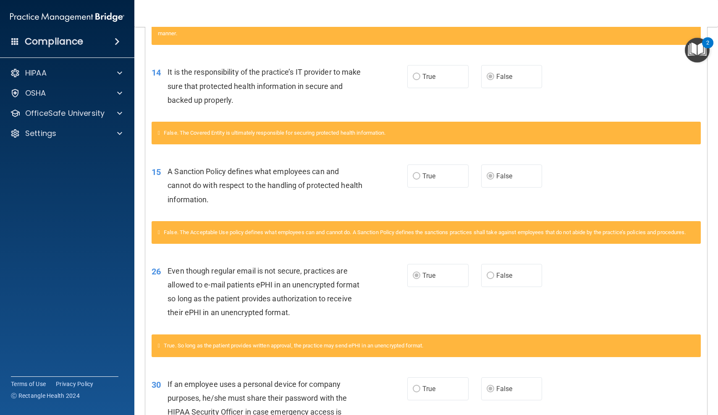
scroll to position [535, 0]
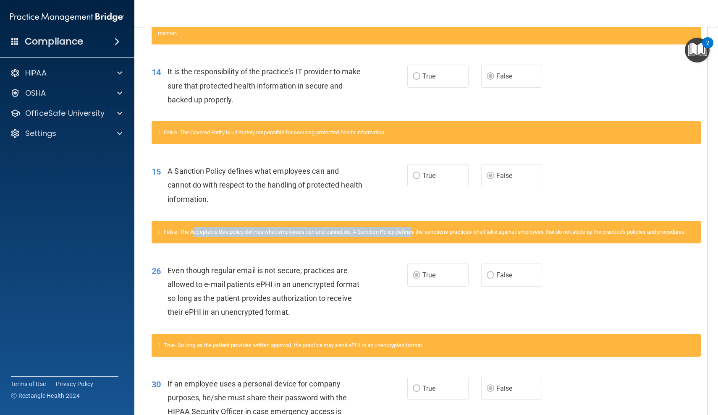
drag, startPoint x: 199, startPoint y: 225, endPoint x: 418, endPoint y: 226, distance: 218.3
click at [418, 229] on span "False. The Acceptable Use policy defines what employees can and cannot do. A Sa…" at bounding box center [425, 232] width 522 height 6
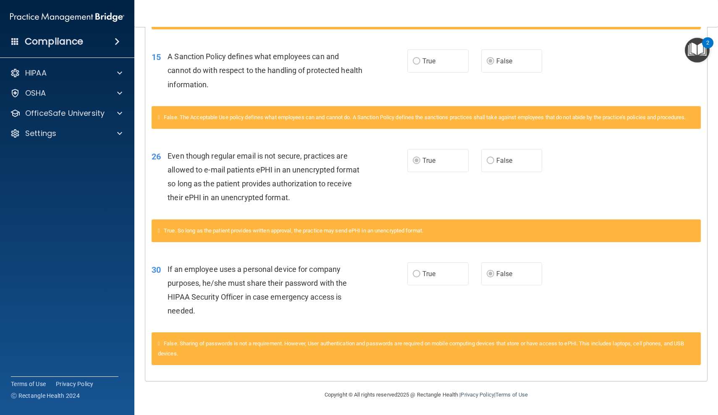
scroll to position [652, 0]
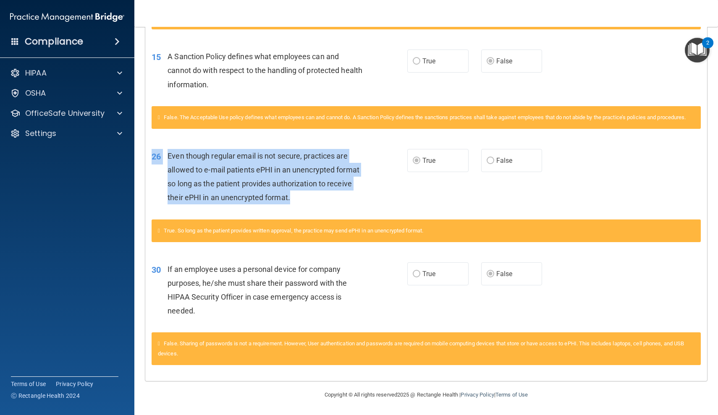
drag, startPoint x: 199, startPoint y: 150, endPoint x: 331, endPoint y: 199, distance: 140.7
click at [331, 199] on div "26 Even though regular email is not secure, practices are allowed to e-mail pat…" at bounding box center [426, 179] width 562 height 81
click at [331, 199] on div "Even though regular email is not secure, practices are allowed to e-mail patien…" at bounding box center [267, 177] width 201 height 56
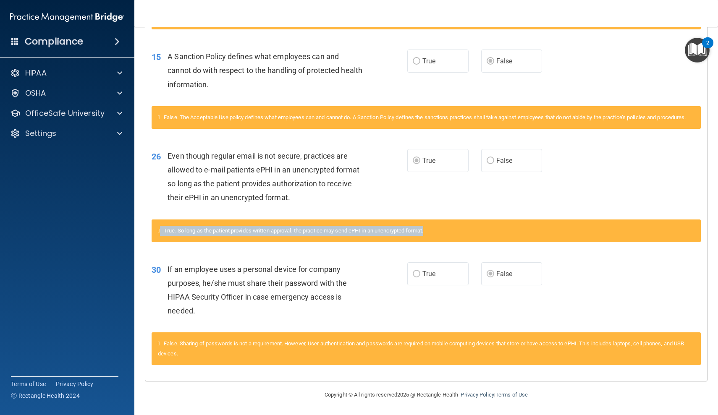
drag, startPoint x: 353, startPoint y: 240, endPoint x: 208, endPoint y: 225, distance: 145.9
click at [208, 225] on div "True. So long as the patient provides written approval, the practice may send e…" at bounding box center [426, 231] width 549 height 23
drag, startPoint x: 206, startPoint y: 226, endPoint x: 452, endPoint y: 226, distance: 246.4
click at [452, 226] on div "True. So long as the patient provides written approval, the practice may send e…" at bounding box center [426, 231] width 549 height 23
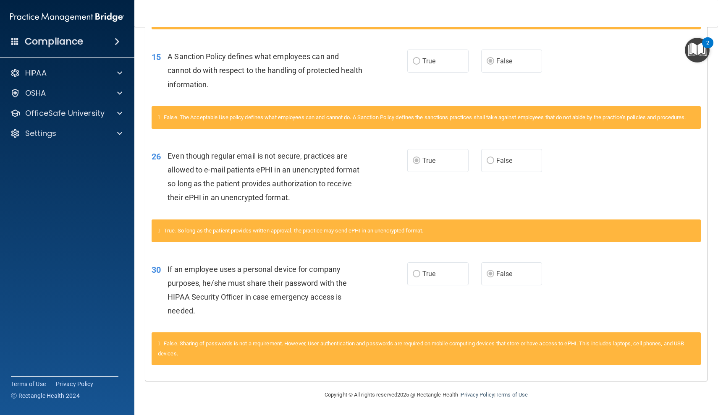
click at [452, 226] on div "True. So long as the patient provides written approval, the practice may send e…" at bounding box center [426, 231] width 549 height 23
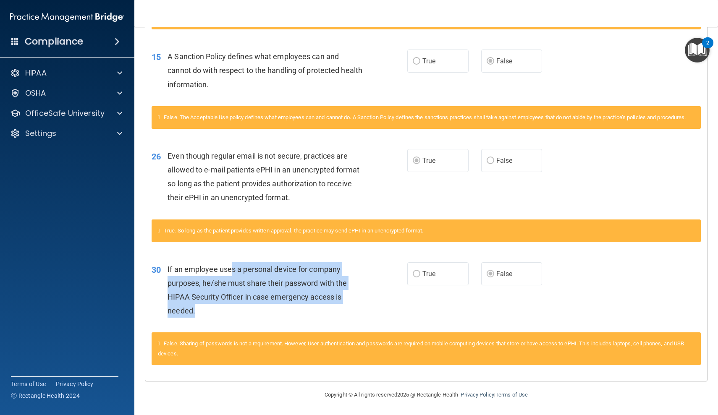
drag, startPoint x: 231, startPoint y: 271, endPoint x: 378, endPoint y: 311, distance: 152.6
click at [379, 311] on div "30 If an employee uses a personal device for company purposes, he/she must shar…" at bounding box center [279, 292] width 281 height 60
click at [378, 311] on div "30 If an employee uses a personal device for company purposes, he/she must shar…" at bounding box center [279, 292] width 281 height 60
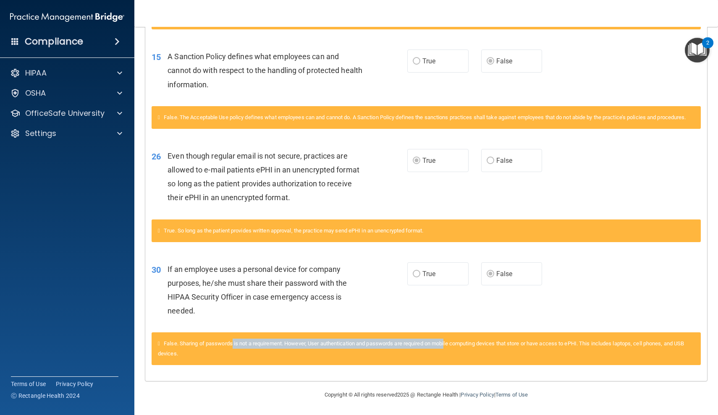
drag, startPoint x: 235, startPoint y: 340, endPoint x: 453, endPoint y: 340, distance: 217.0
click at [453, 340] on div "False. Sharing of passwords is not a requirement. However, User authentication …" at bounding box center [426, 348] width 549 height 33
drag, startPoint x: 477, startPoint y: 340, endPoint x: 268, endPoint y: 339, distance: 208.6
click at [268, 339] on div "False. Sharing of passwords is not a requirement. However, User authentication …" at bounding box center [426, 348] width 549 height 33
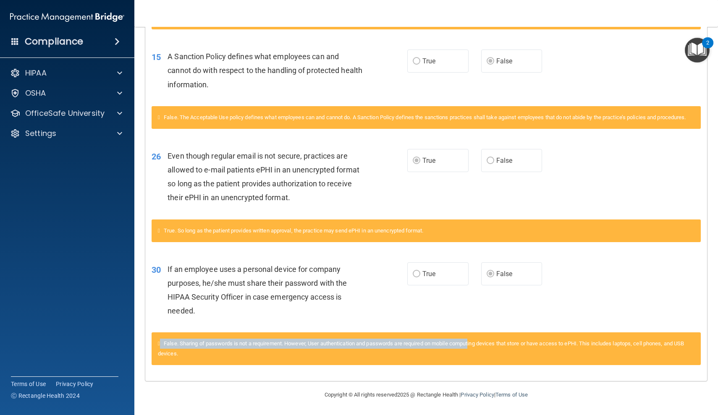
click at [268, 339] on div "False. Sharing of passwords is not a requirement. However, User authentication …" at bounding box center [426, 348] width 549 height 33
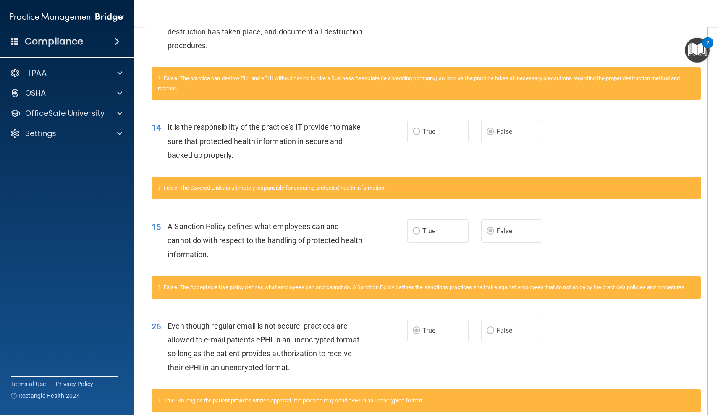
scroll to position [469, 0]
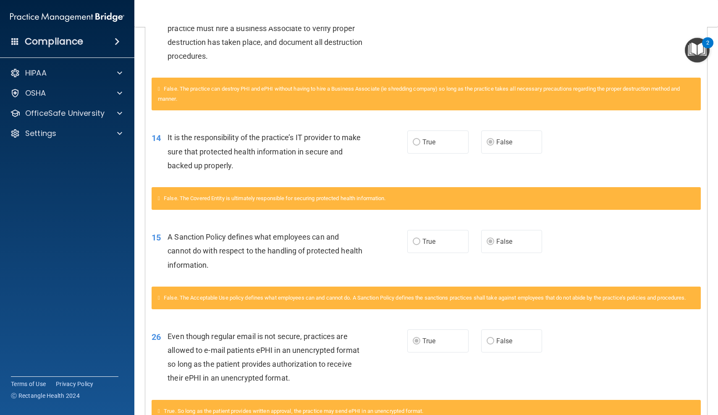
drag, startPoint x: 222, startPoint y: 201, endPoint x: 364, endPoint y: 201, distance: 142.3
click at [364, 201] on div "False. The Covered Entity is ultimately responsible for securing protected heal…" at bounding box center [426, 198] width 549 height 23
drag, startPoint x: 376, startPoint y: 201, endPoint x: 310, endPoint y: 200, distance: 65.5
click at [310, 200] on div "False. The Covered Entity is ultimately responsible for securing protected heal…" at bounding box center [426, 198] width 549 height 23
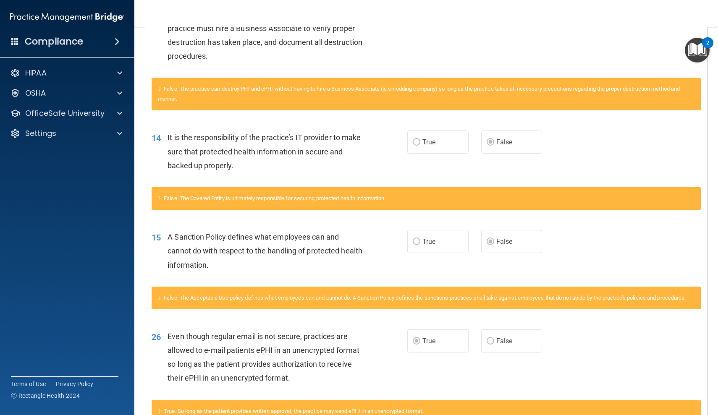
click at [310, 200] on div "False. The Covered Entity is ultimately responsible for securing protected heal…" at bounding box center [426, 198] width 549 height 23
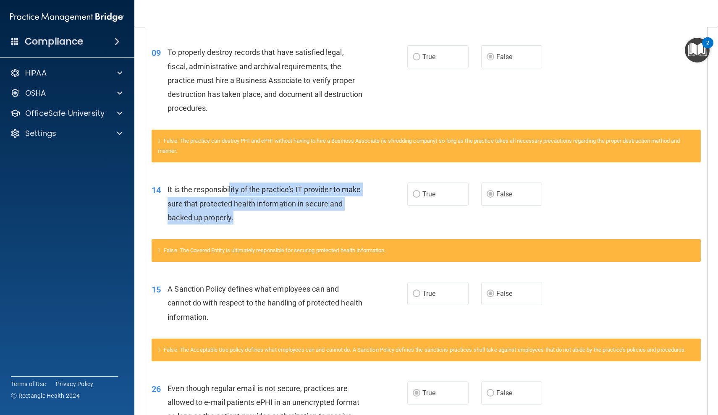
drag, startPoint x: 230, startPoint y: 190, endPoint x: 365, endPoint y: 215, distance: 136.7
click at [365, 215] on div "It is the responsibility of the practice’s IT provider to make sure that protec…" at bounding box center [267, 204] width 201 height 42
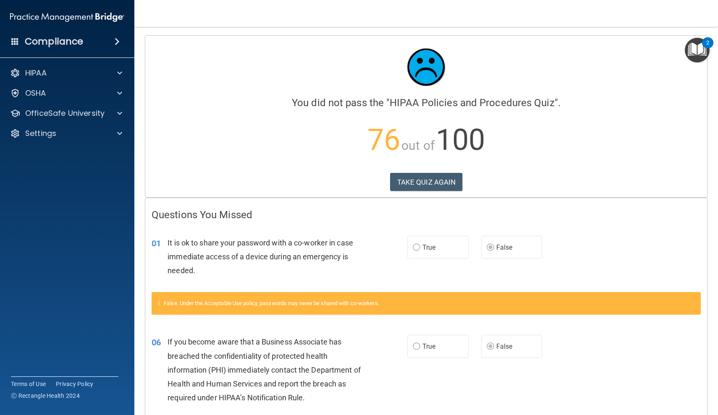
scroll to position [0, 0]
click at [434, 180] on button "TAKE QUIZ AGAIN" at bounding box center [426, 182] width 73 height 18
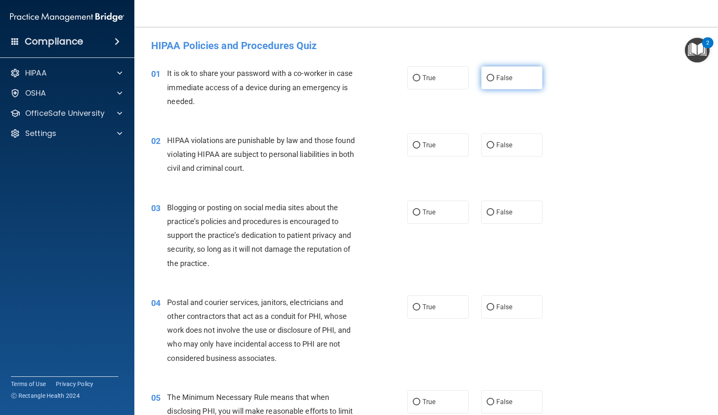
click at [503, 79] on span "False" at bounding box center [504, 78] width 16 height 8
click at [494, 79] on input "False" at bounding box center [491, 78] width 8 height 6
radio input "true"
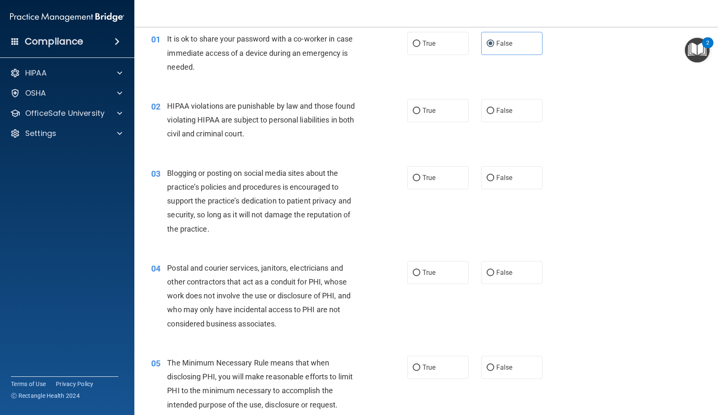
scroll to position [51, 0]
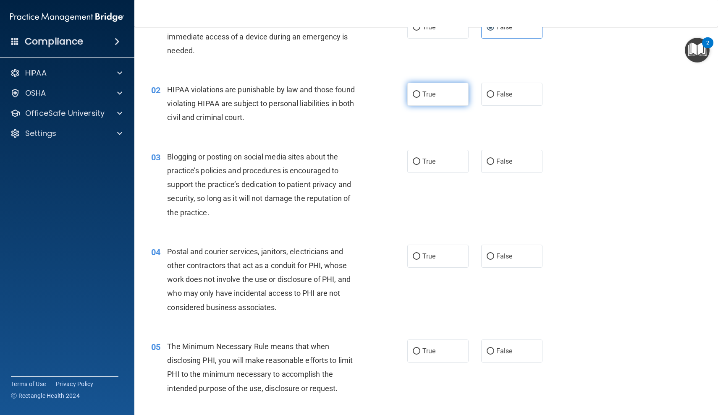
click at [434, 96] on span "True" at bounding box center [428, 94] width 13 height 8
click at [420, 96] on input "True" at bounding box center [417, 95] width 8 height 6
radio input "true"
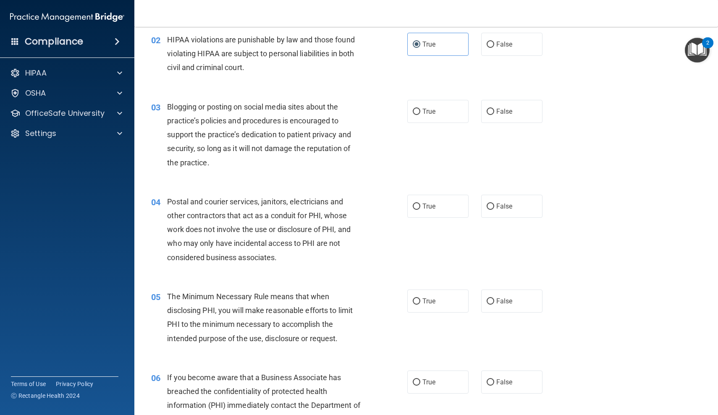
scroll to position [101, 0]
click at [516, 112] on label "False" at bounding box center [511, 110] width 61 height 23
click at [494, 112] on input "False" at bounding box center [491, 111] width 8 height 6
radio input "true"
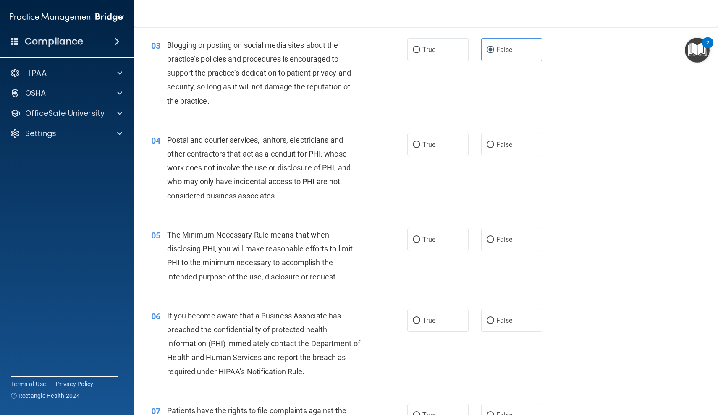
scroll to position [163, 0]
click at [487, 144] on input "False" at bounding box center [491, 144] width 8 height 6
radio input "true"
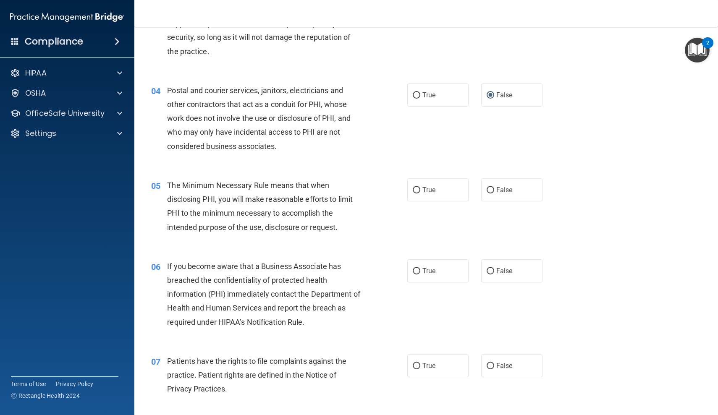
scroll to position [230, 0]
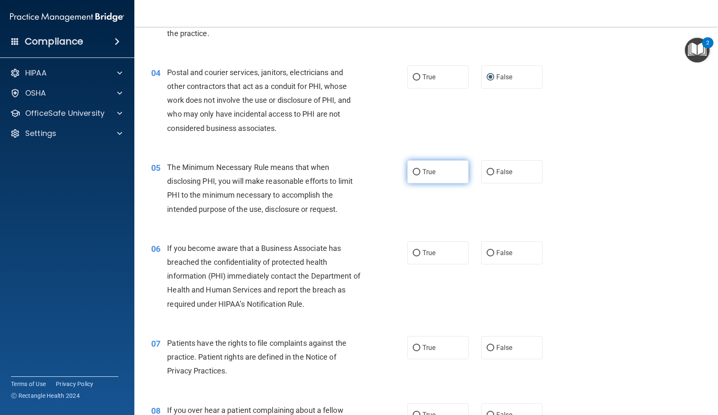
click at [440, 175] on label "True" at bounding box center [437, 171] width 61 height 23
click at [420, 175] on input "True" at bounding box center [417, 172] width 8 height 6
radio input "true"
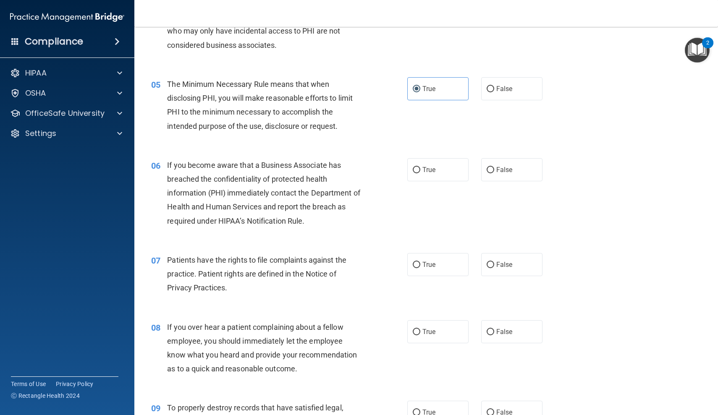
scroll to position [314, 0]
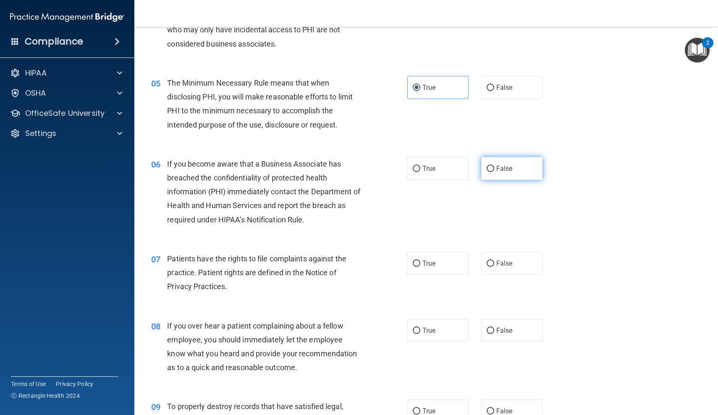
click at [491, 167] on input "False" at bounding box center [491, 169] width 8 height 6
radio input "true"
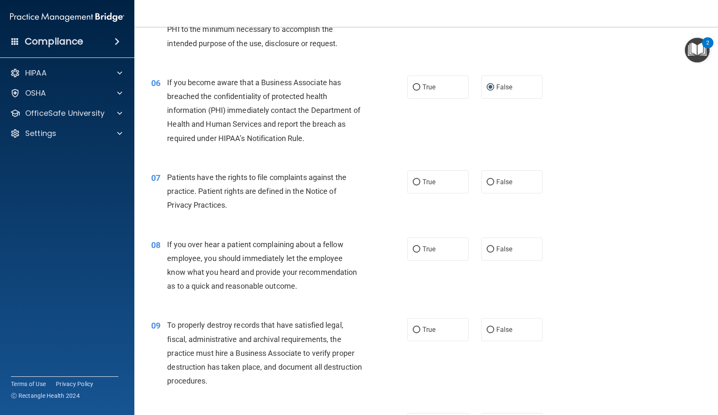
scroll to position [404, 0]
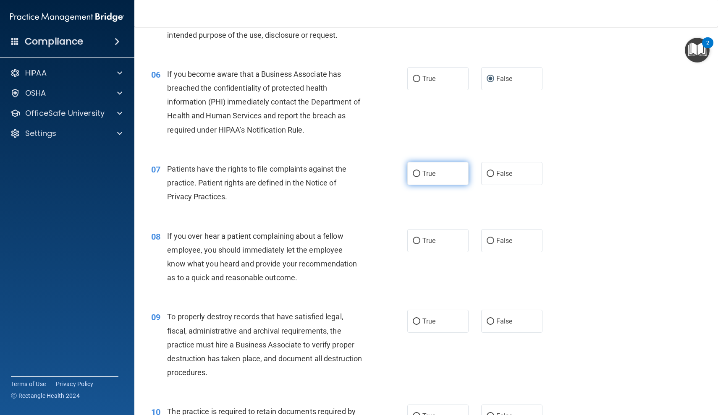
click at [430, 175] on label "True" at bounding box center [437, 173] width 61 height 23
click at [420, 175] on input "True" at bounding box center [417, 174] width 8 height 6
radio input "true"
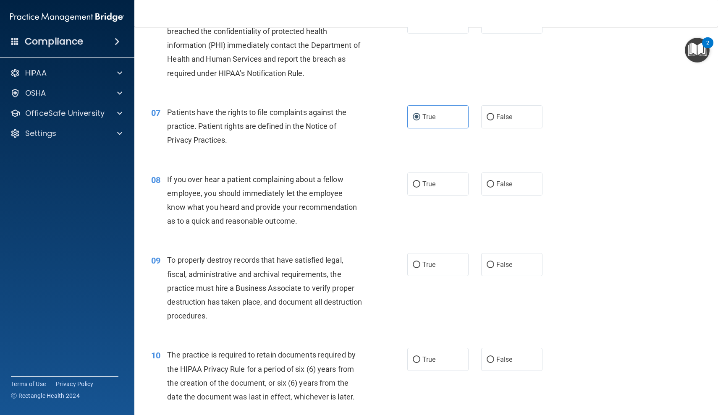
scroll to position [461, 0]
click at [532, 186] on label "False" at bounding box center [511, 184] width 61 height 23
click at [494, 186] on input "False" at bounding box center [491, 184] width 8 height 6
radio input "true"
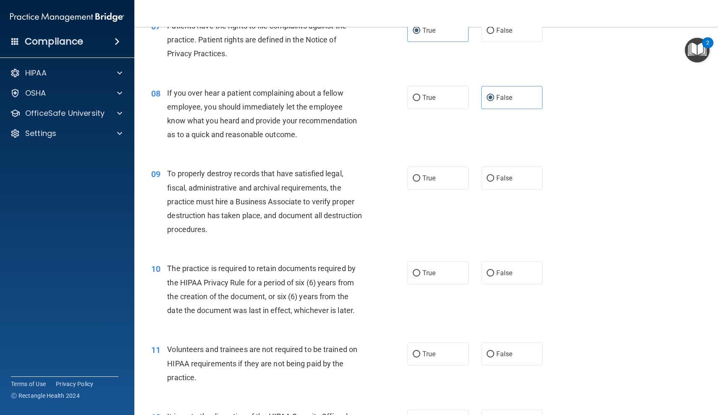
scroll to position [548, 0]
click at [428, 178] on span "True" at bounding box center [428, 178] width 13 height 8
click at [420, 178] on input "True" at bounding box center [417, 178] width 8 height 6
radio input "true"
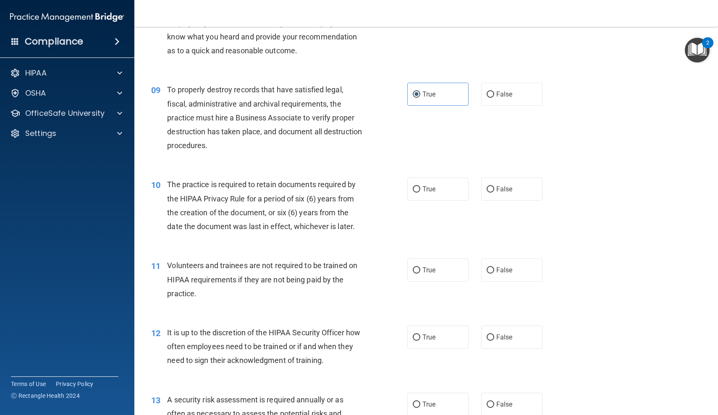
scroll to position [632, 0]
click at [437, 184] on label "True" at bounding box center [437, 188] width 61 height 23
click at [420, 186] on input "True" at bounding box center [417, 189] width 8 height 6
radio input "true"
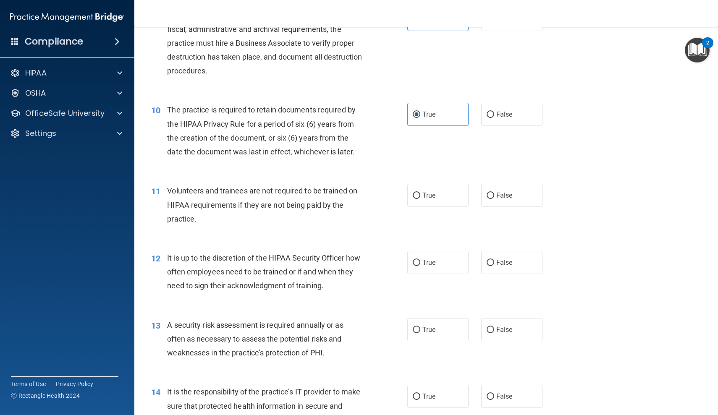
scroll to position [717, 0]
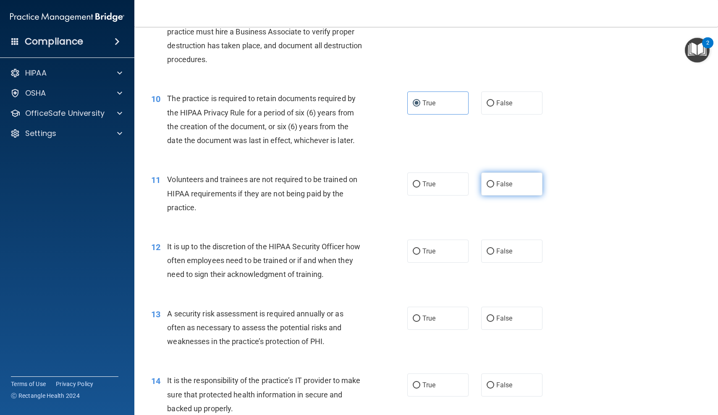
click at [504, 187] on label "False" at bounding box center [511, 184] width 61 height 23
click at [494, 187] on input "False" at bounding box center [491, 184] width 8 height 6
radio input "true"
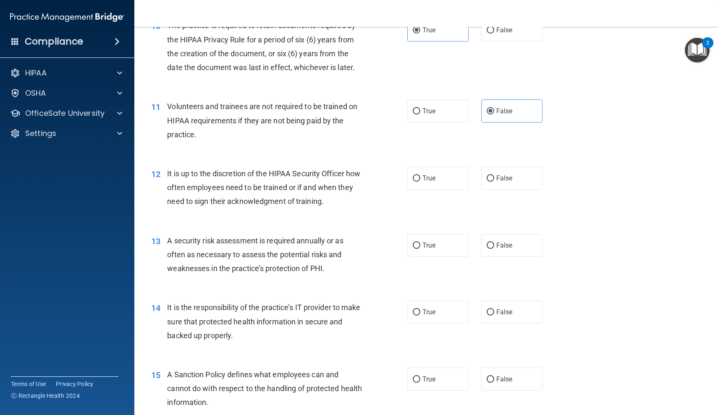
scroll to position [790, 0]
click at [512, 175] on span "False" at bounding box center [504, 179] width 16 height 8
click at [494, 176] on input "False" at bounding box center [491, 179] width 8 height 6
radio input "true"
click at [428, 247] on label "True" at bounding box center [437, 246] width 61 height 23
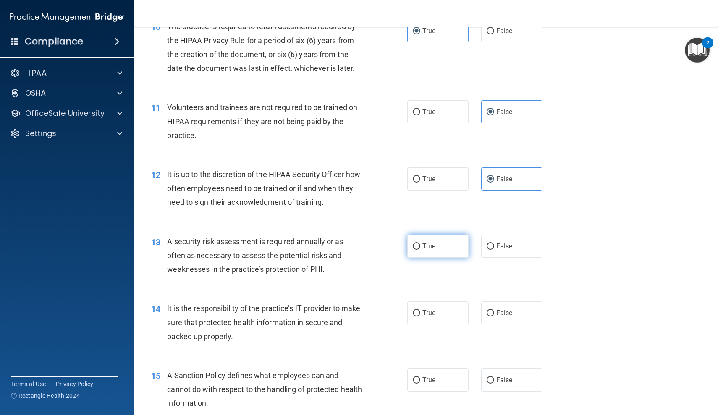
click at [420, 247] on input "True" at bounding box center [417, 246] width 8 height 6
radio input "true"
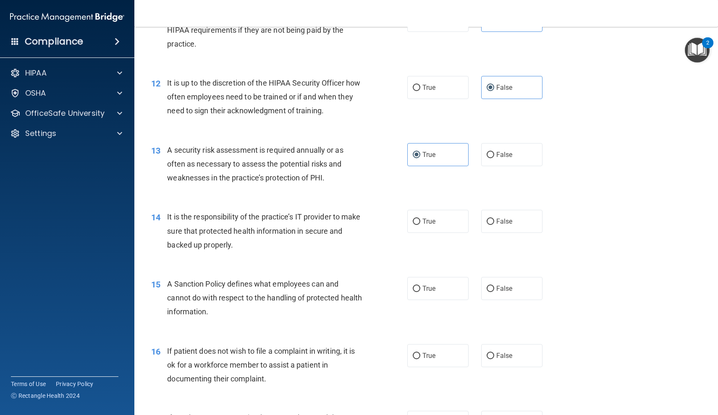
scroll to position [884, 0]
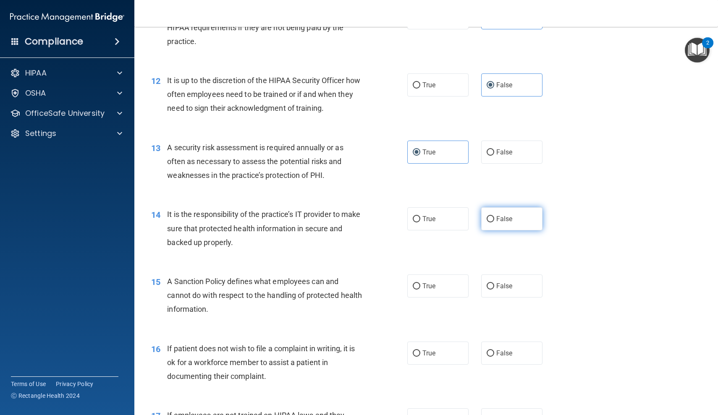
click at [495, 220] on label "False" at bounding box center [511, 218] width 61 height 23
click at [494, 220] on input "False" at bounding box center [491, 219] width 8 height 6
radio input "true"
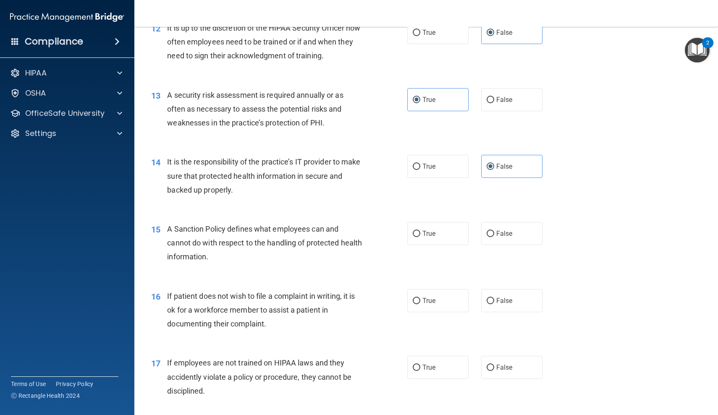
scroll to position [937, 0]
click at [515, 228] on label "False" at bounding box center [511, 232] width 61 height 23
click at [494, 230] on input "False" at bounding box center [491, 233] width 8 height 6
radio input "true"
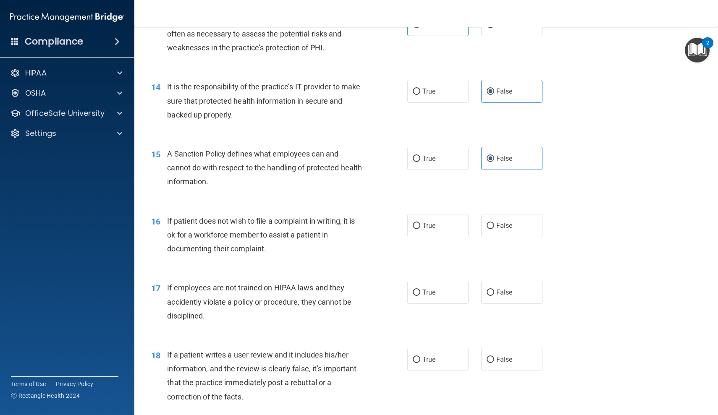
scroll to position [1012, 0]
click at [460, 225] on label "True" at bounding box center [437, 225] width 61 height 23
click at [420, 225] on input "True" at bounding box center [417, 225] width 8 height 6
radio input "true"
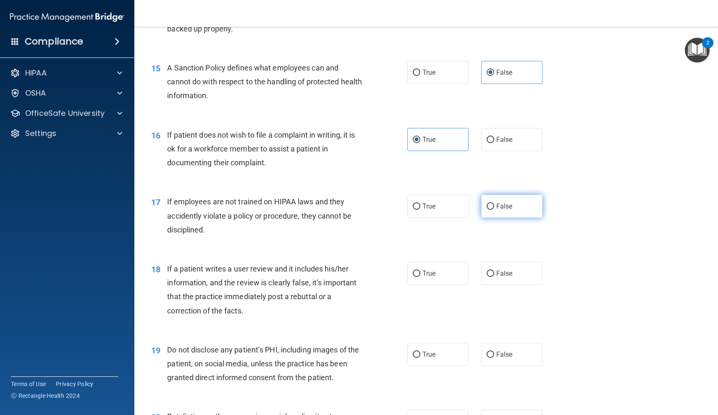
click at [502, 203] on span "False" at bounding box center [504, 206] width 16 height 8
click at [494, 204] on input "False" at bounding box center [491, 207] width 8 height 6
radio input "true"
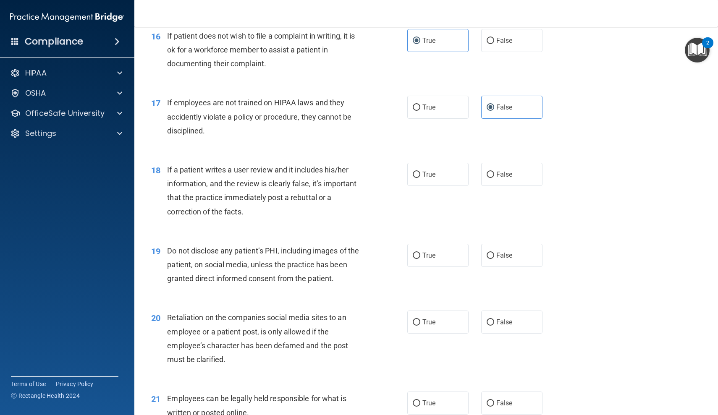
scroll to position [1198, 0]
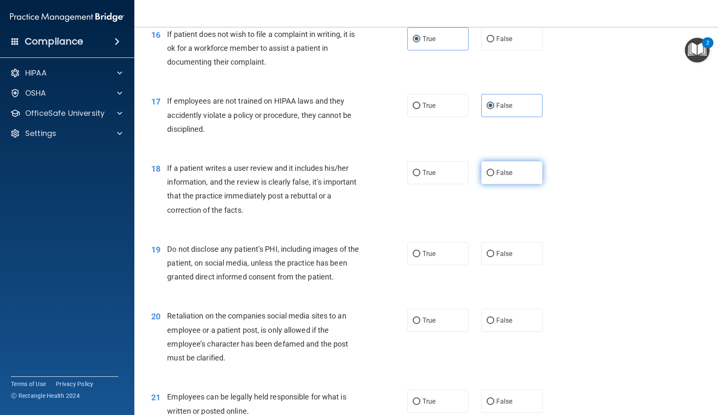
click at [505, 169] on span "False" at bounding box center [504, 173] width 16 height 8
click at [494, 170] on input "False" at bounding box center [491, 173] width 8 height 6
radio input "true"
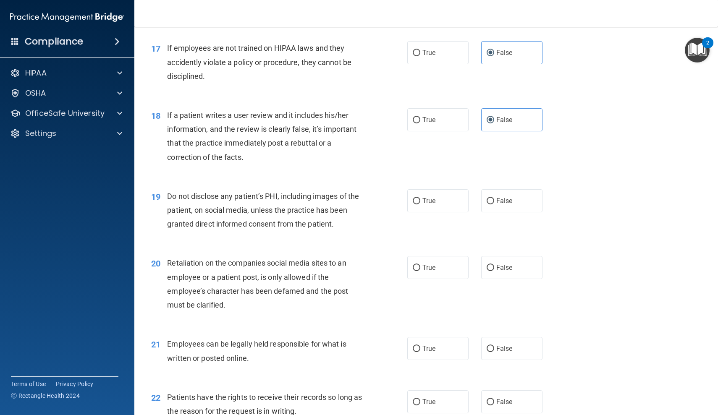
scroll to position [1249, 0]
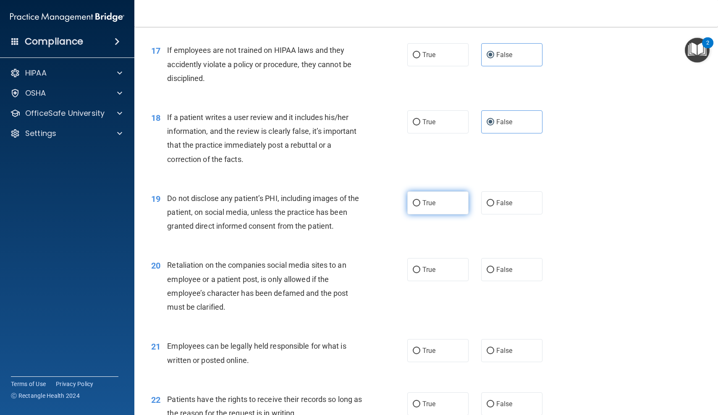
click at [441, 205] on label "True" at bounding box center [437, 202] width 61 height 23
click at [420, 205] on input "True" at bounding box center [417, 203] width 8 height 6
radio input "true"
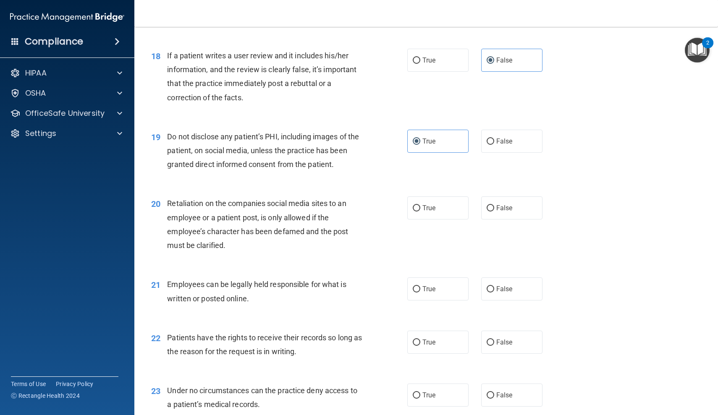
scroll to position [1311, 0]
click at [525, 203] on label "False" at bounding box center [511, 207] width 61 height 23
click at [494, 204] on input "False" at bounding box center [491, 207] width 8 height 6
radio input "true"
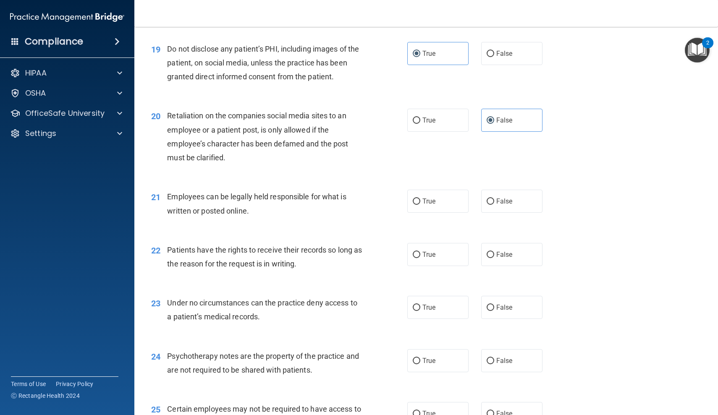
scroll to position [1400, 0]
click at [434, 206] on div "21 Employees can be legally held responsible for what is written or posted onli…" at bounding box center [426, 204] width 562 height 53
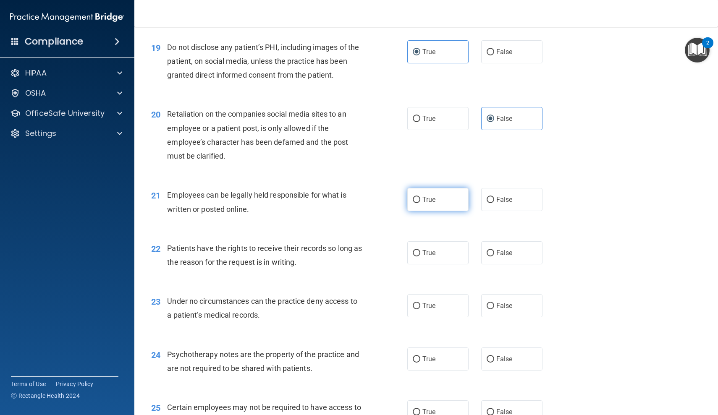
click at [434, 196] on span "True" at bounding box center [428, 200] width 13 height 8
click at [420, 197] on input "True" at bounding box center [417, 200] width 8 height 6
radio input "true"
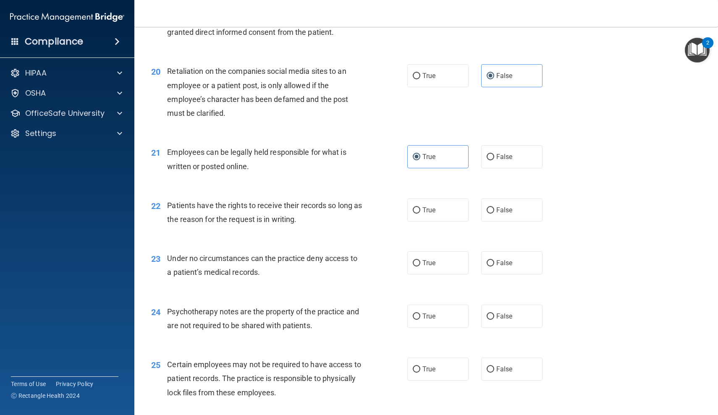
scroll to position [1451, 0]
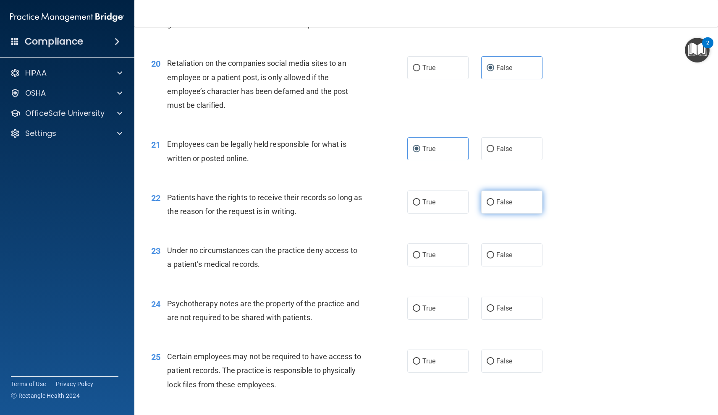
click at [497, 198] on span "False" at bounding box center [504, 202] width 16 height 8
click at [494, 199] on input "False" at bounding box center [491, 202] width 8 height 6
radio input "true"
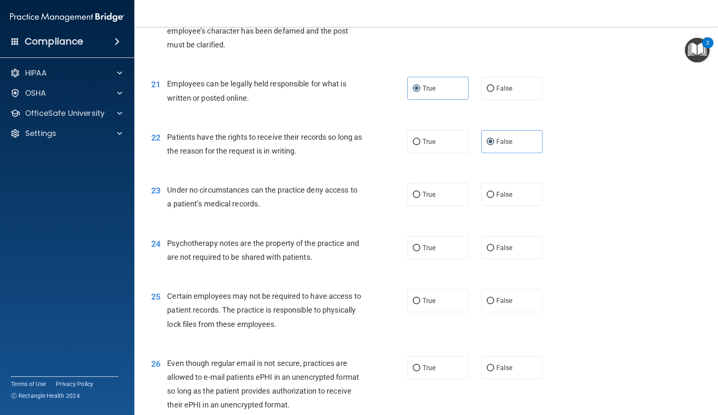
scroll to position [1512, 0]
click at [509, 190] on span "False" at bounding box center [504, 194] width 16 height 8
click at [494, 191] on input "False" at bounding box center [491, 194] width 8 height 6
radio input "true"
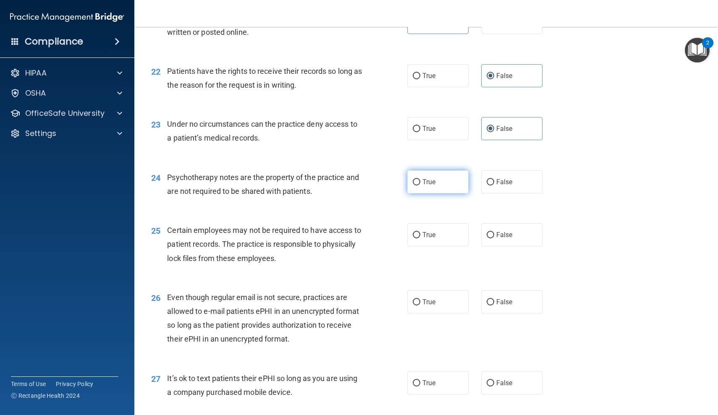
click at [437, 177] on label "True" at bounding box center [437, 181] width 61 height 23
click at [420, 179] on input "True" at bounding box center [417, 182] width 8 height 6
radio input "true"
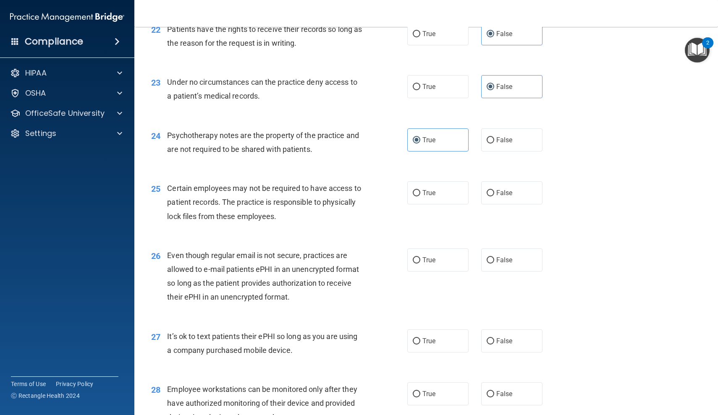
scroll to position [1620, 0]
click at [436, 188] on label "True" at bounding box center [437, 191] width 61 height 23
click at [420, 189] on input "True" at bounding box center [417, 192] width 8 height 6
radio input "true"
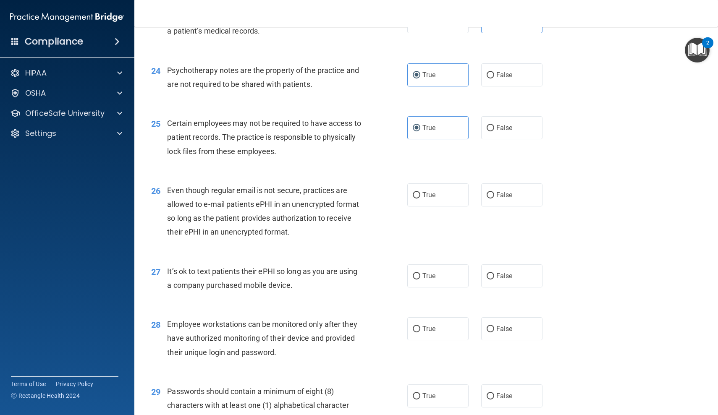
scroll to position [1685, 0]
click at [431, 191] on label "True" at bounding box center [437, 194] width 61 height 23
click at [420, 192] on input "True" at bounding box center [417, 195] width 8 height 6
radio input "true"
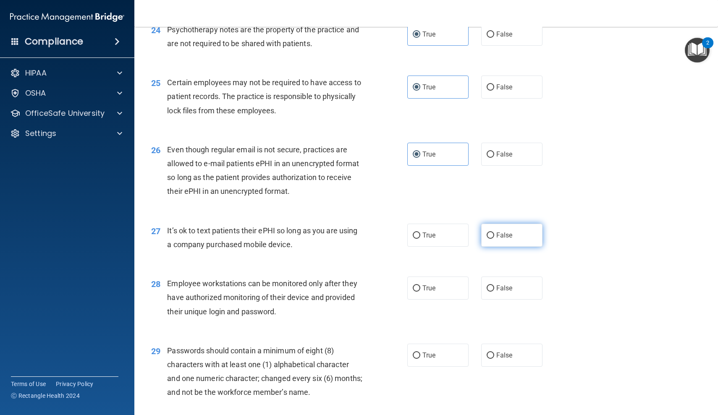
click at [522, 230] on label "False" at bounding box center [511, 235] width 61 height 23
click at [494, 233] on input "False" at bounding box center [491, 236] width 8 height 6
radio input "true"
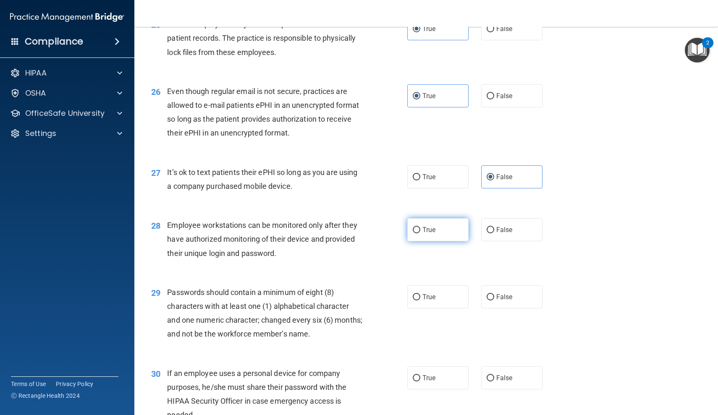
click at [426, 226] on span "True" at bounding box center [428, 230] width 13 height 8
click at [420, 227] on input "True" at bounding box center [417, 230] width 8 height 6
radio input "true"
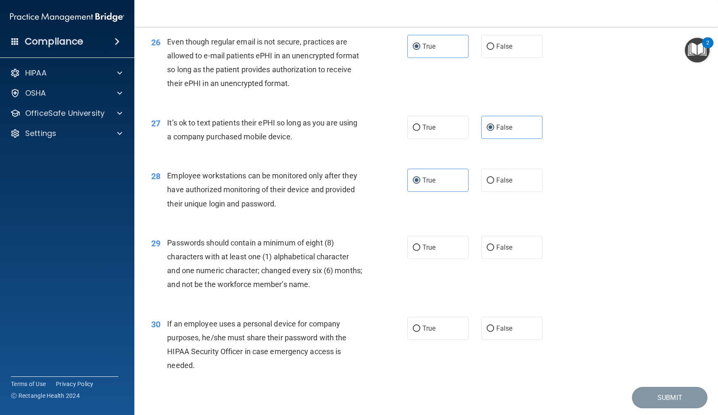
scroll to position [1833, 0]
click at [502, 176] on span "False" at bounding box center [504, 180] width 16 height 8
click at [494, 177] on input "False" at bounding box center [491, 180] width 8 height 6
radio input "true"
radio input "false"
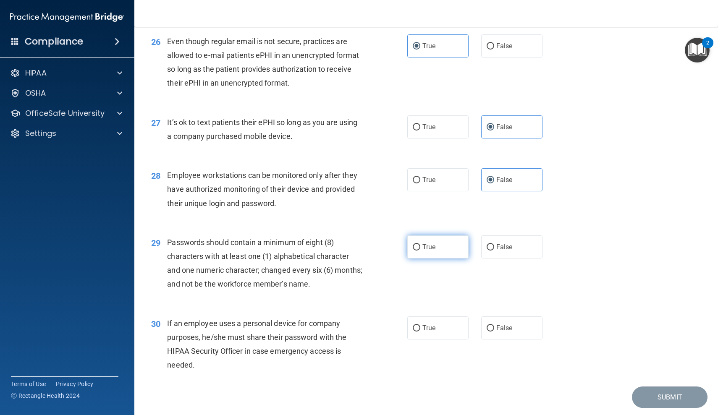
click at [429, 243] on span "True" at bounding box center [428, 247] width 13 height 8
click at [420, 244] on input "True" at bounding box center [417, 247] width 8 height 6
radio input "true"
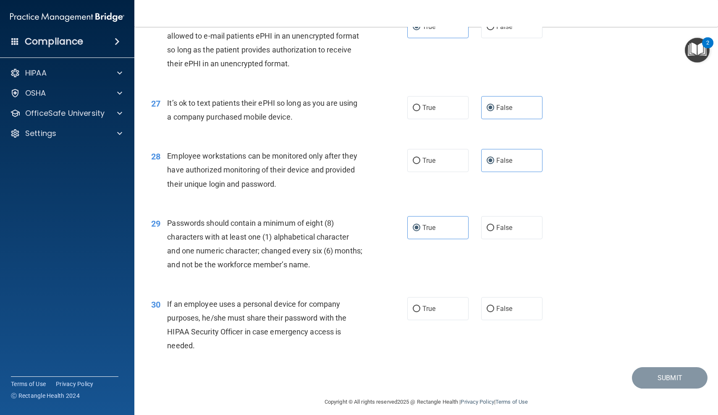
scroll to position [1850, 0]
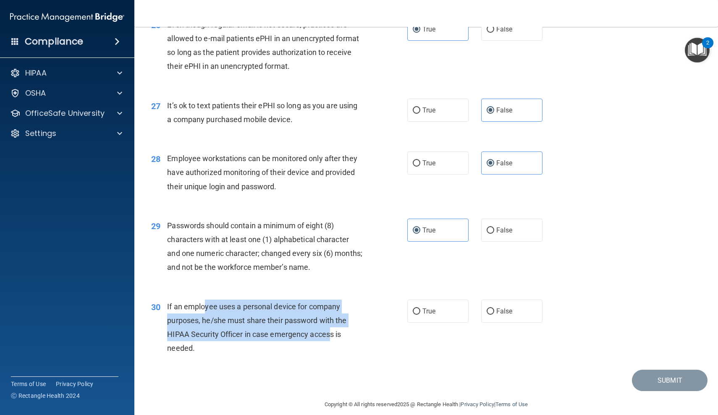
drag, startPoint x: 210, startPoint y: 298, endPoint x: 330, endPoint y: 328, distance: 123.9
click at [330, 328] on span "If an employee uses a personal device for company purposes, he/she must share t…" at bounding box center [256, 327] width 179 height 51
drag, startPoint x: 353, startPoint y: 328, endPoint x: 214, endPoint y: 297, distance: 142.0
click at [214, 300] on div "If an employee uses a personal device for company purposes, he/she must share t…" at bounding box center [267, 328] width 201 height 56
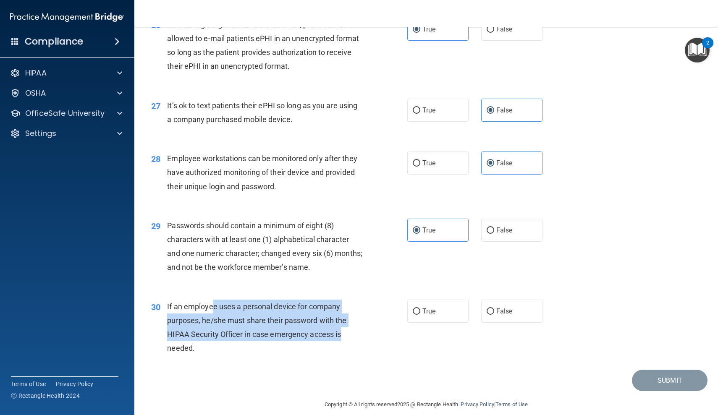
click at [214, 302] on span "If an employee uses a personal device for company purposes, he/she must share t…" at bounding box center [256, 327] width 179 height 51
drag, startPoint x: 212, startPoint y: 297, endPoint x: 351, endPoint y: 327, distance: 142.8
click at [351, 327] on div "If an employee uses a personal device for company purposes, he/she must share t…" at bounding box center [267, 328] width 201 height 56
drag, startPoint x: 378, startPoint y: 328, endPoint x: 200, endPoint y: 299, distance: 180.4
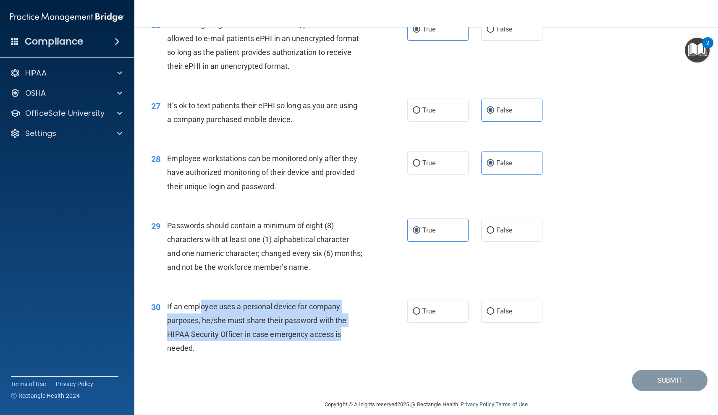
click at [200, 300] on div "30 If an employee uses a personal device for company purposes, he/she must shar…" at bounding box center [279, 330] width 281 height 60
click at [200, 302] on span "If an employee uses a personal device for company purposes, he/she must share t…" at bounding box center [256, 327] width 179 height 51
drag, startPoint x: 168, startPoint y: 298, endPoint x: 269, endPoint y: 341, distance: 110.4
click at [269, 341] on div "If an employee uses a personal device for company purposes, he/she must share t…" at bounding box center [267, 328] width 201 height 56
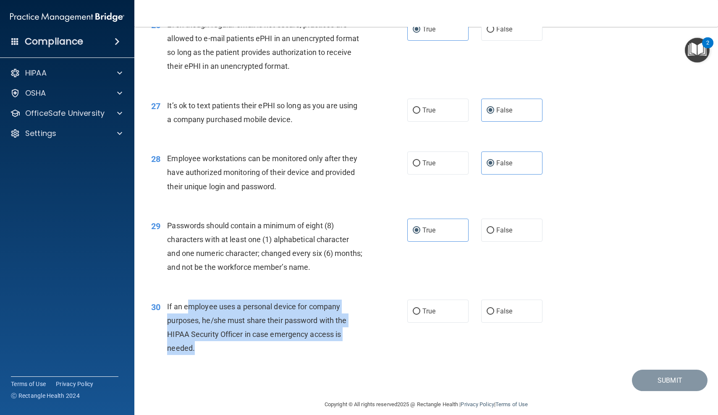
drag, startPoint x: 293, startPoint y: 334, endPoint x: 190, endPoint y: 297, distance: 109.1
click at [190, 300] on div "If an employee uses a personal device for company purposes, he/she must share t…" at bounding box center [267, 328] width 201 height 56
click at [190, 302] on span "If an employee uses a personal device for company purposes, he/she must share t…" at bounding box center [256, 327] width 179 height 51
drag, startPoint x: 190, startPoint y: 297, endPoint x: 296, endPoint y: 349, distance: 118.6
click at [296, 349] on div "30 If an employee uses a personal device for company purposes, he/she must shar…" at bounding box center [279, 330] width 281 height 60
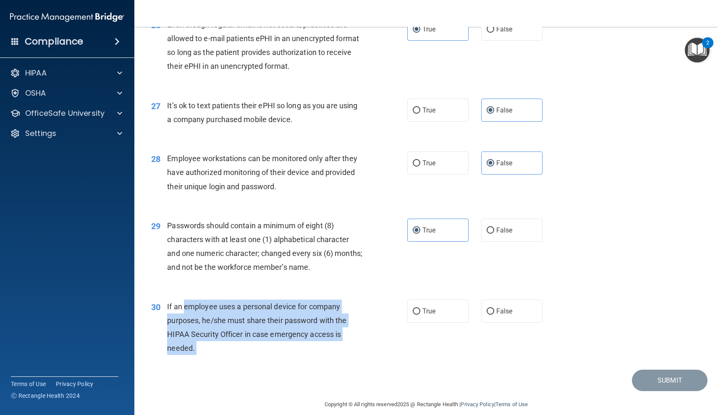
click at [296, 349] on div "30 If an employee uses a personal device for company purposes, he/she must shar…" at bounding box center [279, 330] width 281 height 60
drag, startPoint x: 319, startPoint y: 347, endPoint x: 203, endPoint y: 302, distance: 124.4
click at [203, 302] on div "30 If an employee uses a personal device for company purposes, he/she must shar…" at bounding box center [279, 330] width 281 height 60
click at [203, 302] on div "If an employee uses a personal device for company purposes, he/she must share t…" at bounding box center [267, 328] width 201 height 56
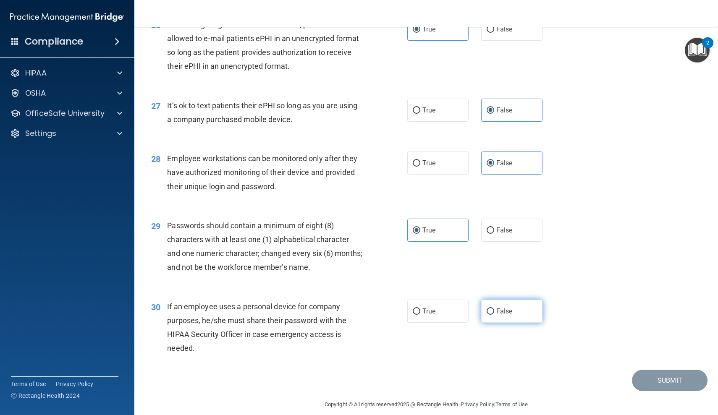
click at [522, 303] on label "False" at bounding box center [511, 311] width 61 height 23
click at [494, 309] on input "False" at bounding box center [491, 312] width 8 height 6
radio input "true"
click at [657, 375] on button "Submit" at bounding box center [670, 380] width 76 height 21
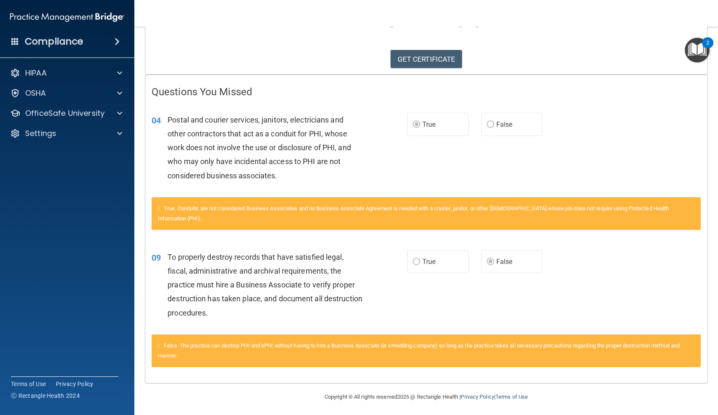
scroll to position [122, 0]
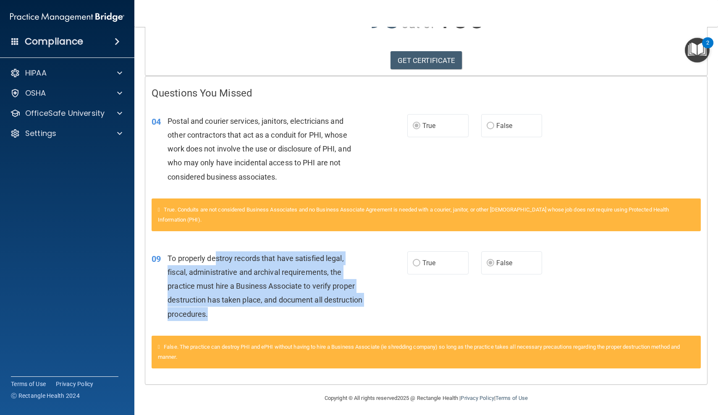
drag, startPoint x: 214, startPoint y: 256, endPoint x: 307, endPoint y: 313, distance: 108.8
click at [307, 313] on div "To properly destroy records that have satisfied legal, fiscal, administrative a…" at bounding box center [267, 286] width 201 height 70
drag, startPoint x: 312, startPoint y: 313, endPoint x: 218, endPoint y: 257, distance: 109.7
click at [218, 257] on div "To properly destroy records that have satisfied legal, fiscal, administrative a…" at bounding box center [267, 286] width 201 height 70
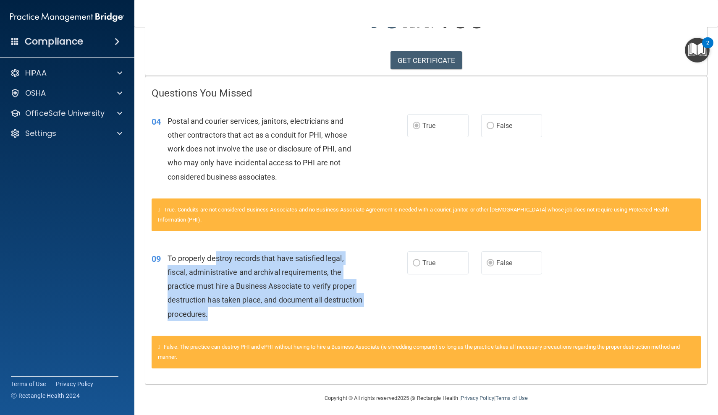
click at [218, 257] on span "To properly destroy records that have satisfied legal, fiscal, administrative a…" at bounding box center [264, 286] width 195 height 65
drag, startPoint x: 203, startPoint y: 248, endPoint x: 323, endPoint y: 306, distance: 133.5
click at [323, 306] on div "09 To properly destroy records that have satisfied legal, fiscal, administrativ…" at bounding box center [426, 288] width 562 height 95
click at [323, 306] on div "To properly destroy records that have satisfied legal, fiscal, administrative a…" at bounding box center [267, 286] width 201 height 70
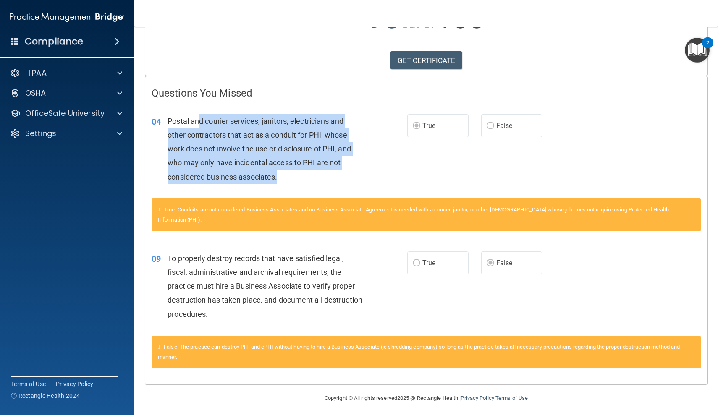
drag, startPoint x: 200, startPoint y: 119, endPoint x: 321, endPoint y: 172, distance: 132.0
click at [321, 172] on div "Postal and courier services, janitors, electricians and other contractors that …" at bounding box center [267, 149] width 201 height 70
drag, startPoint x: 339, startPoint y: 180, endPoint x: 186, endPoint y: 126, distance: 162.5
click at [186, 126] on div "Postal and courier services, janitors, electricians and other contractors that …" at bounding box center [267, 149] width 201 height 70
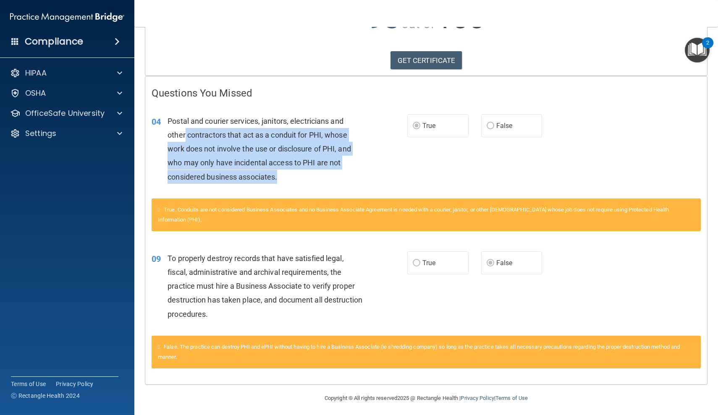
click at [186, 126] on div "Postal and courier services, janitors, electricians and other contractors that …" at bounding box center [267, 149] width 201 height 70
drag, startPoint x: 184, startPoint y: 120, endPoint x: 311, endPoint y: 179, distance: 140.3
click at [311, 179] on div "Postal and courier services, janitors, electricians and other contractors that …" at bounding box center [267, 149] width 201 height 70
drag, startPoint x: 335, startPoint y: 179, endPoint x: 214, endPoint y: 130, distance: 129.9
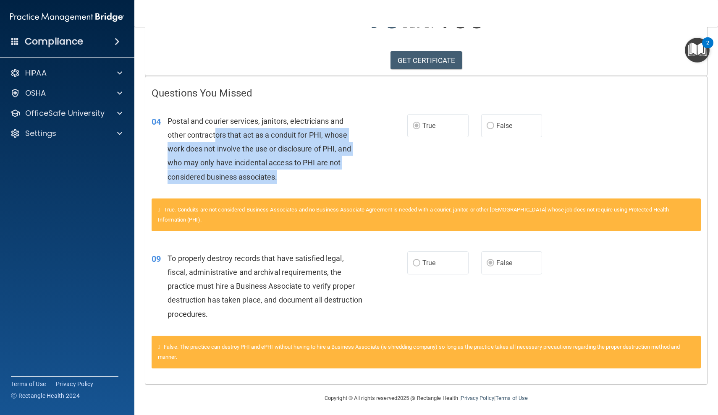
click
click at [214, 130] on span "Postal and courier services, janitors, electricians and other contractors that …" at bounding box center [258, 149] width 183 height 65
drag, startPoint x: 200, startPoint y: 120, endPoint x: 312, endPoint y: 171, distance: 122.7
click at [312, 171] on div "Postal and courier services, janitors, electricians and other contractors that …" at bounding box center [267, 149] width 201 height 70
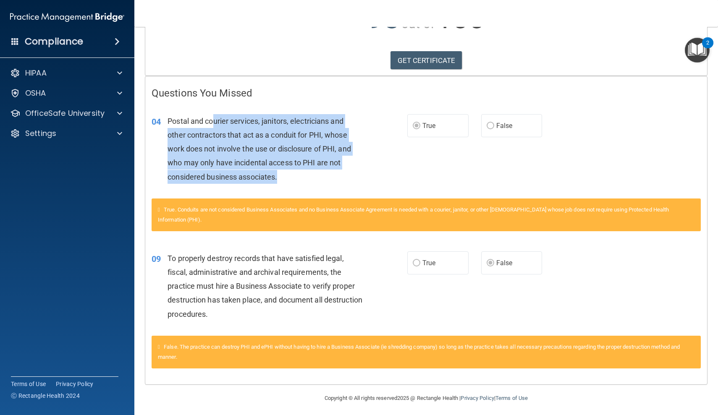
drag, startPoint x: 331, startPoint y: 173, endPoint x: 214, endPoint y: 116, distance: 130.3
click at [214, 116] on div "Postal and courier services, janitors, electricians and other contractors that …" at bounding box center [267, 149] width 201 height 70
click at [214, 117] on span "Postal and courier services, janitors, electricians and other contractors that …" at bounding box center [258, 149] width 183 height 65
drag, startPoint x: 212, startPoint y: 116, endPoint x: 355, endPoint y: 165, distance: 151.5
click at [355, 165] on div "Postal and courier services, janitors, electricians and other contractors that …" at bounding box center [267, 149] width 201 height 70
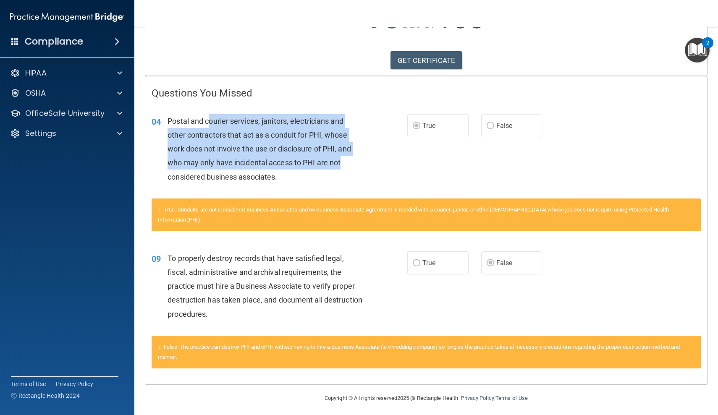
click at [355, 165] on div "Postal and courier services, janitors, electricians and other contractors that …" at bounding box center [267, 149] width 201 height 70
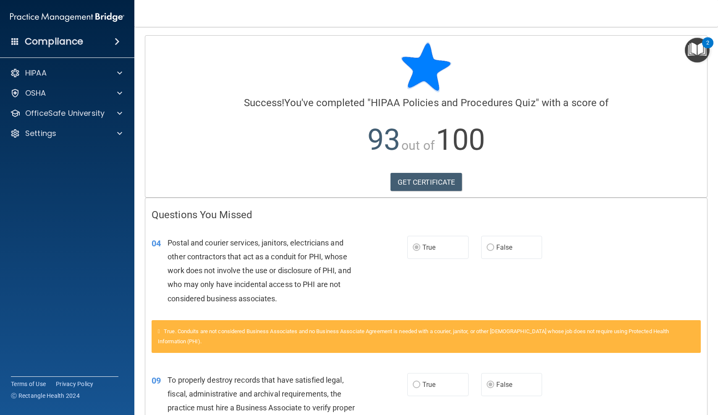
scroll to position [0, 0]
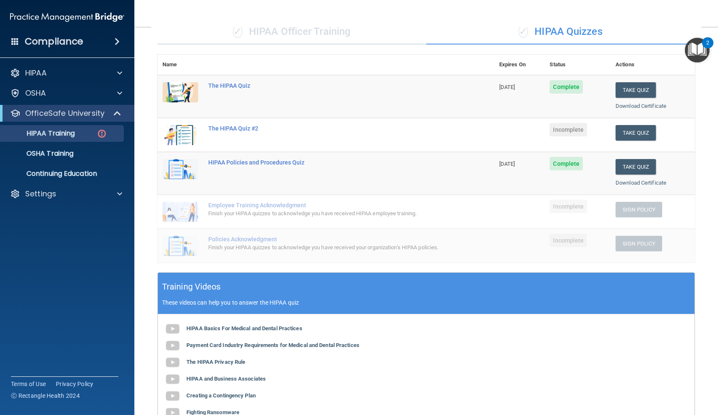
scroll to position [73, 0]
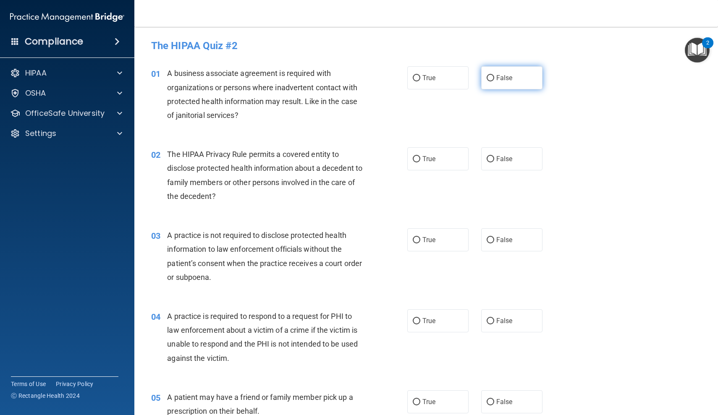
click at [501, 73] on label "False" at bounding box center [511, 77] width 61 height 23
click at [494, 75] on input "False" at bounding box center [491, 78] width 8 height 6
radio input "true"
click at [509, 167] on label "False" at bounding box center [511, 158] width 61 height 23
click at [494, 162] on input "False" at bounding box center [491, 159] width 8 height 6
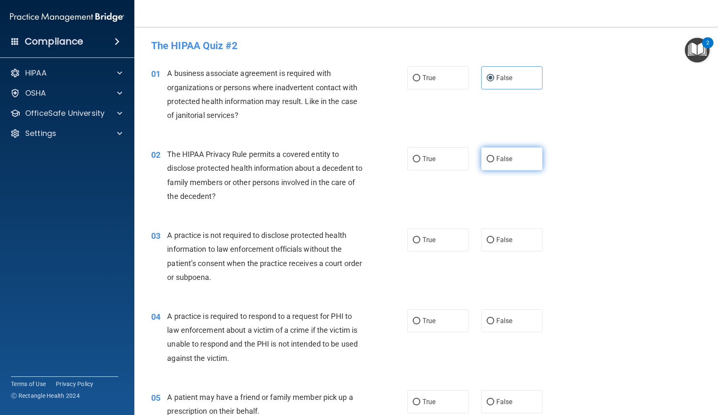
radio input "true"
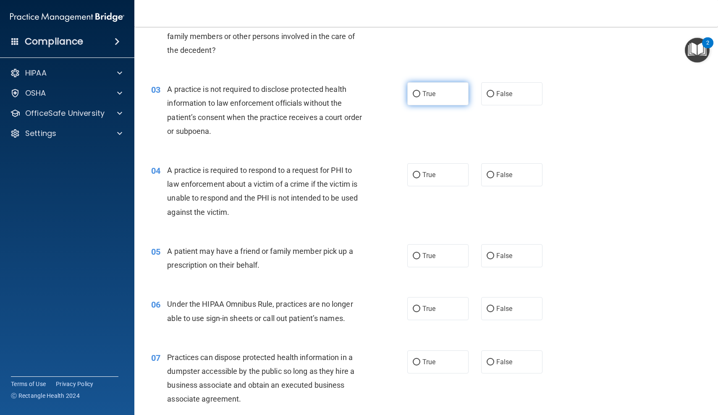
click at [435, 97] on label "True" at bounding box center [437, 93] width 61 height 23
click at [420, 97] on input "True" at bounding box center [417, 94] width 8 height 6
radio input "true"
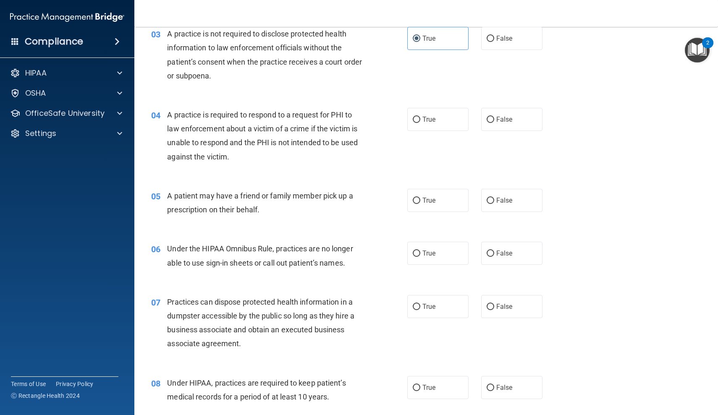
scroll to position [202, 0]
click at [426, 115] on span "True" at bounding box center [428, 119] width 13 height 8
click at [420, 116] on input "True" at bounding box center [417, 119] width 8 height 6
radio input "true"
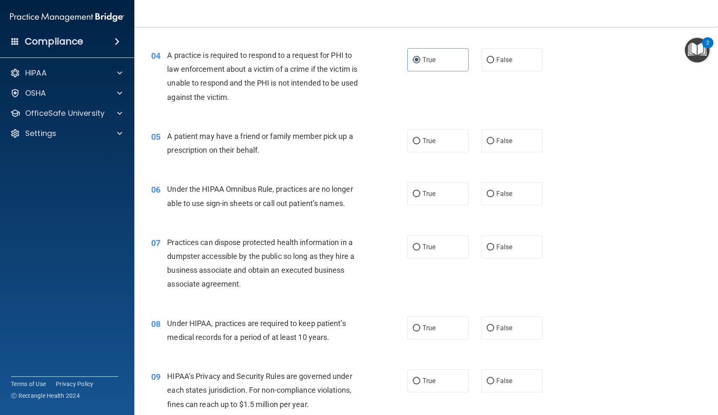
scroll to position [274, 0]
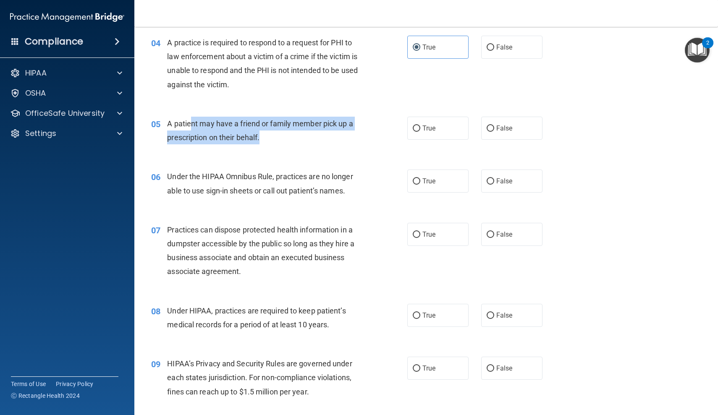
drag, startPoint x: 190, startPoint y: 120, endPoint x: 312, endPoint y: 132, distance: 122.8
click at [312, 132] on div "A patient may have a friend or family member pick up a prescription on their be…" at bounding box center [267, 131] width 201 height 28
drag, startPoint x: 342, startPoint y: 132, endPoint x: 179, endPoint y: 122, distance: 163.6
click at [178, 122] on div "A patient may have a friend or family member pick up a prescription on their be…" at bounding box center [267, 131] width 201 height 28
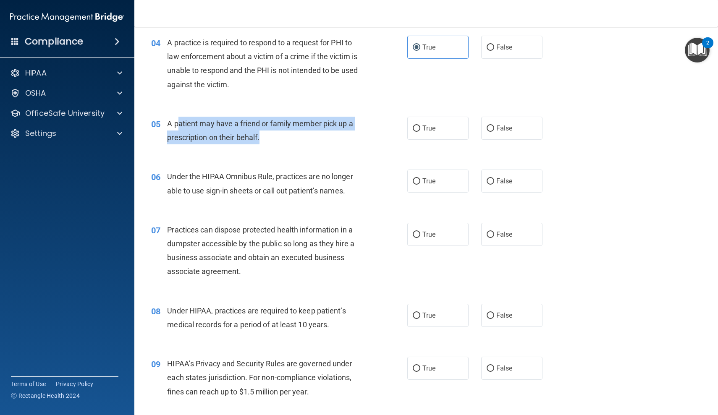
click at [179, 122] on span "A patient may have a friend or family member pick up a prescription on their be…" at bounding box center [260, 130] width 186 height 23
drag, startPoint x: 179, startPoint y: 122, endPoint x: 282, endPoint y: 133, distance: 103.4
click at [282, 133] on div "A patient may have a friend or family member pick up a prescription on their be…" at bounding box center [267, 131] width 201 height 28
drag, startPoint x: 308, startPoint y: 133, endPoint x: 168, endPoint y: 121, distance: 140.7
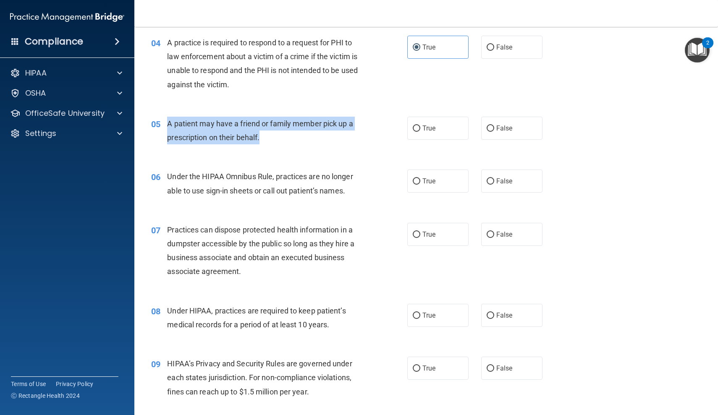
click at [168, 121] on div "A patient may have a friend or family member pick up a prescription on their be…" at bounding box center [267, 131] width 201 height 28
click at [168, 121] on span "A patient may have a friend or family member pick up a prescription on their be…" at bounding box center [260, 130] width 186 height 23
drag, startPoint x: 168, startPoint y: 121, endPoint x: 288, endPoint y: 133, distance: 121.1
click at [288, 133] on div "A patient may have a friend or family member pick up a prescription on their be…" at bounding box center [267, 131] width 201 height 28
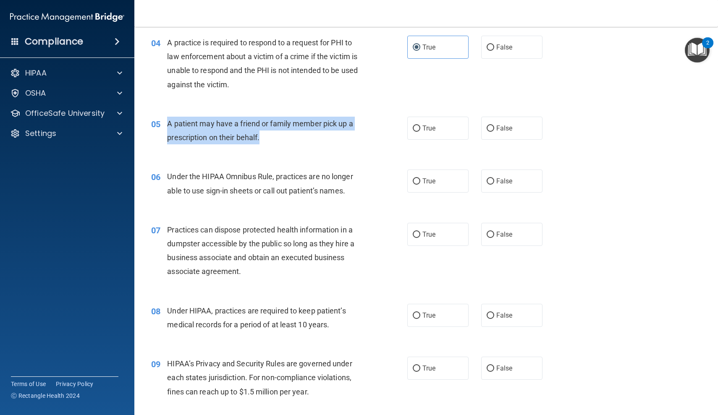
drag, startPoint x: 314, startPoint y: 133, endPoint x: 165, endPoint y: 124, distance: 149.3
click at [165, 124] on div "05 A patient may have a friend or family member pick up a prescription on their…" at bounding box center [279, 133] width 281 height 32
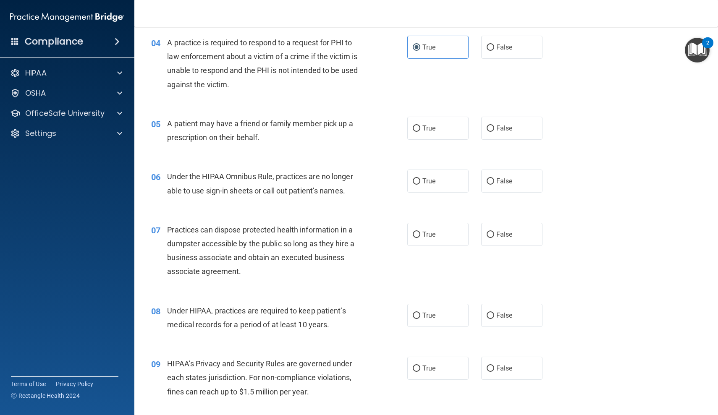
click at [165, 124] on div "05" at bounding box center [156, 125] width 22 height 16
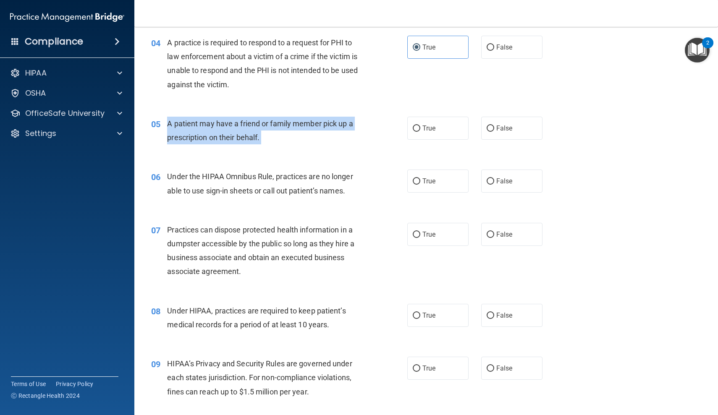
drag, startPoint x: 165, startPoint y: 124, endPoint x: 269, endPoint y: 132, distance: 104.8
click at [272, 132] on div "05 A patient may have a friend or family member pick up a prescription on their…" at bounding box center [279, 133] width 281 height 32
click at [269, 132] on div "A patient may have a friend or family member pick up a prescription on their be…" at bounding box center [267, 131] width 201 height 28
drag, startPoint x: 275, startPoint y: 132, endPoint x: 168, endPoint y: 123, distance: 107.4
click at [168, 123] on div "A patient may have a friend or family member pick up a prescription on their be…" at bounding box center [267, 131] width 201 height 28
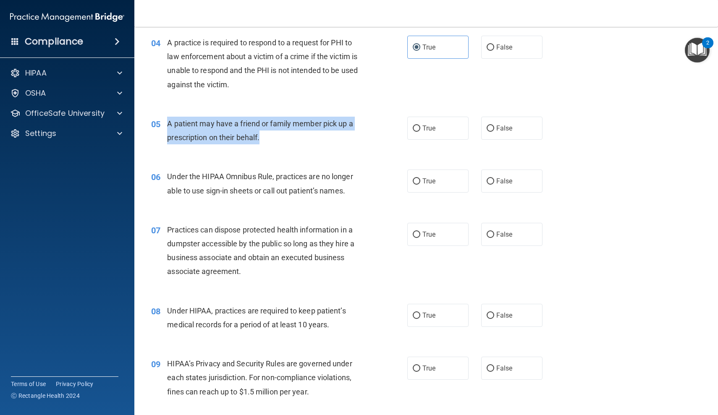
click at [168, 123] on span "A patient may have a friend or family member pick up a prescription on their be…" at bounding box center [260, 130] width 186 height 23
drag, startPoint x: 168, startPoint y: 123, endPoint x: 279, endPoint y: 131, distance: 111.2
click at [279, 131] on div "A patient may have a friend or family member pick up a prescription on their be…" at bounding box center [267, 131] width 201 height 28
drag, startPoint x: 292, startPoint y: 133, endPoint x: 194, endPoint y: 121, distance: 98.5
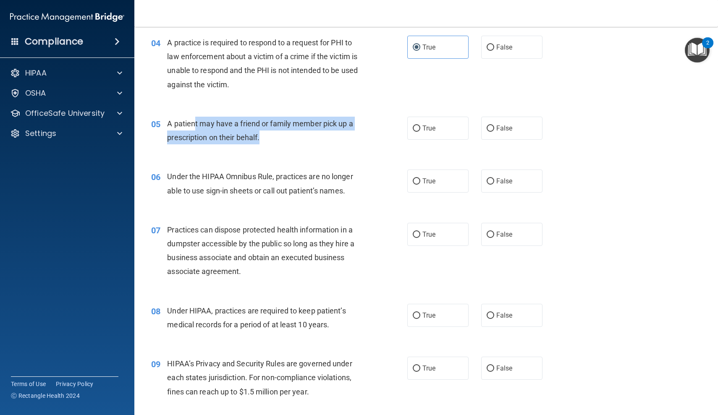
click at [194, 121] on div "A patient may have a friend or family member pick up a prescription on their be…" at bounding box center [267, 131] width 201 height 28
click at [194, 121] on span "A patient may have a friend or family member pick up a prescription on their be…" at bounding box center [260, 130] width 186 height 23
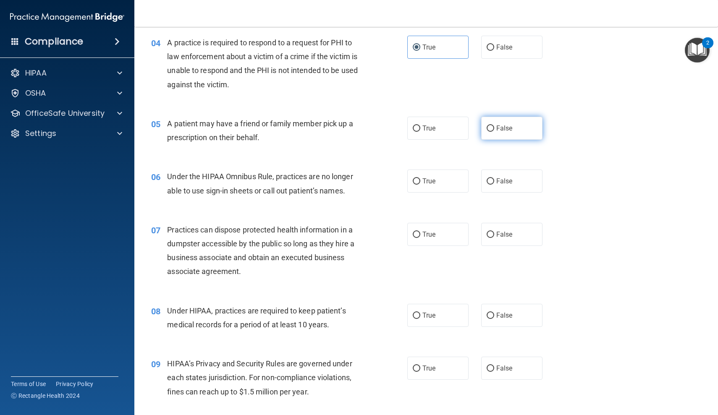
click at [522, 124] on label "False" at bounding box center [511, 128] width 61 height 23
click at [494, 126] on input "False" at bounding box center [491, 129] width 8 height 6
radio input "true"
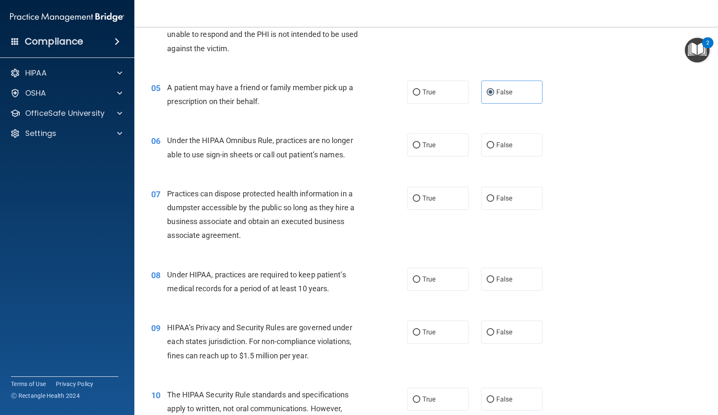
scroll to position [311, 0]
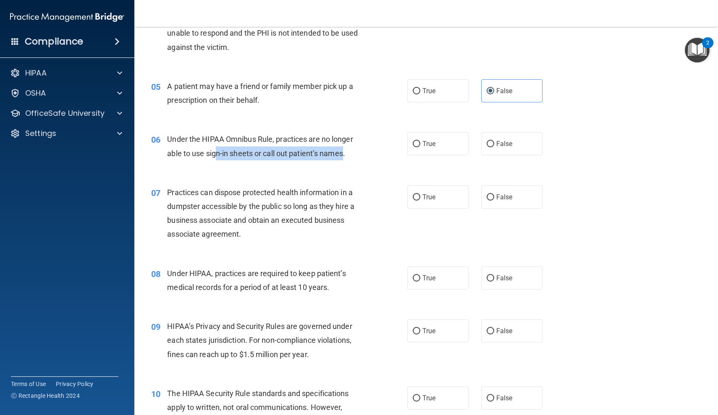
drag, startPoint x: 215, startPoint y: 149, endPoint x: 345, endPoint y: 153, distance: 129.4
click at [345, 153] on span "Under the HIPAA Omnibus Rule, practices are no longer able to use sign-in sheet…" at bounding box center [260, 146] width 186 height 23
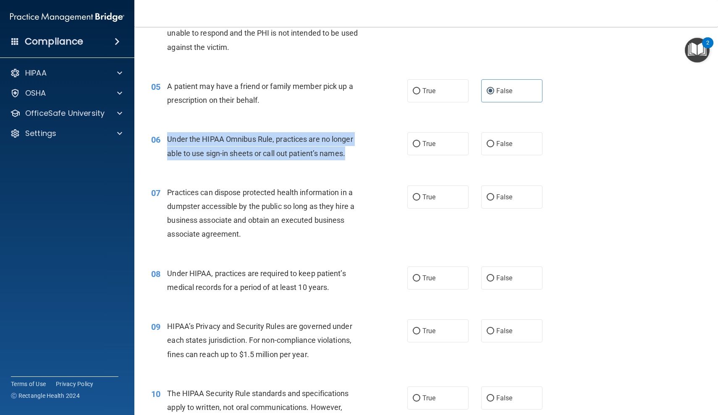
drag, startPoint x: 349, startPoint y: 153, endPoint x: 168, endPoint y: 138, distance: 182.0
click at [168, 138] on div "Under the HIPAA Omnibus Rule, practices are no longer able to use sign-in sheet…" at bounding box center [267, 146] width 201 height 28
click at [168, 138] on span "Under the HIPAA Omnibus Rule, practices are no longer able to use sign-in sheet…" at bounding box center [260, 146] width 186 height 23
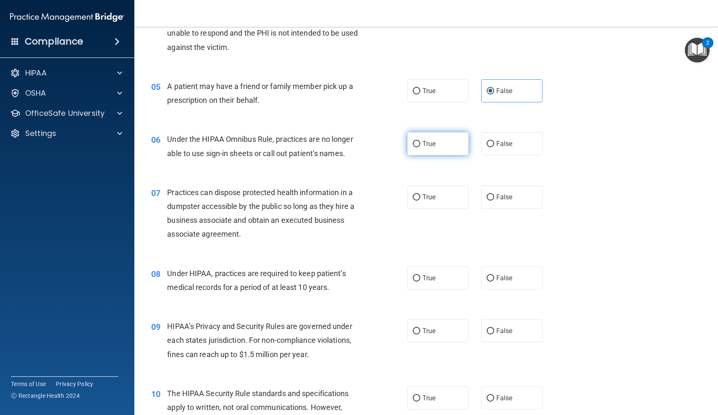
click at [451, 143] on label "True" at bounding box center [437, 143] width 61 height 23
click at [420, 143] on input "True" at bounding box center [417, 144] width 8 height 6
radio input "true"
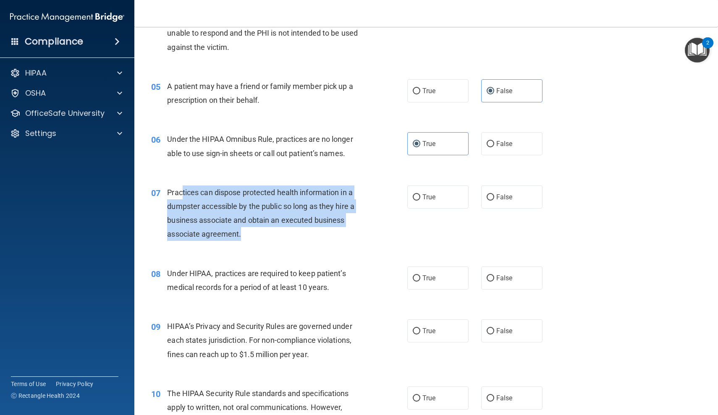
drag, startPoint x: 182, startPoint y: 187, endPoint x: 274, endPoint y: 228, distance: 100.9
click at [275, 228] on div "Practices can dispose protected health information in a dumpster accessible by …" at bounding box center [267, 214] width 201 height 56
click at [274, 228] on div "Practices can dispose protected health information in a dumpster accessible by …" at bounding box center [267, 214] width 201 height 56
drag, startPoint x: 308, startPoint y: 226, endPoint x: 186, endPoint y: 190, distance: 127.3
click at [186, 190] on div "Practices can dispose protected health information in a dumpster accessible by …" at bounding box center [267, 214] width 201 height 56
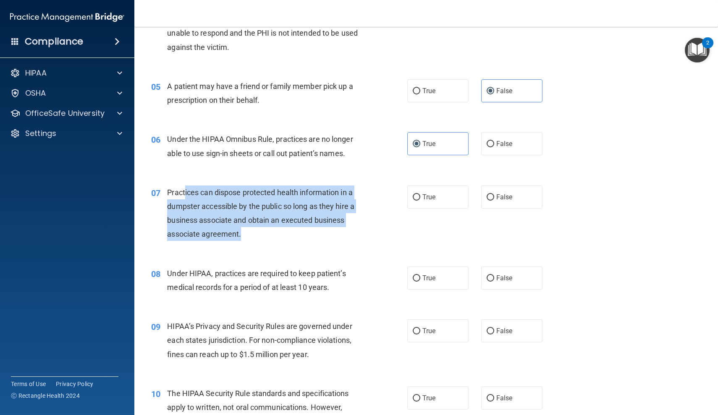
click at [186, 190] on span "Practices can dispose protected health information in a dumpster accessible by …" at bounding box center [260, 213] width 187 height 51
drag, startPoint x: 186, startPoint y: 190, endPoint x: 248, endPoint y: 227, distance: 72.3
click at [248, 227] on div "Practices can dispose protected health information in a dumpster accessible by …" at bounding box center [267, 214] width 201 height 56
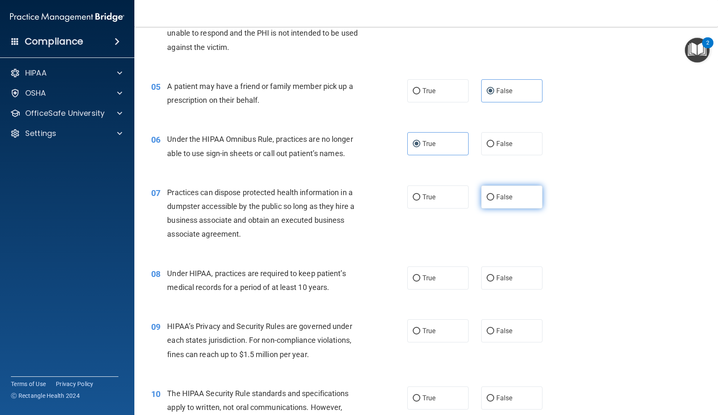
click at [513, 193] on label "False" at bounding box center [511, 197] width 61 height 23
click at [494, 194] on input "False" at bounding box center [491, 197] width 8 height 6
radio input "true"
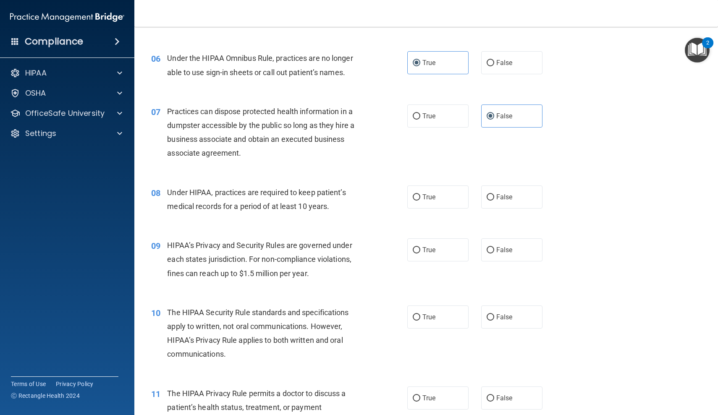
scroll to position [393, 0]
drag, startPoint x: 216, startPoint y: 194, endPoint x: 347, endPoint y: 204, distance: 131.4
click at [347, 204] on div "Under HIPAA, practices are required to keep patient’s medical records for a per…" at bounding box center [267, 199] width 201 height 28
drag, startPoint x: 348, startPoint y: 204, endPoint x: 255, endPoint y: 197, distance: 93.5
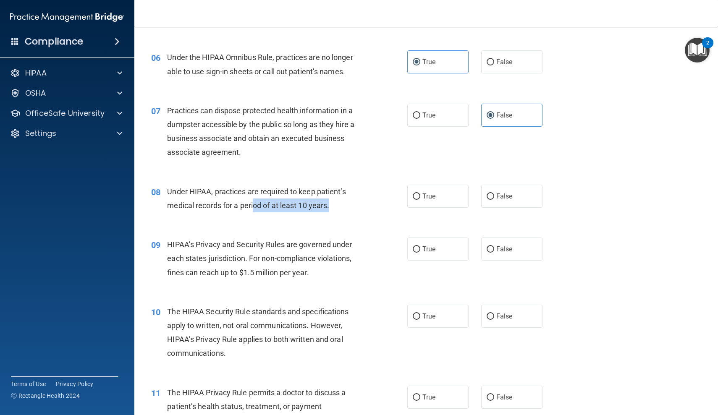
click at [255, 197] on div "Under HIPAA, practices are required to keep patient’s medical records for a per…" at bounding box center [267, 199] width 201 height 28
drag, startPoint x: 248, startPoint y: 190, endPoint x: 332, endPoint y: 208, distance: 86.4
click at [333, 209] on div "Under HIPAA, practices are required to keep patient’s medical records for a per…" at bounding box center [267, 199] width 201 height 28
click at [332, 208] on div "Under HIPAA, practices are required to keep patient’s medical records for a per…" at bounding box center [267, 199] width 201 height 28
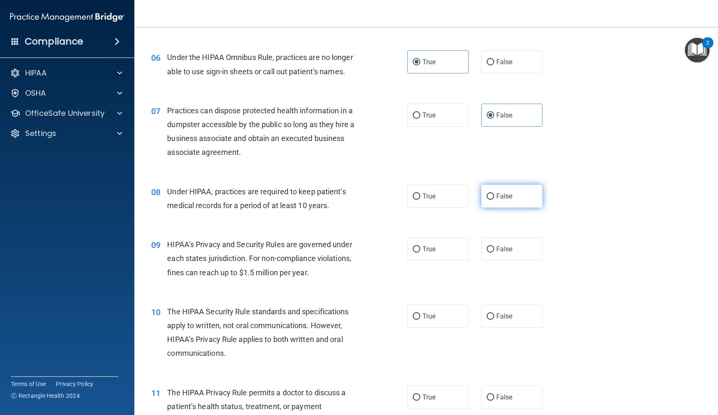
click at [507, 195] on span "False" at bounding box center [504, 196] width 16 height 8
click at [494, 195] on input "False" at bounding box center [491, 197] width 8 height 6
radio input "true"
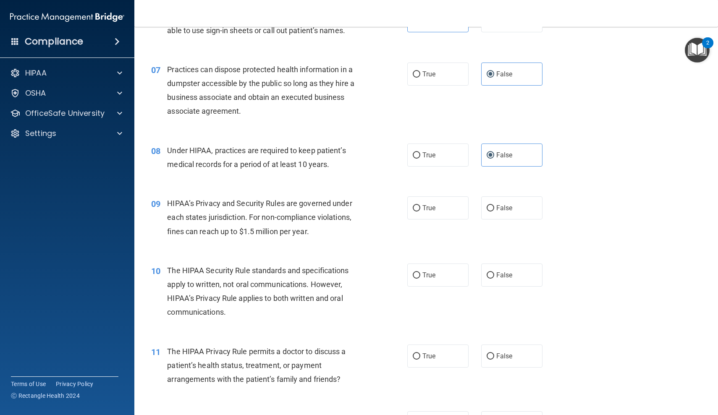
scroll to position [447, 0]
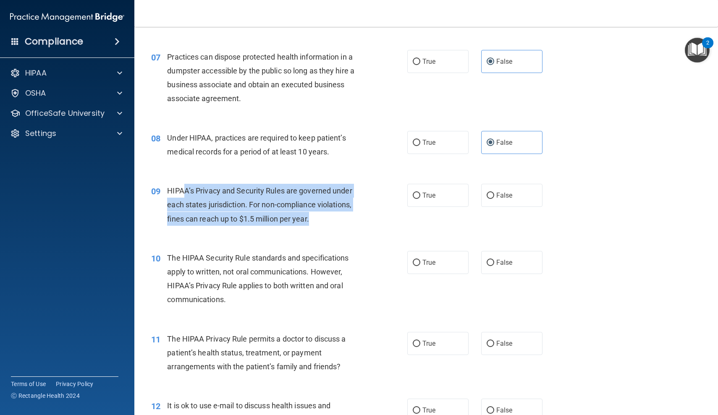
drag, startPoint x: 183, startPoint y: 191, endPoint x: 326, endPoint y: 213, distance: 144.9
click at [326, 213] on div "HIPAA’s Privacy and Security Rules are governed under each states jurisdiction.…" at bounding box center [267, 205] width 201 height 42
drag, startPoint x: 337, startPoint y: 213, endPoint x: 220, endPoint y: 185, distance: 120.4
click at [220, 185] on div "HIPAA’s Privacy and Security Rules are governed under each states jurisdiction.…" at bounding box center [267, 205] width 201 height 42
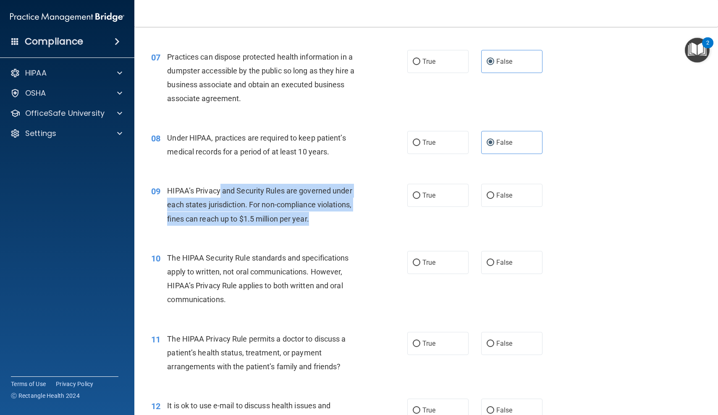
click at [220, 186] on span "HIPAA’s Privacy and Security Rules are governed under each states jurisdiction.…" at bounding box center [259, 204] width 185 height 37
drag, startPoint x: 212, startPoint y: 185, endPoint x: 338, endPoint y: 213, distance: 129.4
click at [338, 213] on div "HIPAA’s Privacy and Security Rules are governed under each states jurisdiction.…" at bounding box center [267, 205] width 201 height 42
drag, startPoint x: 348, startPoint y: 213, endPoint x: 202, endPoint y: 189, distance: 148.0
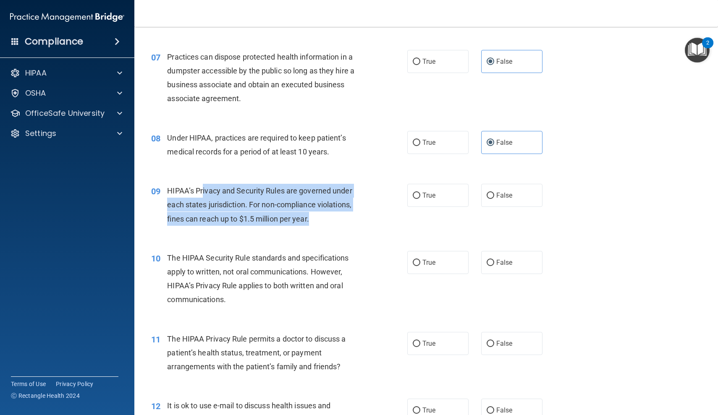
click at [202, 189] on div "HIPAA’s Privacy and Security Rules are governed under each states jurisdiction.…" at bounding box center [267, 205] width 201 height 42
click at [202, 189] on span "HIPAA’s Privacy and Security Rules are governed under each states jurisdiction.…" at bounding box center [259, 204] width 185 height 37
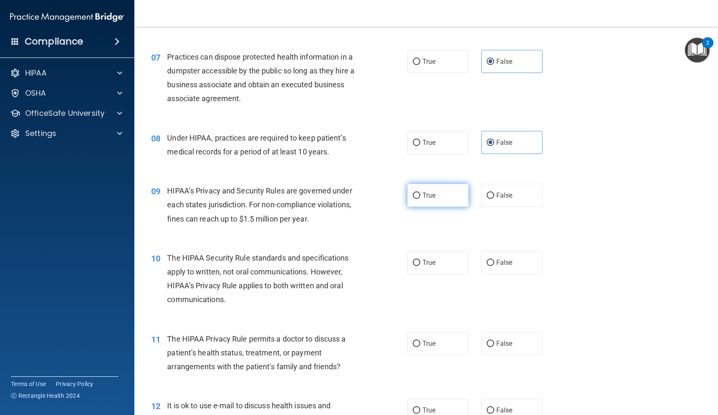
click at [453, 196] on label "True" at bounding box center [437, 195] width 61 height 23
click at [420, 196] on input "True" at bounding box center [417, 196] width 8 height 6
radio input "true"
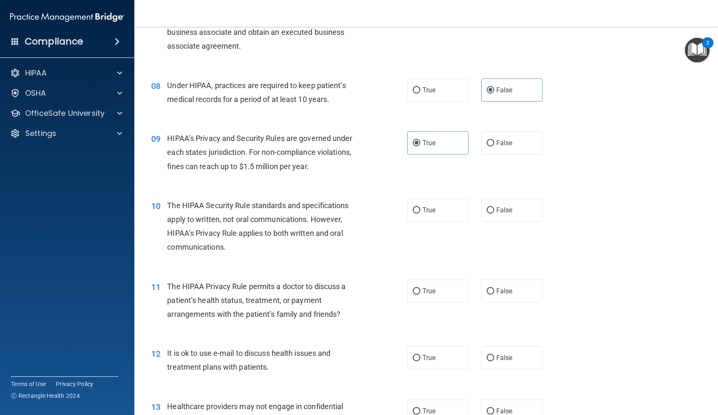
scroll to position [521, 0]
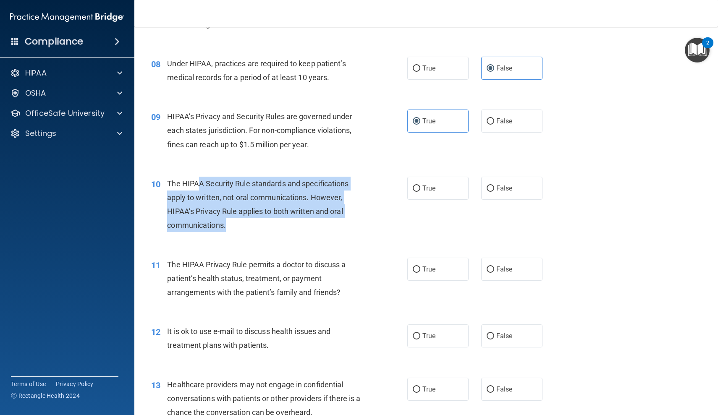
drag, startPoint x: 199, startPoint y: 183, endPoint x: 288, endPoint y: 219, distance: 94.9
click at [288, 219] on div "The HIPAA Security Rule standards and specifications apply to written, not oral…" at bounding box center [267, 205] width 201 height 56
drag, startPoint x: 302, startPoint y: 217, endPoint x: 209, endPoint y: 186, distance: 97.4
click at [209, 186] on div "The HIPAA Security Rule standards and specifications apply to written, not oral…" at bounding box center [267, 205] width 201 height 56
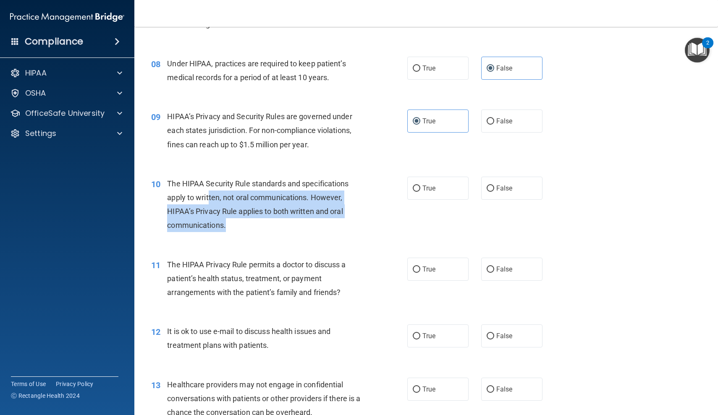
click at [209, 186] on div "The HIPAA Security Rule standards and specifications apply to written, not oral…" at bounding box center [267, 205] width 201 height 56
drag, startPoint x: 201, startPoint y: 183, endPoint x: 319, endPoint y: 217, distance: 122.6
click at [320, 218] on div "The HIPAA Security Rule standards and specifications apply to written, not oral…" at bounding box center [267, 205] width 201 height 56
click at [319, 217] on div "The HIPAA Security Rule standards and specifications apply to written, not oral…" at bounding box center [267, 205] width 201 height 56
drag, startPoint x: 358, startPoint y: 217, endPoint x: 219, endPoint y: 178, distance: 144.3
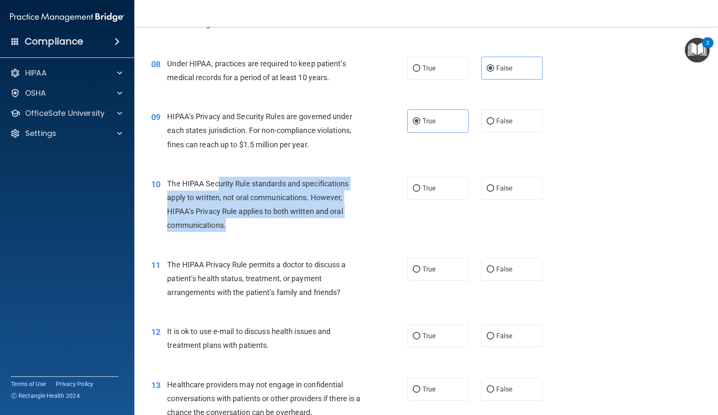
click at [219, 178] on div "The HIPAA Security Rule standards and specifications apply to written, not oral…" at bounding box center [267, 205] width 201 height 56
click at [219, 179] on span "The HIPAA Security Rule standards and specifications apply to written, not oral…" at bounding box center [257, 204] width 181 height 51
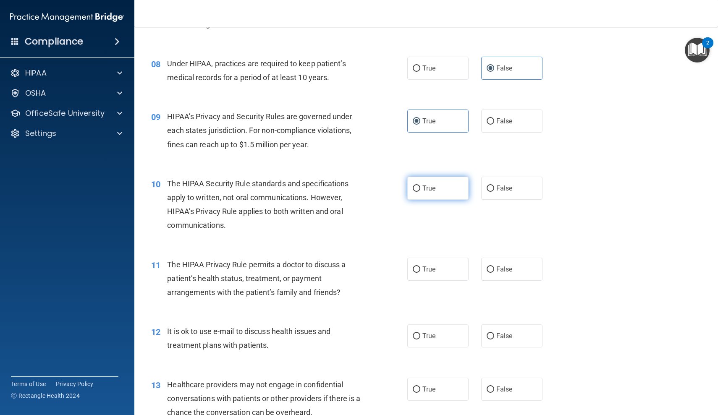
click at [463, 180] on label "True" at bounding box center [437, 188] width 61 height 23
click at [420, 186] on input "True" at bounding box center [417, 189] width 8 height 6
radio input "true"
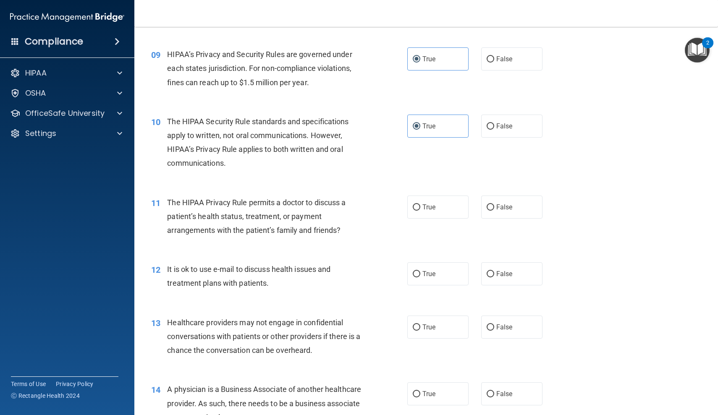
scroll to position [583, 0]
drag, startPoint x: 227, startPoint y: 204, endPoint x: 345, endPoint y: 227, distance: 120.9
click at [345, 227] on div "The HIPAA Privacy Rule permits a doctor to discuss a patient’s health status, t…" at bounding box center [267, 216] width 201 height 42
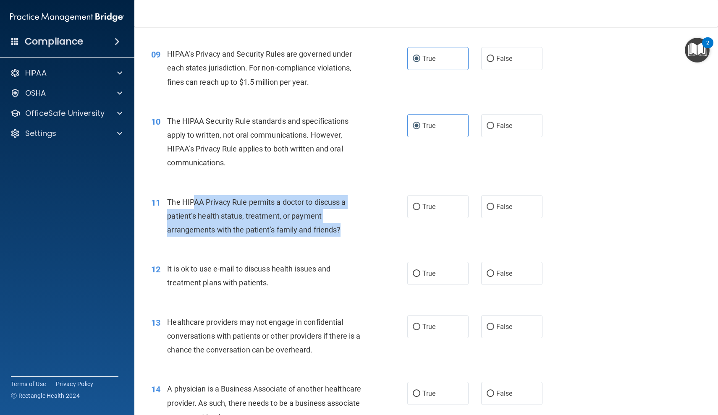
drag, startPoint x: 350, startPoint y: 227, endPoint x: 195, endPoint y: 198, distance: 157.6
click at [195, 199] on div "The HIPAA Privacy Rule permits a doctor to discuss a patient’s health status, t…" at bounding box center [267, 216] width 201 height 42
click at [195, 198] on span "The HIPAA Privacy Rule permits a doctor to discuss a patient’s health status, t…" at bounding box center [256, 216] width 178 height 37
drag, startPoint x: 195, startPoint y: 198, endPoint x: 323, endPoint y: 220, distance: 129.5
click at [323, 220] on div "The HIPAA Privacy Rule permits a doctor to discuss a patient’s health status, t…" at bounding box center [267, 216] width 201 height 42
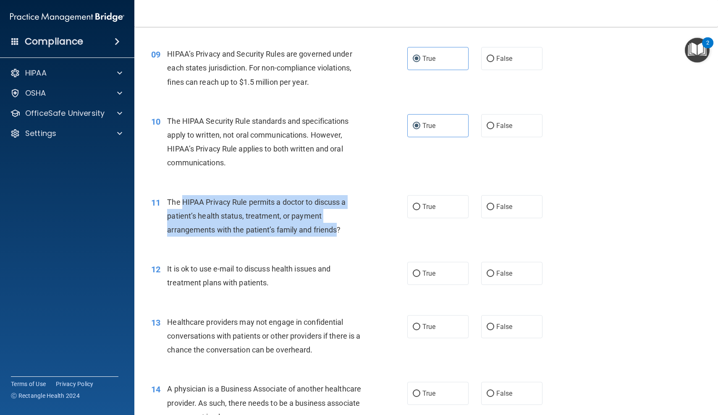
click at [323, 220] on div "The HIPAA Privacy Rule permits a doctor to discuss a patient’s health status, t…" at bounding box center [267, 216] width 201 height 42
drag, startPoint x: 353, startPoint y: 223, endPoint x: 255, endPoint y: 200, distance: 100.1
click at [255, 200] on div "The HIPAA Privacy Rule permits a doctor to discuss a patient’s health status, t…" at bounding box center [267, 216] width 201 height 42
click at [255, 200] on span "The HIPAA Privacy Rule permits a doctor to discuss a patient’s health status, t…" at bounding box center [256, 216] width 178 height 37
click at [358, 224] on div "The HIPAA Privacy Rule permits a doctor to discuss a patient’s health status, t…" at bounding box center [267, 216] width 201 height 42
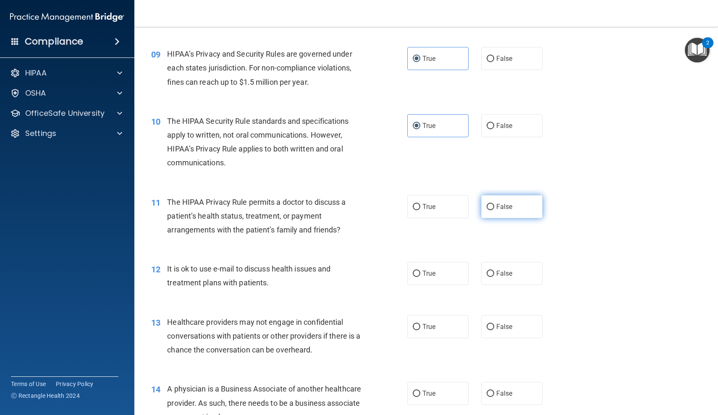
click at [527, 196] on label "False" at bounding box center [511, 206] width 61 height 23
click at [494, 204] on input "False" at bounding box center [491, 207] width 8 height 6
radio input "true"
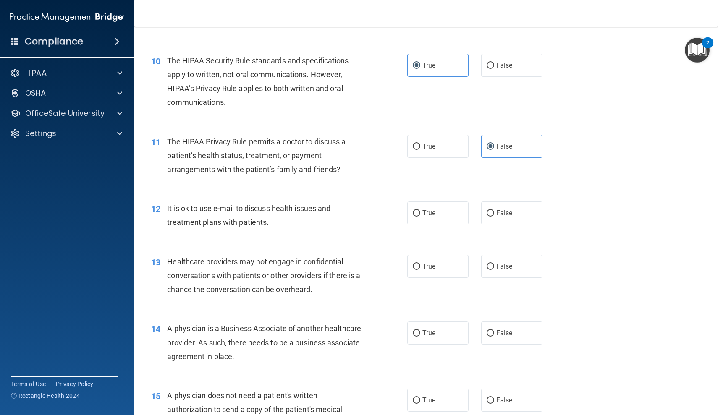
scroll to position [657, 0]
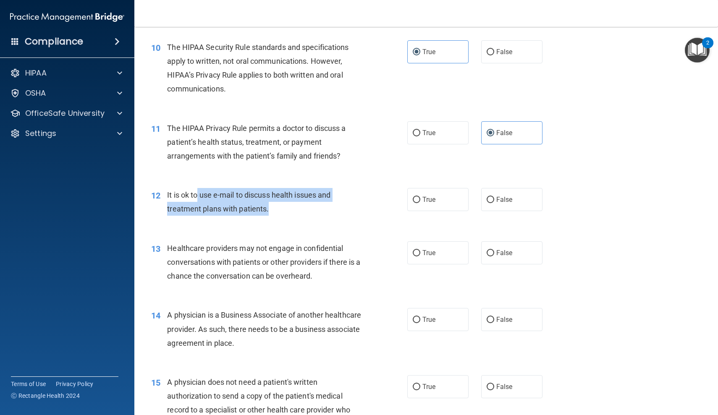
click at [315, 201] on div "It is ok to use e-mail to discuss health issues and treatment plans with patien…" at bounding box center [267, 202] width 201 height 28
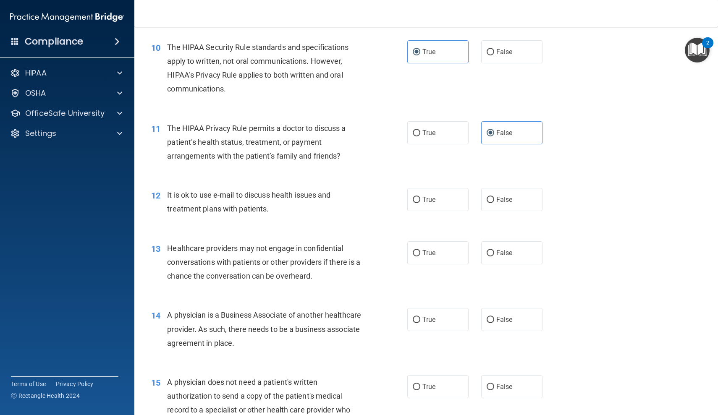
click at [332, 200] on div "It is ok to use e-mail to discuss health issues and treatment plans with patien…" at bounding box center [267, 202] width 201 height 28
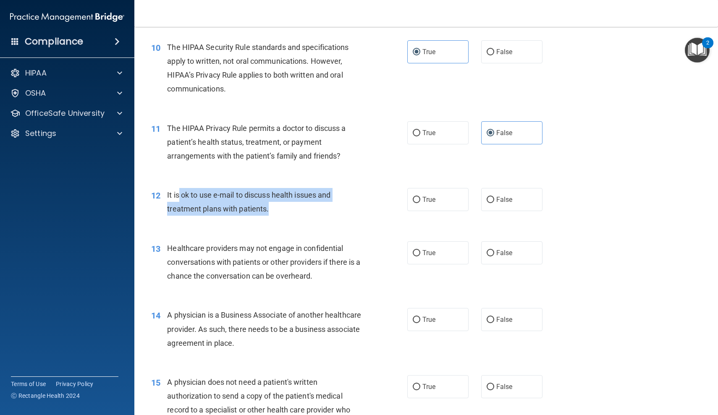
click at [178, 188] on div "It is ok to use e-mail to discuss health issues and treatment plans with patien…" at bounding box center [267, 202] width 201 height 28
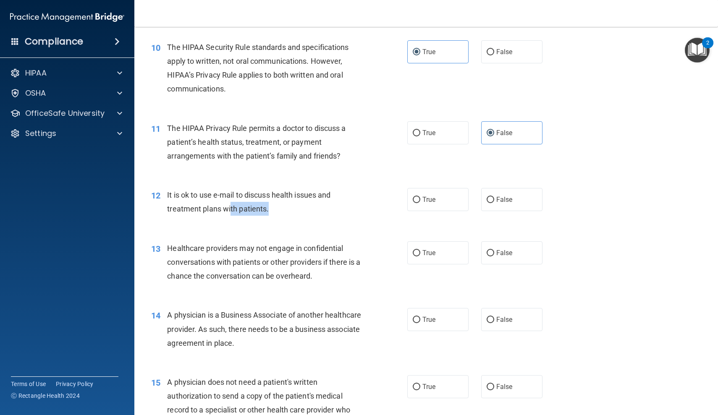
click at [323, 199] on div "It is ok to use e-mail to discuss health issues and treatment plans with patien…" at bounding box center [267, 202] width 201 height 28
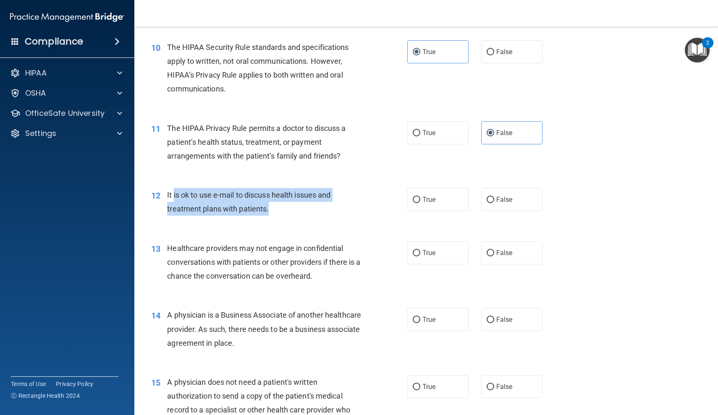
click at [174, 188] on div "It is ok to use e-mail to discuss health issues and treatment plans with patien…" at bounding box center [267, 202] width 201 height 28
click at [174, 191] on span "It is ok to use e-mail to discuss health issues and treatment plans with patien…" at bounding box center [248, 202] width 163 height 23
click at [282, 199] on div "It is ok to use e-mail to discuss health issues and treatment plans with patien…" at bounding box center [267, 202] width 201 height 28
click at [183, 192] on div "It is ok to use e-mail to discuss health issues and treatment plans with patien…" at bounding box center [267, 202] width 201 height 28
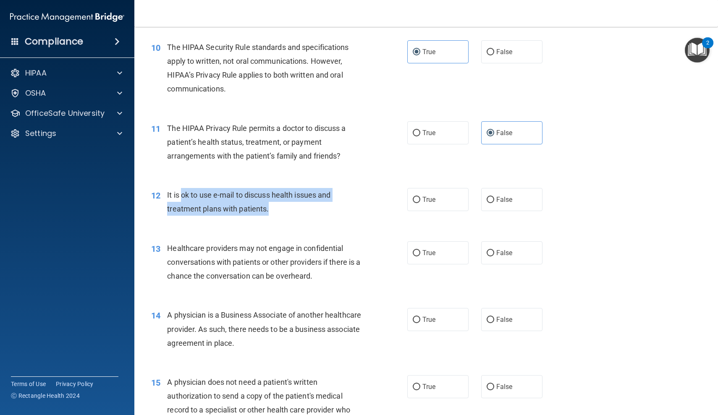
click at [183, 192] on span "It is ok to use e-mail to discuss health issues and treatment plans with patien…" at bounding box center [248, 202] width 163 height 23
click at [297, 206] on div "It is ok to use e-mail to discuss health issues and treatment plans with patien…" at bounding box center [267, 202] width 201 height 28
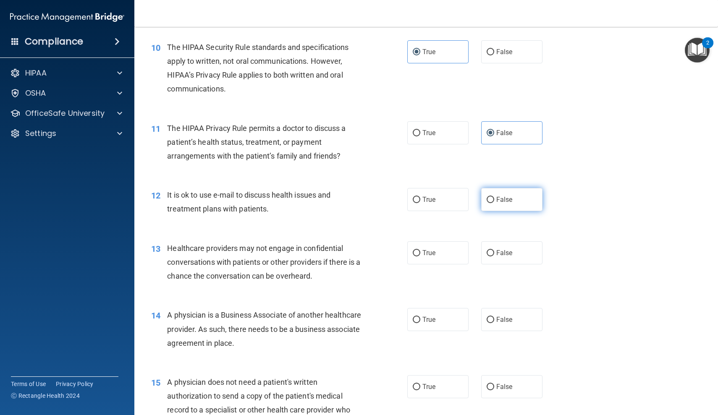
click at [531, 204] on label "False" at bounding box center [511, 199] width 61 height 23
click at [494, 203] on input "False" at bounding box center [491, 200] width 8 height 6
radio input "true"
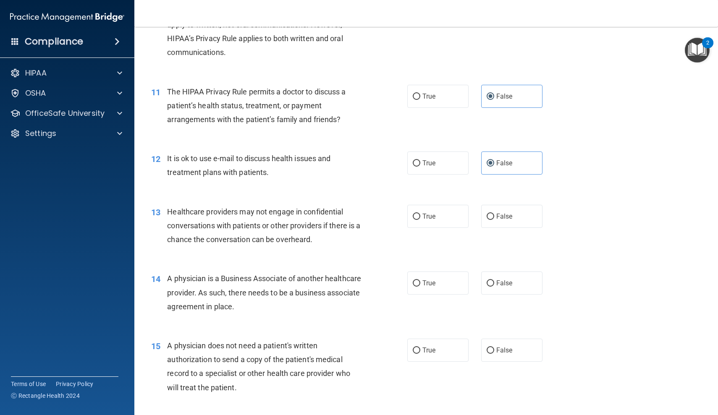
scroll to position [702, 0]
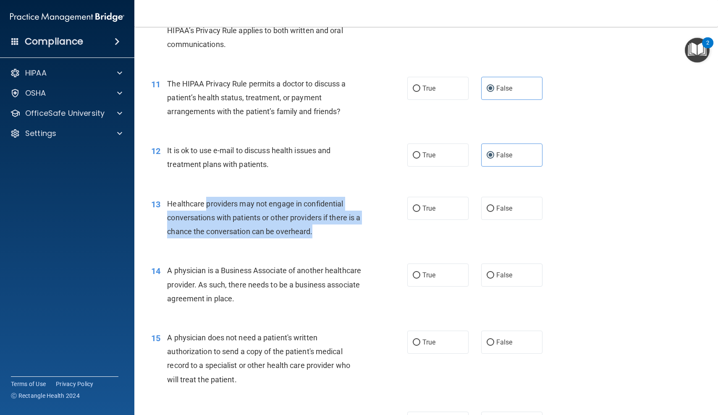
click at [335, 222] on div "Healthcare providers may not engage in confidential conversations with patients…" at bounding box center [267, 218] width 201 height 42
click at [186, 199] on div "Healthcare providers may not engage in confidential conversations with patients…" at bounding box center [267, 218] width 201 height 42
click at [186, 199] on span "Healthcare providers may not engage in confidential conversations with patients…" at bounding box center [263, 217] width 193 height 37
click at [322, 225] on div "Healthcare providers may not engage in confidential conversations with patients…" at bounding box center [267, 218] width 201 height 42
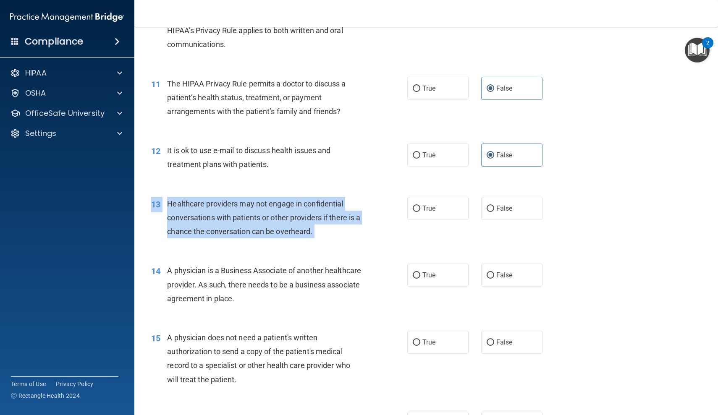
click at [322, 225] on div "Healthcare providers may not engage in confidential conversations with patients…" at bounding box center [267, 218] width 201 height 42
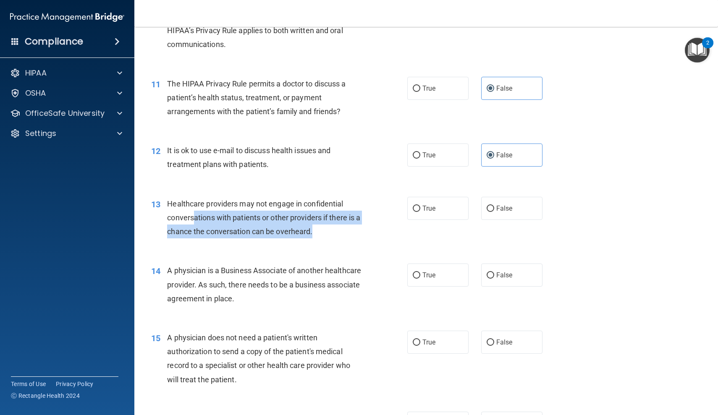
click at [195, 205] on div "Healthcare providers may not engage in confidential conversations with patients…" at bounding box center [267, 218] width 201 height 42
click at [328, 228] on div "Healthcare providers may not engage in confidential conversations with patients…" at bounding box center [267, 218] width 201 height 42
click at [222, 200] on div "Healthcare providers may not engage in confidential conversations with patients…" at bounding box center [267, 218] width 201 height 42
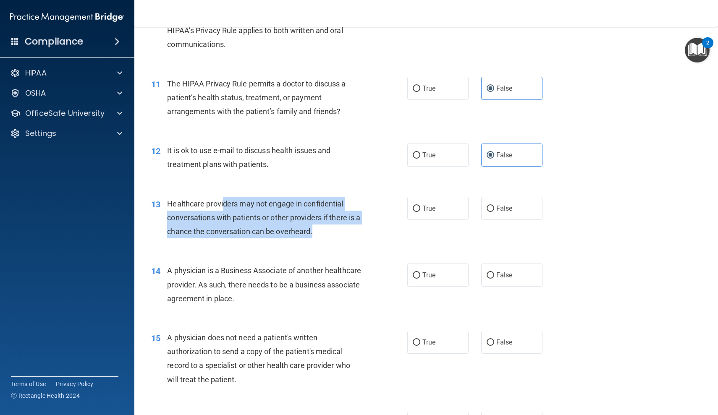
click at [222, 200] on span "Healthcare providers may not engage in confidential conversations with patients…" at bounding box center [263, 217] width 193 height 37
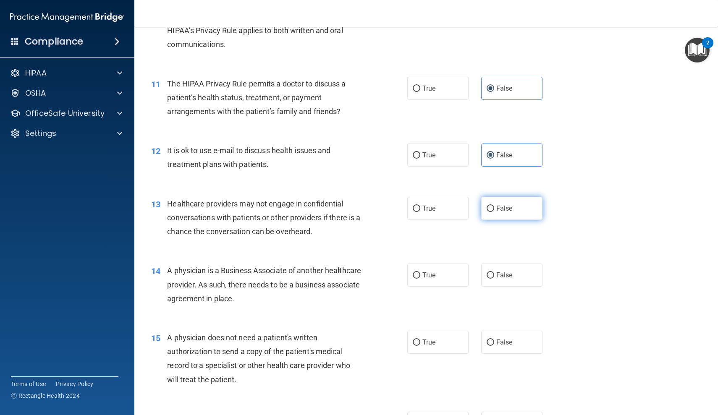
click at [528, 197] on label "False" at bounding box center [511, 208] width 61 height 23
click at [494, 206] on input "False" at bounding box center [491, 209] width 8 height 6
radio input "true"
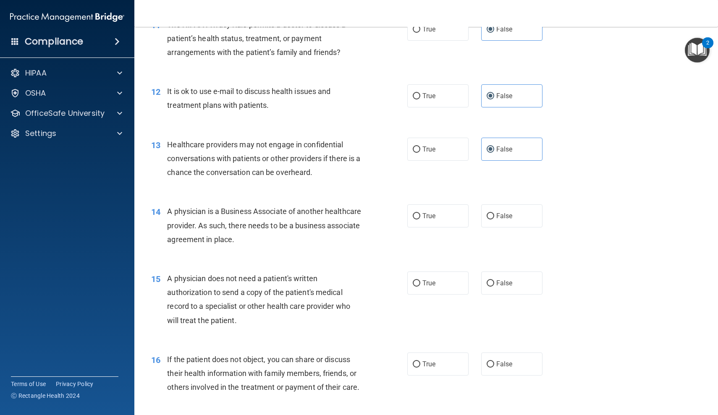
click at [327, 237] on div "A physician is a Business Associate of another healthcare provider. As such, th…" at bounding box center [267, 225] width 201 height 42
click at [326, 236] on div "A physician is a Business Associate of another healthcare provider. As such, th…" at bounding box center [267, 225] width 201 height 42
click at [192, 209] on div "A physician is a Business Associate of another healthcare provider. As such, th…" at bounding box center [267, 225] width 201 height 42
click at [192, 209] on span "A physician is a Business Associate of another healthcare provider. As such, th…" at bounding box center [264, 225] width 194 height 37
click at [325, 232] on div "A physician is a Business Associate of another healthcare provider. As such, th…" at bounding box center [267, 225] width 201 height 42
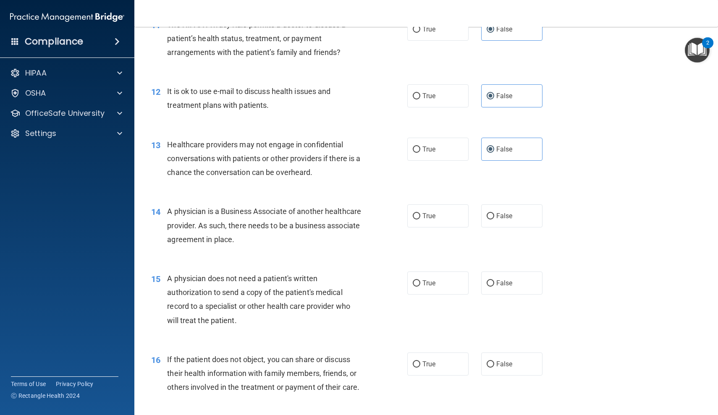
click at [327, 232] on div "A physician is a Business Associate of another healthcare provider. As such, th…" at bounding box center [267, 225] width 201 height 42
click at [233, 209] on div "A physician is a Business Associate of another healthcare provider. As such, th…" at bounding box center [267, 225] width 201 height 42
click at [233, 209] on span "A physician is a Business Associate of another healthcare provider. As such, th…" at bounding box center [264, 225] width 194 height 37
click at [329, 231] on div "A physician is a Business Associate of another healthcare provider. As such, th…" at bounding box center [267, 225] width 201 height 42
click at [327, 231] on div "A physician is a Business Associate of another healthcare provider. As such, th…" at bounding box center [267, 225] width 201 height 42
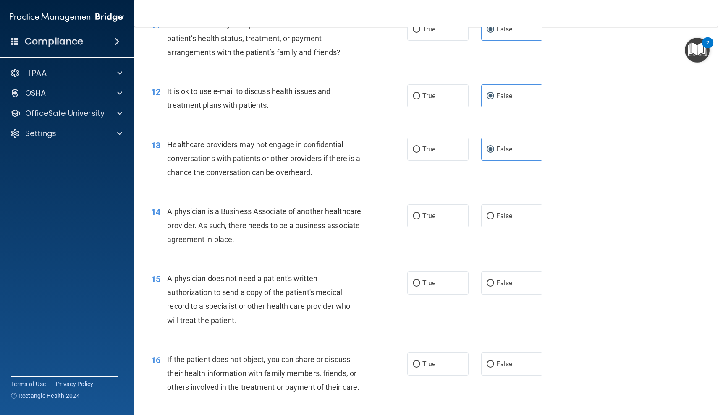
click at [196, 211] on div "A physician is a Business Associate of another healthcare provider. As such, th…" at bounding box center [267, 225] width 201 height 42
click at [196, 211] on span "A physician is a Business Associate of another healthcare provider. As such, th…" at bounding box center [264, 225] width 194 height 37
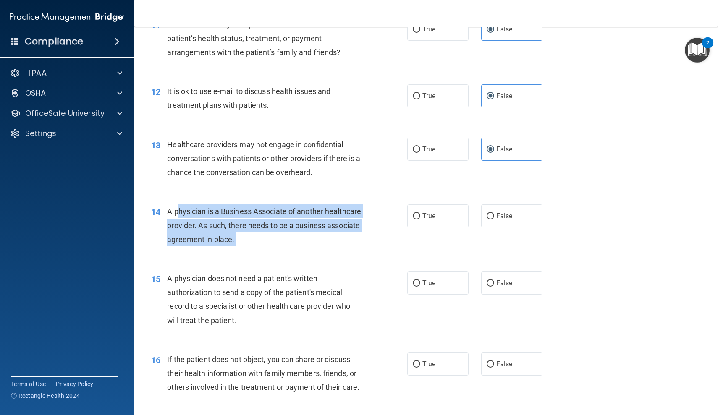
click at [316, 241] on div "A physician is a Business Associate of another healthcare provider. As such, th…" at bounding box center [267, 225] width 201 height 42
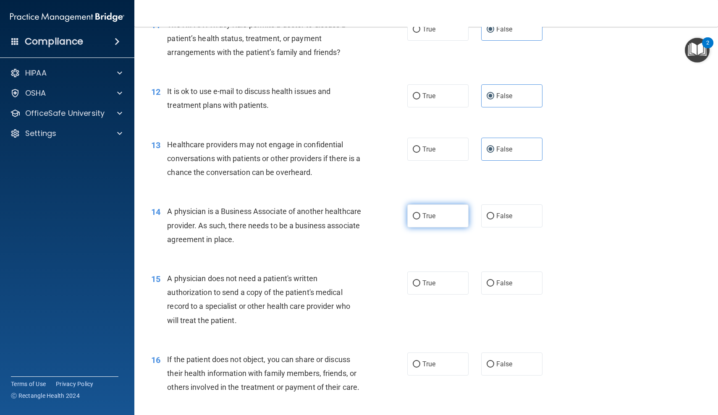
click at [448, 211] on label "True" at bounding box center [437, 215] width 61 height 23
click at [420, 213] on input "True" at bounding box center [417, 216] width 8 height 6
radio input "true"
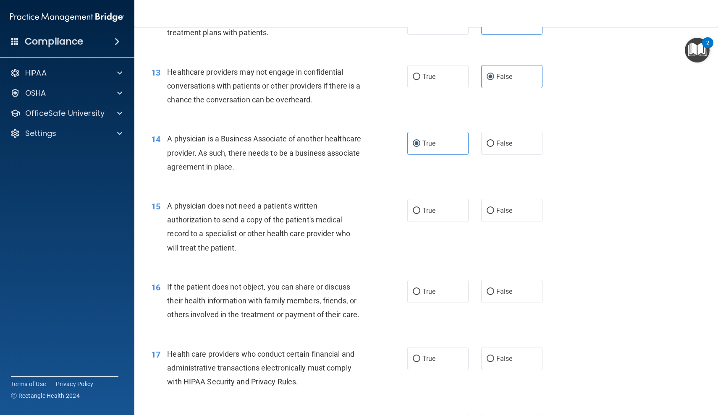
scroll to position [845, 0]
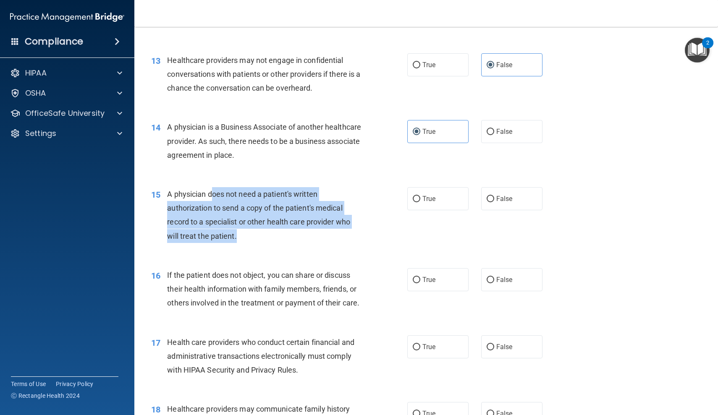
click at [301, 225] on div "A physician does not need a patient's written authorization to send a copy of t…" at bounding box center [267, 215] width 201 height 56
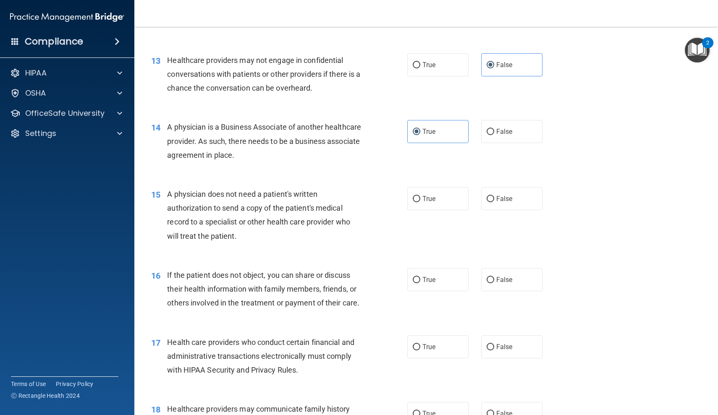
click at [307, 223] on div "A physician does not need a patient's written authorization to send a copy of t…" at bounding box center [267, 215] width 201 height 56
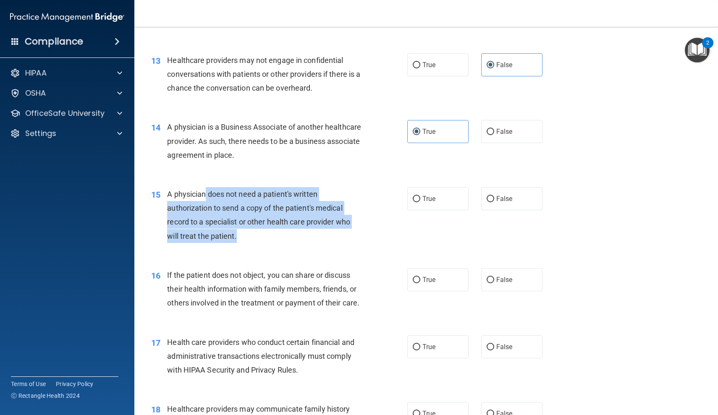
click at [206, 191] on div "A physician does not need a patient's written authorization to send a copy of t…" at bounding box center [267, 215] width 201 height 56
click at [206, 191] on span "A physician does not need a patient's written authorization to send a copy of t…" at bounding box center [258, 215] width 183 height 51
click at [286, 223] on div "A physician does not need a patient's written authorization to send a copy of t…" at bounding box center [267, 215] width 201 height 56
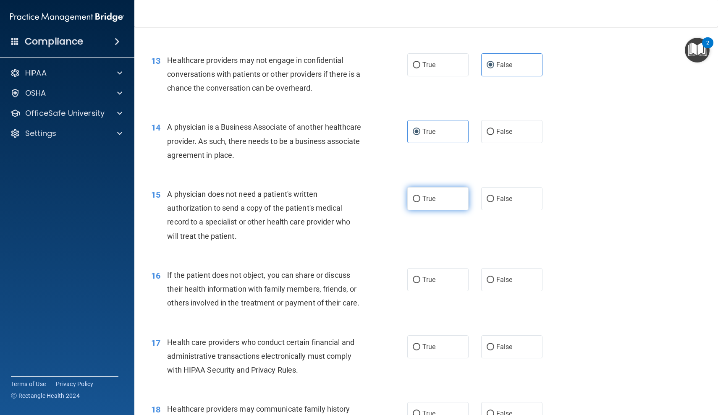
click at [423, 188] on label "True" at bounding box center [437, 198] width 61 height 23
click at [420, 196] on input "True" at bounding box center [417, 199] width 8 height 6
radio input "true"
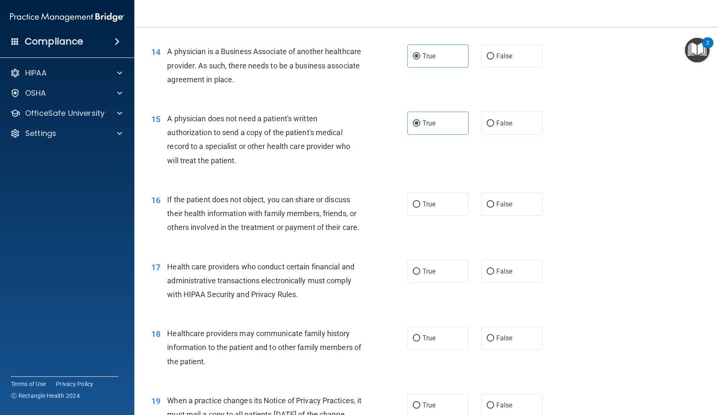
scroll to position [954, 0]
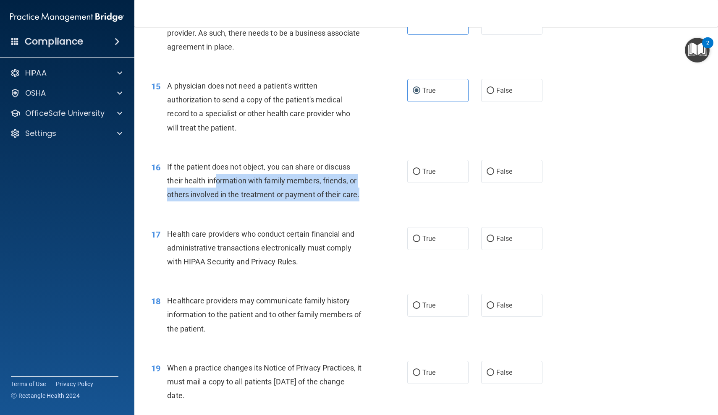
click at [340, 196] on div "If the patient does not object, you can share or discuss their health informati…" at bounding box center [267, 181] width 201 height 42
click at [231, 167] on div "If the patient does not object, you can share or discuss their health informati…" at bounding box center [267, 181] width 201 height 42
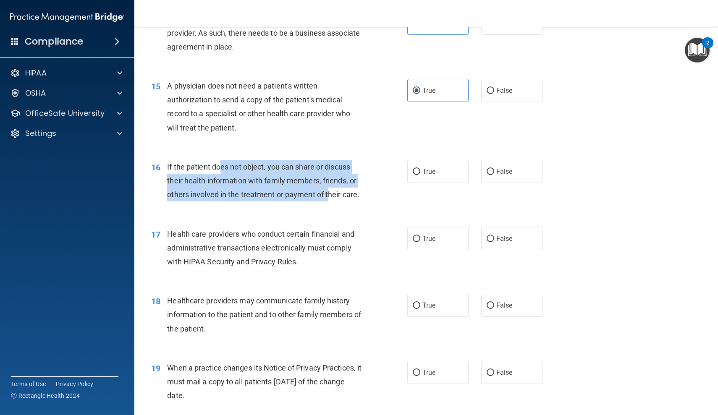
click at [327, 193] on span "If the patient does not object, you can share or discuss their health informati…" at bounding box center [263, 180] width 192 height 37
click at [229, 162] on span "If the patient does not object, you can share or discuss their health informati…" at bounding box center [263, 180] width 192 height 37
click at [335, 185] on div "If the patient does not object, you can share or discuss their health informati…" at bounding box center [267, 181] width 201 height 42
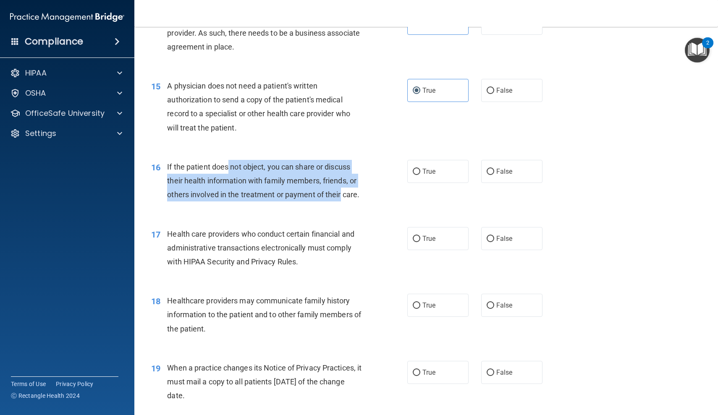
click at [334, 184] on div "If the patient does not object, you can share or discuss their health informati…" at bounding box center [267, 181] width 201 height 42
click at [218, 160] on div "If the patient does not object, you can share or discuss their health informati…" at bounding box center [267, 181] width 201 height 42
click at [218, 162] on span "If the patient does not object, you can share or discuss their health informati…" at bounding box center [263, 180] width 192 height 37
click at [337, 188] on span "If the patient does not object, you can share or discuss their health informati…" at bounding box center [263, 180] width 192 height 37
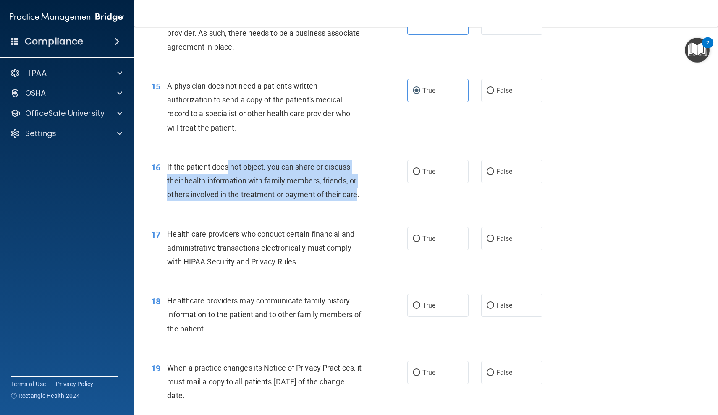
click at [230, 155] on div "16 If the patient does not object, you can share or discuss their health inform…" at bounding box center [426, 182] width 562 height 67
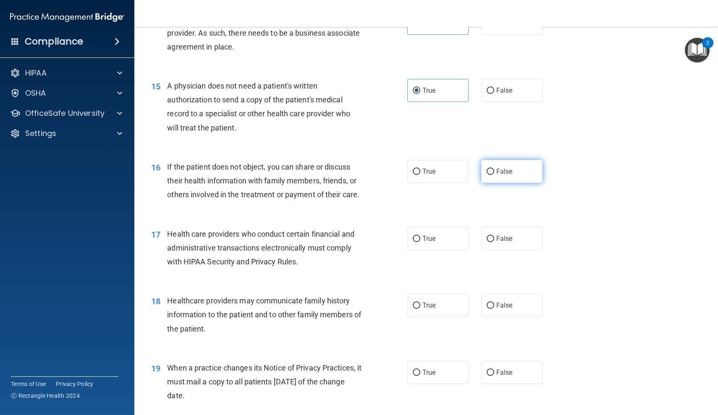
click at [502, 169] on span "False" at bounding box center [504, 171] width 16 height 8
click at [494, 169] on input "False" at bounding box center [491, 172] width 8 height 6
radio input "true"
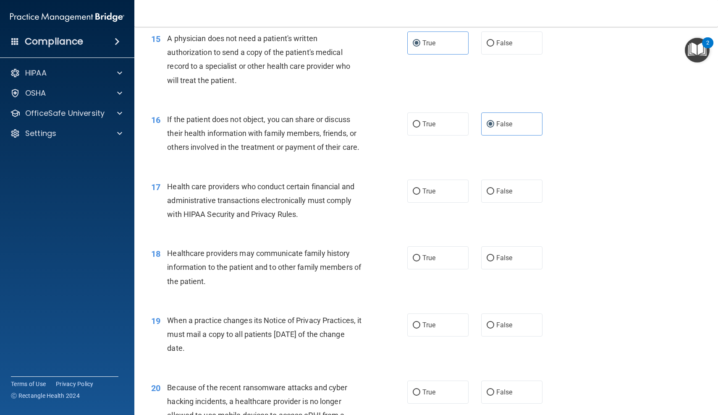
scroll to position [1002, 0]
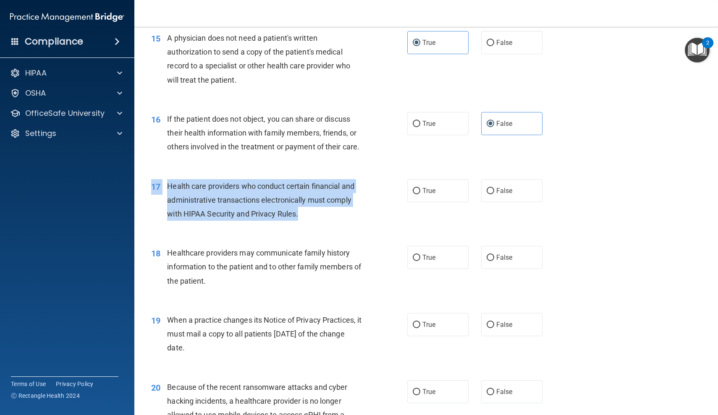
click at [314, 202] on div "17 Health care providers who conduct certain financial and administrative trans…" at bounding box center [426, 202] width 562 height 67
click at [314, 202] on div "Health care providers who conduct certain financial and administrative transact…" at bounding box center [267, 200] width 201 height 42
click at [203, 184] on div "Health care providers who conduct certain financial and administrative transact…" at bounding box center [267, 200] width 201 height 42
click at [203, 184] on span "Health care providers who conduct certain financial and administrative transact…" at bounding box center [260, 200] width 187 height 37
click at [309, 205] on div "Health care providers who conduct certain financial and administrative transact…" at bounding box center [267, 200] width 201 height 42
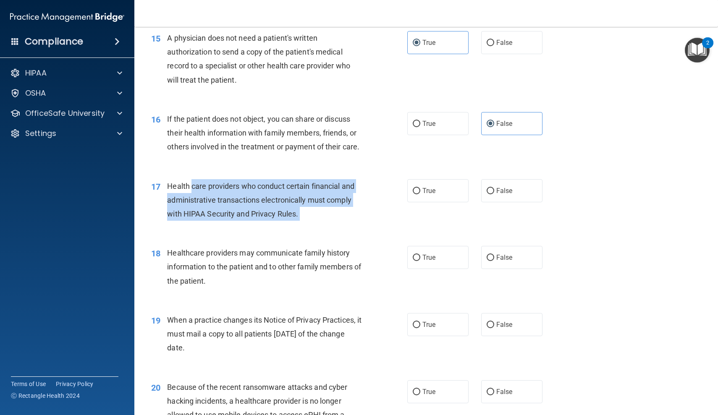
click at [308, 205] on div "Health care providers who conduct certain financial and administrative transact…" at bounding box center [267, 200] width 201 height 42
click at [199, 180] on div "Health care providers who conduct certain financial and administrative transact…" at bounding box center [267, 200] width 201 height 42
click at [199, 182] on span "Health care providers who conduct certain financial and administrative transact…" at bounding box center [260, 200] width 187 height 37
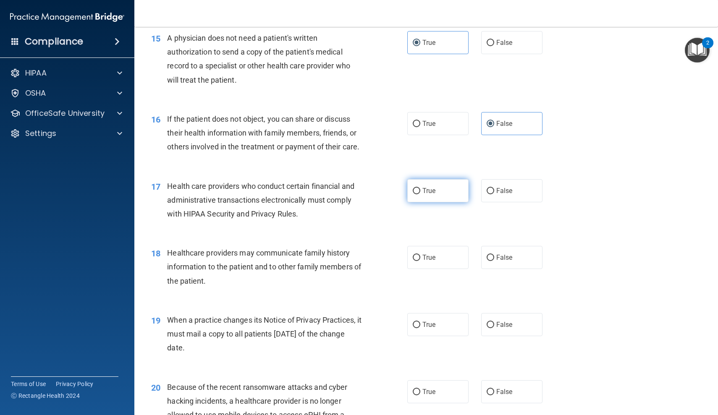
click at [434, 187] on span "True" at bounding box center [428, 191] width 13 height 8
click at [420, 188] on input "True" at bounding box center [417, 191] width 8 height 6
radio input "true"
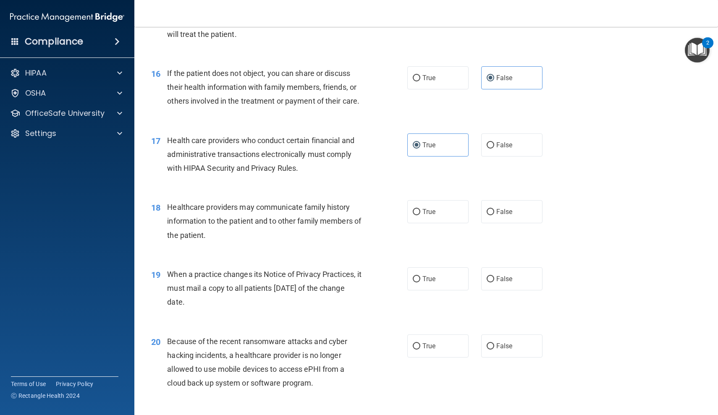
scroll to position [1060, 0]
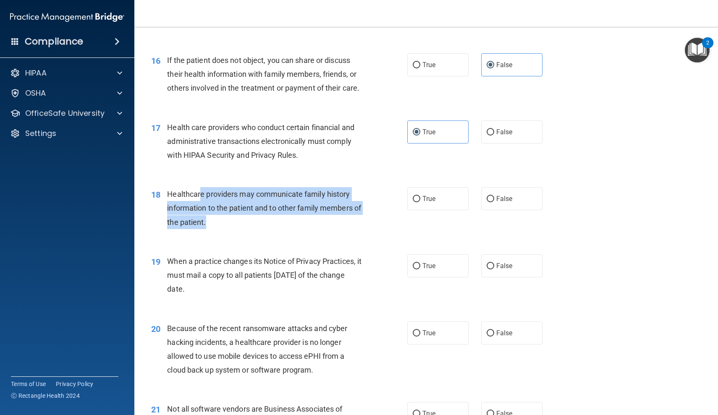
click at [306, 217] on div "Healthcare providers may communicate family history information to the patient …" at bounding box center [267, 208] width 201 height 42
click at [305, 217] on div "Healthcare providers may communicate family history information to the patient …" at bounding box center [267, 208] width 201 height 42
click at [212, 191] on div "Healthcare providers may communicate family history information to the patient …" at bounding box center [267, 208] width 201 height 42
click at [213, 191] on span "Healthcare providers may communicate family history information to the patient …" at bounding box center [264, 208] width 194 height 37
click at [313, 219] on div "Healthcare providers may communicate family history information to the patient …" at bounding box center [267, 208] width 201 height 42
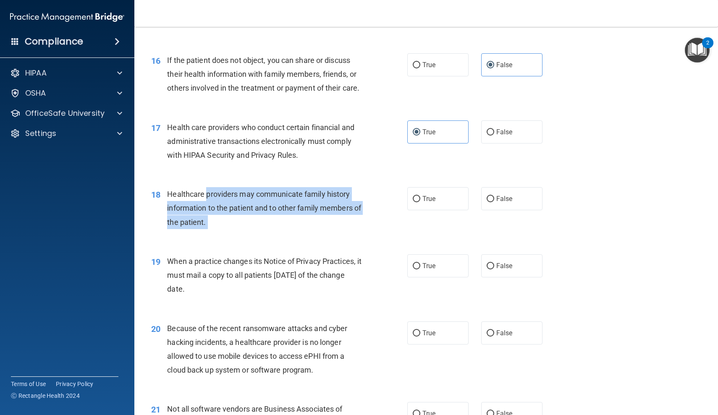
click at [313, 219] on div "Healthcare providers may communicate family history information to the patient …" at bounding box center [267, 208] width 201 height 42
click at [199, 190] on div "Healthcare providers may communicate family history information to the patient …" at bounding box center [267, 208] width 201 height 42
click at [199, 190] on span "Healthcare providers may communicate family history information to the patient …" at bounding box center [264, 208] width 194 height 37
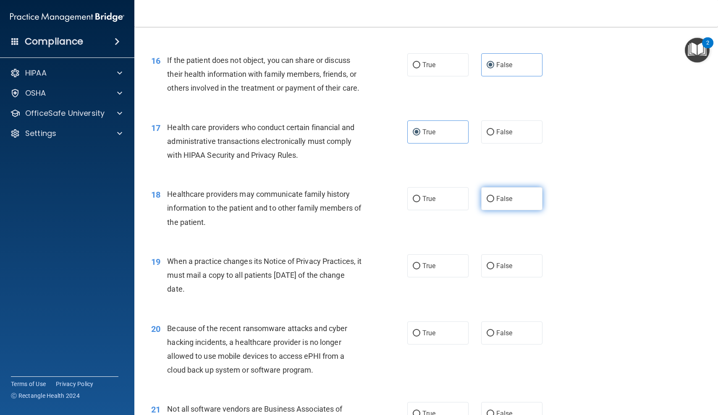
click at [502, 196] on span "False" at bounding box center [504, 199] width 16 height 8
click at [494, 196] on input "False" at bounding box center [491, 199] width 8 height 6
radio input "true"
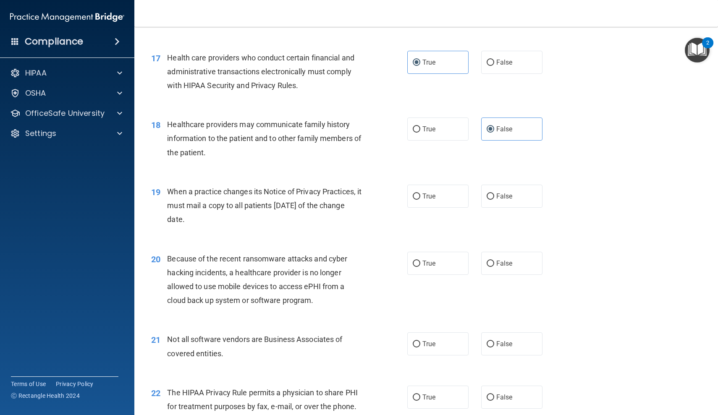
scroll to position [1132, 0]
click at [341, 198] on div "When a practice changes its Notice of Privacy Practices, it must mail a copy to…" at bounding box center [267, 204] width 201 height 42
click at [341, 198] on span "When a practice changes its Notice of Privacy Practices, it must mail a copy to…" at bounding box center [264, 204] width 194 height 37
click at [468, 183] on label "True" at bounding box center [437, 194] width 61 height 23
click at [420, 192] on input "True" at bounding box center [417, 195] width 8 height 6
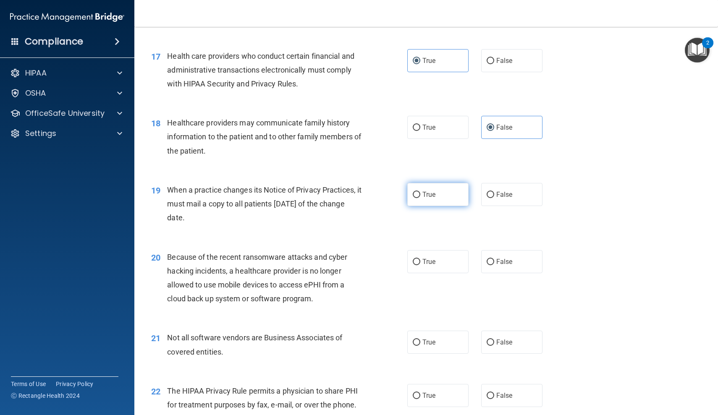
radio input "true"
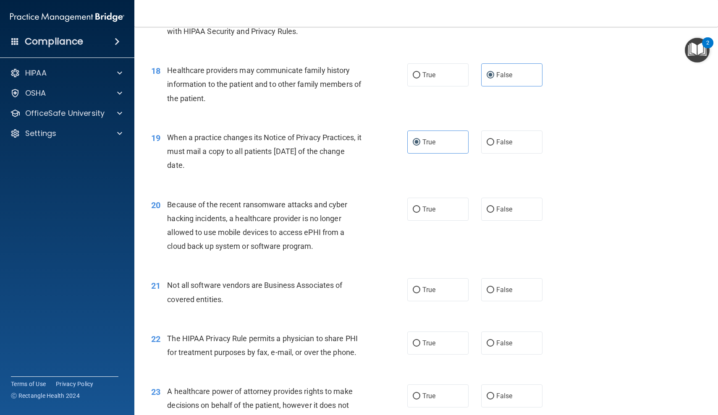
scroll to position [1198, 0]
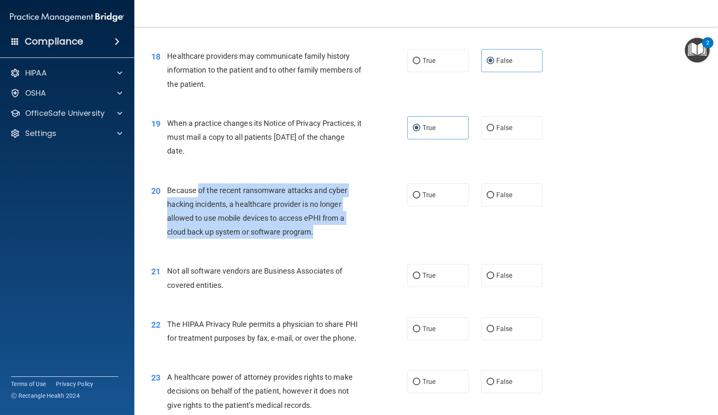
click at [328, 221] on div "Because of the recent ransomware attacks and cyber hacking incidents, a healthc…" at bounding box center [267, 211] width 201 height 56
click at [190, 188] on div "Because of the recent ransomware attacks and cyber hacking incidents, a healthc…" at bounding box center [267, 211] width 201 height 56
click at [190, 188] on span "Because of the recent ransomware attacks and cyber hacking incidents, a healthc…" at bounding box center [257, 211] width 180 height 51
click at [328, 221] on div "Because of the recent ransomware attacks and cyber hacking incidents, a healthc…" at bounding box center [267, 211] width 201 height 56
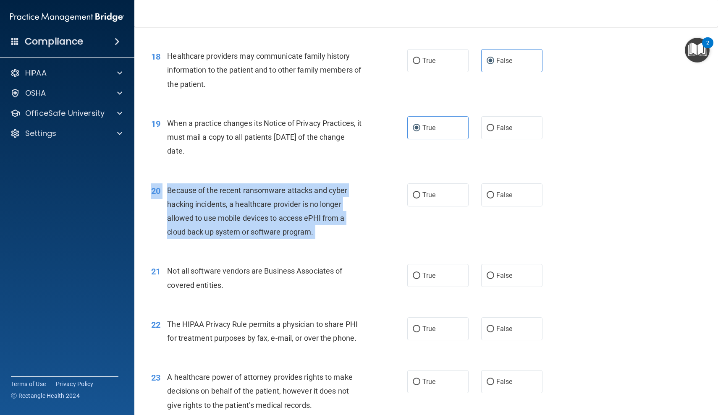
click at [325, 222] on div "Because of the recent ransomware attacks and cyber hacking incidents, a healthc…" at bounding box center [267, 211] width 201 height 56
click at [250, 184] on div "Because of the recent ransomware attacks and cyber hacking incidents, a healthc…" at bounding box center [267, 211] width 201 height 56
click at [250, 186] on span "Because of the recent ransomware attacks and cyber hacking incidents, a healthc…" at bounding box center [257, 211] width 180 height 51
click at [318, 219] on div "Because of the recent ransomware attacks and cyber hacking incidents, a healthc…" at bounding box center [267, 211] width 201 height 56
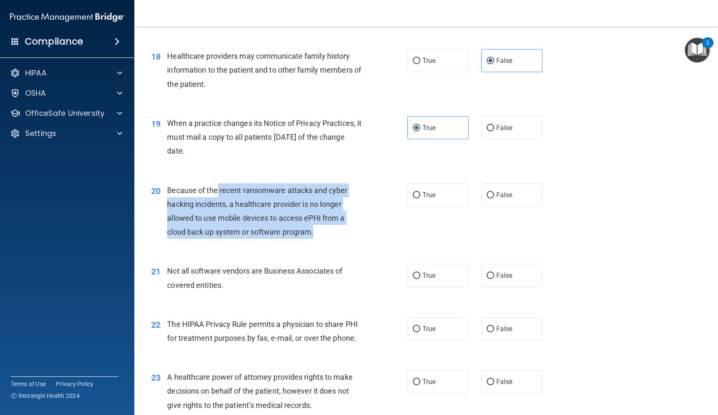
click at [218, 185] on div "Because of the recent ransomware attacks and cyber hacking incidents, a healthc…" at bounding box center [267, 211] width 201 height 56
click at [218, 186] on span "Because of the recent ransomware attacks and cyber hacking incidents, a healthc…" at bounding box center [257, 211] width 180 height 51
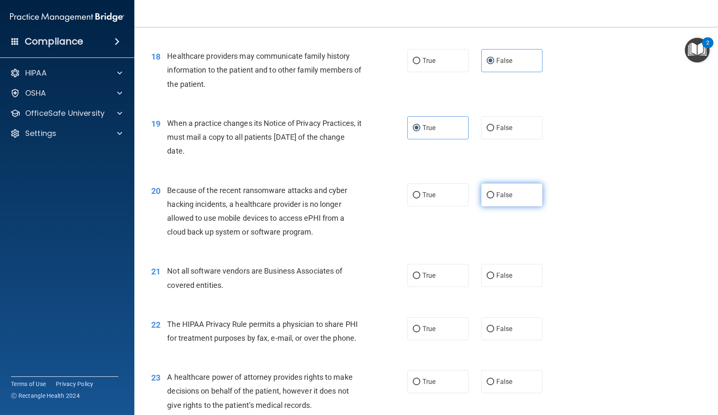
click at [520, 193] on label "False" at bounding box center [511, 194] width 61 height 23
click at [494, 193] on input "False" at bounding box center [491, 195] width 8 height 6
radio input "true"
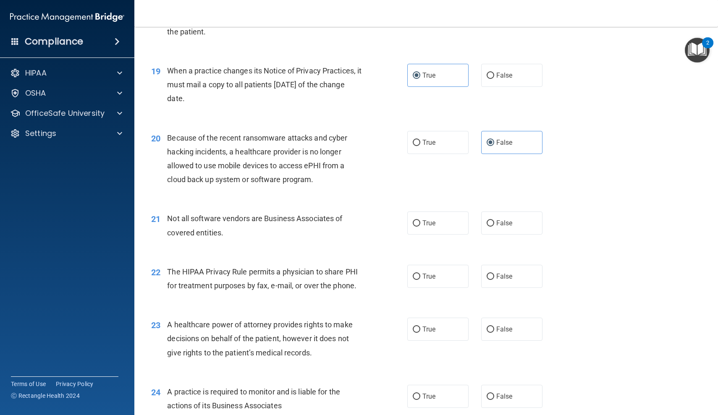
scroll to position [1261, 0]
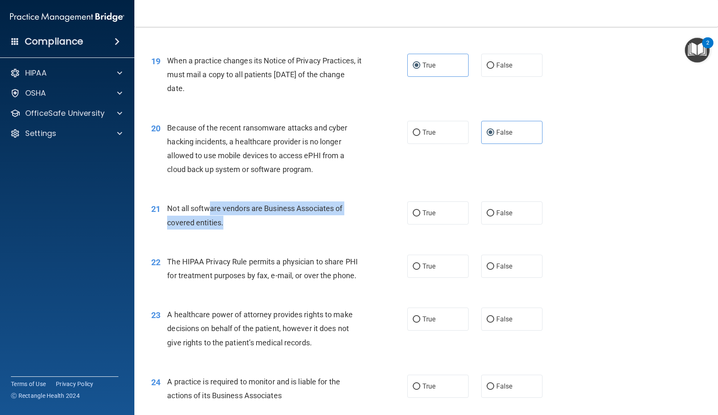
click at [302, 214] on div "Not all software vendors are Business Associates of covered entities." at bounding box center [267, 215] width 201 height 28
click at [301, 214] on div "Not all software vendors are Business Associates of covered entities." at bounding box center [267, 215] width 201 height 28
click at [207, 202] on div "Not all software vendors are Business Associates of covered entities." at bounding box center [267, 215] width 201 height 28
click at [199, 204] on span "Not all software vendors are Business Associates of covered entities." at bounding box center [254, 215] width 175 height 23
click at [304, 212] on div "Not all software vendors are Business Associates of covered entities." at bounding box center [267, 215] width 201 height 28
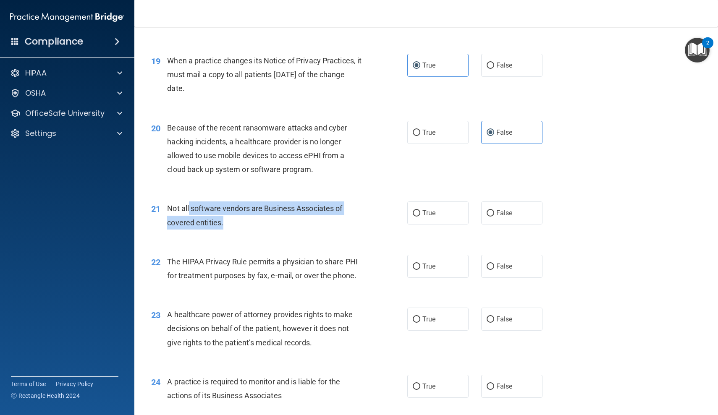
click at [304, 212] on div "Not all software vendors are Business Associates of covered entities." at bounding box center [267, 215] width 201 height 28
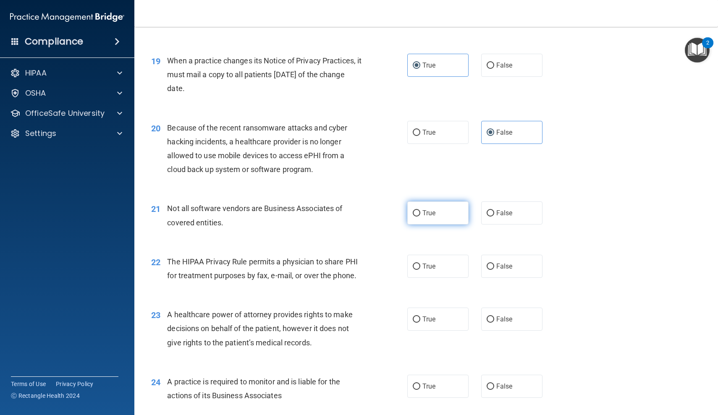
click at [431, 209] on span "True" at bounding box center [428, 213] width 13 height 8
click at [420, 210] on input "True" at bounding box center [417, 213] width 8 height 6
radio input "true"
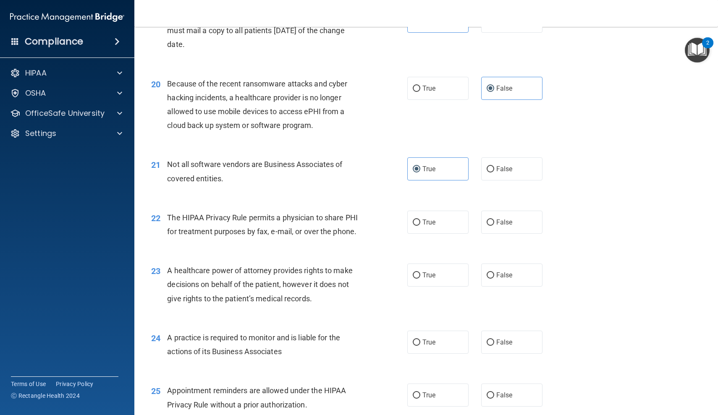
scroll to position [1314, 0]
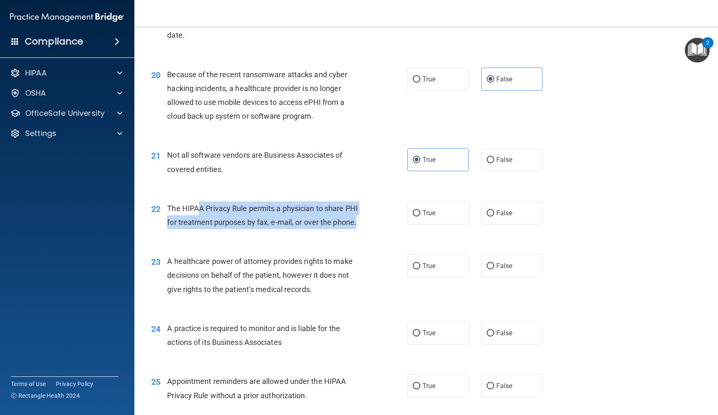
click at [360, 212] on div "The HIPAA Privacy Rule permits a physician to share PHI for treatment purposes …" at bounding box center [267, 215] width 201 height 28
click at [214, 201] on div "22 The HIPAA Privacy Rule permits a physician to share PHI for treatment purpos…" at bounding box center [279, 217] width 281 height 32
click at [214, 204] on span "The HIPAA Privacy Rule permits a physician to share PHI for treatment purposes …" at bounding box center [262, 215] width 191 height 23
click at [347, 209] on div "The HIPAA Privacy Rule permits a physician to share PHI for treatment purposes …" at bounding box center [267, 215] width 201 height 28
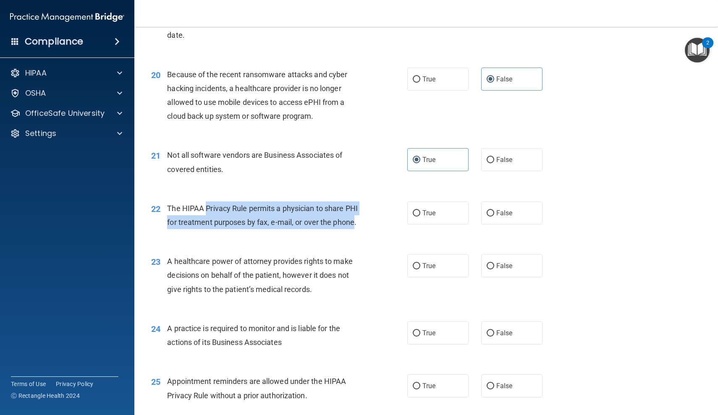
click at [347, 209] on div "The HIPAA Privacy Rule permits a physician to share PHI for treatment purposes …" at bounding box center [267, 215] width 201 height 28
click at [205, 201] on div "The HIPAA Privacy Rule permits a physician to share PHI for treatment purposes …" at bounding box center [267, 215] width 201 height 28
click at [205, 204] on span "The HIPAA Privacy Rule permits a physician to share PHI for treatment purposes …" at bounding box center [262, 215] width 191 height 23
click at [355, 209] on div "The HIPAA Privacy Rule permits a physician to share PHI for treatment purposes …" at bounding box center [267, 215] width 201 height 28
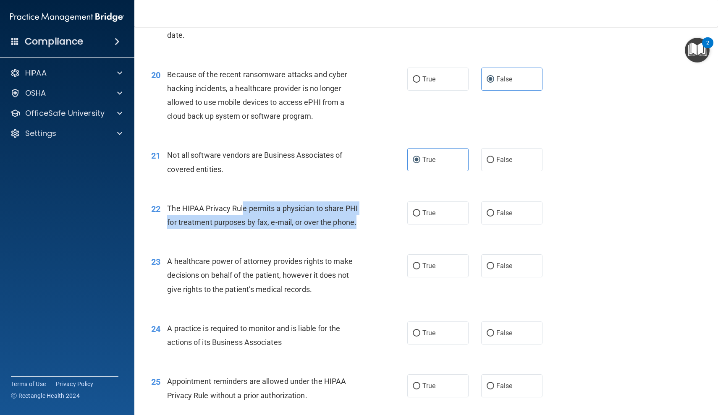
click at [245, 203] on div "The HIPAA Privacy Rule permits a physician to share PHI for treatment purposes …" at bounding box center [267, 215] width 201 height 28
click at [245, 204] on span "The HIPAA Privacy Rule permits a physician to share PHI for treatment purposes …" at bounding box center [262, 215] width 191 height 23
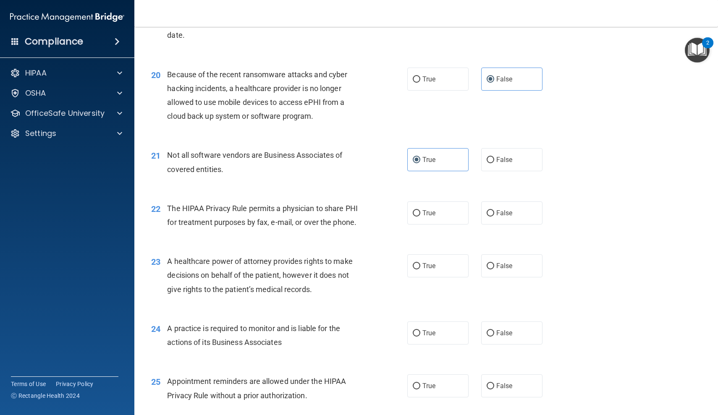
click at [433, 219] on div "22 The HIPAA Privacy Rule permits a physician to share PHI for treatment purpos…" at bounding box center [426, 217] width 562 height 53
click at [407, 215] on div "22 The HIPAA Privacy Rule permits a physician to share PHI for treatment purpos…" at bounding box center [279, 217] width 281 height 32
click at [441, 212] on label "True" at bounding box center [437, 212] width 61 height 23
click at [420, 212] on input "True" at bounding box center [417, 213] width 8 height 6
radio input "true"
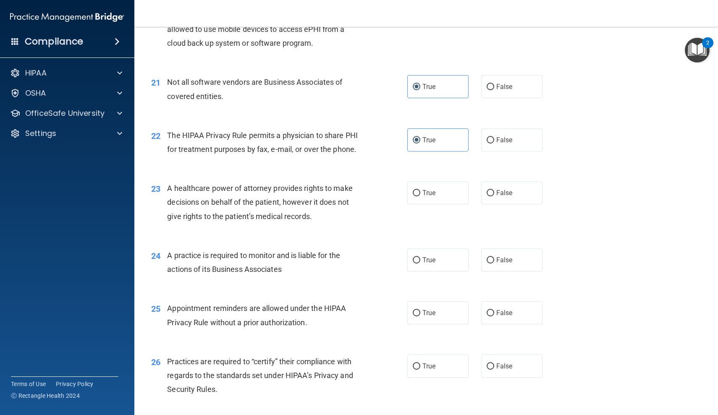
scroll to position [1390, 0]
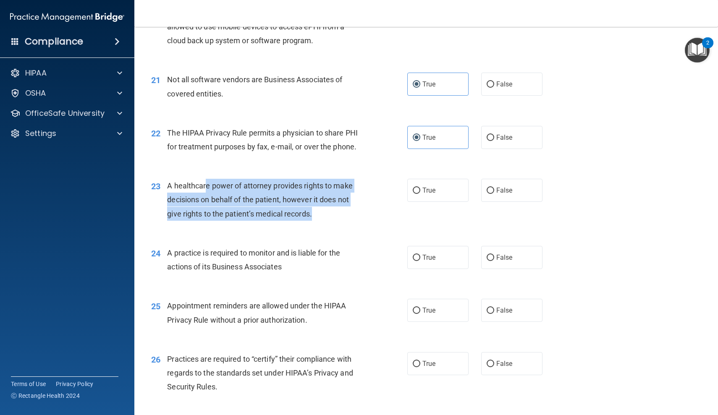
click at [337, 201] on div "A healthcare power of attorney provides rights to make decisions on behalf of t…" at bounding box center [267, 200] width 201 height 42
click at [336, 201] on div "A healthcare power of attorney provides rights to make decisions on behalf of t…" at bounding box center [267, 200] width 201 height 42
click at [217, 181] on div "A healthcare power of attorney provides rights to make decisions on behalf of t…" at bounding box center [267, 200] width 201 height 42
click at [217, 181] on span "A healthcare power of attorney provides rights to make decisions on behalf of t…" at bounding box center [259, 199] width 185 height 37
click at [320, 204] on div "A healthcare power of attorney provides rights to make decisions on behalf of t…" at bounding box center [267, 200] width 201 height 42
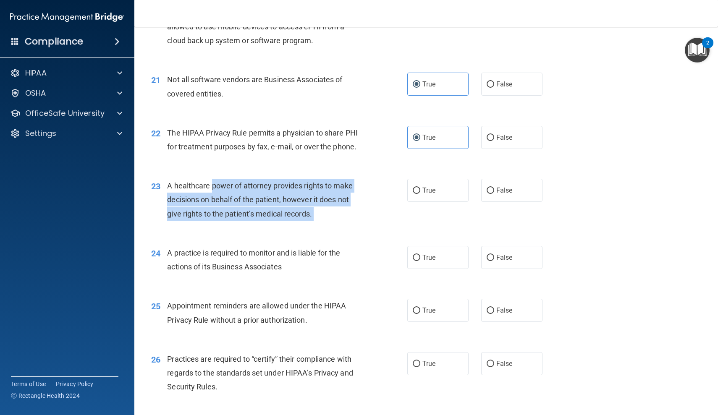
click at [320, 204] on div "A healthcare power of attorney provides rights to make decisions on behalf of t…" at bounding box center [267, 200] width 201 height 42
click at [208, 179] on div "A healthcare power of attorney provides rights to make decisions on behalf of t…" at bounding box center [267, 200] width 201 height 42
click at [208, 181] on span "A healthcare power of attorney provides rights to make decisions on behalf of t…" at bounding box center [259, 199] width 185 height 37
click at [303, 200] on div "A healthcare power of attorney provides rights to make decisions on behalf of t…" at bounding box center [267, 200] width 201 height 42
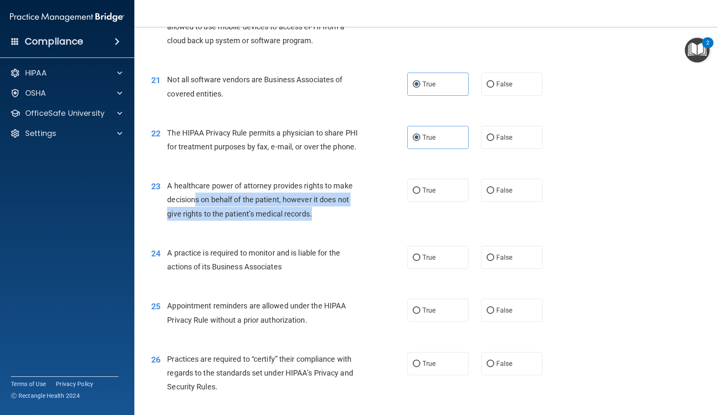
click at [195, 184] on div "A healthcare power of attorney provides rights to make decisions on behalf of t…" at bounding box center [267, 200] width 201 height 42
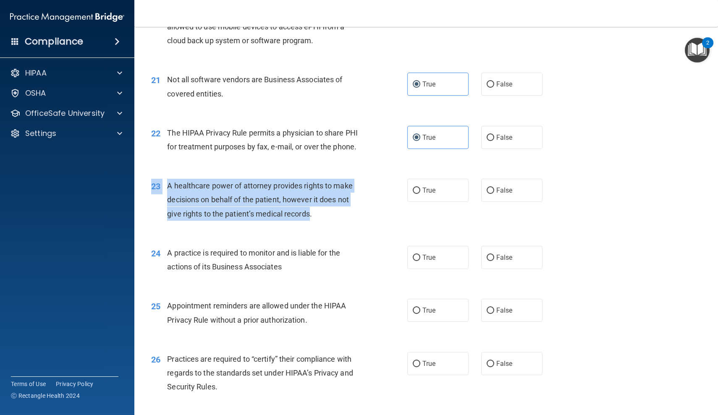
click at [310, 200] on div "23 A healthcare power of attorney provides rights to make decisions on behalf o…" at bounding box center [426, 201] width 562 height 67
click at [310, 200] on div "A healthcare power of attorney provides rights to make decisions on behalf of t…" at bounding box center [267, 200] width 201 height 42
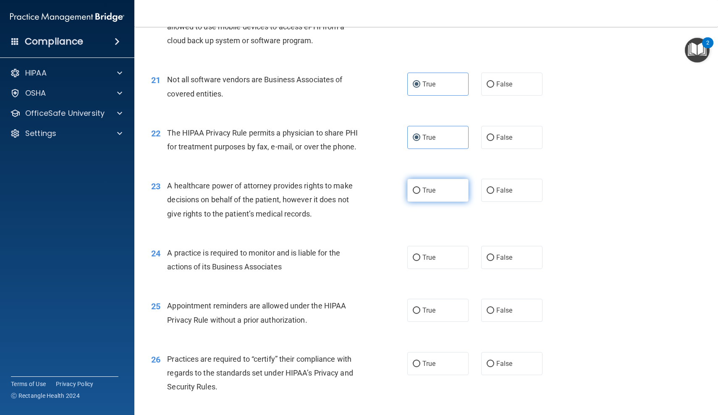
click at [432, 179] on label "True" at bounding box center [437, 190] width 61 height 23
click at [420, 188] on input "True" at bounding box center [417, 191] width 8 height 6
radio input "true"
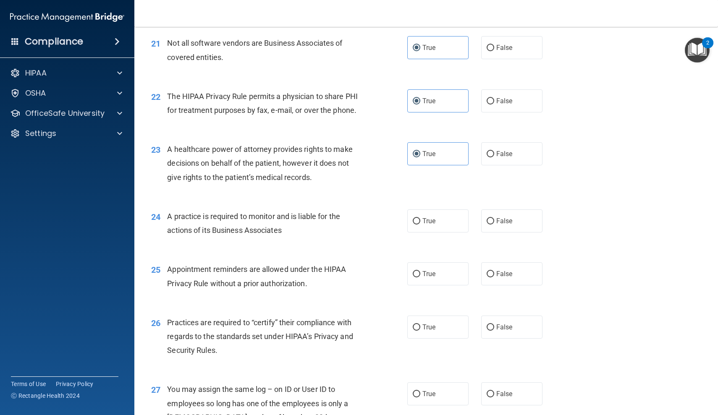
scroll to position [1445, 0]
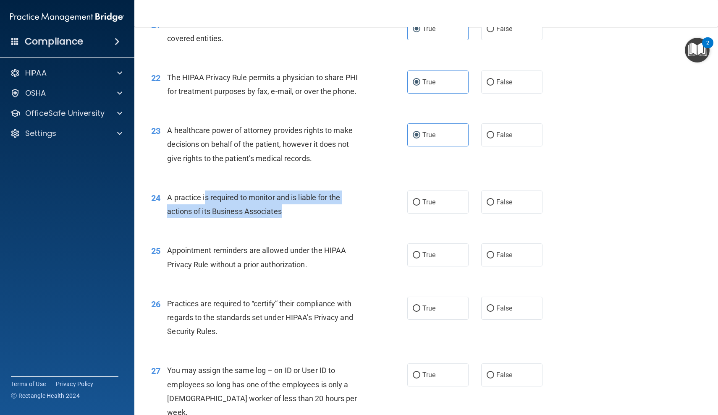
click at [289, 197] on div "A practice is required to monitor and is liable for the actions of its Business…" at bounding box center [267, 205] width 201 height 28
click at [288, 197] on div "A practice is required to monitor and is liable for the actions of its Business…" at bounding box center [267, 205] width 201 height 28
click at [213, 191] on div "A practice is required to monitor and is liable for the actions of its Business…" at bounding box center [267, 205] width 201 height 28
click at [288, 198] on div "A practice is required to monitor and is liable for the actions of its Business…" at bounding box center [267, 205] width 201 height 28
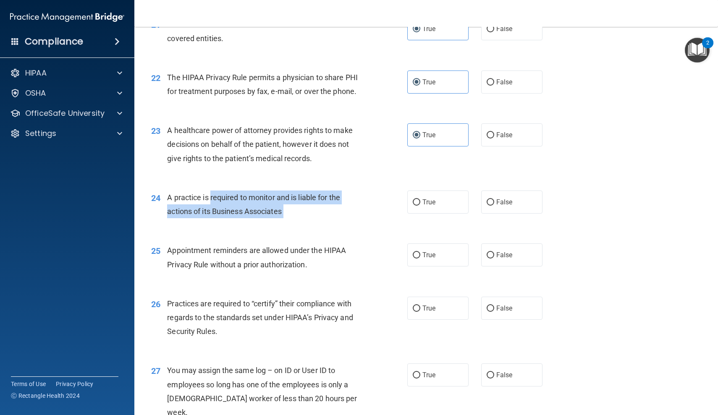
click at [286, 198] on div "A practice is required to monitor and is liable for the actions of its Business…" at bounding box center [267, 205] width 201 height 28
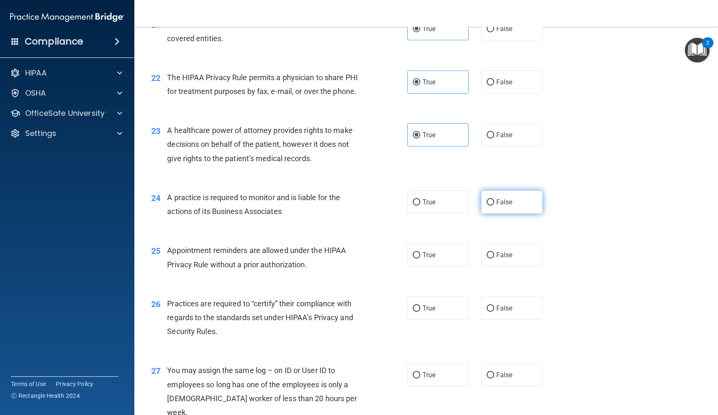
click at [518, 194] on label "False" at bounding box center [511, 202] width 61 height 23
click at [494, 199] on input "False" at bounding box center [491, 202] width 8 height 6
radio input "true"
click at [420, 194] on label "True" at bounding box center [437, 202] width 61 height 23
click at [420, 199] on input "True" at bounding box center [417, 202] width 8 height 6
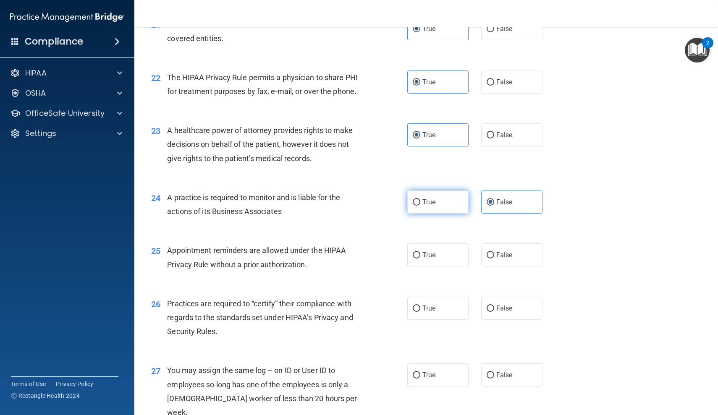
radio input "true"
radio input "false"
click at [295, 262] on div "Appointment reminders are allowed under the HIPAA Privacy Rule without a prior …" at bounding box center [267, 257] width 201 height 28
click at [294, 262] on div "Appointment reminders are allowed under the HIPAA Privacy Rule without a prior …" at bounding box center [267, 257] width 201 height 28
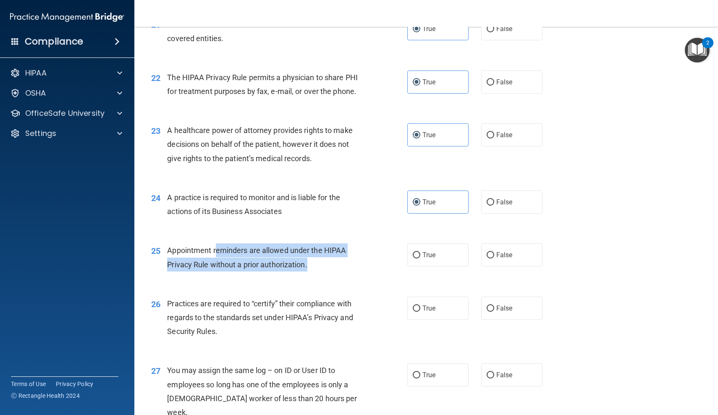
click at [217, 243] on div "Appointment reminders are allowed under the HIPAA Privacy Rule without a prior …" at bounding box center [267, 257] width 201 height 28
click at [217, 246] on span "Appointment reminders are allowed under the HIPAA Privacy Rule without a prior …" at bounding box center [256, 257] width 179 height 23
click at [314, 252] on div "Appointment reminders are allowed under the HIPAA Privacy Rule without a prior …" at bounding box center [267, 257] width 201 height 28
click at [205, 243] on div "Appointment reminders are allowed under the HIPAA Privacy Rule without a prior …" at bounding box center [267, 257] width 201 height 28
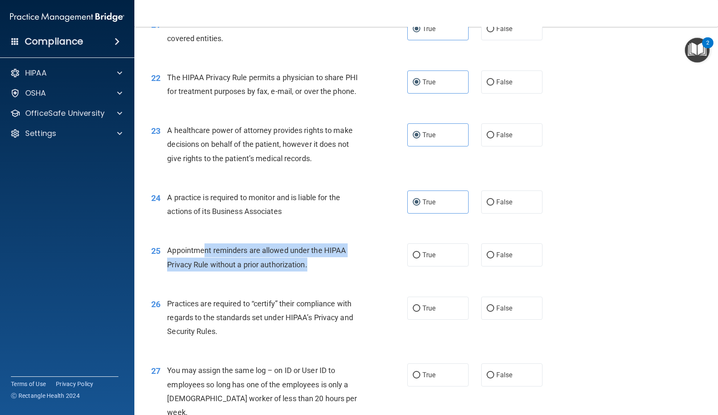
click at [205, 246] on span "Appointment reminders are allowed under the HIPAA Privacy Rule without a prior …" at bounding box center [256, 257] width 179 height 23
click at [303, 254] on span "Appointment reminders are allowed under the HIPAA Privacy Rule without a prior …" at bounding box center [256, 257] width 179 height 23
click at [302, 253] on span "Appointment reminders are allowed under the HIPAA Privacy Rule without a prior …" at bounding box center [256, 257] width 179 height 23
click at [205, 243] on div "Appointment reminders are allowed under the HIPAA Privacy Rule without a prior …" at bounding box center [267, 257] width 201 height 28
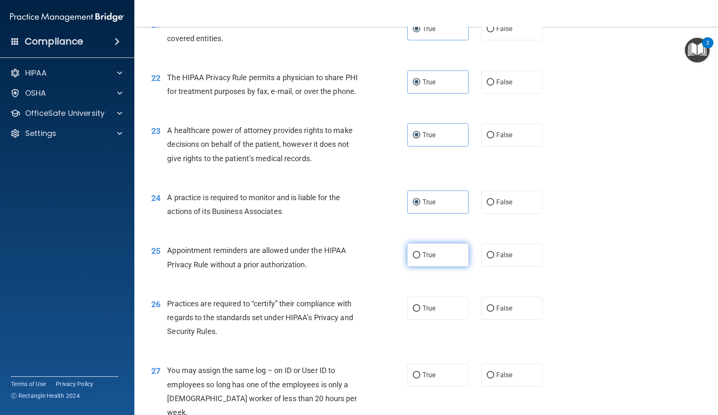
click at [412, 243] on label "True" at bounding box center [437, 254] width 61 height 23
click at [413, 252] on input "True" at bounding box center [417, 255] width 8 height 6
radio input "true"
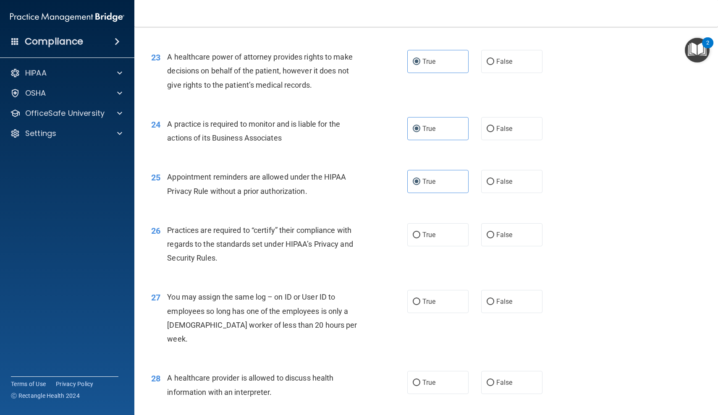
scroll to position [1519, 0]
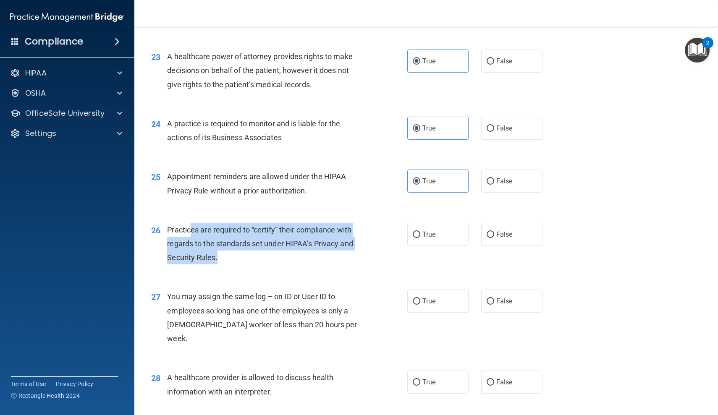
click at [287, 249] on div "Practices are required to “certify” their compliance with regards to the standa…" at bounding box center [267, 244] width 201 height 42
click at [200, 228] on div "Practices are required to “certify” their compliance with regards to the standa…" at bounding box center [267, 244] width 201 height 42
click at [201, 228] on div "Practices are required to “certify” their compliance with regards to the standa…" at bounding box center [267, 244] width 201 height 42
click at [276, 251] on div "Practices are required to “certify” their compliance with regards to the standa…" at bounding box center [267, 244] width 201 height 42
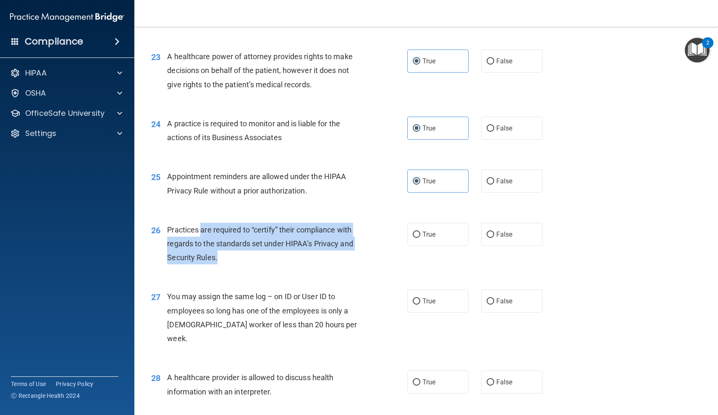
click at [275, 251] on div "Practices are required to “certify” their compliance with regards to the standa…" at bounding box center [267, 244] width 201 height 42
click at [187, 226] on div "Practices are required to “certify” their compliance with regards to the standa…" at bounding box center [267, 244] width 201 height 42
click at [187, 226] on span "Practices are required to “certify” their compliance with regards to the standa…" at bounding box center [260, 243] width 186 height 37
click at [241, 245] on div "Practices are required to “certify” their compliance with regards to the standa…" at bounding box center [267, 244] width 201 height 42
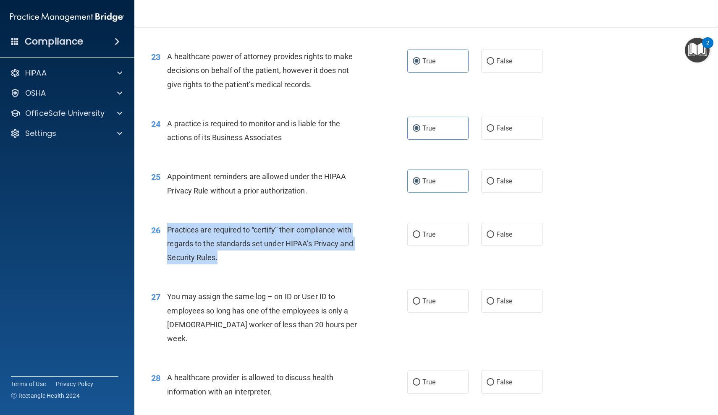
click at [168, 223] on div "Practices are required to “certify” their compliance with regards to the standa…" at bounding box center [267, 244] width 201 height 42
click at [168, 225] on span "Practices are required to “certify” their compliance with regards to the standa…" at bounding box center [260, 243] width 186 height 37
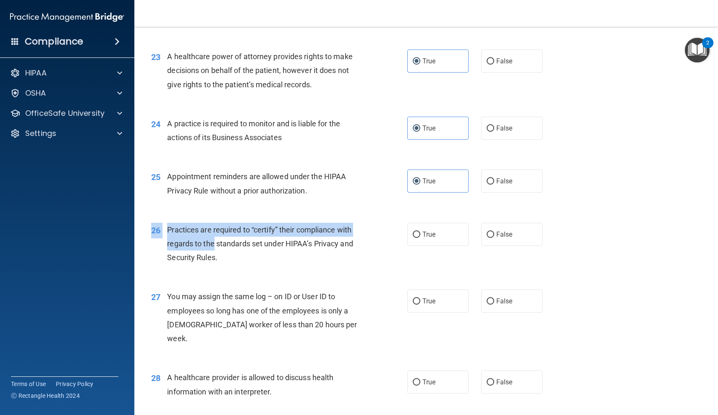
click at [207, 241] on span "Practices are required to “certify” their compliance with regards to the standa…" at bounding box center [260, 243] width 186 height 37
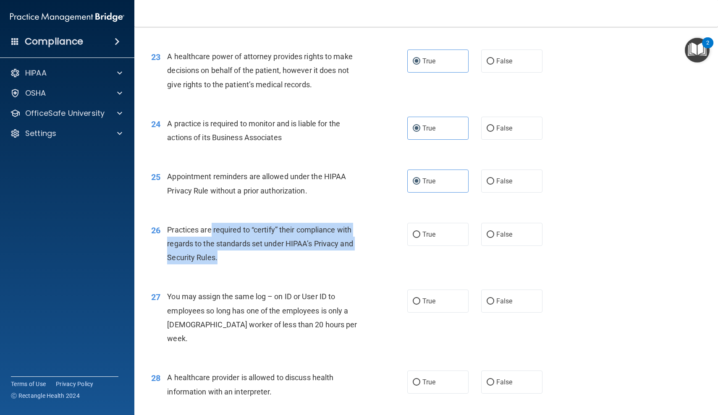
click at [211, 225] on span "Practices are required to “certify” their compliance with regards to the standa…" at bounding box center [260, 243] width 186 height 37
click at [213, 248] on span "Practices are required to “certify” their compliance with regards to the standa…" at bounding box center [260, 243] width 186 height 37
click at [215, 223] on div "Practices are required to “certify” their compliance with regards to the standa…" at bounding box center [267, 244] width 201 height 42
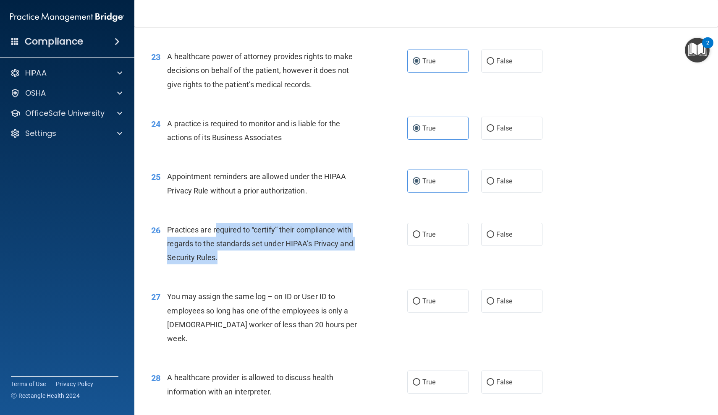
click at [215, 225] on span "Practices are required to “certify” their compliance with regards to the standa…" at bounding box center [260, 243] width 186 height 37
click at [228, 246] on div "Practices are required to “certify” their compliance with regards to the standa…" at bounding box center [267, 244] width 201 height 42
click at [233, 223] on div "Practices are required to “certify” their compliance with regards to the standa…" at bounding box center [267, 244] width 201 height 42
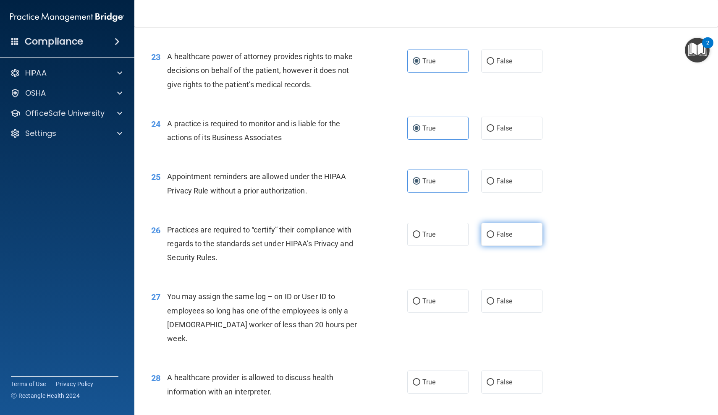
click at [521, 229] on label "False" at bounding box center [511, 234] width 61 height 23
click at [494, 232] on input "False" at bounding box center [491, 235] width 8 height 6
radio input "true"
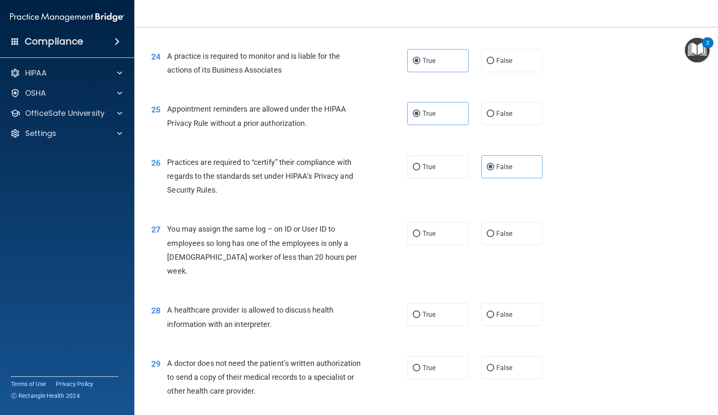
scroll to position [1588, 0]
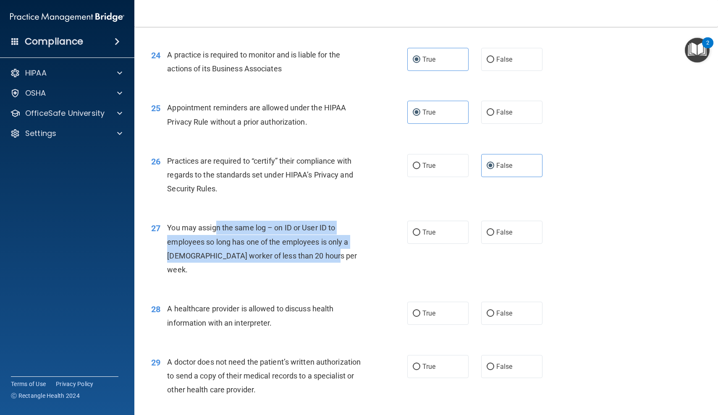
click at [324, 251] on span "You may assign the same log – on ID or User ID to employees so long has one of …" at bounding box center [262, 248] width 190 height 51
click at [219, 222] on div "You may assign the same log – on ID or User ID to employees so long has one of …" at bounding box center [267, 249] width 201 height 56
click at [219, 223] on span "You may assign the same log – on ID or User ID to employees so long has one of …" at bounding box center [262, 248] width 190 height 51
click at [331, 253] on div "You may assign the same log – on ID or User ID to employees so long has one of …" at bounding box center [267, 249] width 201 height 56
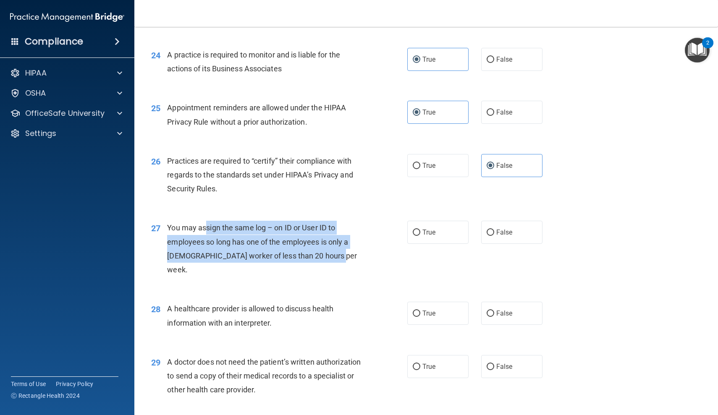
click at [330, 252] on span "You may assign the same log – on ID or User ID to employees so long has one of …" at bounding box center [262, 248] width 190 height 51
click at [193, 222] on div "You may assign the same log – on ID or User ID to employees so long has one of …" at bounding box center [267, 249] width 201 height 56
click at [193, 223] on span "You may assign the same log – on ID or User ID to employees so long has one of …" at bounding box center [262, 248] width 190 height 51
click at [316, 241] on div "You may assign the same log – on ID or User ID to employees so long has one of …" at bounding box center [267, 249] width 201 height 56
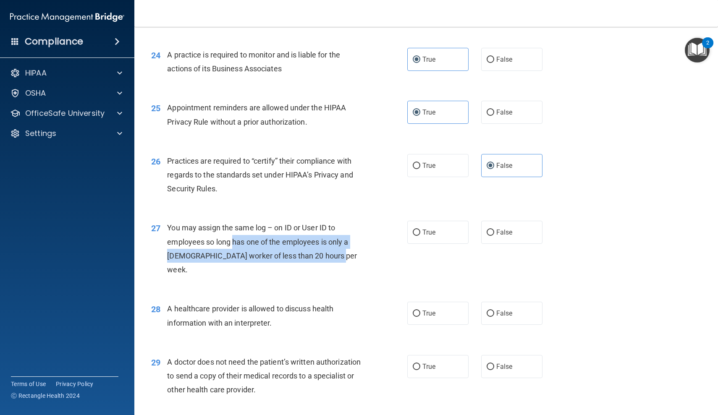
click at [234, 225] on div "You may assign the same log – on ID or User ID to employees so long has one of …" at bounding box center [267, 249] width 201 height 56
click at [337, 246] on div "You may assign the same log – on ID or User ID to employees so long has one of …" at bounding box center [267, 249] width 201 height 56
click at [335, 246] on div "You may assign the same log – on ID or User ID to employees so long has one of …" at bounding box center [267, 249] width 201 height 56
click at [211, 221] on div "You may assign the same log – on ID or User ID to employees so long has one of …" at bounding box center [267, 249] width 201 height 56
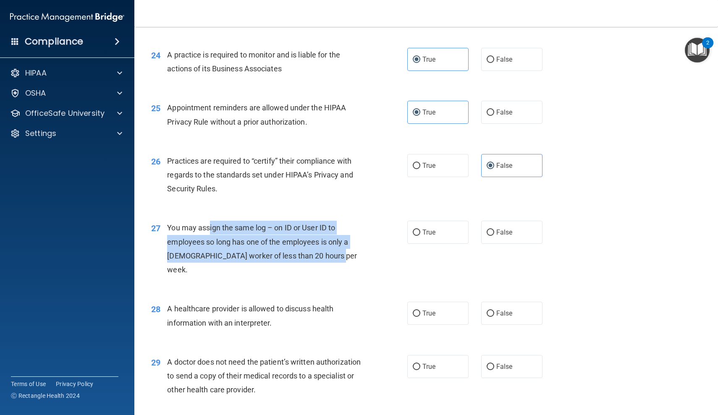
click at [211, 223] on span "You may assign the same log – on ID or User ID to employees so long has one of …" at bounding box center [262, 248] width 190 height 51
click at [329, 243] on div "You may assign the same log – on ID or User ID to employees so long has one of …" at bounding box center [267, 249] width 201 height 56
click at [210, 221] on div "You may assign the same log – on ID or User ID to employees so long has one of …" at bounding box center [267, 249] width 201 height 56
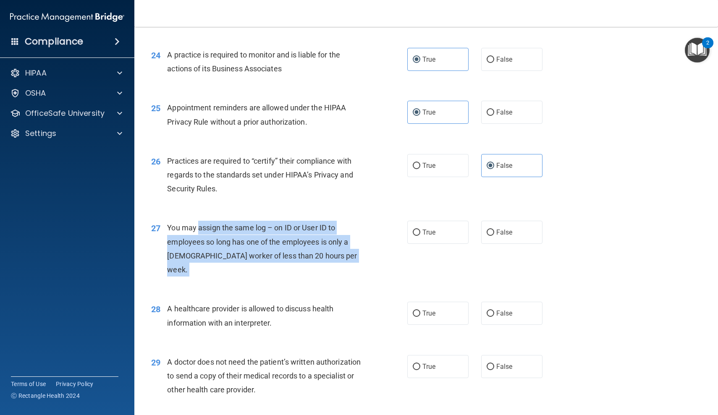
click at [358, 246] on div "You may assign the same log – on ID or User ID to employees so long has one of …" at bounding box center [267, 249] width 201 height 56
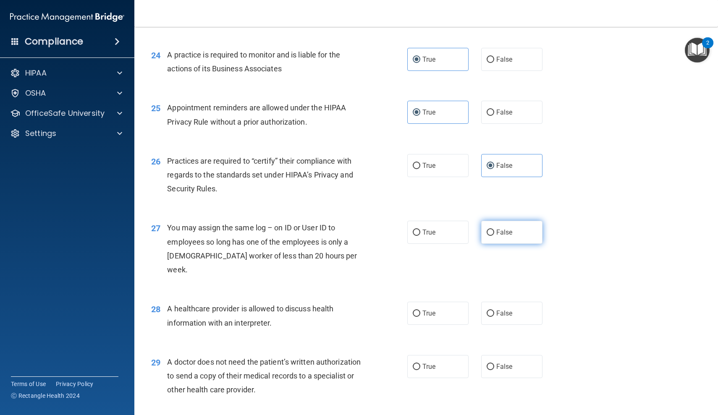
click at [526, 229] on label "False" at bounding box center [511, 232] width 61 height 23
click at [494, 230] on input "False" at bounding box center [491, 233] width 8 height 6
radio input "true"
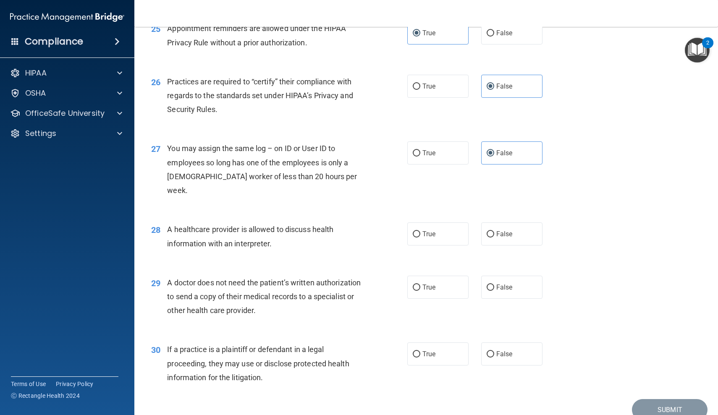
scroll to position [1668, 0]
click at [285, 225] on div "A healthcare provider is allowed to discuss health information with an interpre…" at bounding box center [267, 236] width 201 height 28
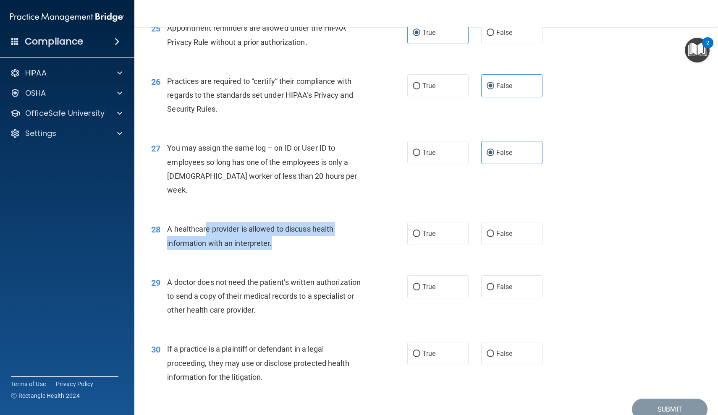
click at [206, 222] on div "A healthcare provider is allowed to discuss health information with an interpre…" at bounding box center [267, 236] width 201 height 28
click at [206, 225] on span "A healthcare provider is allowed to discuss health information with an interpre…" at bounding box center [250, 236] width 166 height 23
click at [280, 222] on div "A healthcare provider is allowed to discuss health information with an interpre…" at bounding box center [267, 236] width 201 height 28
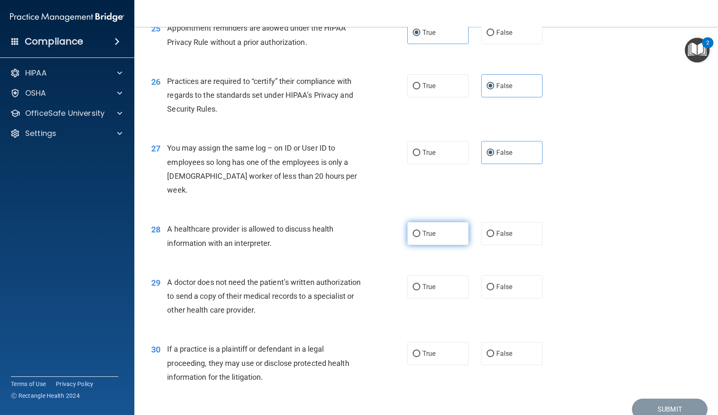
click at [444, 222] on label "True" at bounding box center [437, 233] width 61 height 23
click at [420, 231] on input "True" at bounding box center [417, 234] width 8 height 6
radio input "true"
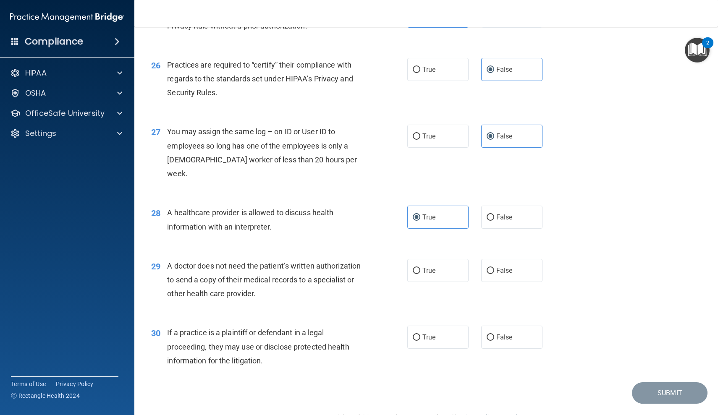
scroll to position [1684, 0]
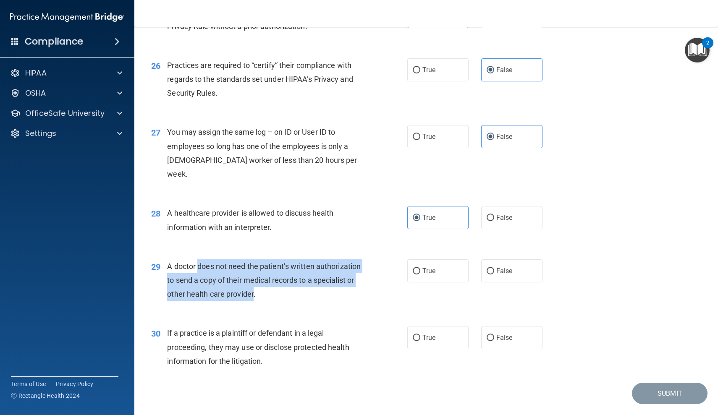
click at [251, 266] on div "A doctor does not need the patient’s written authorization to send a copy of th…" at bounding box center [267, 280] width 201 height 42
click at [217, 259] on div "A doctor does not need the patient’s written authorization to send a copy of th…" at bounding box center [267, 280] width 201 height 42
click at [217, 262] on span "A doctor does not need the patient’s written authorization to send a copy of th…" at bounding box center [264, 280] width 194 height 37
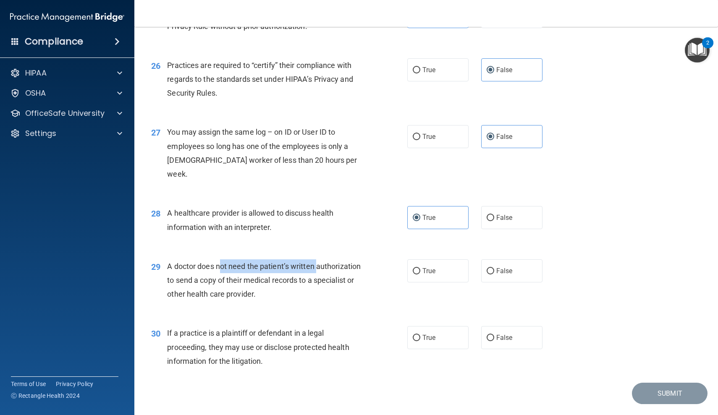
click at [297, 262] on span "A doctor does not need the patient’s written authorization to send a copy of th…" at bounding box center [264, 280] width 194 height 37
click at [451, 259] on label "True" at bounding box center [437, 270] width 61 height 23
click at [420, 268] on input "True" at bounding box center [417, 271] width 8 height 6
radio input "true"
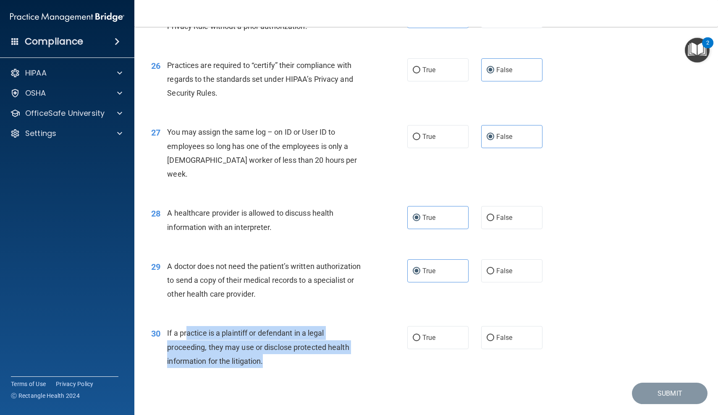
click at [281, 337] on div "If a practice is a plaintiff or defendant in a legal proceeding, they may use o…" at bounding box center [267, 347] width 201 height 42
click at [194, 326] on div "If a practice is a plaintiff or defendant in a legal proceeding, they may use o…" at bounding box center [267, 347] width 201 height 42
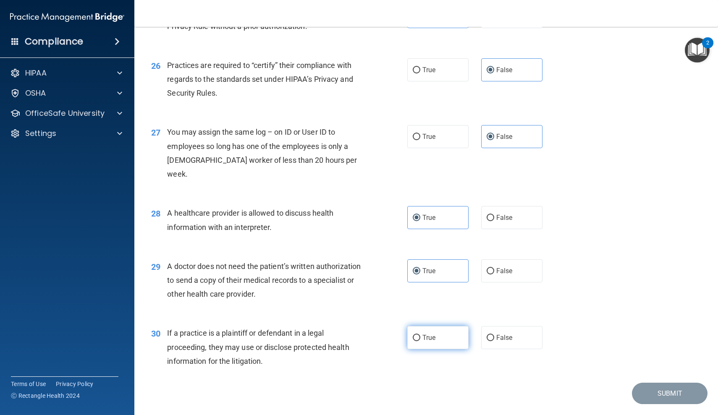
radio input "true"
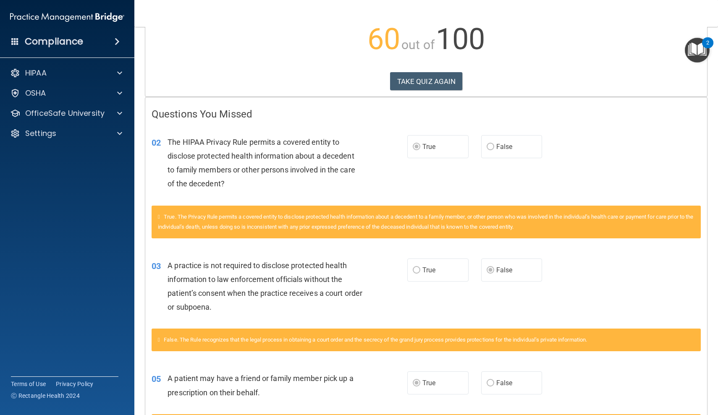
scroll to position [102, 0]
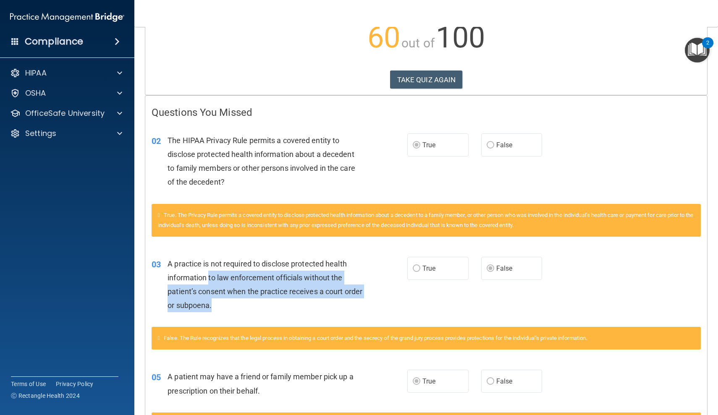
drag, startPoint x: 209, startPoint y: 270, endPoint x: 312, endPoint y: 313, distance: 112.0
click at [312, 313] on div "03 A practice is not required to disclose protected health information to law e…" at bounding box center [279, 287] width 281 height 60
drag, startPoint x: 337, startPoint y: 312, endPoint x: 219, endPoint y: 256, distance: 130.5
click at [219, 257] on div "03 A practice is not required to disclose protected health information to law e…" at bounding box center [279, 287] width 281 height 60
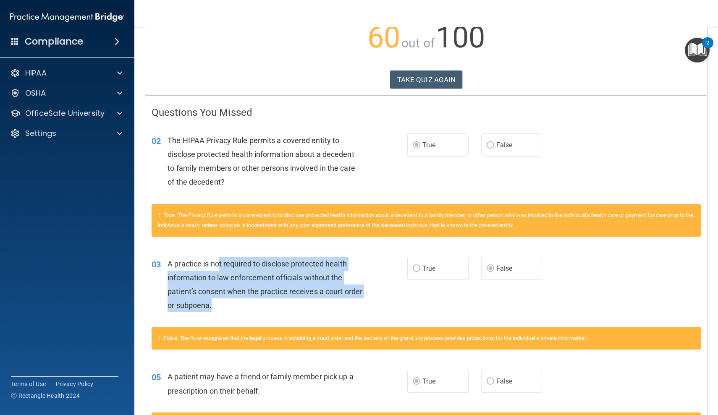
click at [219, 257] on div "A practice is not required to disclose protected health information to law enfo…" at bounding box center [267, 285] width 201 height 56
drag, startPoint x: 213, startPoint y: 255, endPoint x: 303, endPoint y: 306, distance: 103.7
click at [303, 306] on div "A practice is not required to disclose protected health information to law enfo…" at bounding box center [267, 285] width 201 height 56
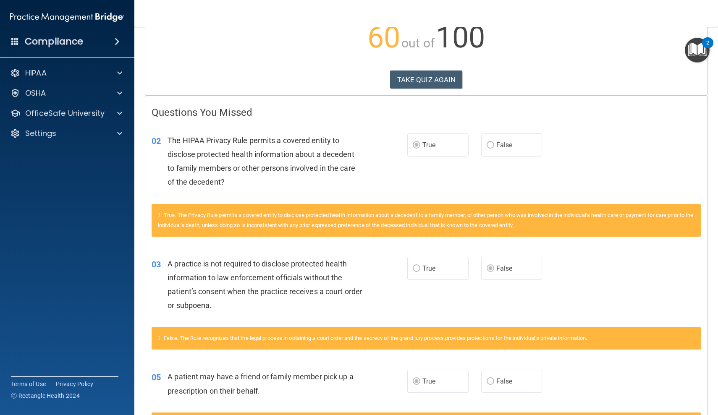
click at [321, 312] on div "03 A practice is not required to disclose protected health information to law e…" at bounding box center [279, 287] width 281 height 60
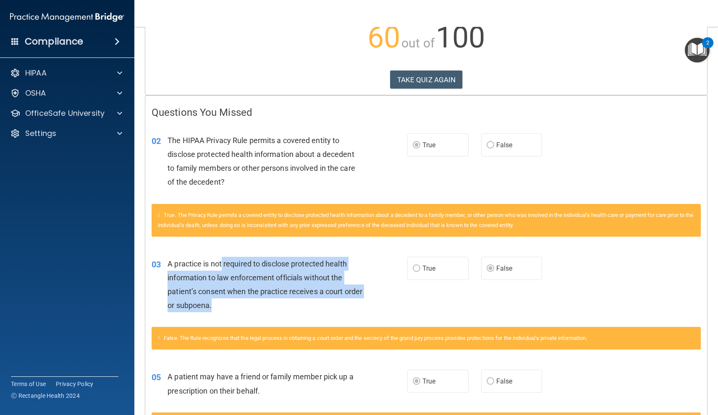
drag, startPoint x: 334, startPoint y: 312, endPoint x: 223, endPoint y: 265, distance: 120.8
click at [223, 265] on div "03 A practice is not required to disclose protected health information to law e…" at bounding box center [279, 287] width 281 height 60
click at [223, 265] on span "A practice is not required to disclose protected health information to law enfo…" at bounding box center [264, 284] width 195 height 51
drag, startPoint x: 189, startPoint y: 259, endPoint x: 269, endPoint y: 307, distance: 93.2
click at [269, 307] on div "A practice is not required to disclose protected health information to law enfo…" at bounding box center [267, 285] width 201 height 56
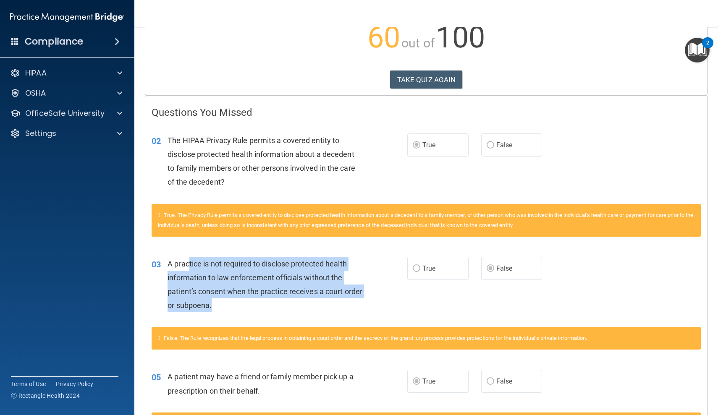
click at [269, 307] on div "A practice is not required to disclose protected health information to law enfo…" at bounding box center [267, 285] width 201 height 56
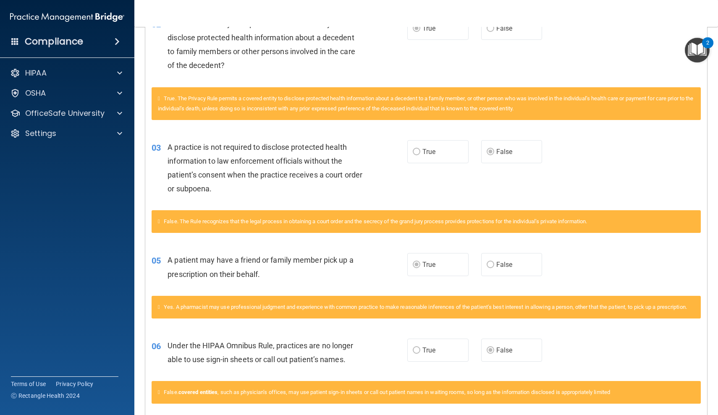
scroll to position [222, 0]
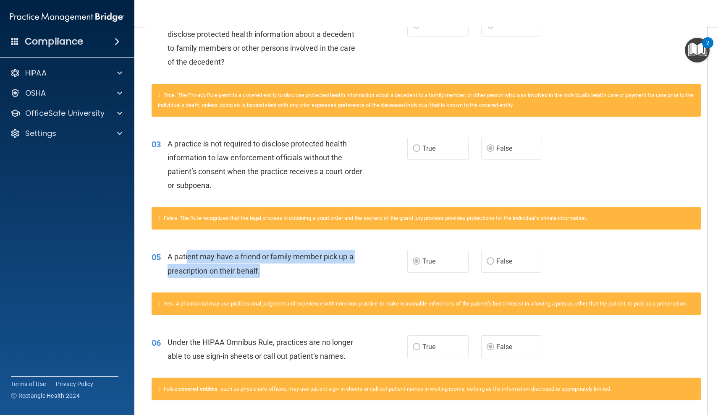
drag, startPoint x: 188, startPoint y: 250, endPoint x: 314, endPoint y: 273, distance: 128.4
click at [314, 274] on div "A patient may have a friend or family member pick up a prescription on their be…" at bounding box center [267, 264] width 201 height 28
click at [314, 273] on div "A patient may have a friend or family member pick up a prescription on their be…" at bounding box center [267, 264] width 201 height 28
drag, startPoint x: 337, startPoint y: 273, endPoint x: 188, endPoint y: 255, distance: 150.2
click at [188, 255] on div "A patient may have a friend or family member pick up a prescription on their be…" at bounding box center [267, 264] width 201 height 28
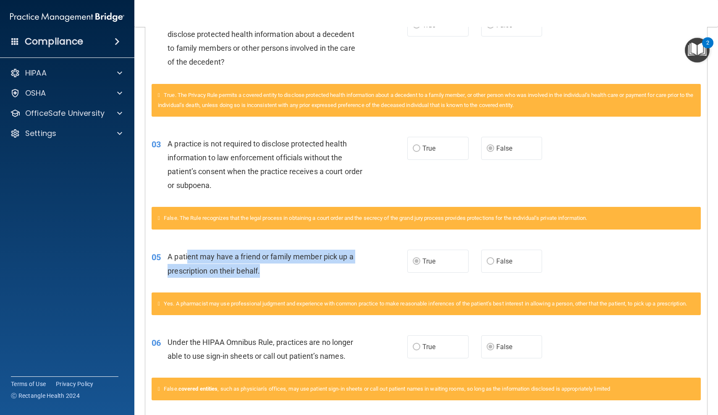
click at [188, 255] on span "A patient may have a friend or family member pick up a prescription on their be…" at bounding box center [260, 263] width 186 height 23
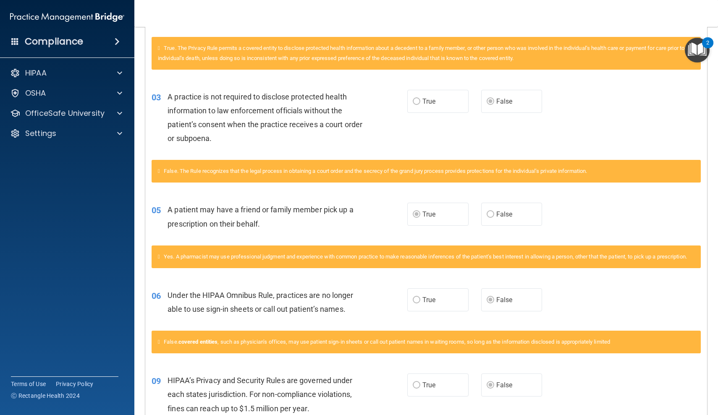
scroll to position [272, 0]
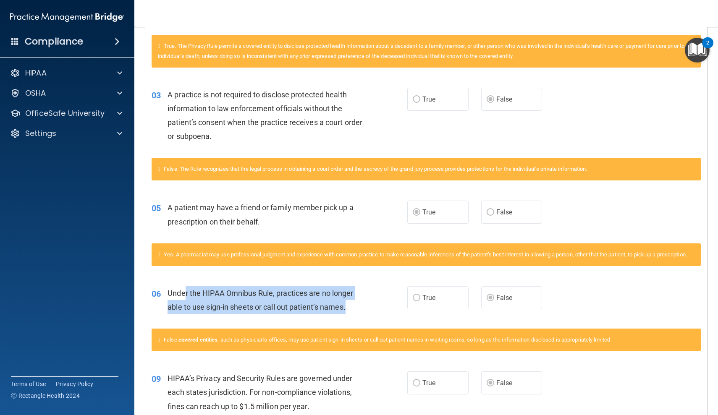
drag, startPoint x: 187, startPoint y: 301, endPoint x: 349, endPoint y: 318, distance: 163.4
click at [349, 314] on div "Under the HIPAA Omnibus Rule, practices are no longer able to use sign-in sheet…" at bounding box center [267, 300] width 201 height 28
drag, startPoint x: 364, startPoint y: 312, endPoint x: 184, endPoint y: 297, distance: 181.1
click at [184, 297] on div "Under the HIPAA Omnibus Rule, practices are no longer able to use sign-in sheet…" at bounding box center [267, 300] width 201 height 28
click at [184, 297] on span "Under the HIPAA Omnibus Rule, practices are no longer able to use sign-in sheet…" at bounding box center [260, 300] width 186 height 23
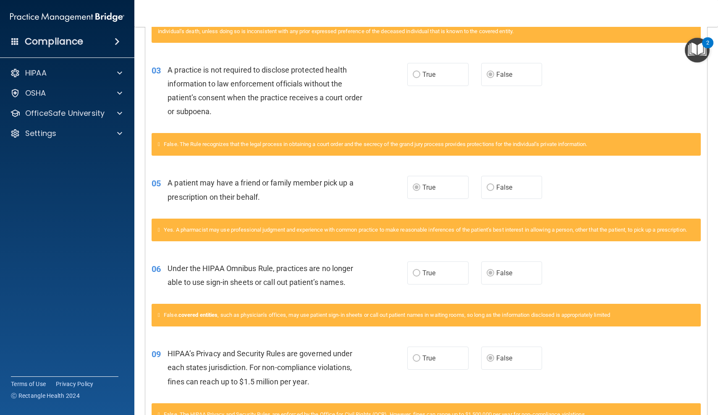
scroll to position [298, 0]
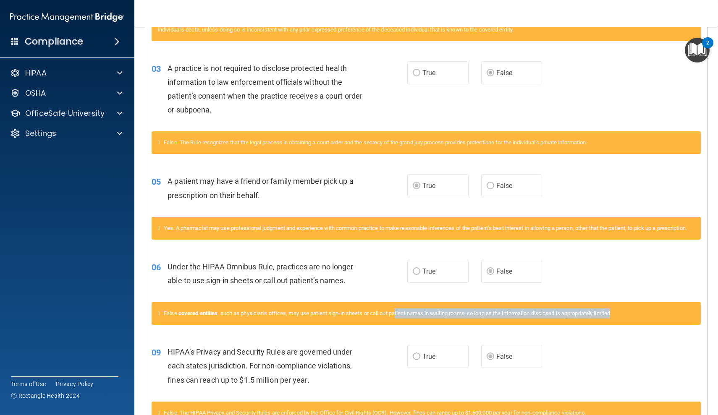
drag, startPoint x: 343, startPoint y: 323, endPoint x: 399, endPoint y: 322, distance: 56.7
click at [399, 322] on div "False. covered entities , such as physician’s offices, may use patient sign-in …" at bounding box center [426, 313] width 549 height 23
click at [399, 316] on span "False. covered entities , such as physician’s offices, may use patient sign-in …" at bounding box center [387, 313] width 446 height 6
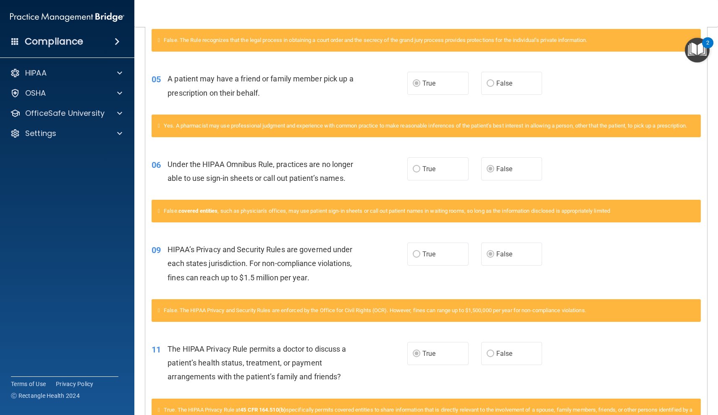
scroll to position [402, 0]
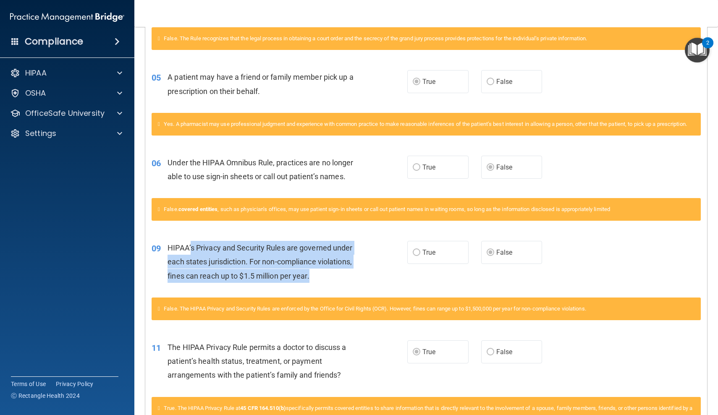
drag, startPoint x: 191, startPoint y: 251, endPoint x: 332, endPoint y: 290, distance: 146.6
click at [332, 287] on div "09 HIPAA’s Privacy and Security Rules are governed under each states jurisdicti…" at bounding box center [279, 264] width 281 height 46
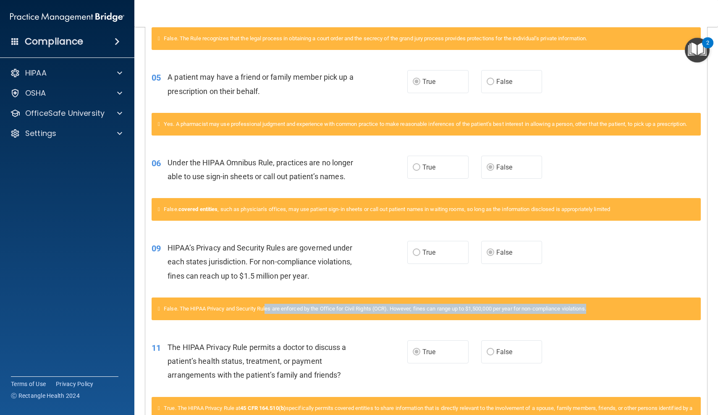
drag, startPoint x: 270, startPoint y: 313, endPoint x: 474, endPoint y: 319, distance: 204.5
click at [474, 319] on div "False. The HIPAA Privacy and Security Rules are enforced by the Office for Civi…" at bounding box center [426, 309] width 549 height 23
drag, startPoint x: 515, startPoint y: 318, endPoint x: 346, endPoint y: 314, distance: 169.2
click at [346, 314] on div "False. The HIPAA Privacy and Security Rules are enforced by the Office for Civi…" at bounding box center [426, 309] width 549 height 23
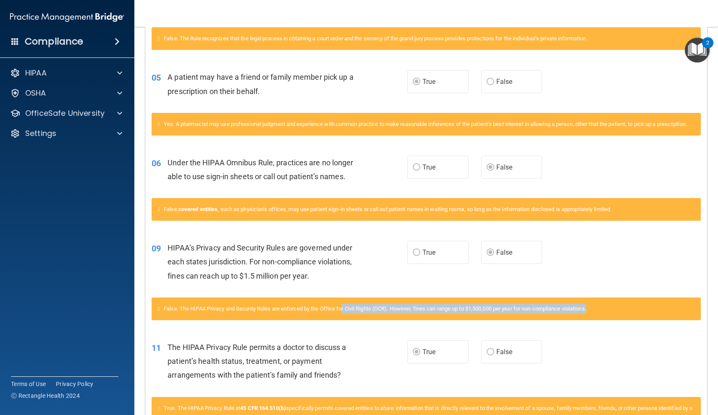
click at [346, 312] on span "False. The HIPAA Privacy and Security Rules are enforced by the Office for Civi…" at bounding box center [375, 309] width 422 height 6
drag, startPoint x: 346, startPoint y: 314, endPoint x: 512, endPoint y: 314, distance: 165.8
click at [513, 312] on span "False. The HIPAA Privacy and Security Rules are enforced by the Office for Civi…" at bounding box center [375, 309] width 422 height 6
click at [512, 312] on span "False. The HIPAA Privacy and Security Rules are enforced by the Office for Civi…" at bounding box center [375, 309] width 422 height 6
drag, startPoint x: 518, startPoint y: 314, endPoint x: 364, endPoint y: 314, distance: 154.1
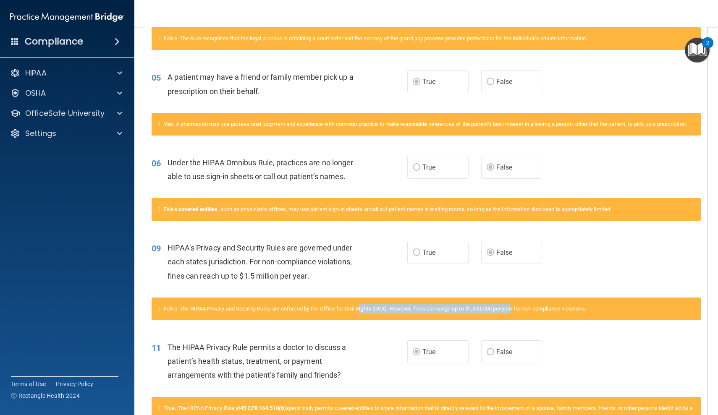
click at [364, 312] on span "False. The HIPAA Privacy and Security Rules are enforced by the Office for Civi…" at bounding box center [375, 309] width 422 height 6
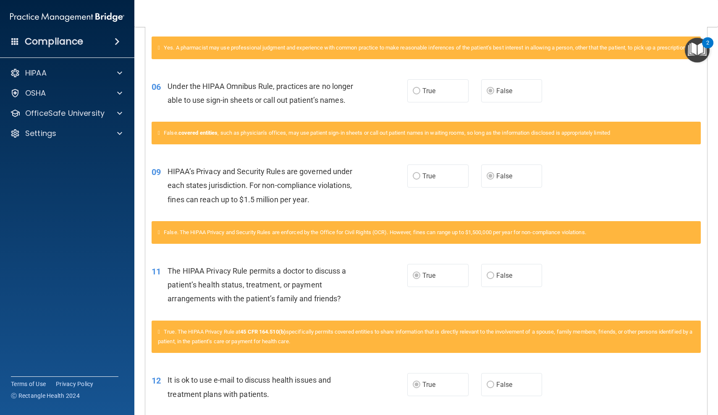
scroll to position [482, 0]
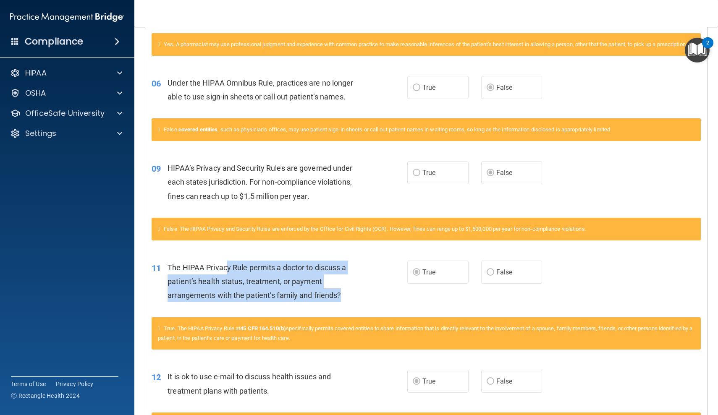
drag, startPoint x: 226, startPoint y: 274, endPoint x: 363, endPoint y: 302, distance: 140.0
click at [363, 302] on div "The HIPAA Privacy Rule permits a doctor to discuss a patient’s health status, t…" at bounding box center [267, 282] width 201 height 42
drag, startPoint x: 201, startPoint y: 333, endPoint x: 419, endPoint y: 338, distance: 217.5
click at [419, 338] on div "True. The HIPAA Privacy Rule at 45 CFR 164.510(b) specifically permits covered …" at bounding box center [426, 333] width 549 height 33
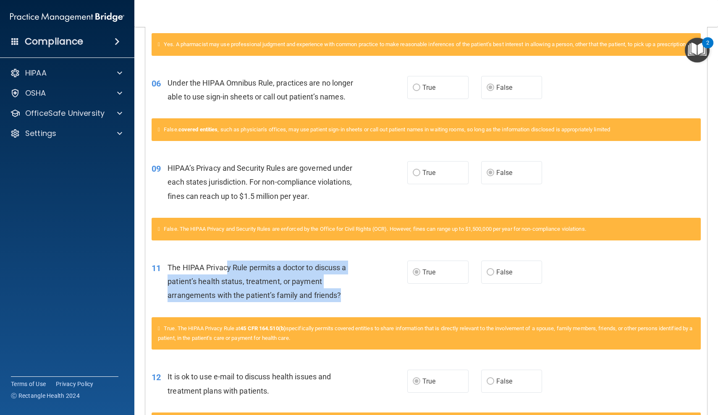
click at [419, 338] on div "True. The HIPAA Privacy Rule at 45 CFR 164.510(b) specifically permits covered …" at bounding box center [426, 333] width 549 height 33
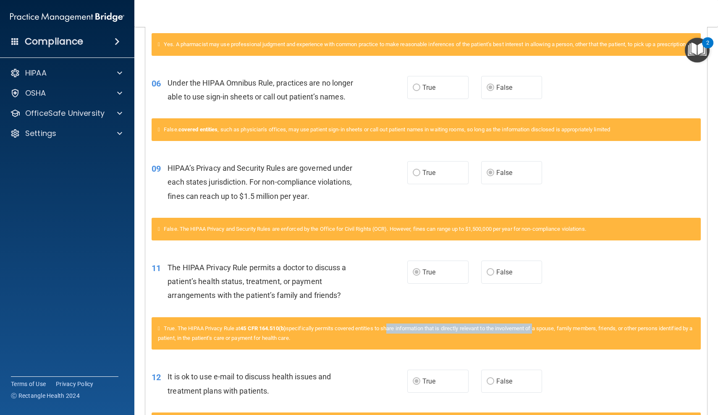
drag, startPoint x: 392, startPoint y: 335, endPoint x: 543, endPoint y: 335, distance: 151.5
click at [543, 335] on span "True. The HIPAA Privacy Rule at 45 CFR 164.510(b) specifically permits covered …" at bounding box center [425, 333] width 534 height 16
drag, startPoint x: 586, startPoint y: 335, endPoint x: 489, endPoint y: 333, distance: 97.4
click at [489, 333] on span "True. The HIPAA Privacy Rule at 45 CFR 164.510(b) specifically permits covered …" at bounding box center [425, 333] width 534 height 16
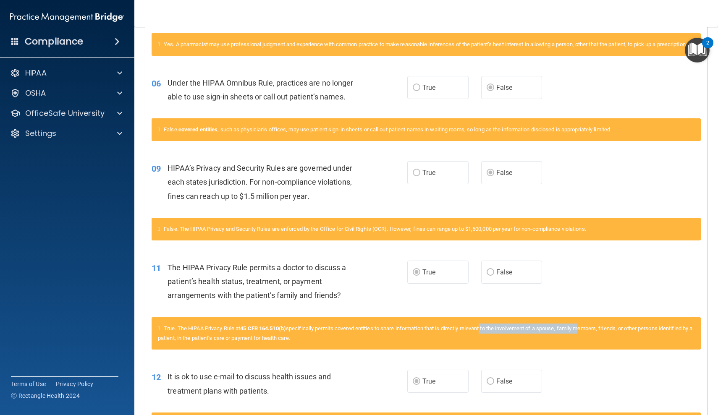
click at [489, 333] on span "True. The HIPAA Privacy Rule at 45 CFR 164.510(b) specifically permits covered …" at bounding box center [425, 333] width 534 height 16
drag, startPoint x: 479, startPoint y: 333, endPoint x: 627, endPoint y: 332, distance: 147.8
click at [627, 332] on span "True. The HIPAA Privacy Rule at 45 CFR 164.510(b) specifically permits covered …" at bounding box center [425, 333] width 534 height 16
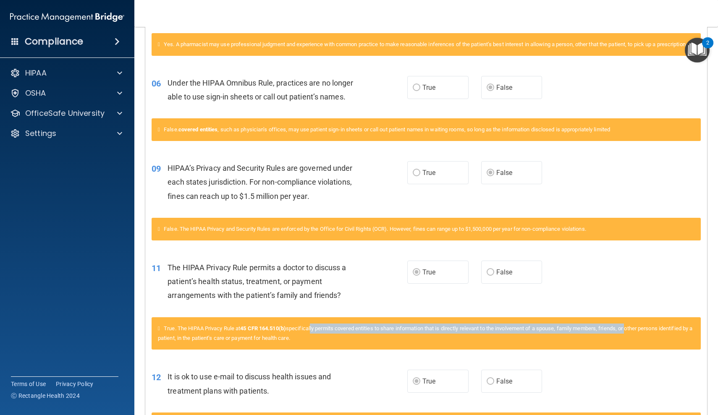
drag, startPoint x: 638, startPoint y: 332, endPoint x: 316, endPoint y: 335, distance: 321.1
click at [316, 335] on span "True. The HIPAA Privacy Rule at 45 CFR 164.510(b) specifically permits covered …" at bounding box center [425, 333] width 534 height 16
click at [318, 335] on span "True. The HIPAA Privacy Rule at 45 CFR 164.510(b) specifically permits covered …" at bounding box center [425, 333] width 534 height 16
drag, startPoint x: 217, startPoint y: 339, endPoint x: 322, endPoint y: 353, distance: 105.5
click at [322, 354] on div "True. The HIPAA Privacy Rule at 45 CFR 164.510(b) specifically permits covered …" at bounding box center [426, 338] width 562 height 42
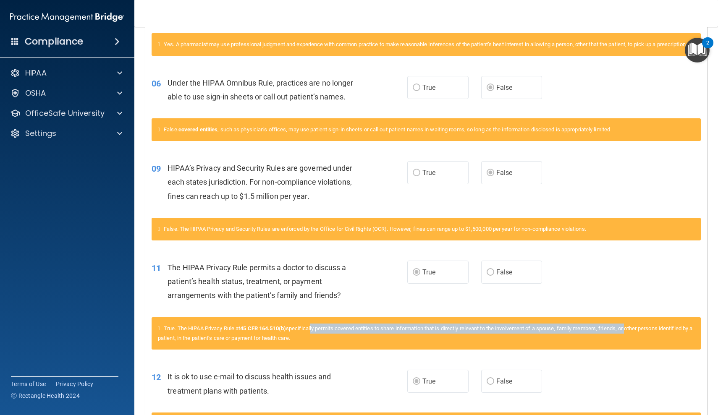
click at [322, 350] on div "True. The HIPAA Privacy Rule at 45 CFR 164.510(b) specifically permits covered …" at bounding box center [426, 333] width 549 height 33
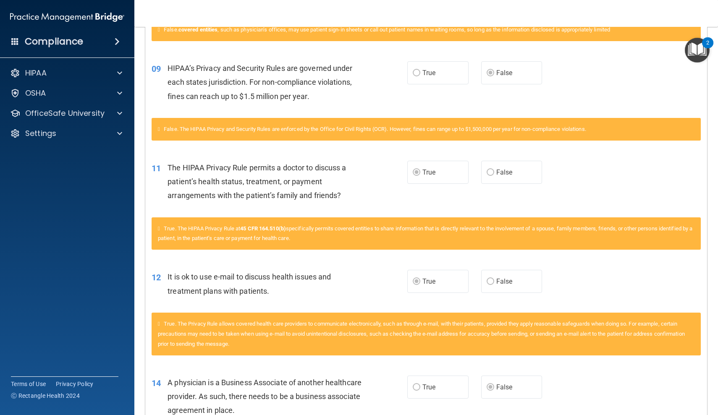
scroll to position [581, 0]
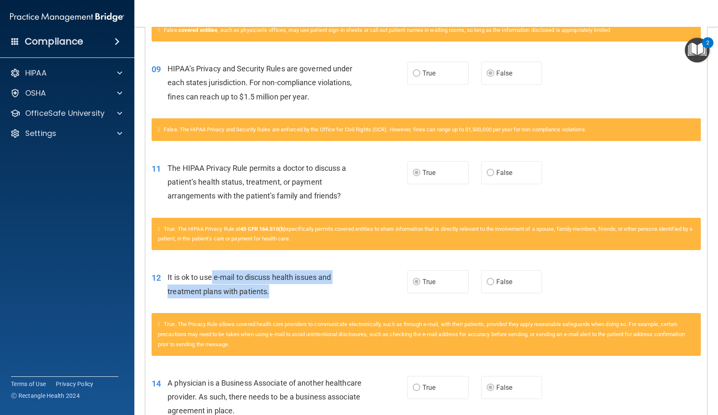
drag, startPoint x: 212, startPoint y: 276, endPoint x: 285, endPoint y: 298, distance: 76.1
click at [285, 298] on div "It is ok to use e-mail to discuss health issues and treatment plans with patien…" at bounding box center [267, 284] width 201 height 28
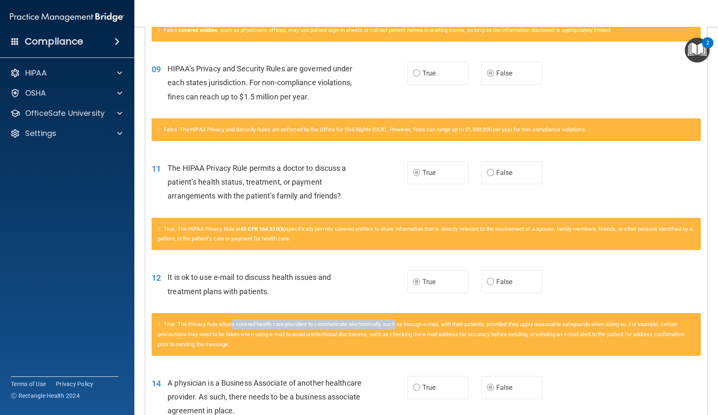
drag, startPoint x: 234, startPoint y: 325, endPoint x: 402, endPoint y: 330, distance: 168.4
click at [402, 330] on span "True. The Privacy Rule allows covered health care providers to communicate elec…" at bounding box center [421, 334] width 527 height 26
drag, startPoint x: 447, startPoint y: 328, endPoint x: 339, endPoint y: 326, distance: 108.3
click at [338, 326] on span "True. The Privacy Rule allows covered health care providers to communicate elec…" at bounding box center [421, 334] width 527 height 26
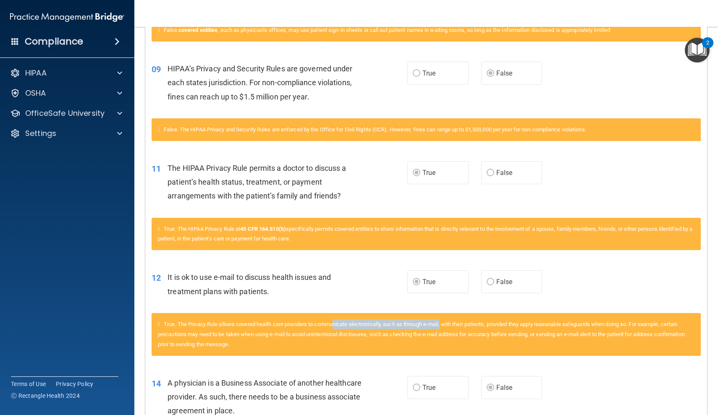
click at [339, 326] on span "True. The Privacy Rule allows covered health care providers to communicate elec…" at bounding box center [421, 334] width 527 height 26
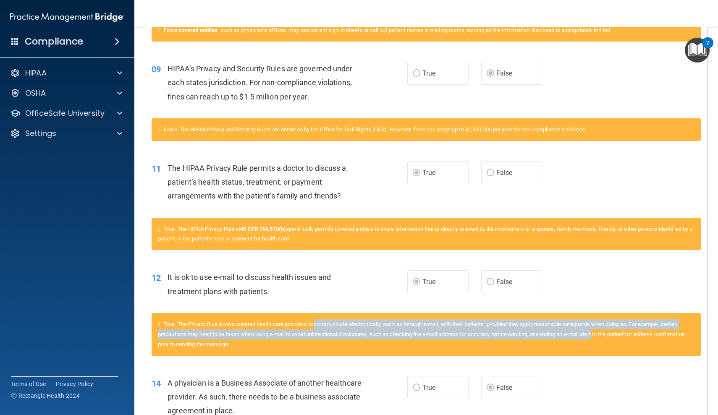
drag, startPoint x: 338, startPoint y: 326, endPoint x: 594, endPoint y: 334, distance: 256.2
click at [594, 334] on div "True. The Privacy Rule allows covered health care providers to communicate elec…" at bounding box center [426, 334] width 549 height 43
drag, startPoint x: 631, startPoint y: 335, endPoint x: 474, endPoint y: 321, distance: 157.6
click at [474, 321] on div "True. The Privacy Rule allows covered health care providers to communicate elec…" at bounding box center [426, 334] width 549 height 43
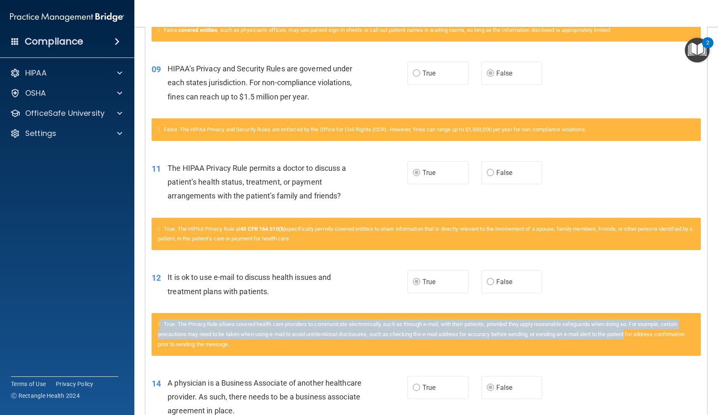
click at [474, 321] on div "True. The Privacy Rule allows covered health care providers to communicate elec…" at bounding box center [426, 334] width 549 height 43
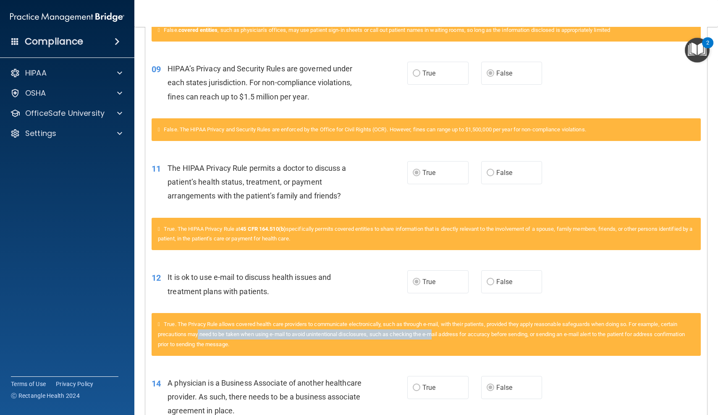
drag, startPoint x: 199, startPoint y: 336, endPoint x: 437, endPoint y: 338, distance: 237.2
click at [437, 338] on span "True. The Privacy Rule allows covered health care providers to communicate elec…" at bounding box center [421, 334] width 527 height 26
drag, startPoint x: 471, startPoint y: 338, endPoint x: 285, endPoint y: 332, distance: 185.6
click at [285, 332] on div "True. The Privacy Rule allows covered health care providers to communicate elec…" at bounding box center [426, 334] width 549 height 43
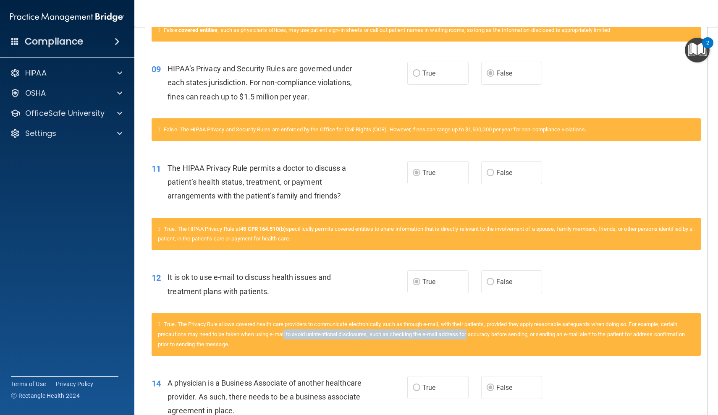
click at [285, 332] on div "True. The Privacy Rule allows covered health care providers to communicate elec…" at bounding box center [426, 334] width 549 height 43
drag, startPoint x: 261, startPoint y: 341, endPoint x: 444, endPoint y: 340, distance: 183.4
click at [444, 340] on div "True. The Privacy Rule allows covered health care providers to communicate elec…" at bounding box center [426, 334] width 549 height 43
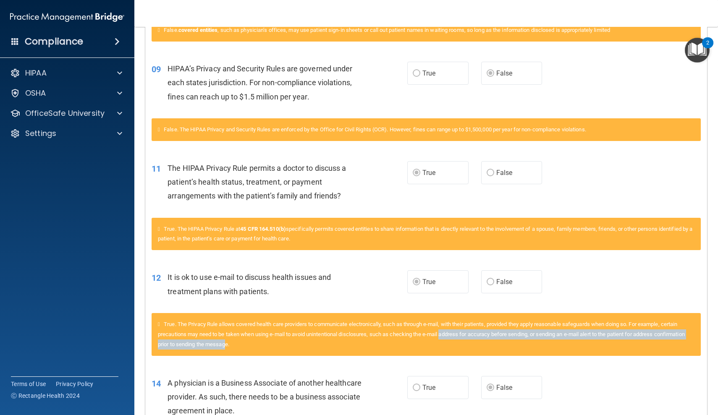
click at [444, 340] on span "True. The Privacy Rule allows covered health care providers to communicate elec…" at bounding box center [421, 334] width 527 height 26
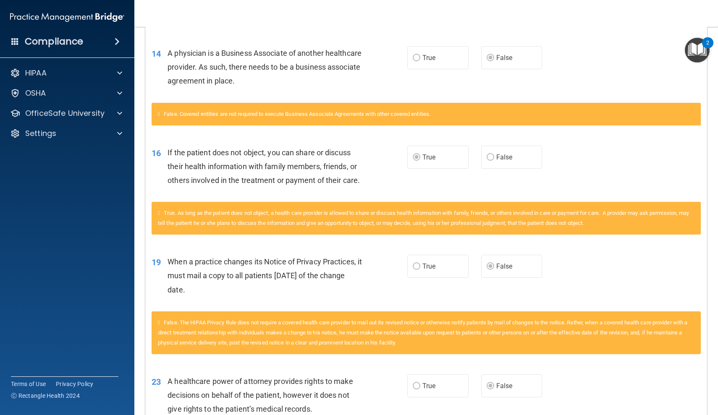
scroll to position [919, 0]
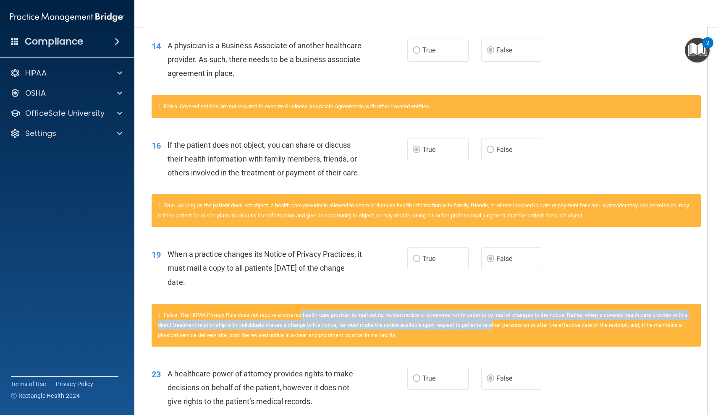
click at [514, 325] on div "False. The HIPAA Privacy Rule does not require a covered health care provider t…" at bounding box center [426, 325] width 549 height 43
click at [514, 325] on span "False. The HIPAA Privacy Rule does not require a covered health care provider t…" at bounding box center [422, 325] width 529 height 26
click at [324, 312] on div "False. The HIPAA Privacy Rule does not require a covered health care provider t…" at bounding box center [426, 325] width 549 height 43
click at [325, 311] on div "False. The HIPAA Privacy Rule does not require a covered health care provider t…" at bounding box center [426, 325] width 549 height 43
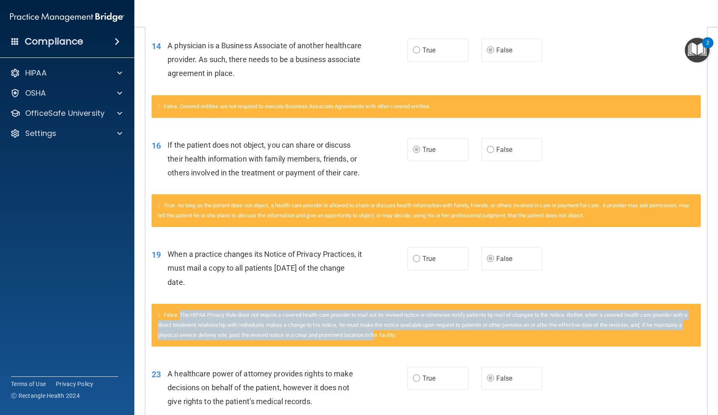
click at [409, 335] on span "False. The HIPAA Privacy Rule does not require a covered health care provider t…" at bounding box center [422, 325] width 529 height 26
click at [337, 314] on div "False. The HIPAA Privacy Rule does not require a covered health care provider t…" at bounding box center [426, 325] width 549 height 43
click at [337, 314] on span "False. The HIPAA Privacy Rule does not require a covered health care provider t…" at bounding box center [422, 325] width 529 height 26
click at [509, 330] on div "False. The HIPAA Privacy Rule does not require a covered health care provider t…" at bounding box center [426, 325] width 549 height 43
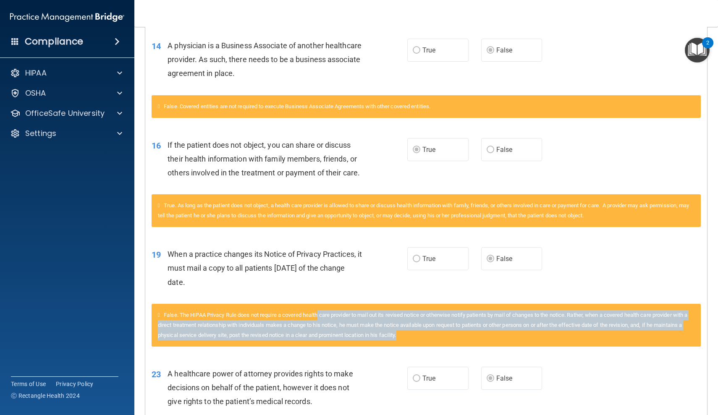
click at [508, 329] on div "False. The HIPAA Privacy Rule does not require a covered health care provider t…" at bounding box center [426, 325] width 549 height 43
click at [287, 313] on div "False. The HIPAA Privacy Rule does not require a covered health care provider t…" at bounding box center [426, 325] width 549 height 43
click at [287, 313] on span "False. The HIPAA Privacy Rule does not require a covered health care provider t…" at bounding box center [422, 325] width 529 height 26
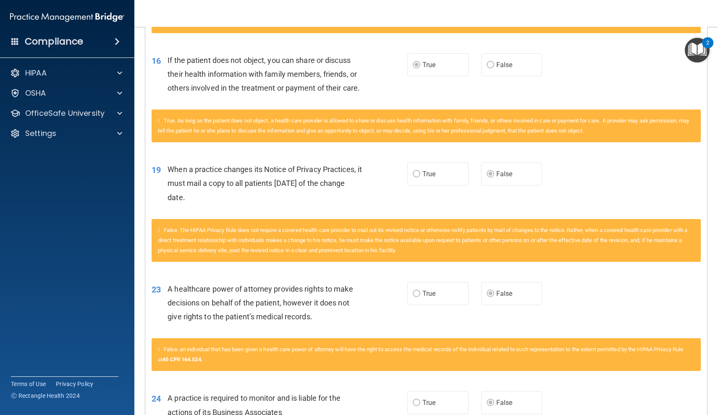
scroll to position [1006, 0]
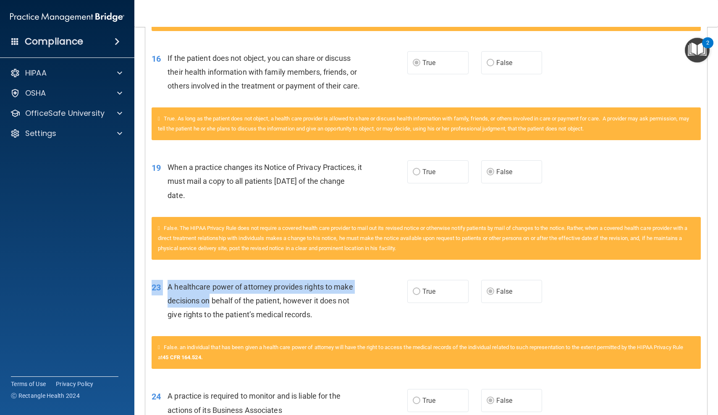
click at [336, 331] on div "23 A healthcare power of attorney provides rights to make decisions on behalf o…" at bounding box center [426, 302] width 562 height 67
click at [400, 355] on div "False. an individual that has been given a health care power of attorney will h…" at bounding box center [426, 352] width 549 height 33
click at [398, 353] on div "False. an individual that has been given a health care power of attorney will h…" at bounding box center [426, 352] width 549 height 33
click at [265, 343] on div "False. an individual that has been given a health care power of attorney will h…" at bounding box center [426, 352] width 549 height 33
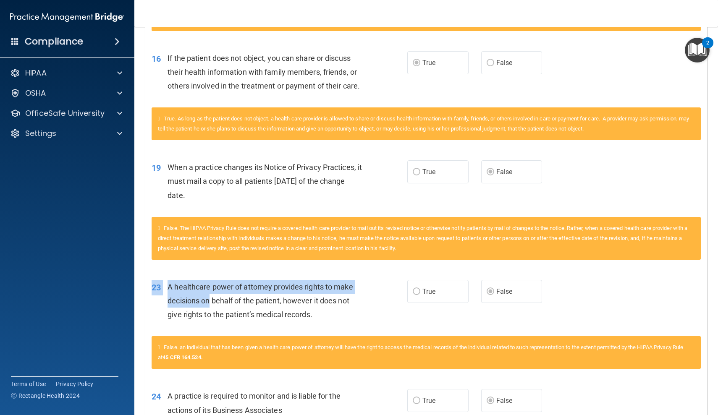
click at [265, 343] on div "False. an individual that has been given a health care power of attorney will h…" at bounding box center [426, 352] width 549 height 33
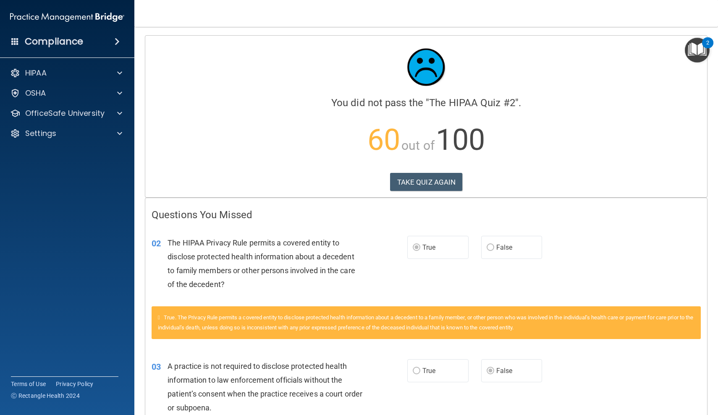
scroll to position [0, 0]
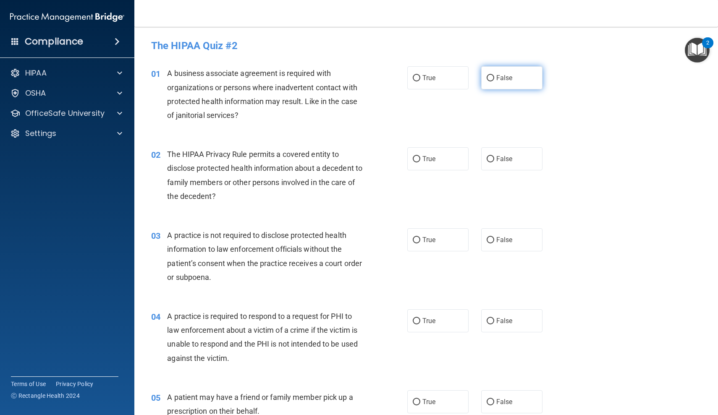
radio input "true"
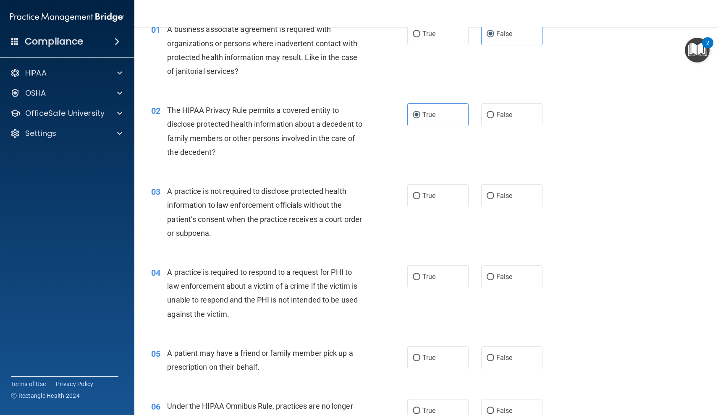
scroll to position [45, 0]
radio input "true"
radio input "false"
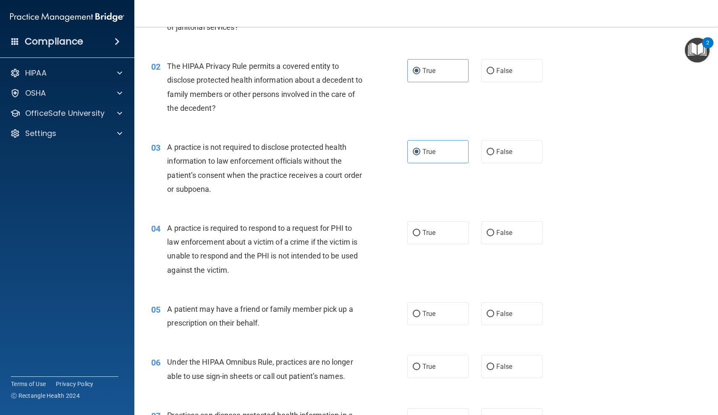
scroll to position [106, 0]
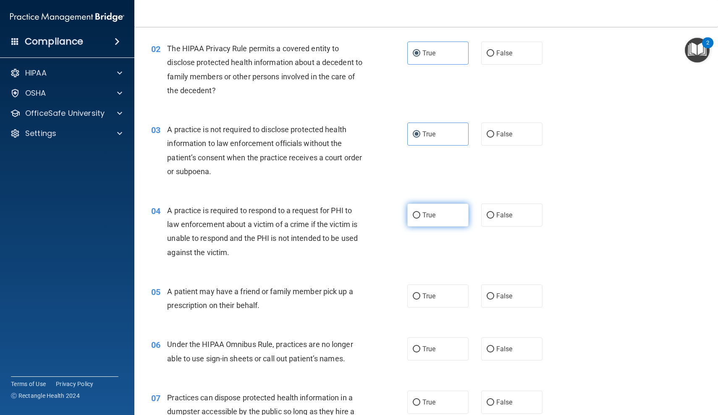
radio input "true"
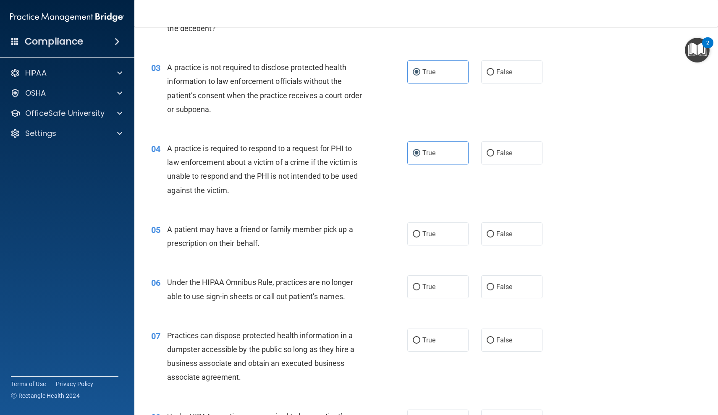
scroll to position [179, 0]
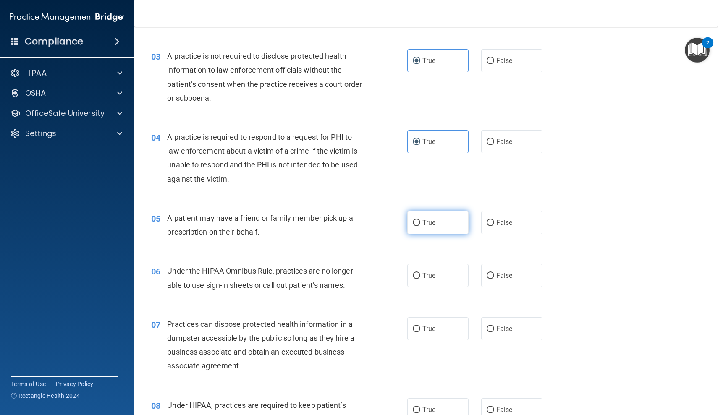
radio input "true"
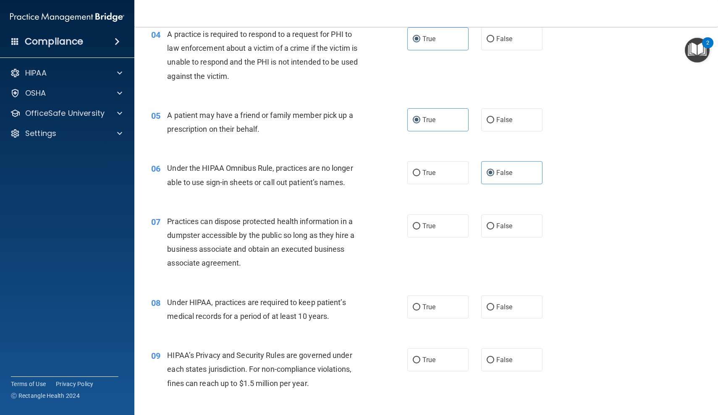
scroll to position [285, 0]
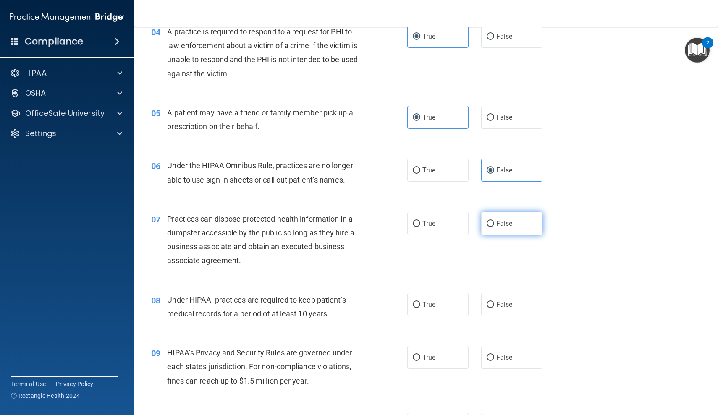
radio input "true"
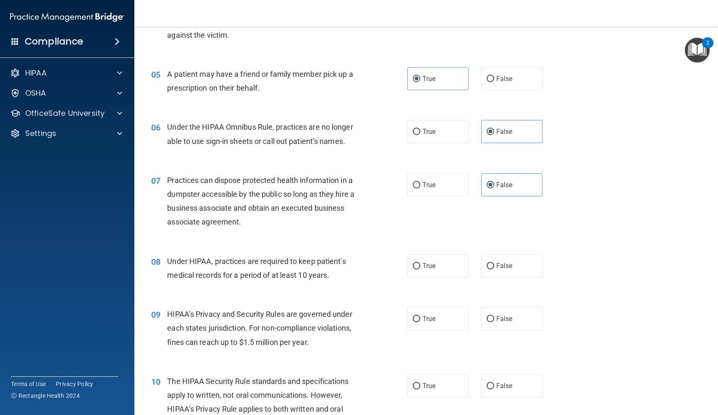
scroll to position [327, 0]
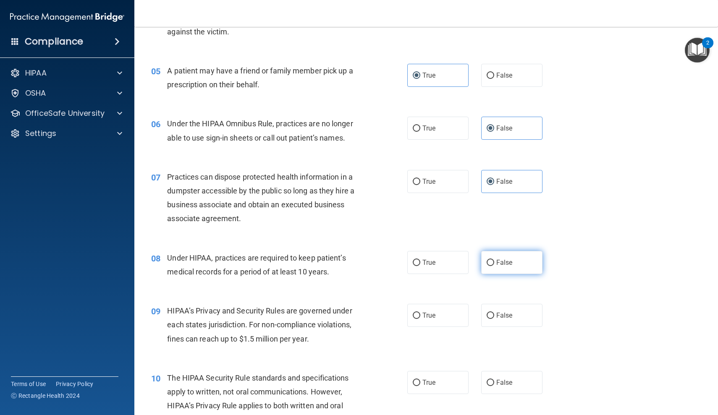
radio input "true"
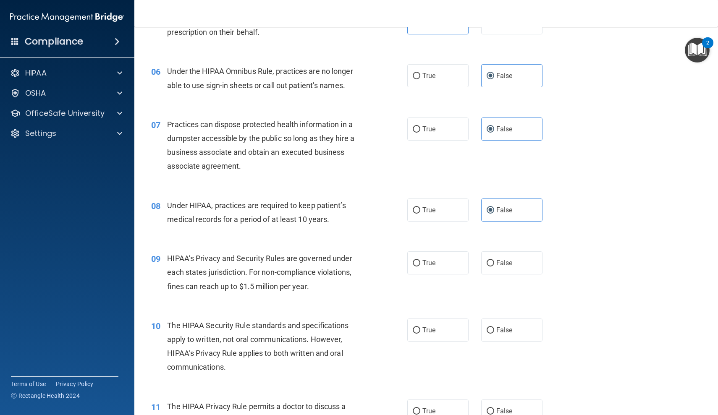
scroll to position [380, 0]
radio input "true"
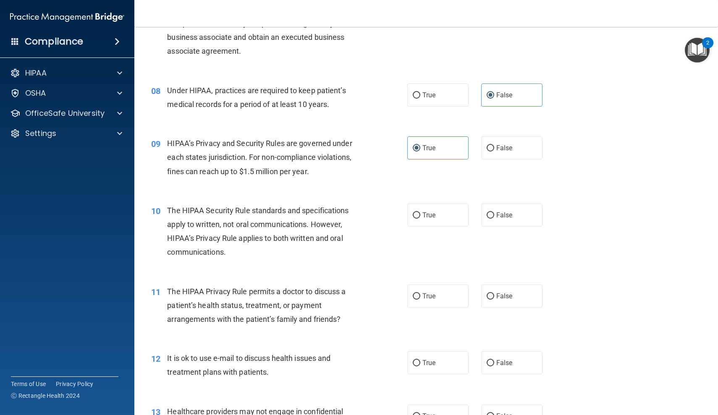
scroll to position [496, 0]
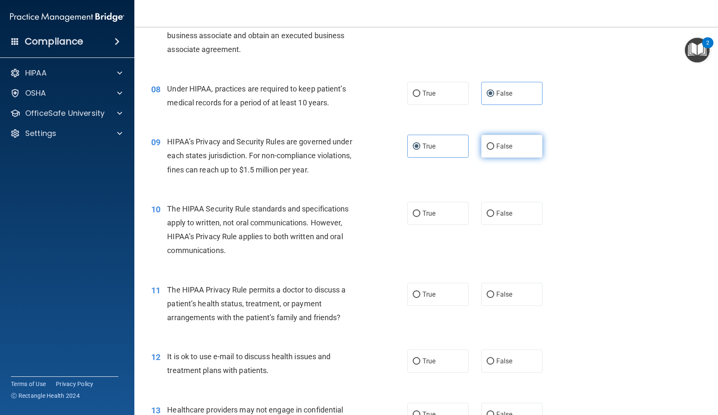
radio input "true"
radio input "false"
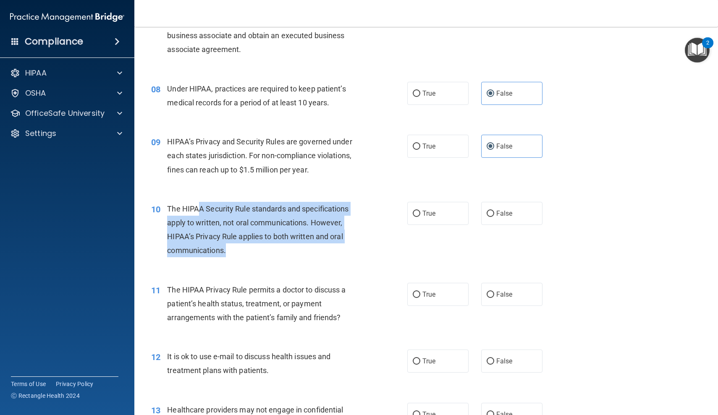
drag, startPoint x: 201, startPoint y: 200, endPoint x: 262, endPoint y: 246, distance: 77.3
drag, startPoint x: 290, startPoint y: 246, endPoint x: 214, endPoint y: 208, distance: 85.6
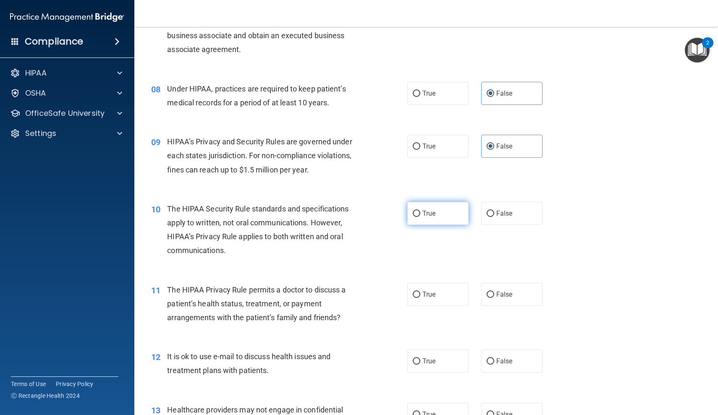
radio input "true"
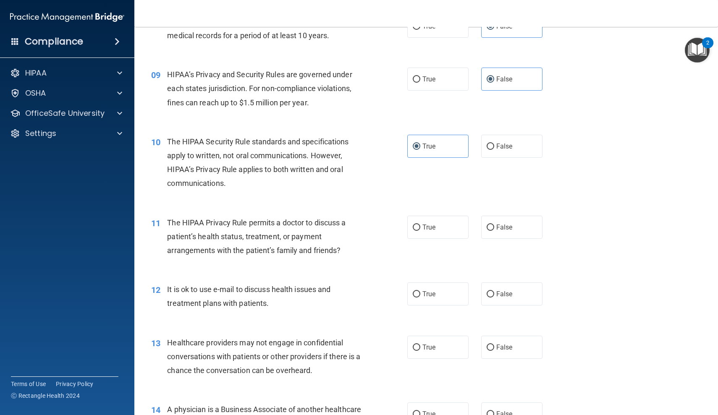
scroll to position [570, 0]
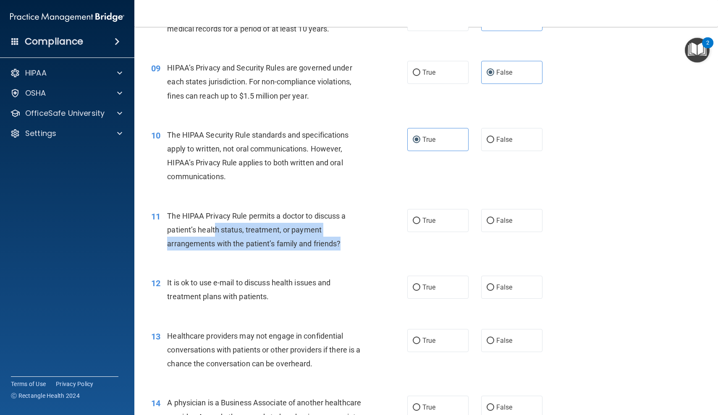
drag, startPoint x: 215, startPoint y: 217, endPoint x: 340, endPoint y: 243, distance: 127.2
drag, startPoint x: 357, startPoint y: 243, endPoint x: 213, endPoint y: 209, distance: 148.3
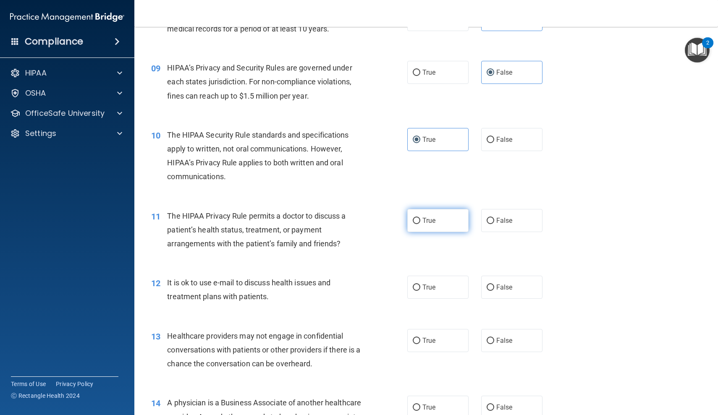
radio input "true"
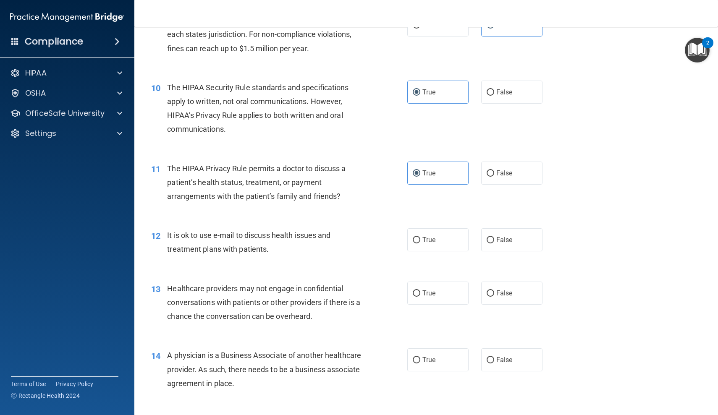
scroll to position [623, 0]
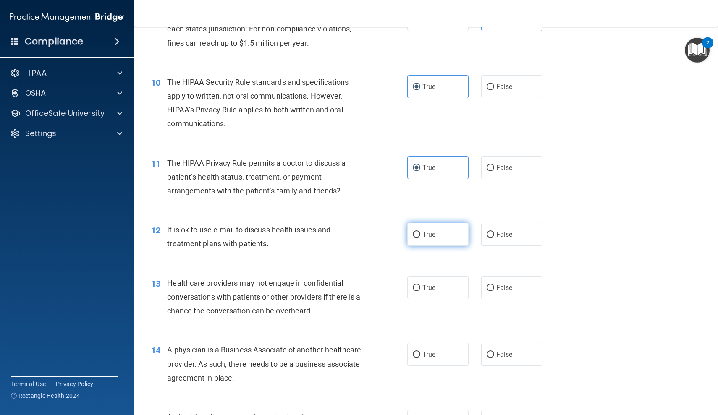
radio input "true"
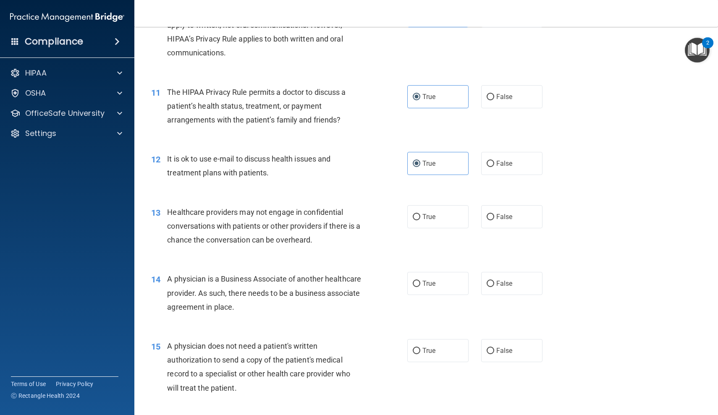
scroll to position [696, 0]
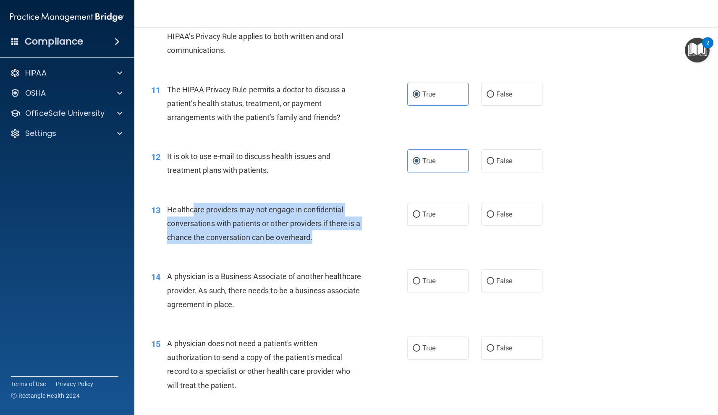
drag, startPoint x: 223, startPoint y: 204, endPoint x: 321, endPoint y: 236, distance: 102.9
drag, startPoint x: 332, startPoint y: 236, endPoint x: 205, endPoint y: 200, distance: 132.2
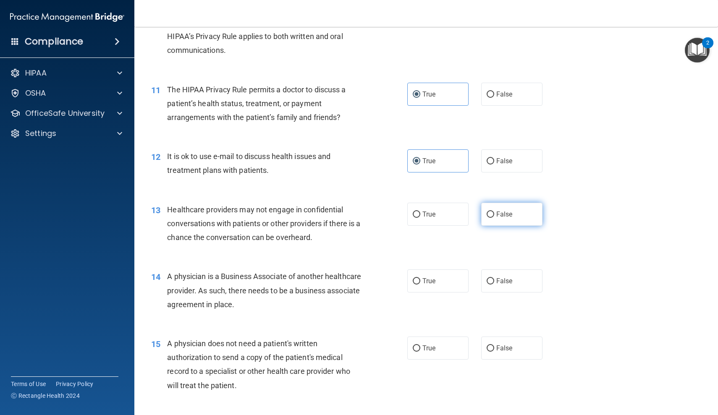
radio input "true"
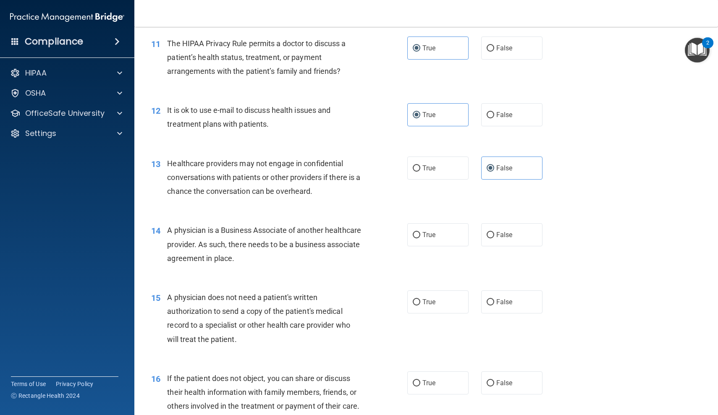
drag, startPoint x: 175, startPoint y: 226, endPoint x: 308, endPoint y: 260, distance: 137.4
drag, startPoint x: 330, startPoint y: 260, endPoint x: 199, endPoint y: 228, distance: 135.4
drag, startPoint x: 192, startPoint y: 228, endPoint x: 318, endPoint y: 261, distance: 130.3
drag, startPoint x: 317, startPoint y: 258, endPoint x: 210, endPoint y: 224, distance: 112.3
radio input "true"
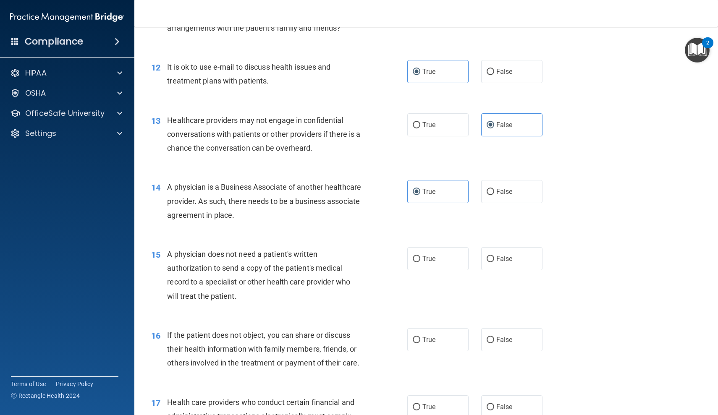
scroll to position [793, 0]
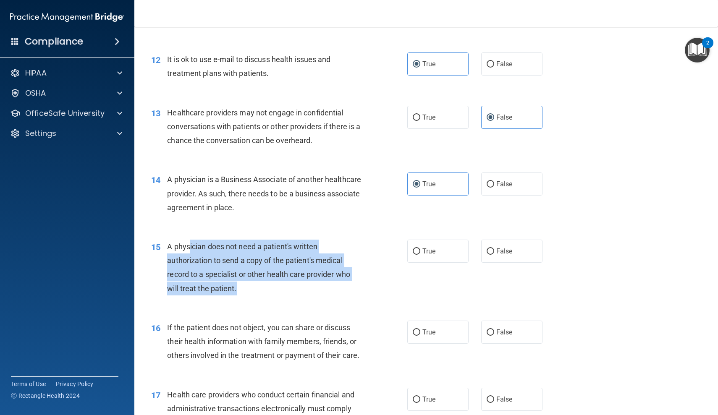
drag, startPoint x: 191, startPoint y: 237, endPoint x: 288, endPoint y: 276, distance: 104.9
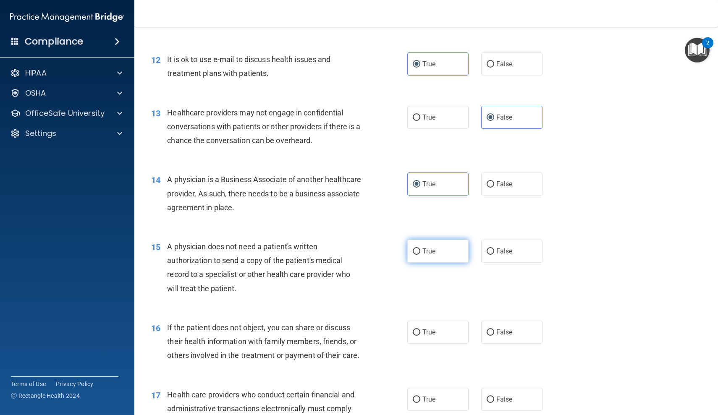
radio input "true"
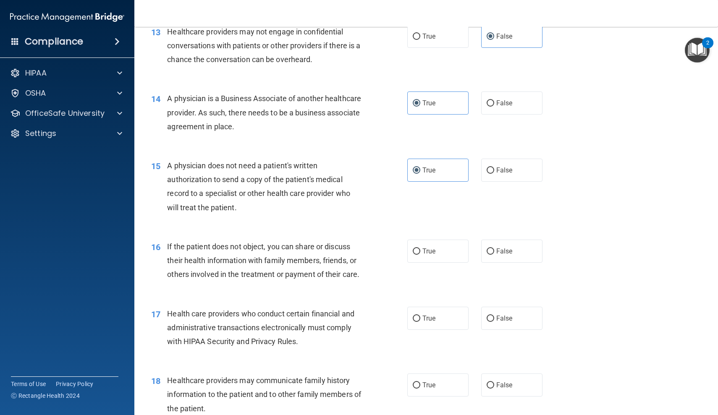
scroll to position [875, 0]
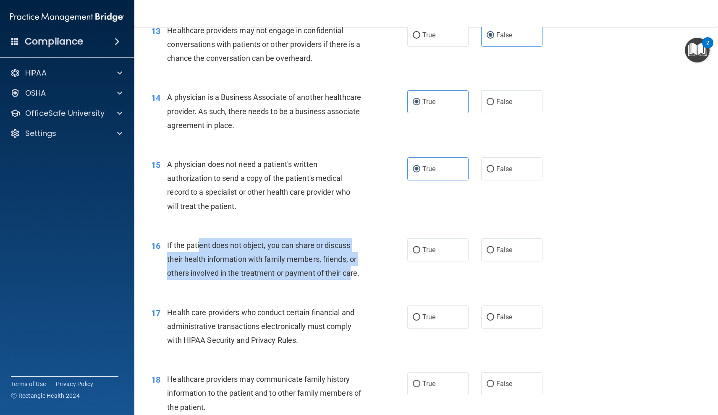
drag, startPoint x: 200, startPoint y: 234, endPoint x: 349, endPoint y: 271, distance: 153.5
drag, startPoint x: 357, startPoint y: 271, endPoint x: 215, endPoint y: 244, distance: 144.8
drag, startPoint x: 214, startPoint y: 243, endPoint x: 351, endPoint y: 272, distance: 140.3
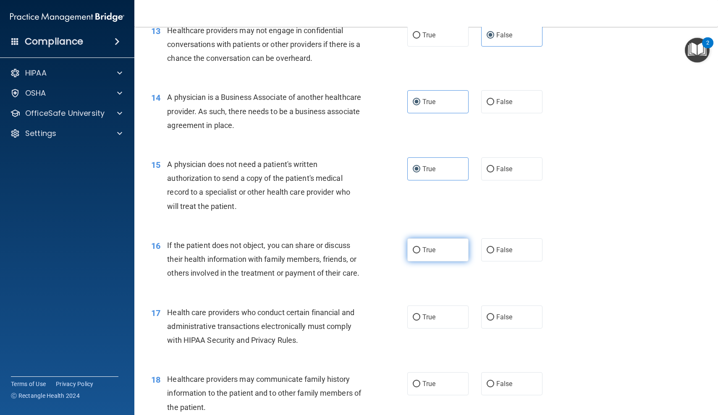
radio input "true"
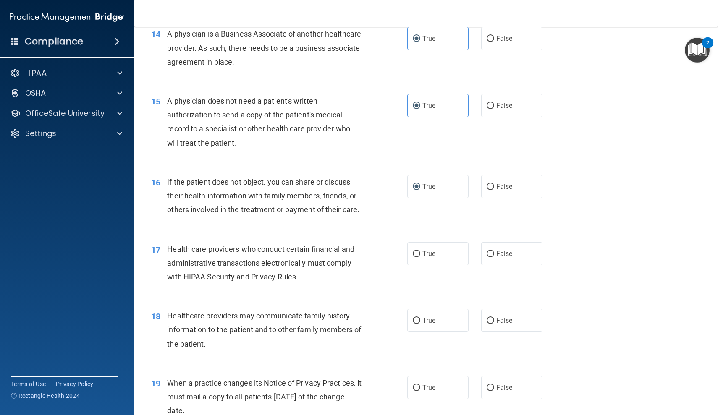
scroll to position [943, 0]
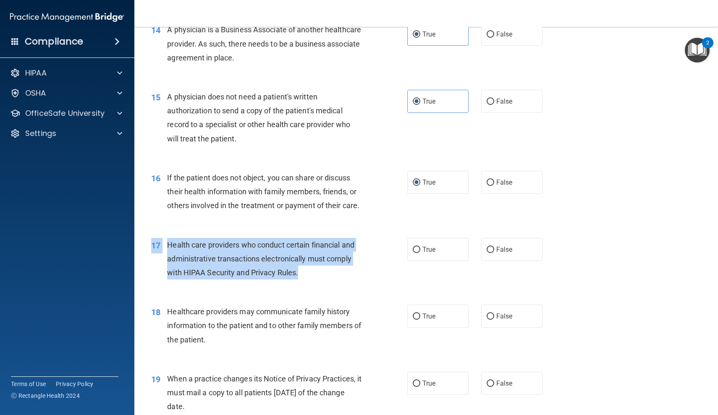
drag, startPoint x: 215, startPoint y: 231, endPoint x: 321, endPoint y: 264, distance: 110.6
drag, startPoint x: 341, startPoint y: 264, endPoint x: 217, endPoint y: 240, distance: 126.1
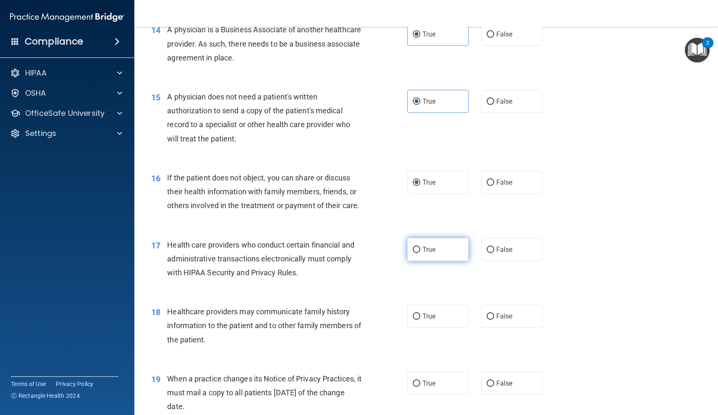
drag, startPoint x: 436, startPoint y: 244, endPoint x: 429, endPoint y: 247, distance: 6.8
radio input "true"
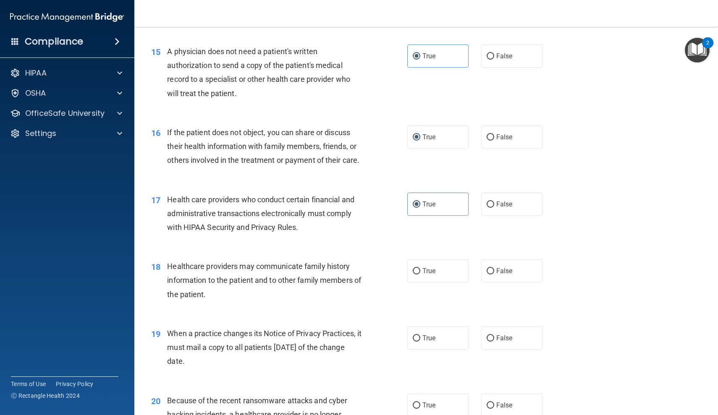
scroll to position [989, 0]
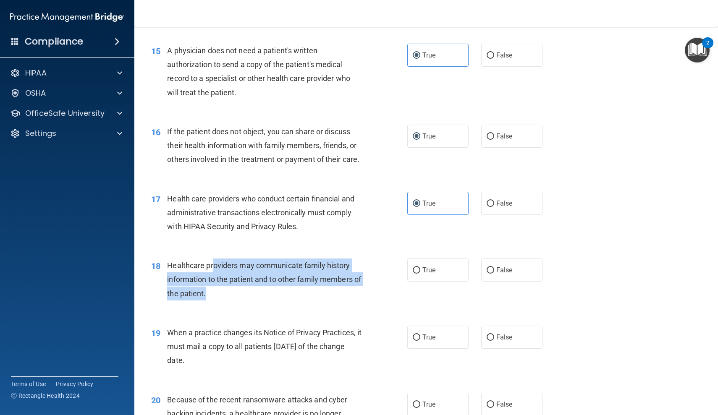
drag, startPoint x: 214, startPoint y: 259, endPoint x: 289, endPoint y: 283, distance: 79.5
drag, startPoint x: 320, startPoint y: 283, endPoint x: 262, endPoint y: 258, distance: 63.7
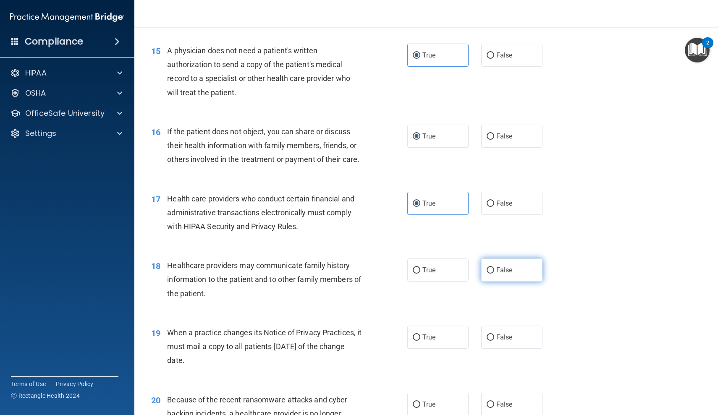
radio input "true"
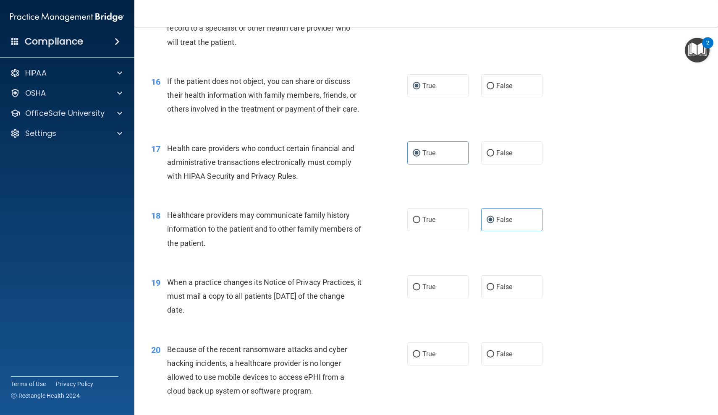
scroll to position [1041, 0]
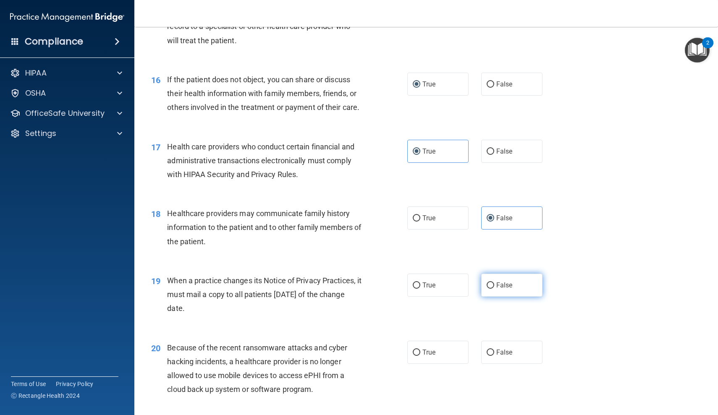
radio input "true"
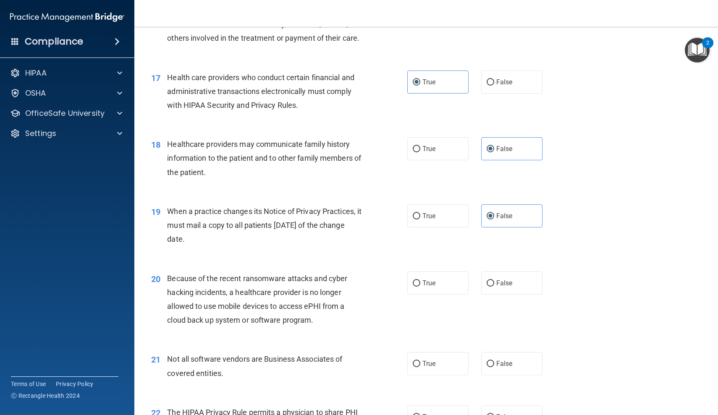
scroll to position [1112, 0]
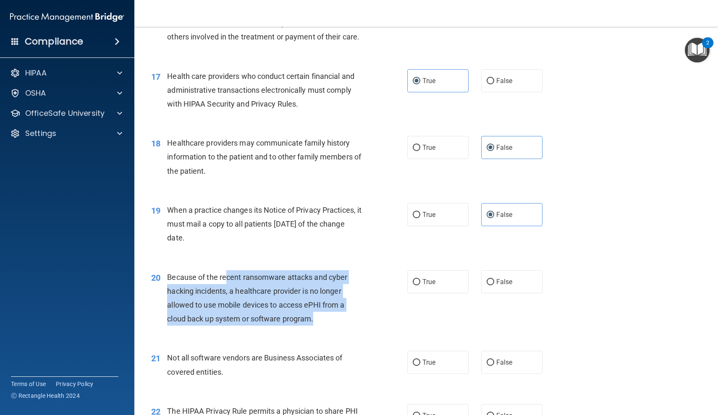
drag, startPoint x: 228, startPoint y: 271, endPoint x: 319, endPoint y: 305, distance: 97.2
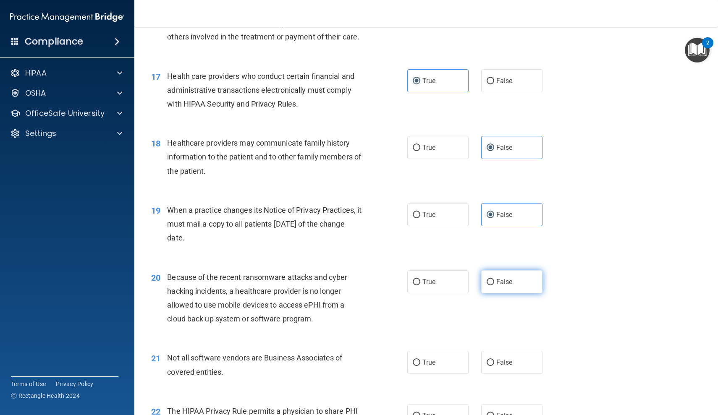
radio input "true"
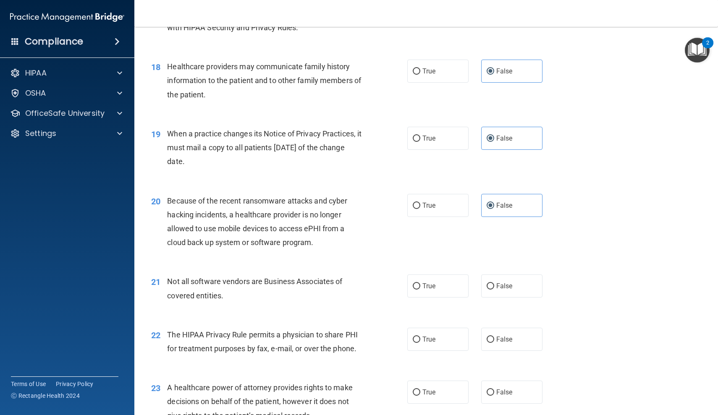
scroll to position [1193, 0]
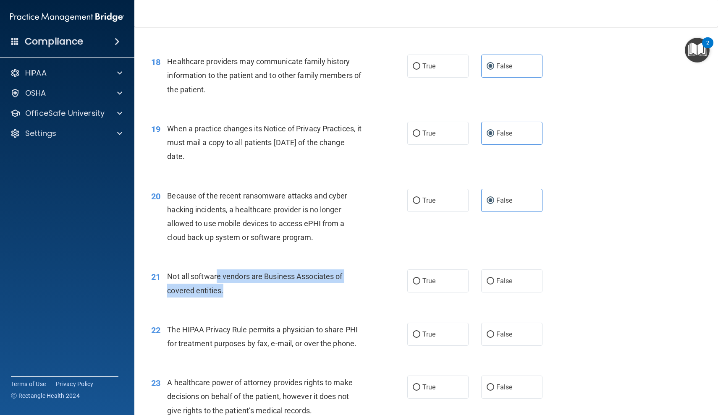
drag, startPoint x: 216, startPoint y: 267, endPoint x: 320, endPoint y: 284, distance: 105.2
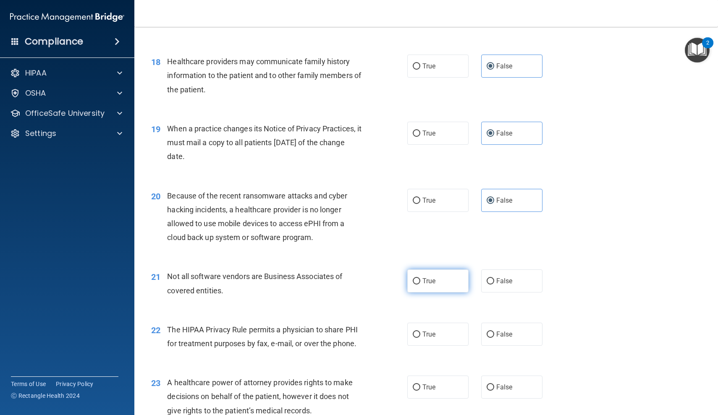
radio input "true"
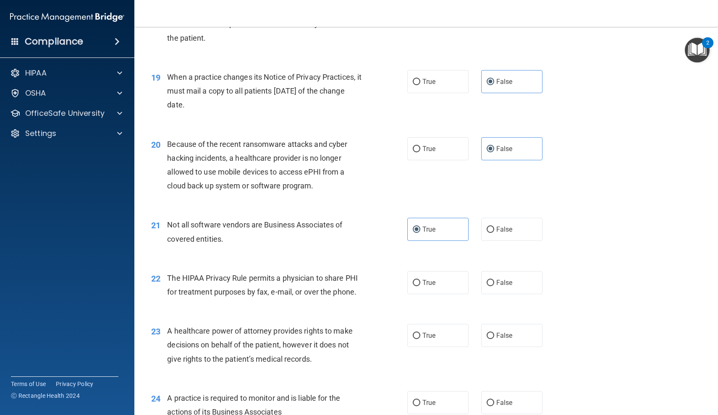
scroll to position [1246, 0]
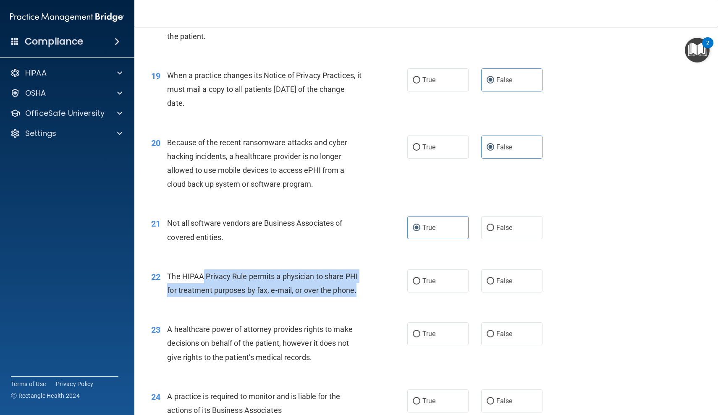
drag, startPoint x: 205, startPoint y: 269, endPoint x: 353, endPoint y: 289, distance: 149.8
drag, startPoint x: 359, startPoint y: 289, endPoint x: 256, endPoint y: 269, distance: 105.5
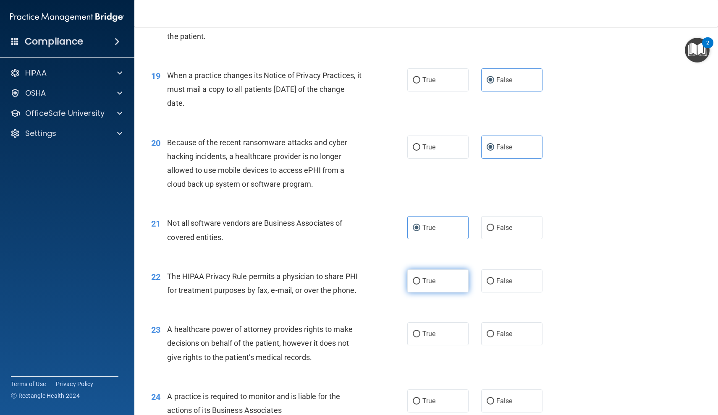
radio input "true"
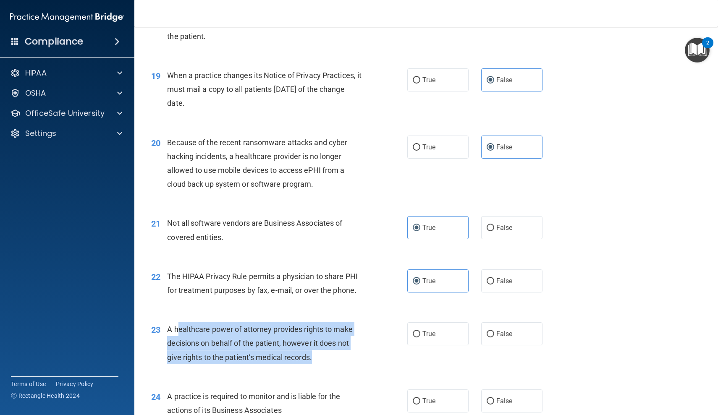
drag, startPoint x: 179, startPoint y: 320, endPoint x: 321, endPoint y: 350, distance: 144.6
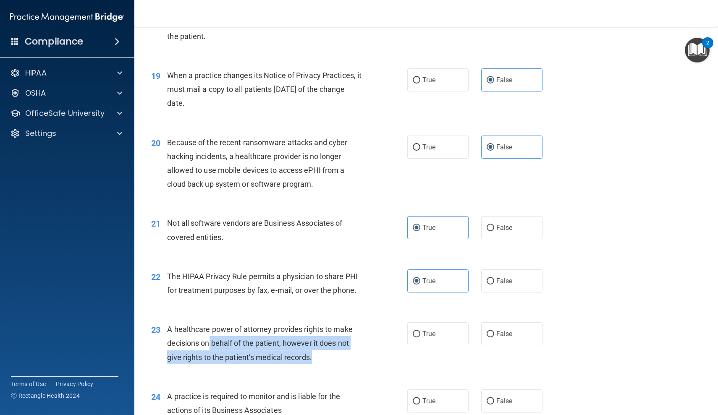
drag, startPoint x: 330, startPoint y: 350, endPoint x: 209, endPoint y: 332, distance: 121.4
drag, startPoint x: 205, startPoint y: 329, endPoint x: 320, endPoint y: 345, distance: 116.2
drag, startPoint x: 333, startPoint y: 345, endPoint x: 217, endPoint y: 316, distance: 119.5
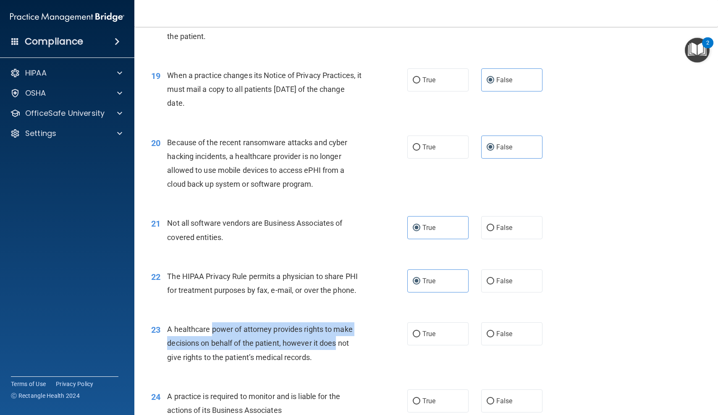
drag, startPoint x: 217, startPoint y: 316, endPoint x: 325, endPoint y: 331, distance: 108.9
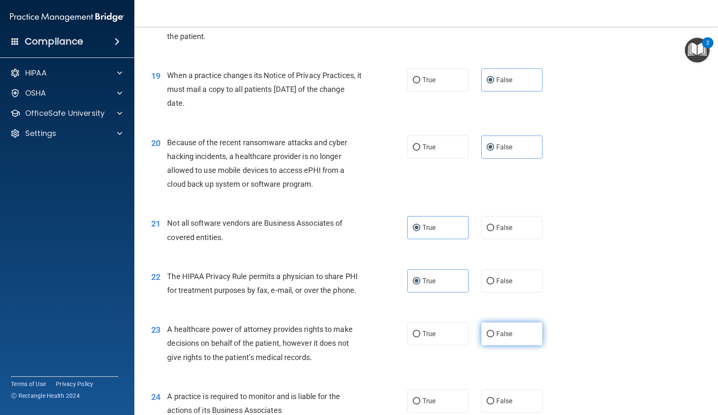
radio input "true"
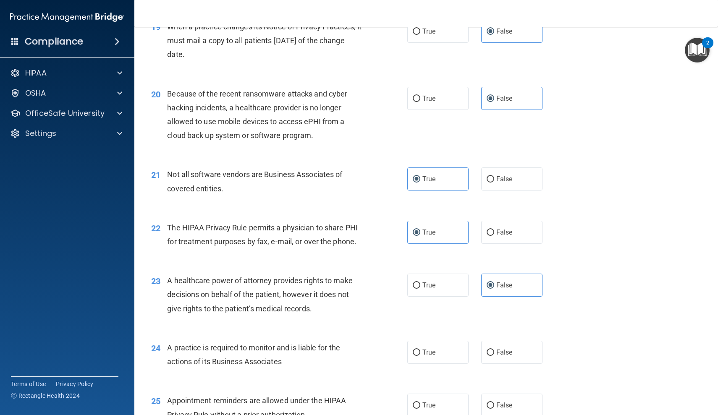
scroll to position [1309, 0]
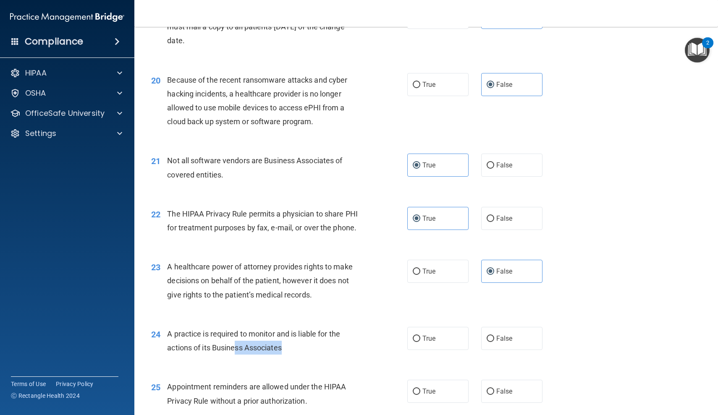
drag, startPoint x: 237, startPoint y: 335, endPoint x: 345, endPoint y: 335, distance: 108.7
radio input "true"
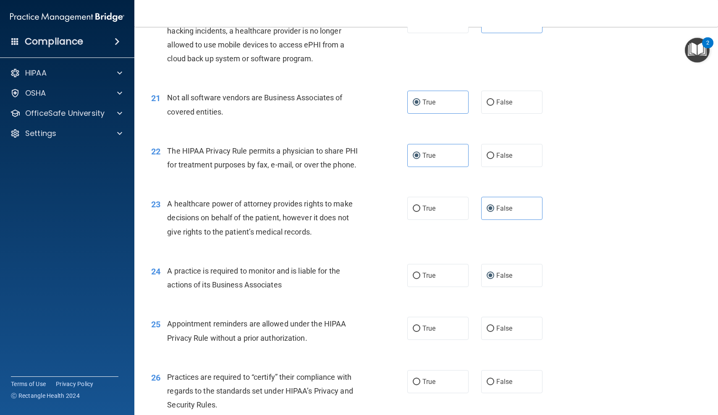
scroll to position [1372, 0]
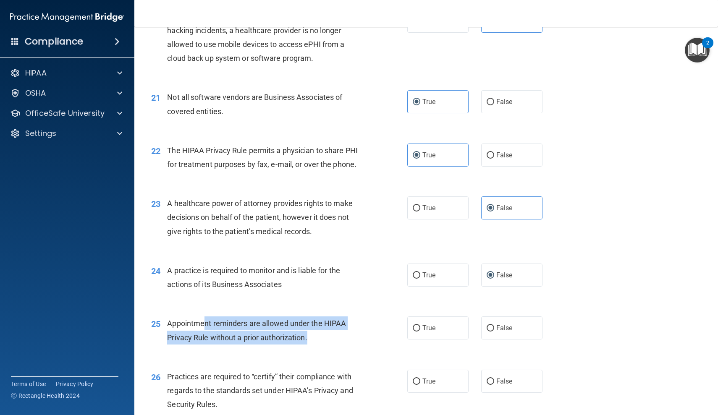
drag, startPoint x: 203, startPoint y: 313, endPoint x: 332, endPoint y: 335, distance: 131.0
drag, startPoint x: 351, startPoint y: 335, endPoint x: 201, endPoint y: 313, distance: 152.2
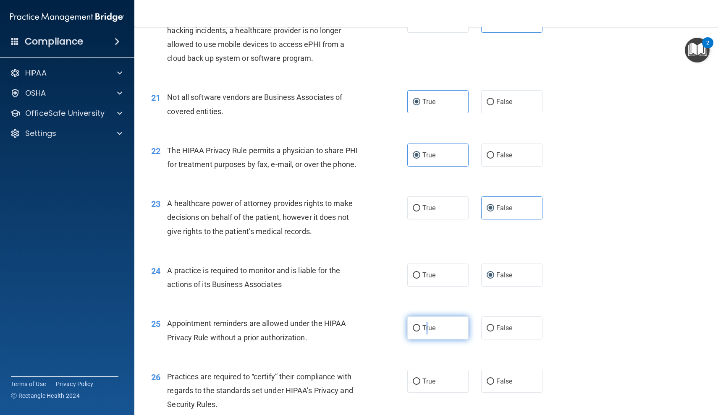
radio input "true"
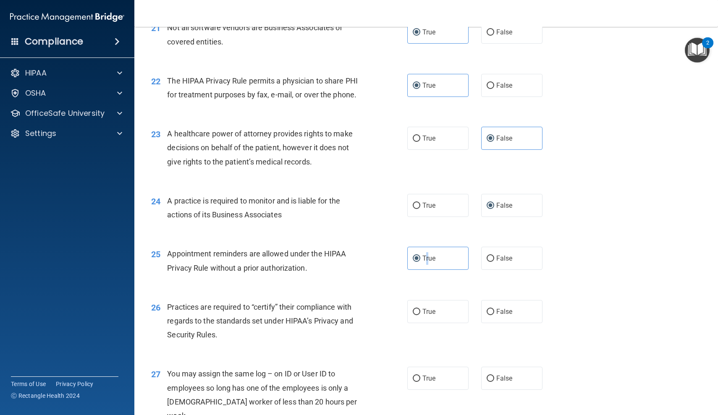
scroll to position [1442, 0]
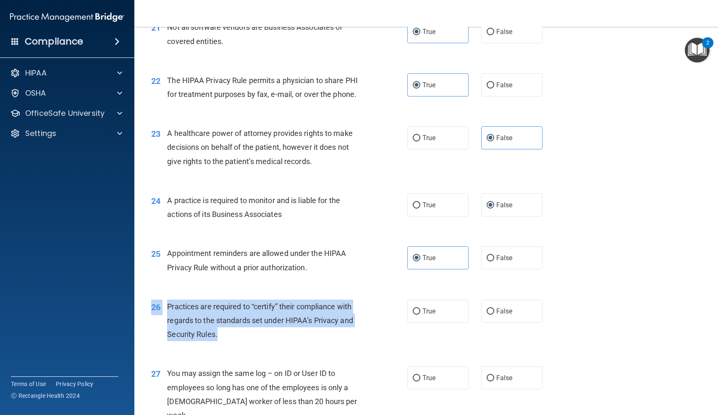
drag, startPoint x: 230, startPoint y: 292, endPoint x: 369, endPoint y: 328, distance: 143.7
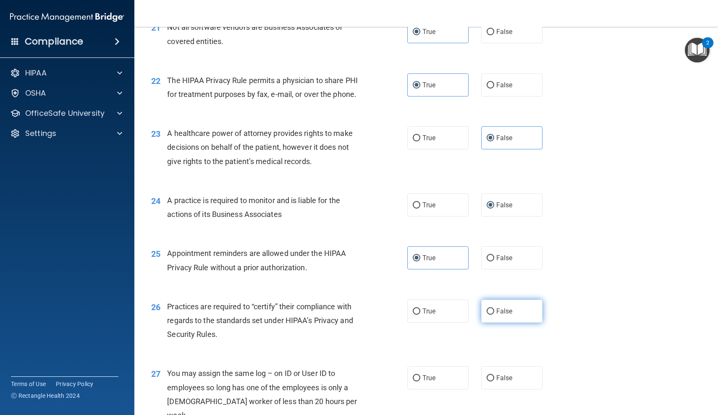
radio input "true"
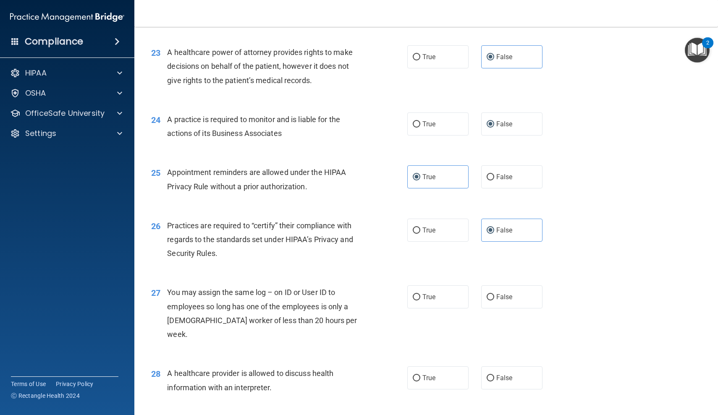
scroll to position [1524, 0]
radio input "true"
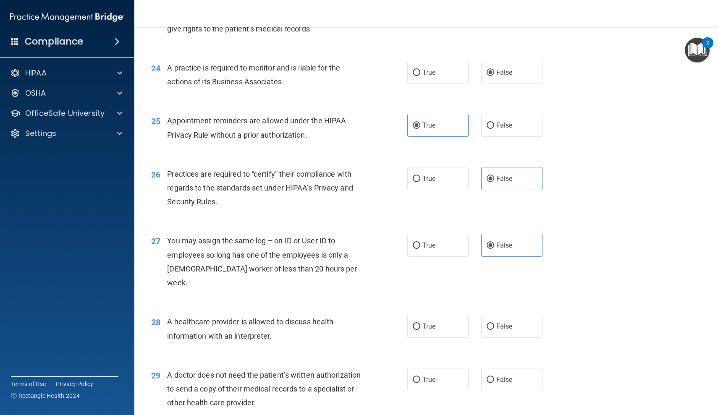
scroll to position [1607, 0]
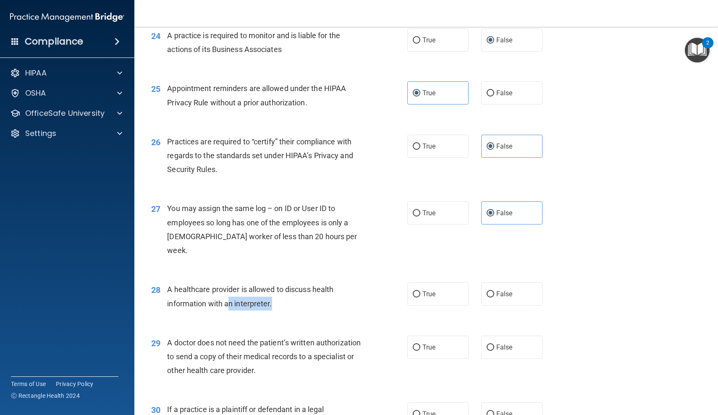
drag, startPoint x: 230, startPoint y: 273, endPoint x: 305, endPoint y: 278, distance: 75.3
radio input "true"
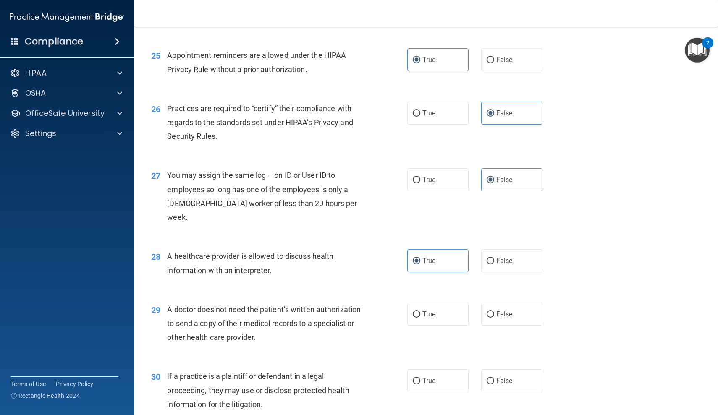
drag, startPoint x: 222, startPoint y: 285, endPoint x: 299, endPoint y: 322, distance: 85.6
radio input "true"
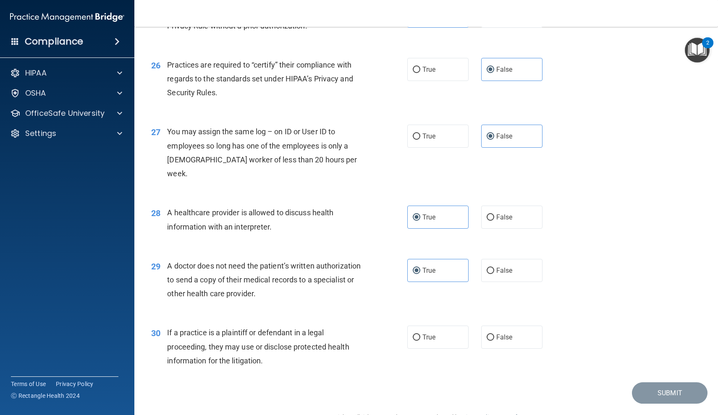
scroll to position [1684, 0]
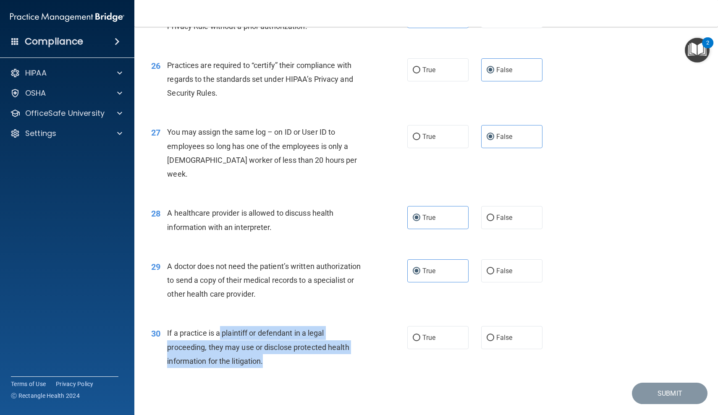
drag, startPoint x: 220, startPoint y: 310, endPoint x: 338, endPoint y: 343, distance: 122.8
drag, startPoint x: 348, startPoint y: 343, endPoint x: 214, endPoint y: 316, distance: 136.2
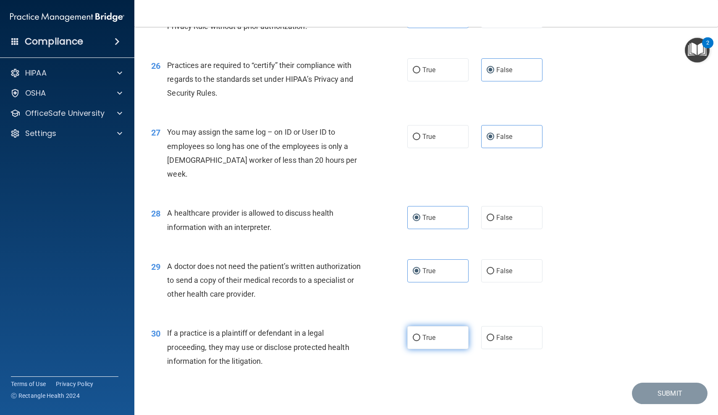
radio input "true"
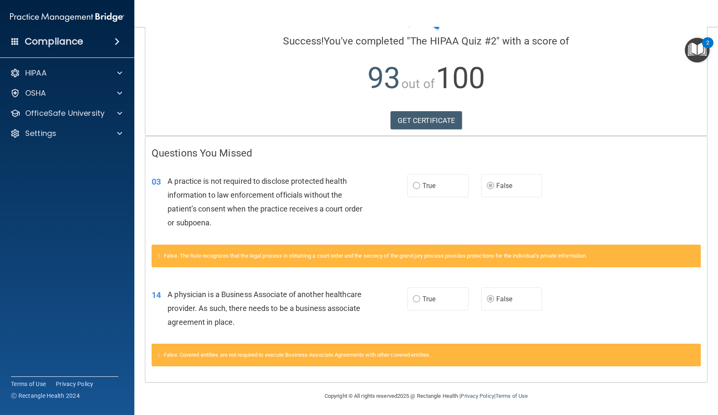
scroll to position [61, 0]
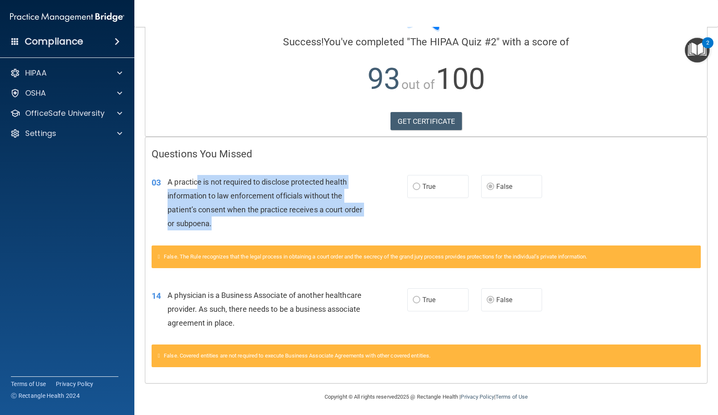
drag, startPoint x: 199, startPoint y: 183, endPoint x: 347, endPoint y: 228, distance: 154.6
drag, startPoint x: 393, startPoint y: 228, endPoint x: 188, endPoint y: 183, distance: 210.1
drag, startPoint x: 186, startPoint y: 183, endPoint x: 337, endPoint y: 222, distance: 155.7
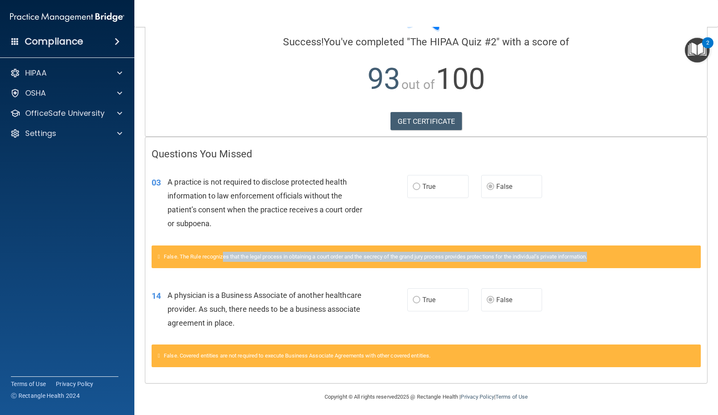
drag, startPoint x: 226, startPoint y: 256, endPoint x: 409, endPoint y: 263, distance: 182.7
drag, startPoint x: 456, startPoint y: 263, endPoint x: 299, endPoint y: 257, distance: 157.5
drag, startPoint x: 290, startPoint y: 257, endPoint x: 532, endPoint y: 256, distance: 242.2
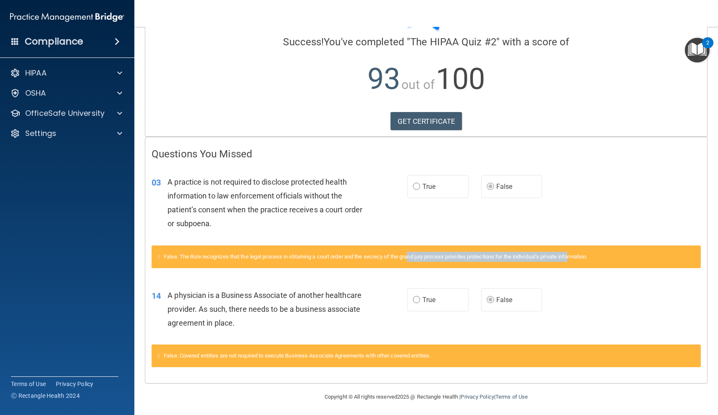
drag, startPoint x: 578, startPoint y: 256, endPoint x: 416, endPoint y: 254, distance: 162.5
drag, startPoint x: 372, startPoint y: 254, endPoint x: 590, endPoint y: 256, distance: 217.9
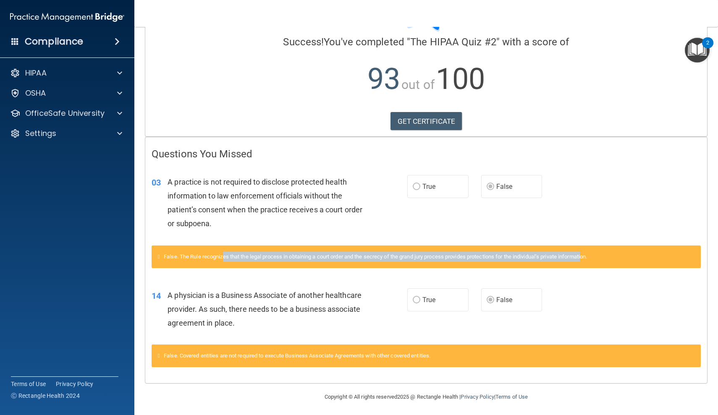
drag, startPoint x: 594, startPoint y: 256, endPoint x: 225, endPoint y: 254, distance: 368.6
drag, startPoint x: 225, startPoint y: 254, endPoint x: 462, endPoint y: 257, distance: 236.8
drag, startPoint x: 510, startPoint y: 256, endPoint x: 317, endPoint y: 256, distance: 193.5
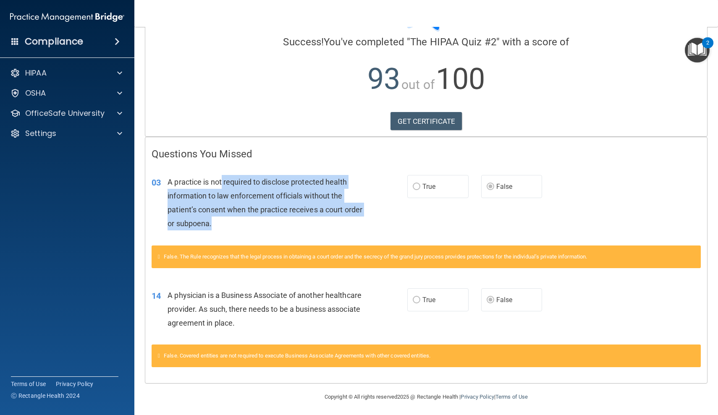
drag, startPoint x: 223, startPoint y: 185, endPoint x: 330, endPoint y: 222, distance: 112.8
drag, startPoint x: 371, startPoint y: 222, endPoint x: 180, endPoint y: 183, distance: 195.3
drag, startPoint x: 180, startPoint y: 183, endPoint x: 322, endPoint y: 228, distance: 149.7
drag, startPoint x: 332, startPoint y: 228, endPoint x: 199, endPoint y: 184, distance: 139.9
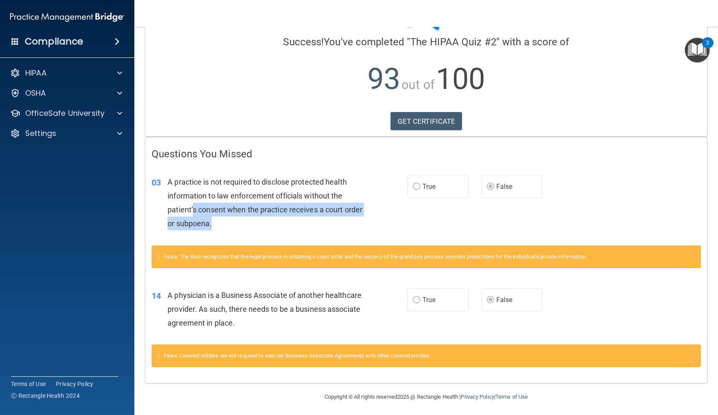
drag, startPoint x: 193, startPoint y: 207, endPoint x: 282, endPoint y: 224, distance: 91.4
drag, startPoint x: 194, startPoint y: 293, endPoint x: 327, endPoint y: 327, distance: 137.2
drag, startPoint x: 338, startPoint y: 327, endPoint x: 196, endPoint y: 293, distance: 146.1
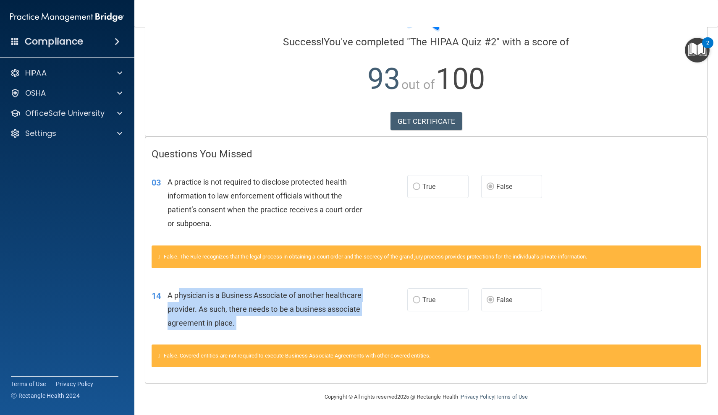
drag, startPoint x: 196, startPoint y: 293, endPoint x: 328, endPoint y: 330, distance: 137.1
drag, startPoint x: 348, startPoint y: 330, endPoint x: 208, endPoint y: 284, distance: 147.1
drag, startPoint x: 208, startPoint y: 284, endPoint x: 331, endPoint y: 319, distance: 127.8
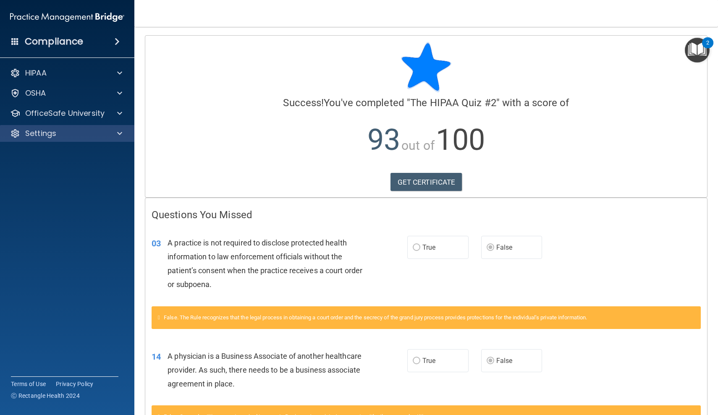
scroll to position [0, 0]
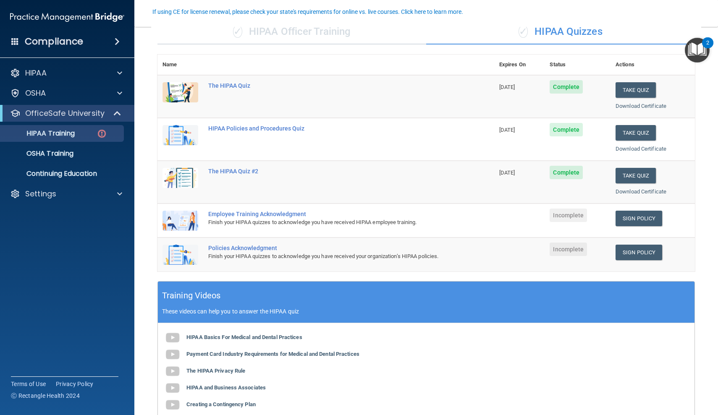
scroll to position [73, 0]
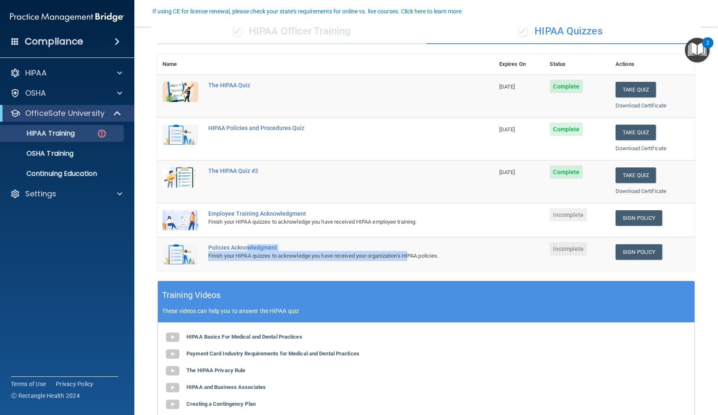
drag, startPoint x: 249, startPoint y: 243, endPoint x: 414, endPoint y: 251, distance: 165.1
drag, startPoint x: 454, startPoint y: 251, endPoint x: 248, endPoint y: 251, distance: 205.3
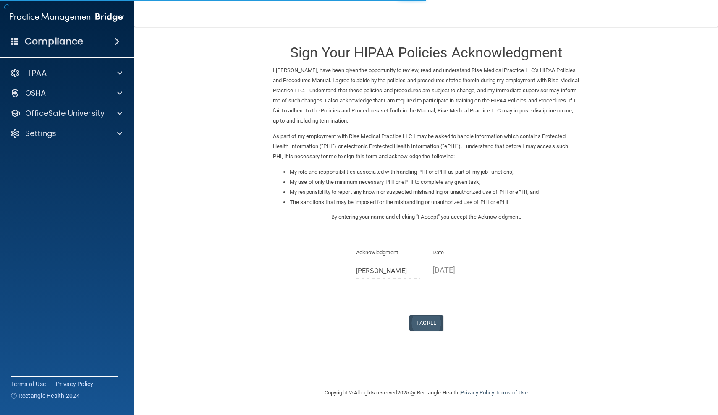
click at [424, 319] on button "I Agree" at bounding box center [426, 323] width 34 height 16
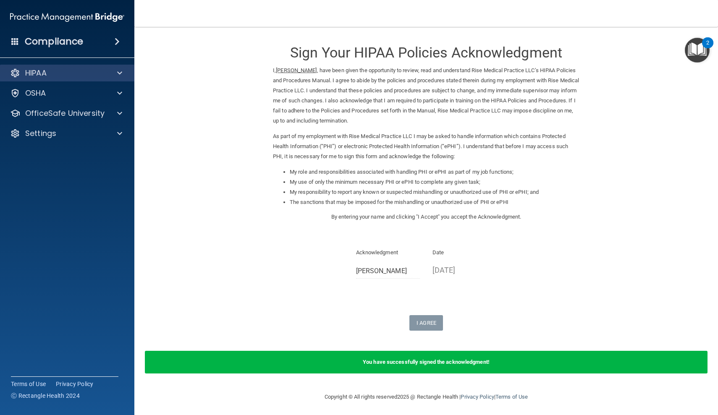
click at [67, 77] on div "HIPAA" at bounding box center [56, 73] width 104 height 10
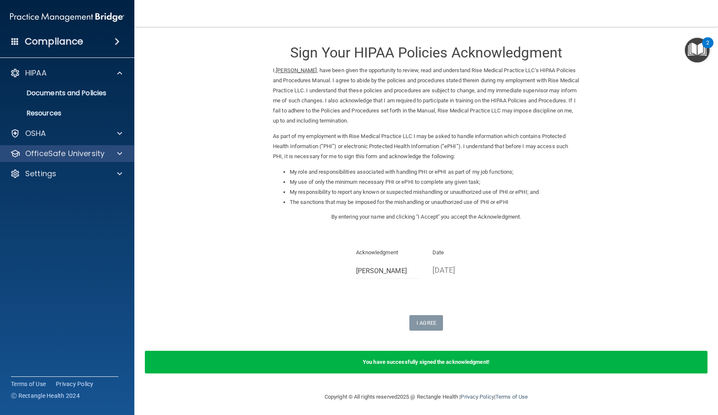
click at [73, 157] on p "OfficeSafe University" at bounding box center [64, 154] width 79 height 10
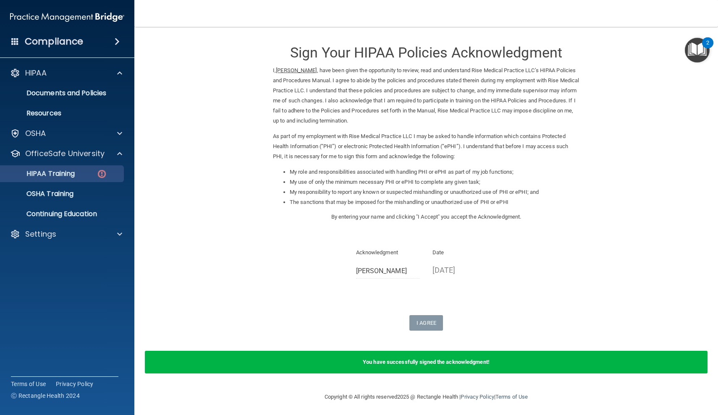
click at [75, 175] on p "HIPAA Training" at bounding box center [39, 174] width 69 height 8
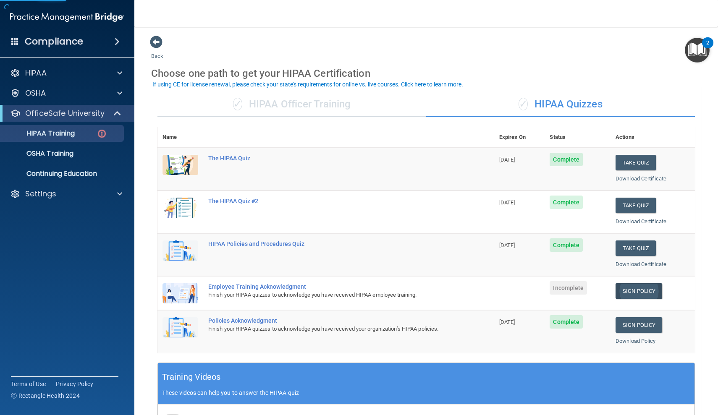
click at [636, 289] on link "Sign Policy" at bounding box center [638, 291] width 47 height 16
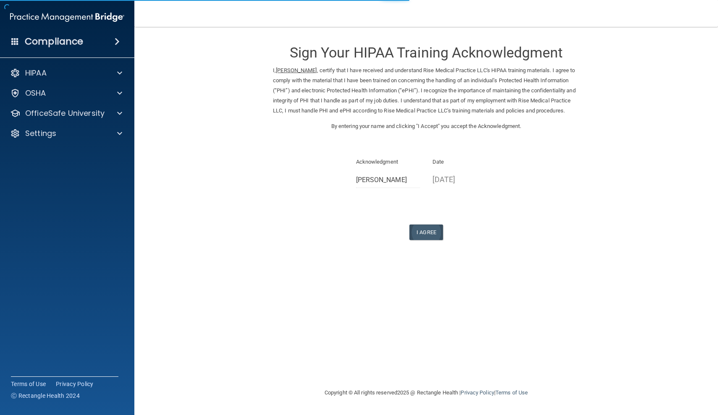
click at [428, 240] on button "I Agree" at bounding box center [426, 233] width 34 height 16
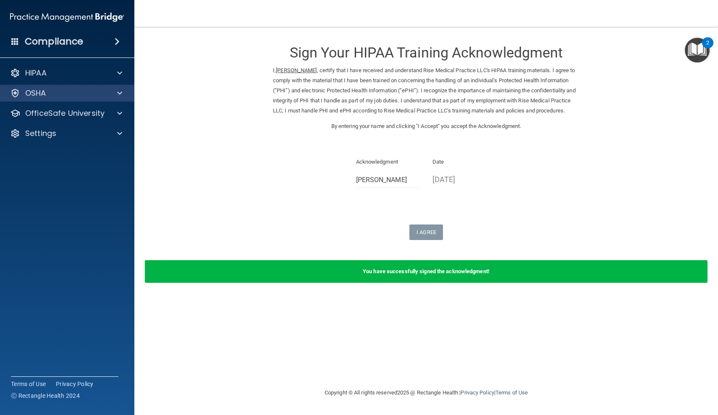
click at [59, 99] on div "OSHA" at bounding box center [67, 93] width 135 height 17
click at [68, 93] on div "OSHA" at bounding box center [56, 93] width 104 height 10
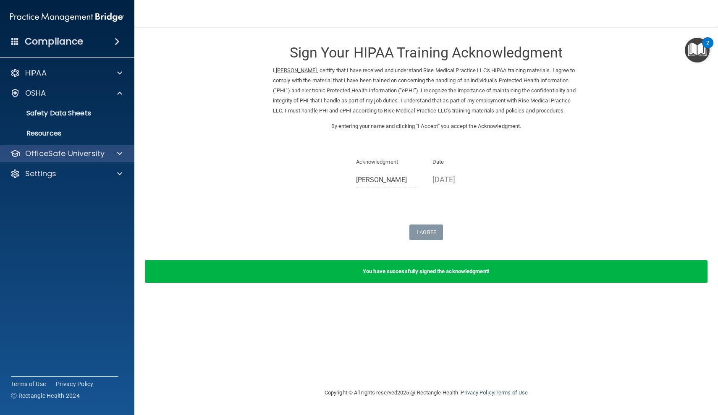
click at [87, 161] on div "OfficeSafe University" at bounding box center [67, 153] width 135 height 17
click at [93, 152] on p "OfficeSafe University" at bounding box center [64, 154] width 79 height 10
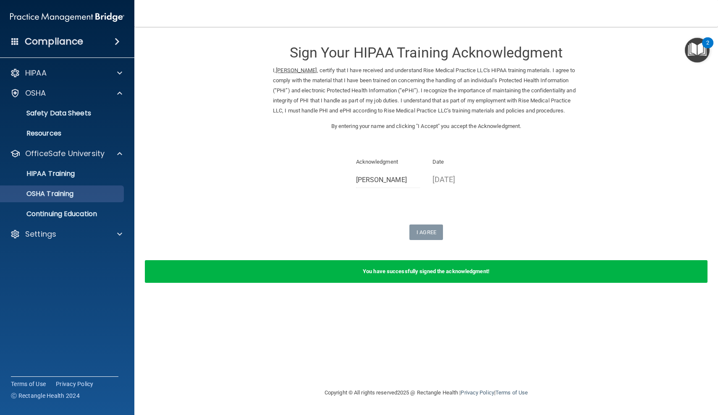
click at [61, 192] on p "OSHA Training" at bounding box center [39, 194] width 68 height 8
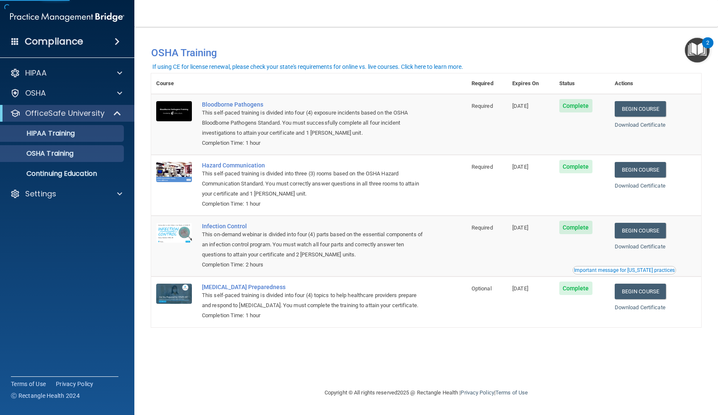
click at [62, 135] on p "HIPAA Training" at bounding box center [39, 133] width 69 height 8
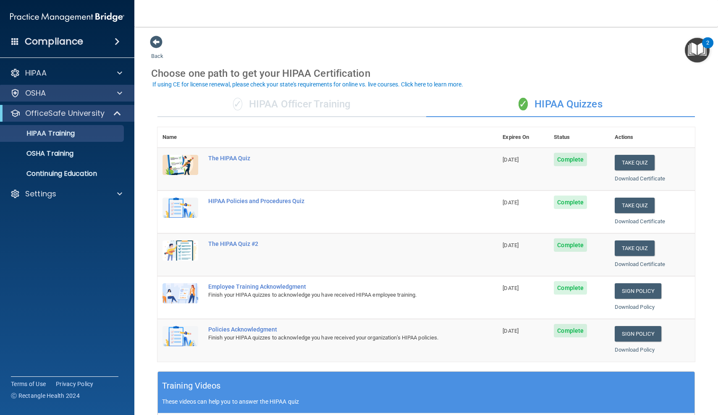
click at [71, 92] on div "OSHA" at bounding box center [56, 93] width 104 height 10
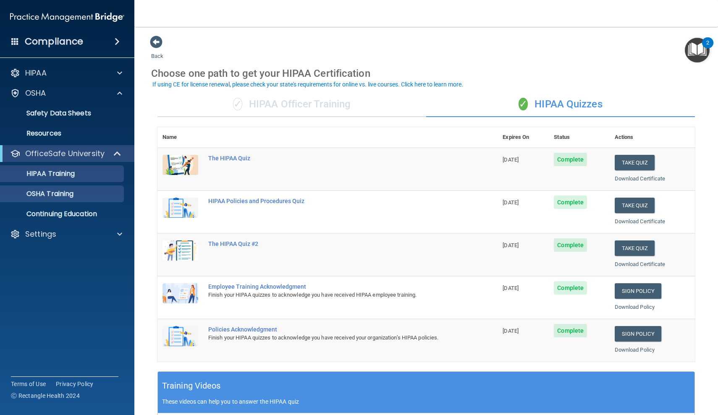
click at [73, 194] on p "OSHA Training" at bounding box center [39, 194] width 68 height 8
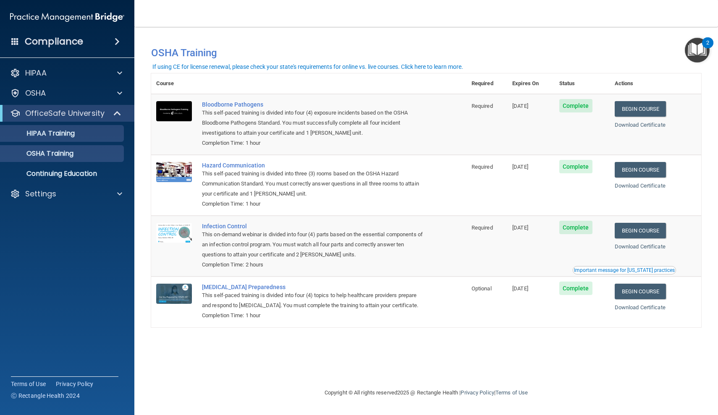
click at [75, 137] on p "HIPAA Training" at bounding box center [39, 133] width 69 height 8
